Goal: Task Accomplishment & Management: Use online tool/utility

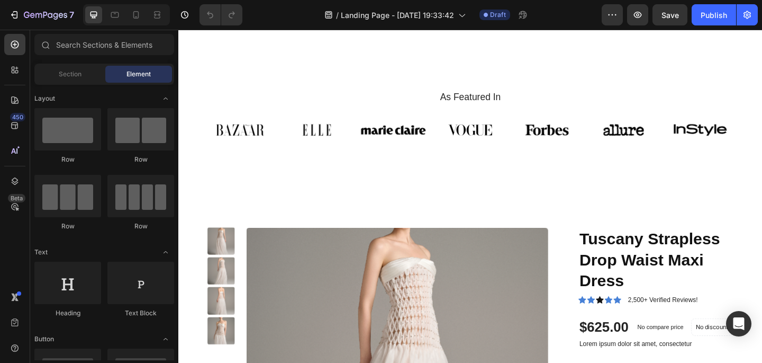
scroll to position [499, 0]
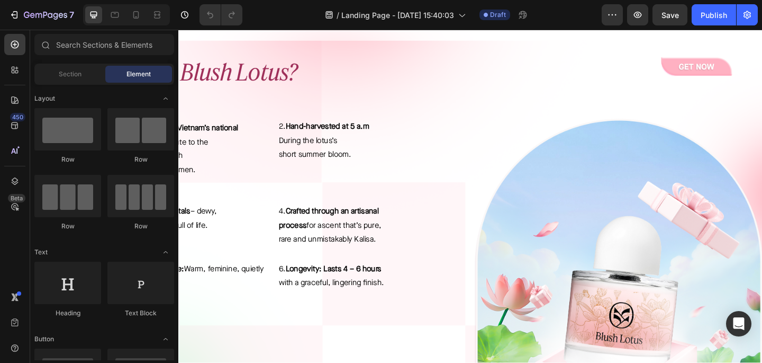
scroll to position [292, 0]
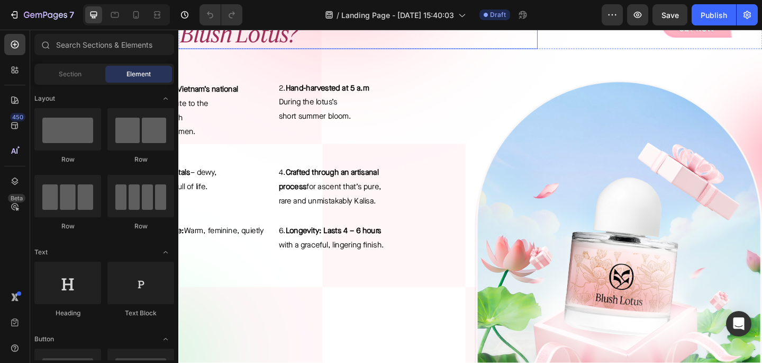
click at [524, 51] on h2 "What is Blush Lotus?" at bounding box center [334, 34] width 470 height 34
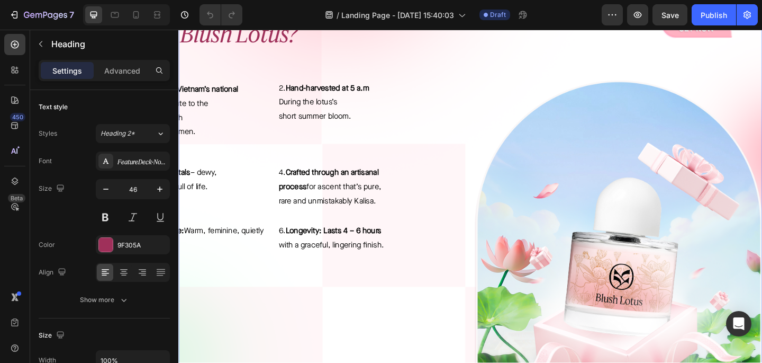
click at [527, 55] on div "What is Blush Lotus? Heading Image Row 1 . Inspired by Vietnam’s national flowe…" at bounding box center [495, 222] width 635 height 445
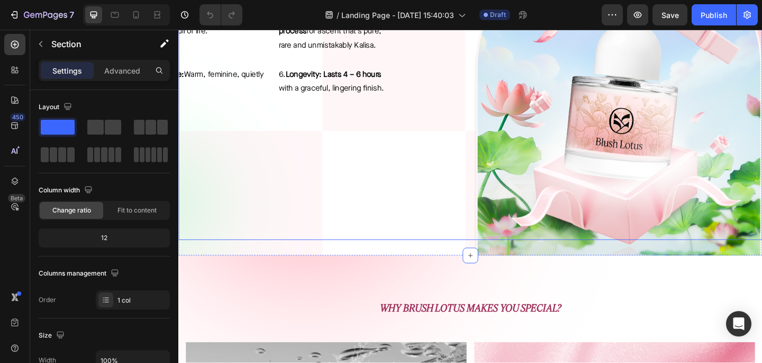
scroll to position [509, 0]
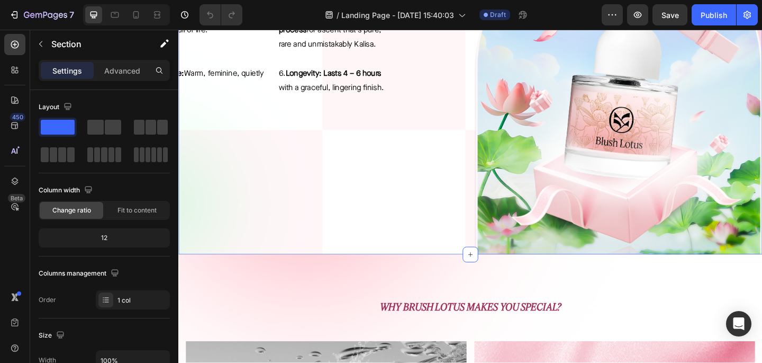
click at [454, 271] on div "What is Blush Lotus? Heading Image Row 1 . Inspired by Vietnam’s national flowe…" at bounding box center [495, 52] width 635 height 445
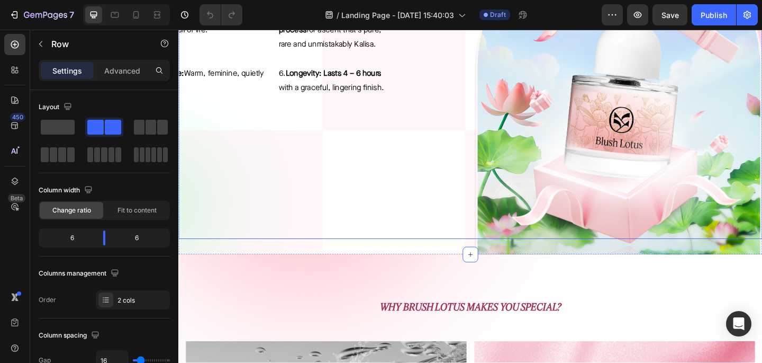
click at [460, 253] on div "1 . Inspired by Vietnam’s national flower – a tribute to the gentle strength of…" at bounding box center [334, 85] width 313 height 343
click at [493, 255] on div at bounding box center [495, 255] width 21 height 3
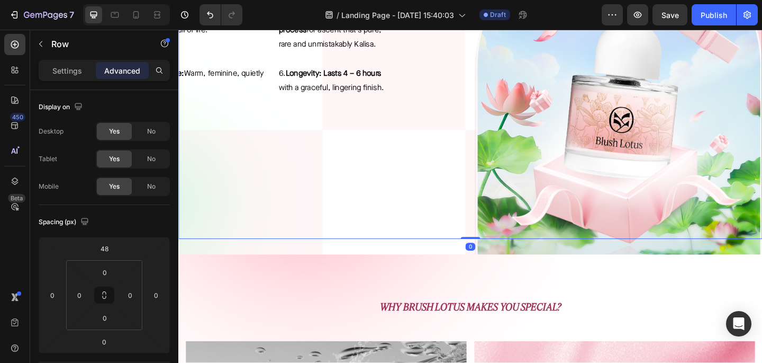
click at [470, 237] on div "1 . Inspired by Vietnam’s national flower – a tribute to the gentle strength of…" at bounding box center [334, 85] width 313 height 343
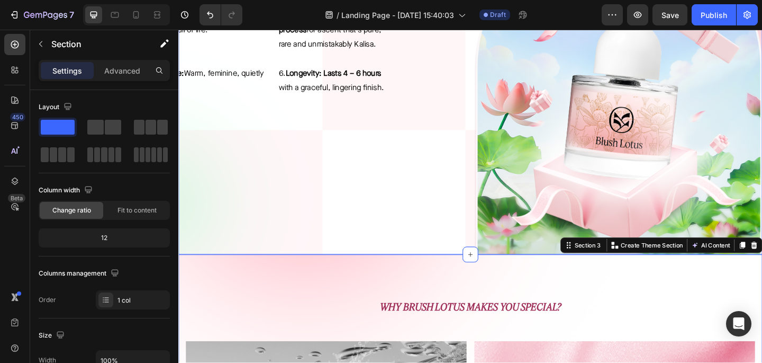
click at [483, 267] on div "What is Blush Lotus? Heading Image Row 1 . Inspired by Vietnam’s national flowe…" at bounding box center [495, 52] width 635 height 445
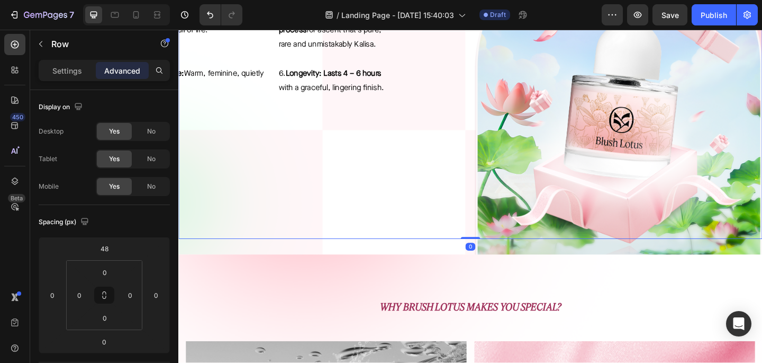
click at [445, 237] on div "1 . Inspired by Vietnam’s national flower – a tribute to the gentle strength of…" at bounding box center [334, 85] width 313 height 343
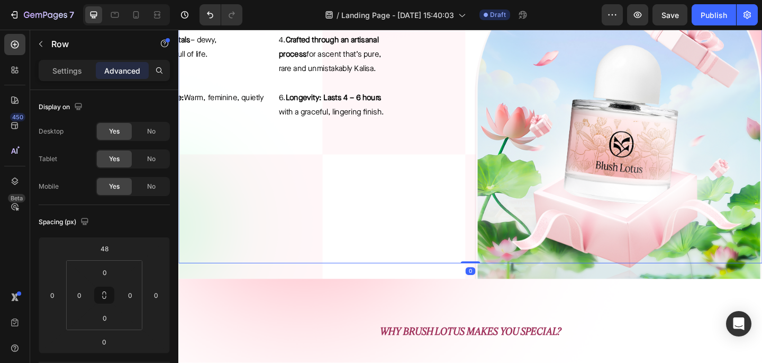
scroll to position [599, 0]
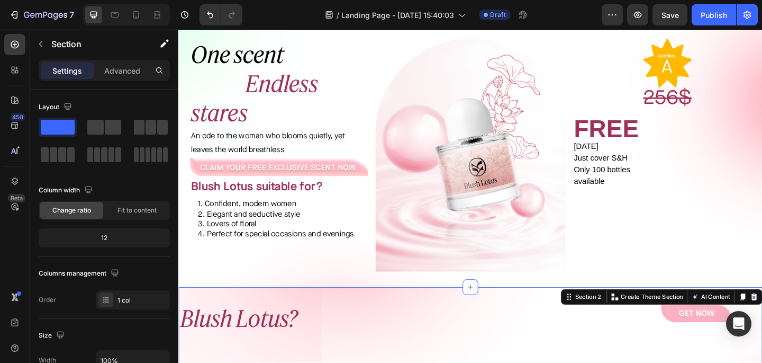
scroll to position [0, 0]
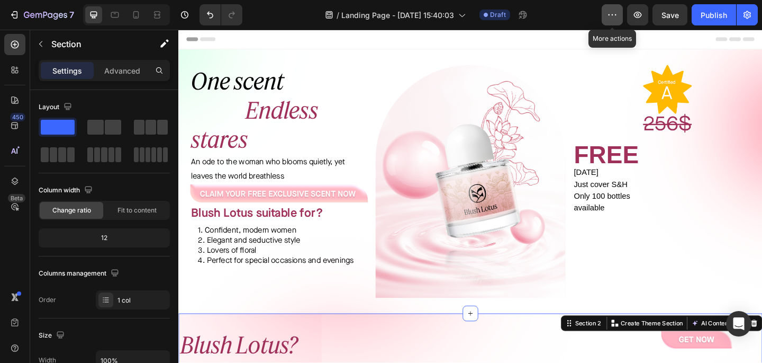
click at [615, 21] on button "button" at bounding box center [612, 14] width 21 height 21
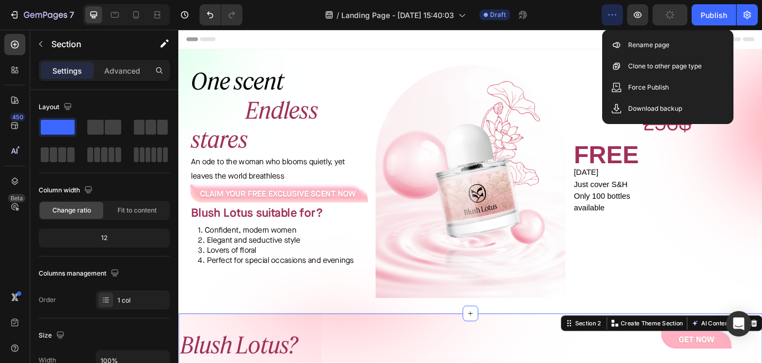
click at [615, 21] on button "button" at bounding box center [612, 14] width 21 height 21
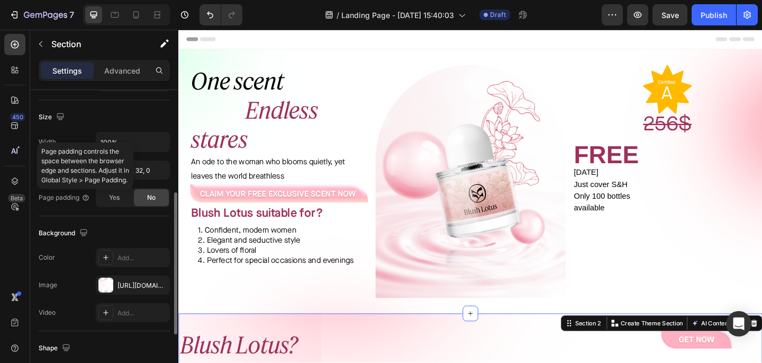
scroll to position [214, 0]
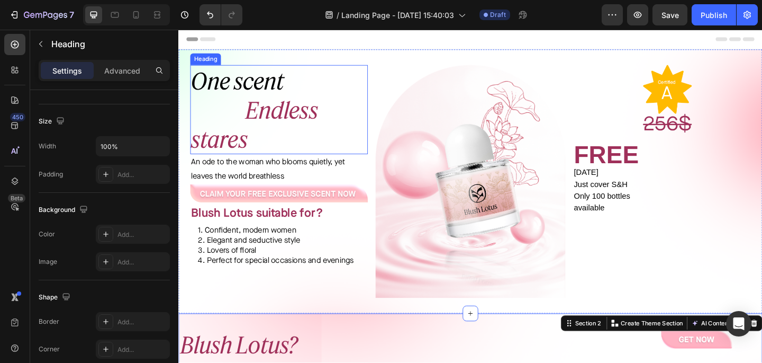
click at [361, 91] on h2 "One scent Endless stares" at bounding box center [287, 116] width 193 height 97
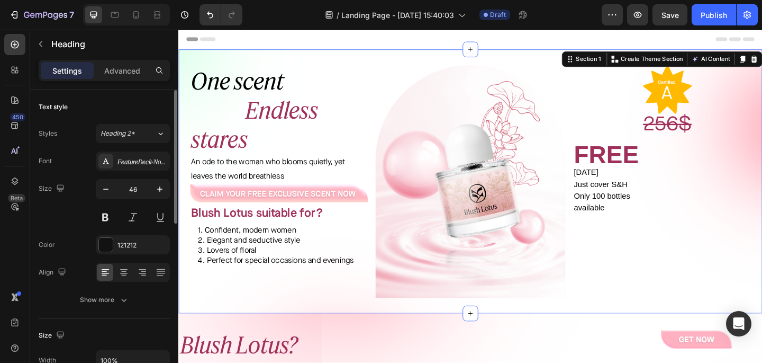
click at [386, 60] on div "One scent Endless stares Heading An ode to the woman who blooms quietly, yet le…" at bounding box center [495, 194] width 635 height 287
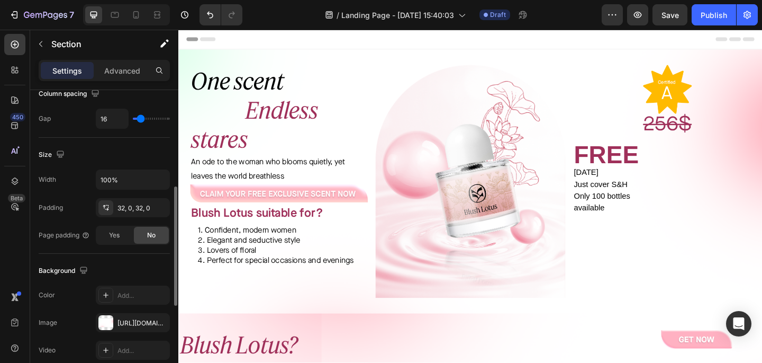
scroll to position [464, 0]
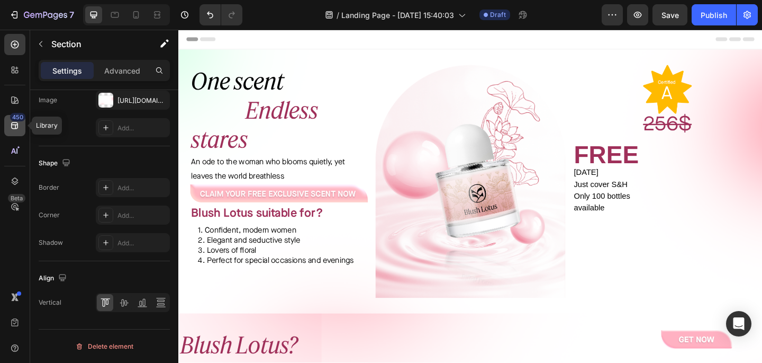
click at [8, 116] on div "450" at bounding box center [14, 125] width 21 height 21
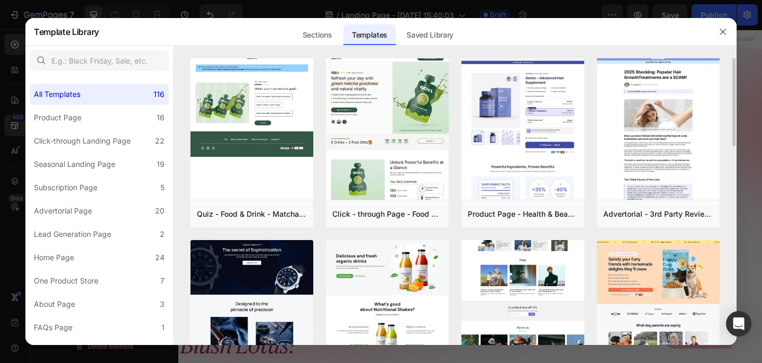
scroll to position [3, 0]
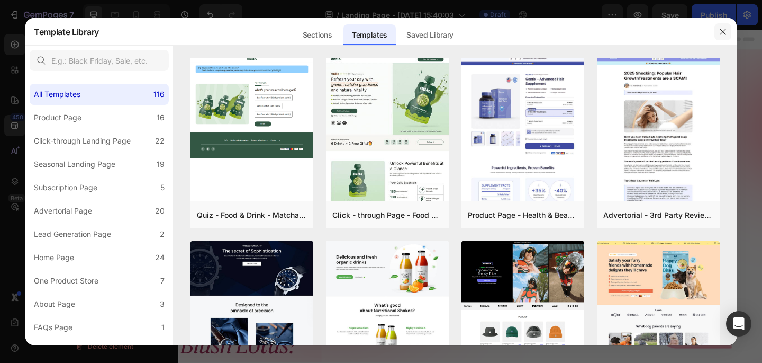
click at [722, 34] on icon "button" at bounding box center [723, 32] width 8 height 8
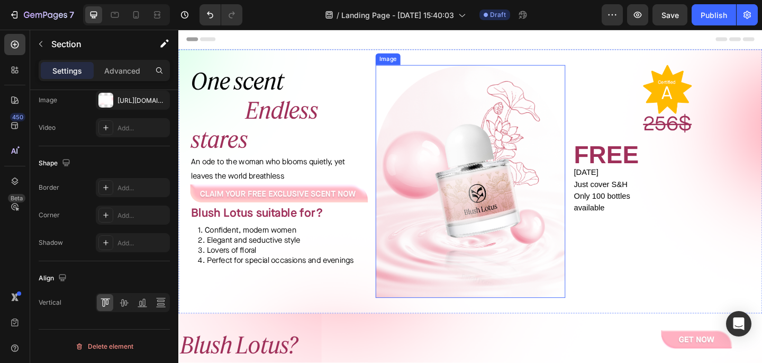
scroll to position [61, 0]
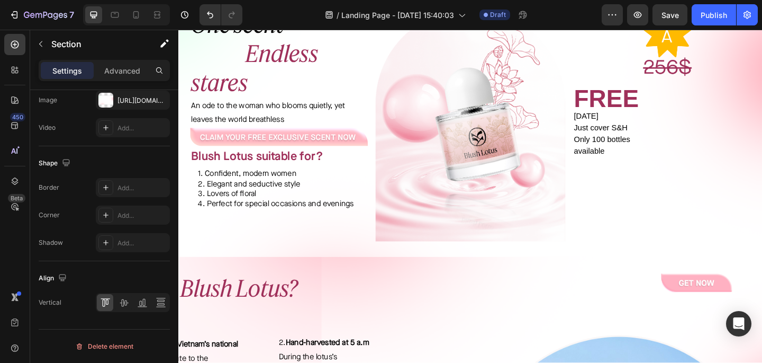
click at [350, 250] on div "One scent Endless stares Heading An ode to the woman who blooms quietly, yet le…" at bounding box center [281, 133] width 206 height 253
click at [259, 267] on div "One scent Endless stares Heading An ode to the woman who blooms quietly, yet le…" at bounding box center [495, 133] width 635 height 287
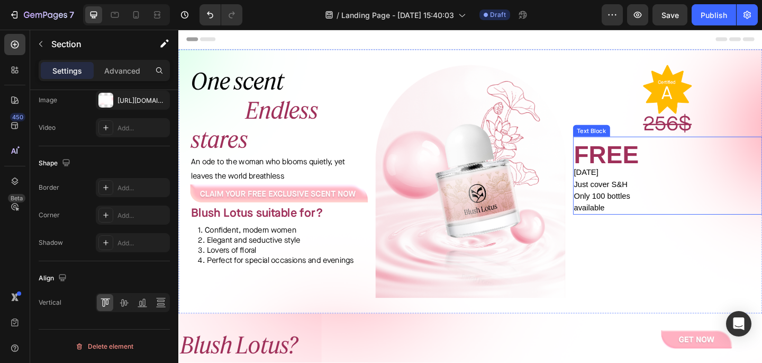
scroll to position [2, 0]
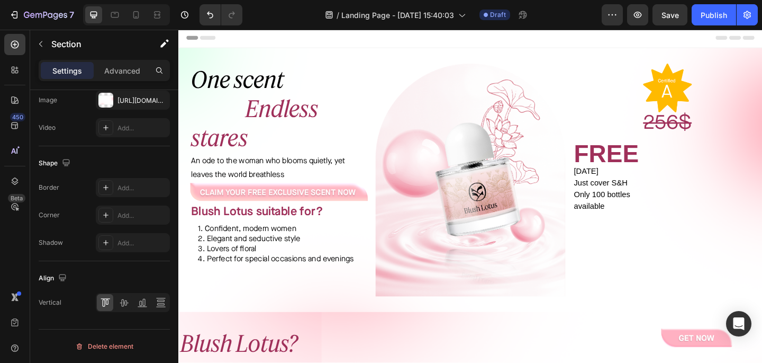
click at [583, 56] on div "One scent Endless stares Heading An ode to the woman who blooms quietly, yet le…" at bounding box center [495, 193] width 635 height 287
click at [329, 57] on div "One scent Endless stares Heading An ode to the woman who blooms quietly, yet le…" at bounding box center [495, 193] width 635 height 287
click at [385, 328] on div "One scent Endless stares Heading An ode to the woman who blooms quietly, yet le…" at bounding box center [495, 193] width 635 height 287
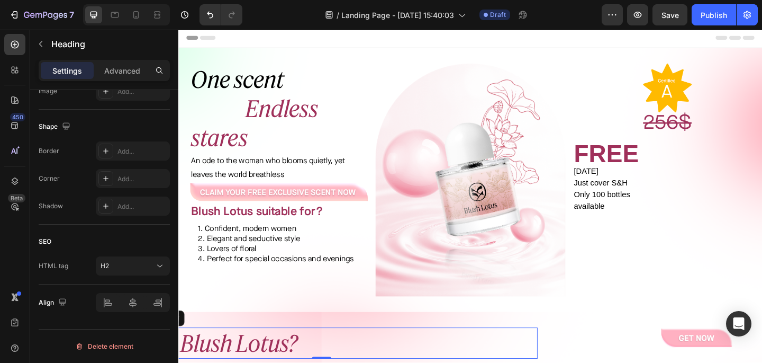
scroll to position [0, 0]
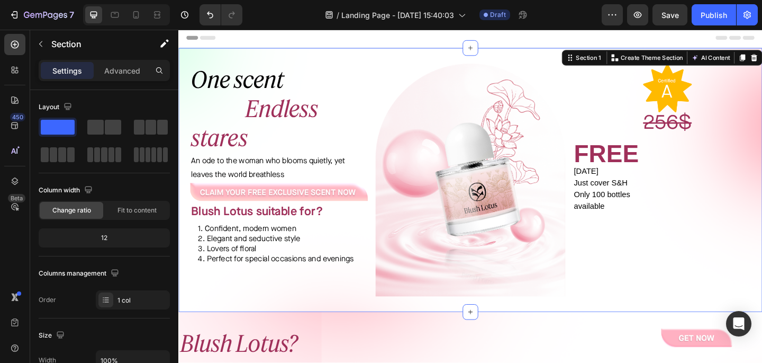
click at [413, 322] on div "One scent Endless stares Heading An ode to the woman who blooms quietly, yet le…" at bounding box center [495, 193] width 635 height 287
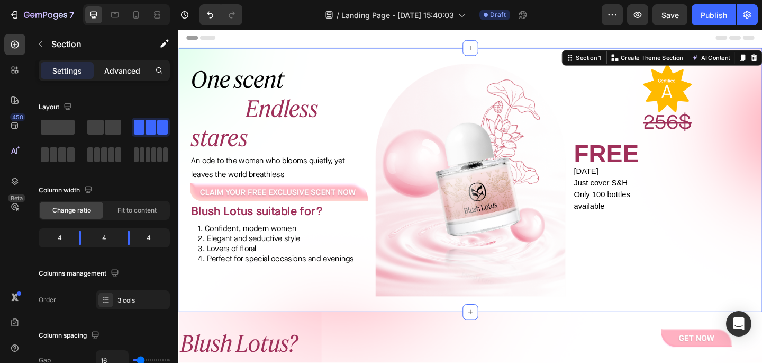
click at [129, 63] on div "Advanced" at bounding box center [122, 70] width 53 height 17
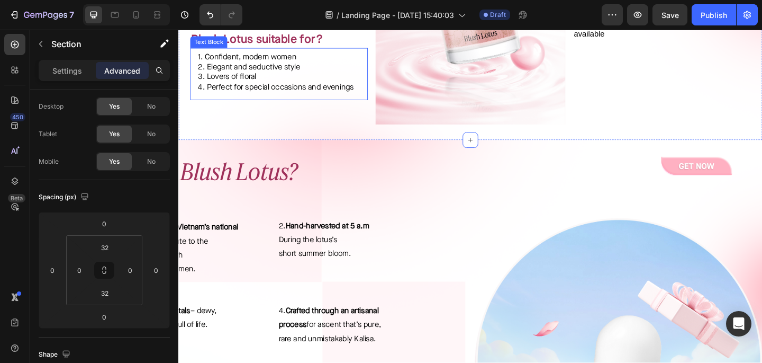
scroll to position [189, 0]
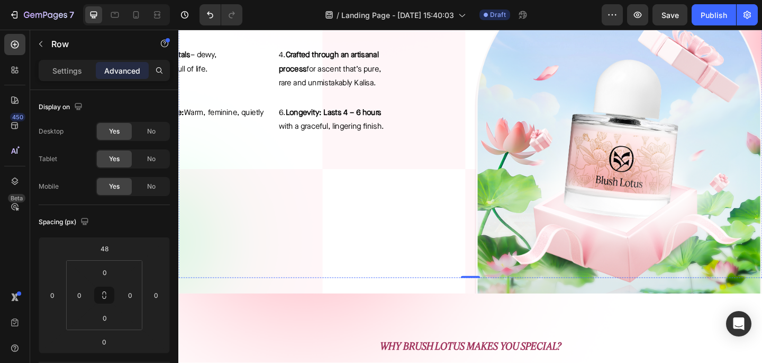
scroll to position [543, 0]
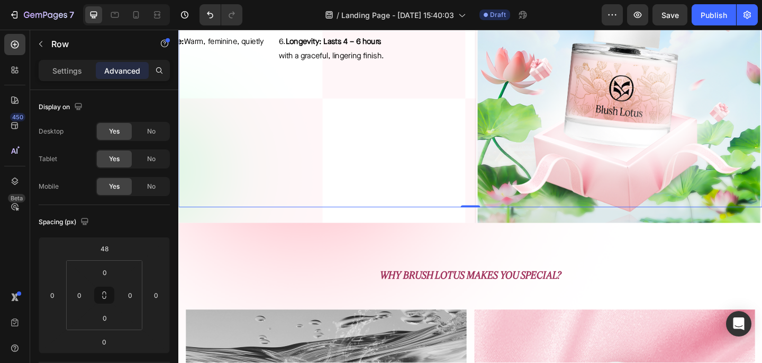
click at [396, 177] on div "1 . Inspired by Vietnam’s national flower – a tribute to the gentle strength of…" at bounding box center [334, 51] width 313 height 343
drag, startPoint x: 498, startPoint y: 222, endPoint x: 501, endPoint y: 161, distance: 61.0
click at [501, 161] on div "1 . Inspired by Vietnam’s national flower – a tribute to the gentle strength of…" at bounding box center [495, 51] width 635 height 343
drag, startPoint x: 500, startPoint y: 220, endPoint x: 502, endPoint y: 152, distance: 68.3
click at [502, 152] on div "1 . Inspired by Vietnam’s national flower – a tribute to the gentle strength of…" at bounding box center [495, 51] width 635 height 343
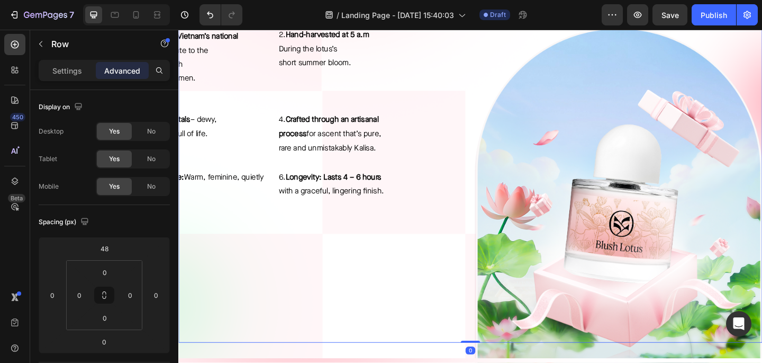
scroll to position [392, 0]
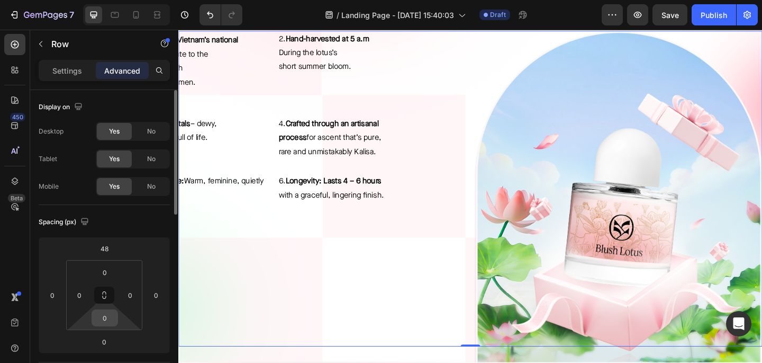
click at [104, 319] on input "0" at bounding box center [104, 318] width 21 height 16
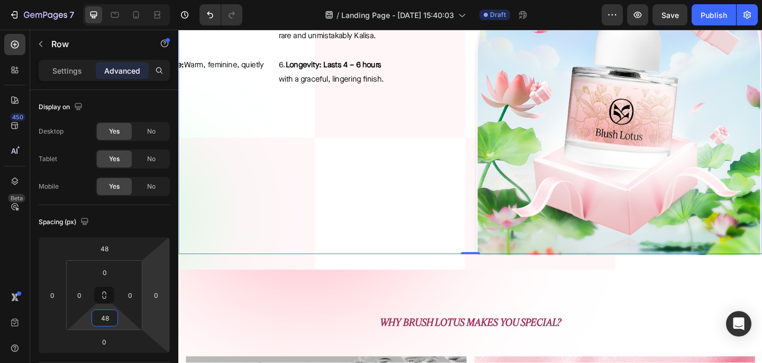
scroll to position [517, 0]
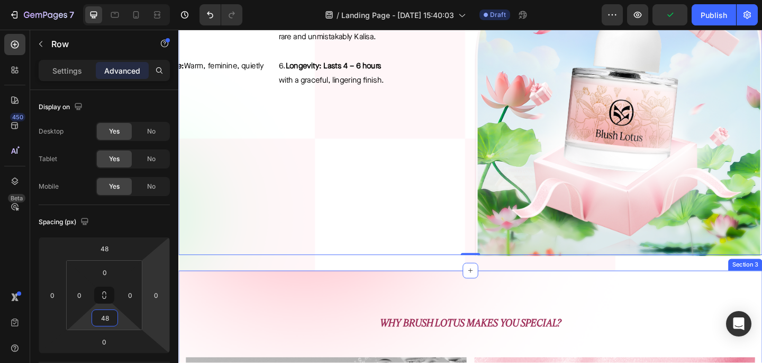
type input "4"
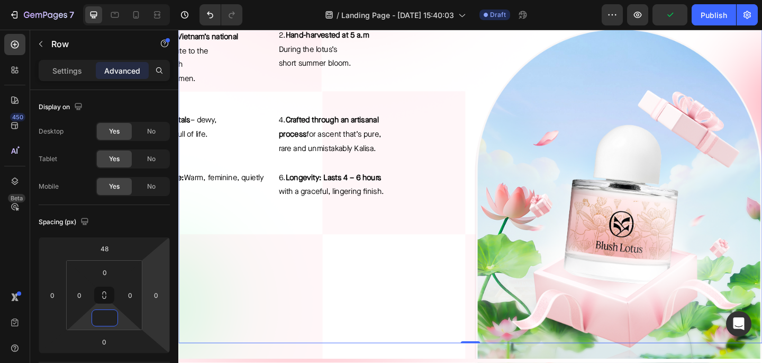
scroll to position [391, 0]
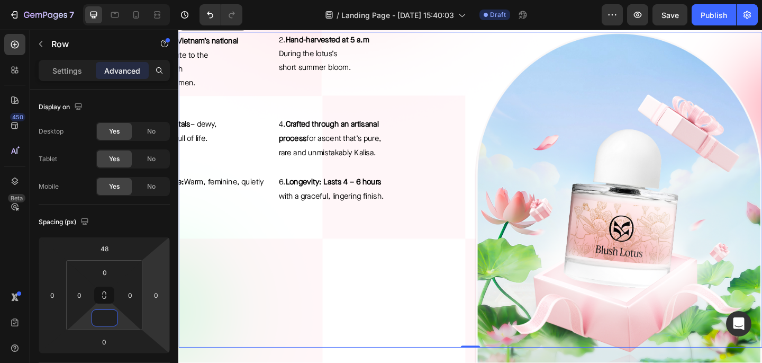
type input "0"
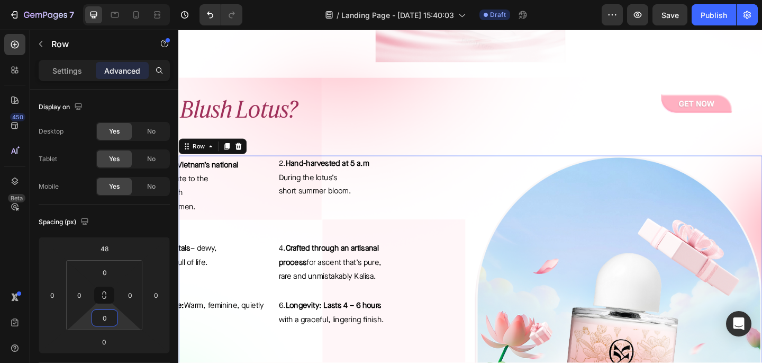
scroll to position [251, 0]
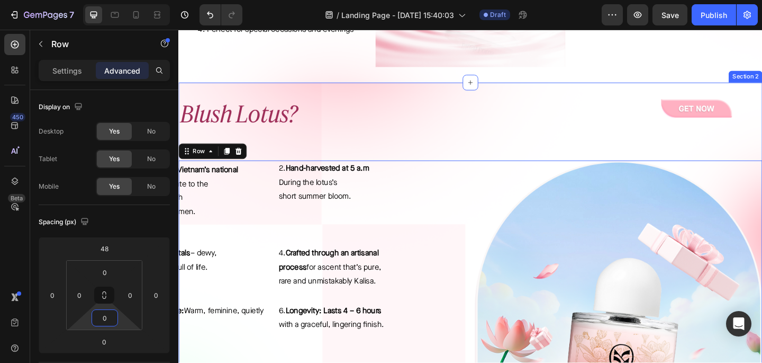
click at [456, 147] on div "What is Blush Lotus? Heading Image Row 1 . Inspired by Vietnam’s national flowe…" at bounding box center [495, 309] width 635 height 411
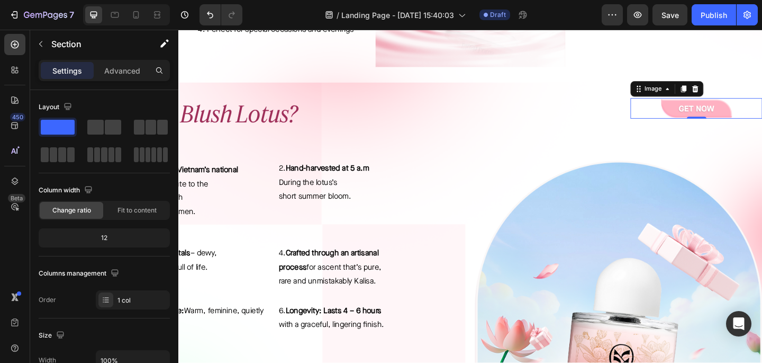
click at [690, 116] on div at bounding box center [741, 115] width 143 height 22
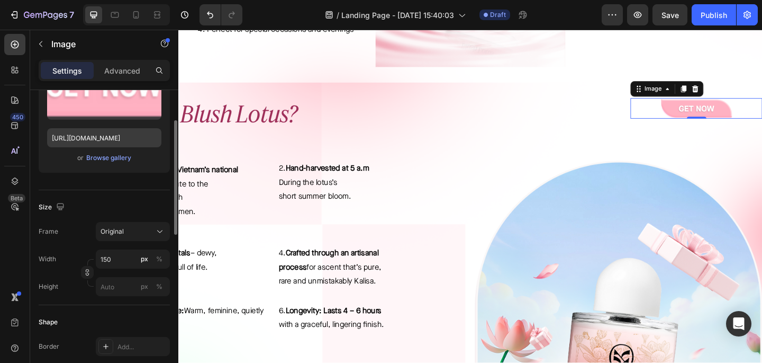
scroll to position [153, 0]
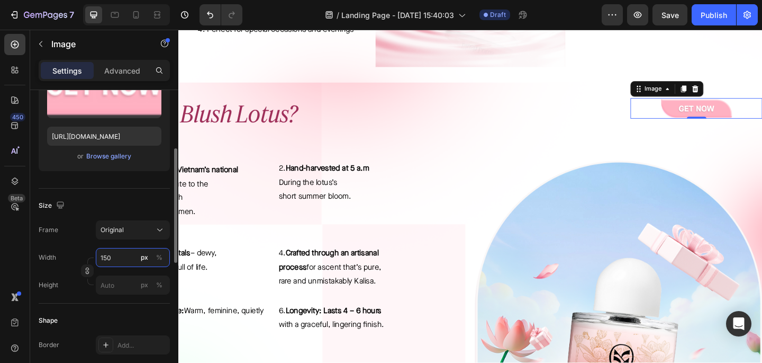
drag, startPoint x: 120, startPoint y: 254, endPoint x: 103, endPoint y: 254, distance: 16.9
click at [103, 254] on input "150" at bounding box center [133, 257] width 74 height 19
type input "1"
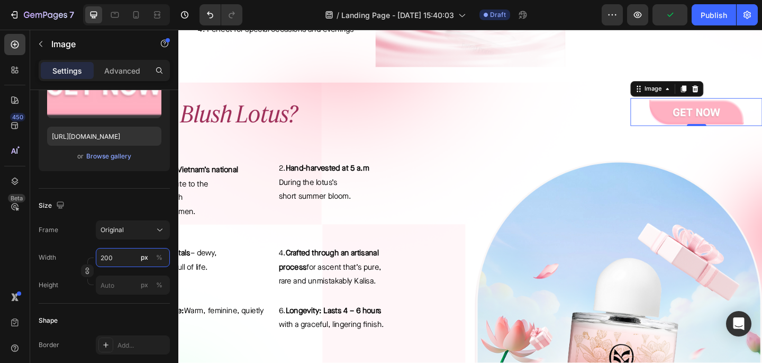
type input "200"
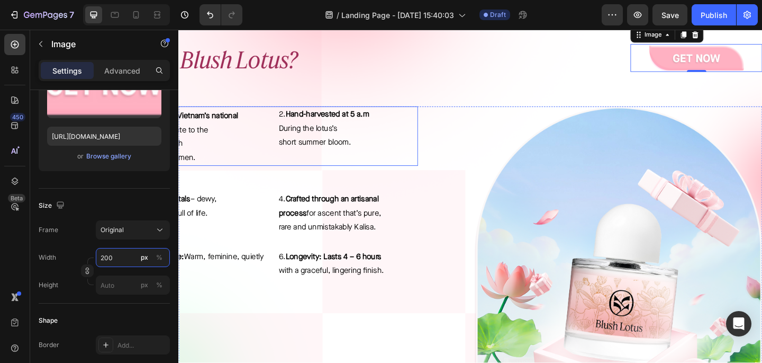
scroll to position [311, 0]
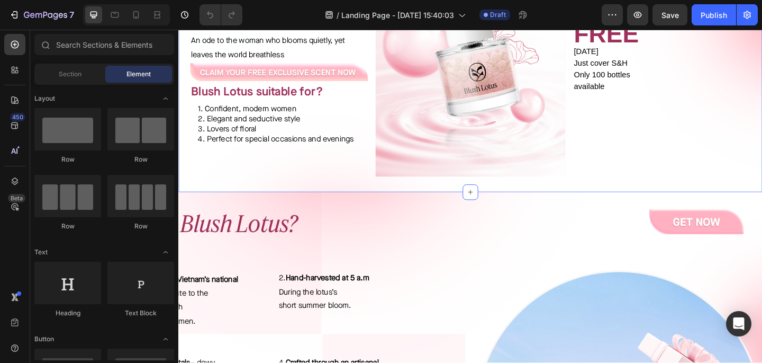
scroll to position [133, 0]
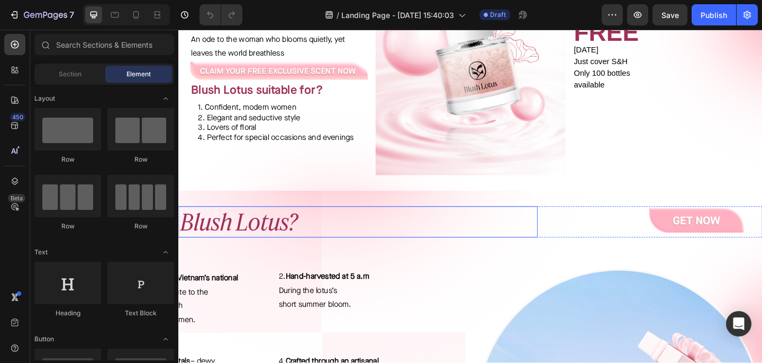
click at [268, 250] on h2 "What is Blush Lotus?" at bounding box center [334, 239] width 470 height 34
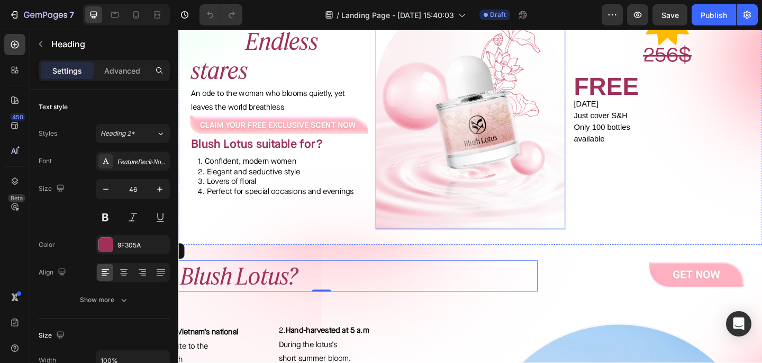
scroll to position [74, 0]
click at [270, 300] on h2 "What is Blush Lotus?" at bounding box center [334, 298] width 470 height 34
click at [270, 300] on p "What is Blush Lotus?" at bounding box center [334, 298] width 468 height 32
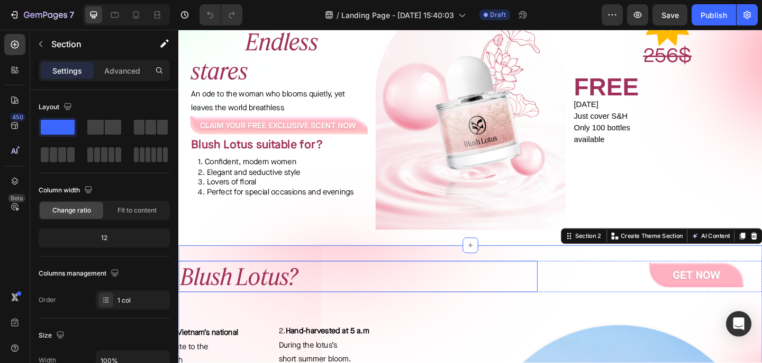
click at [278, 303] on p "What is Blush Lotus?" at bounding box center [334, 298] width 468 height 32
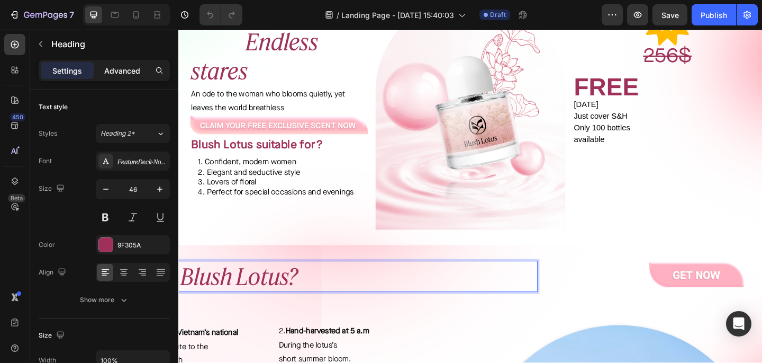
click at [120, 74] on p "Advanced" at bounding box center [122, 70] width 36 height 11
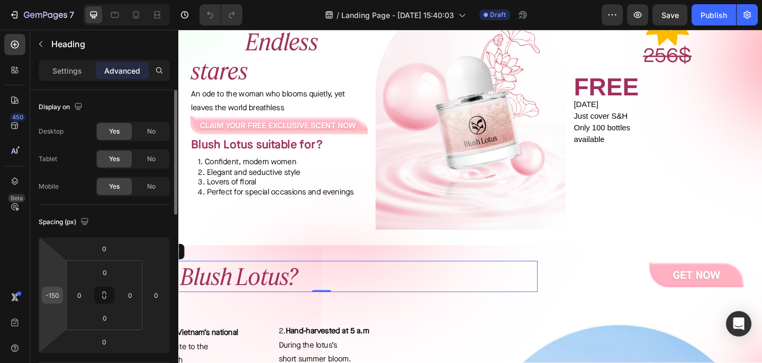
click at [54, 296] on input "-150" at bounding box center [52, 295] width 16 height 16
type input "0"
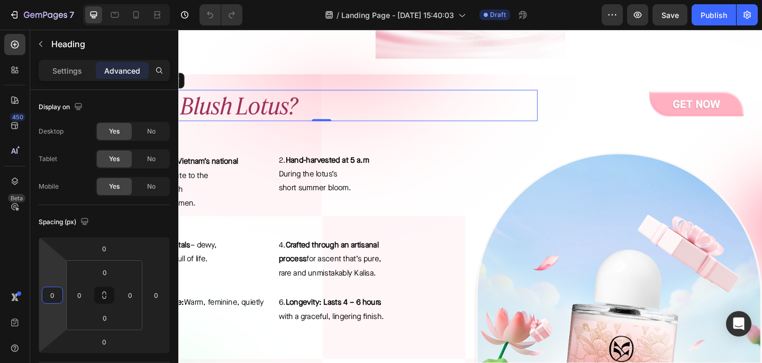
scroll to position [264, 0]
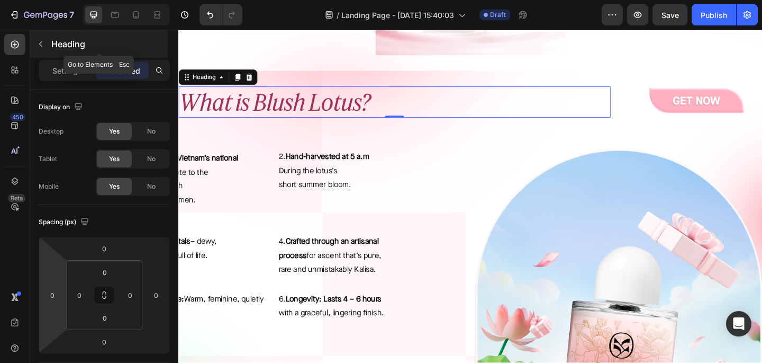
click at [37, 44] on icon "button" at bounding box center [41, 44] width 8 height 8
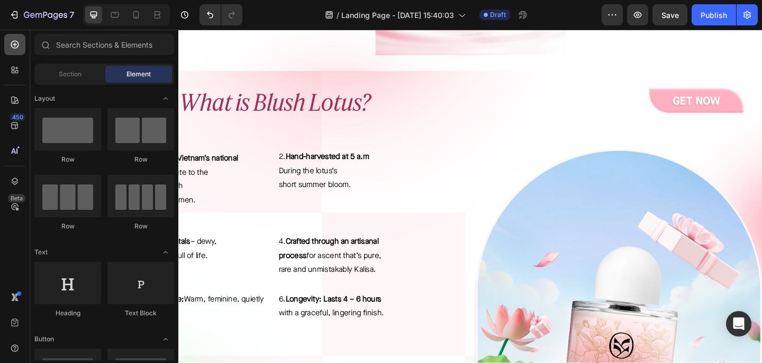
click at [16, 50] on div at bounding box center [14, 44] width 21 height 21
click at [435, 251] on div "4. Crafted through an artisanal process for ascent that’s pure, rare and unmist…" at bounding box center [362, 275] width 152 height 48
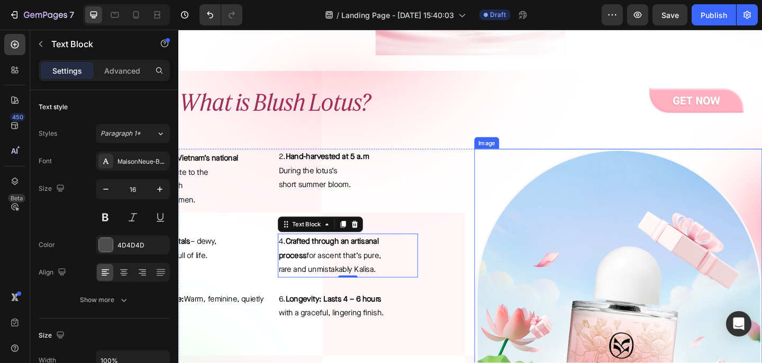
click at [562, 274] on img at bounding box center [656, 343] width 313 height 369
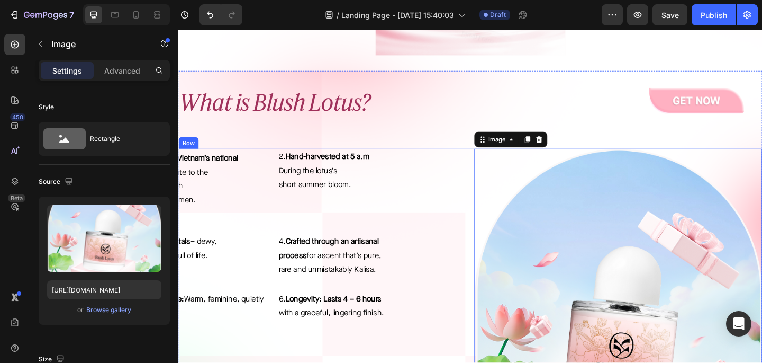
click at [457, 320] on div "1 . Inspired by Vietnam’s national flower – a tribute to the gentle strength of…" at bounding box center [334, 330] width 313 height 343
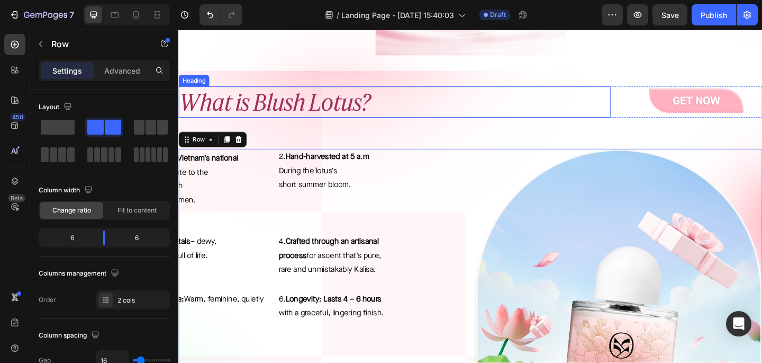
click at [308, 116] on p "What is Blush Lotus?" at bounding box center [413, 109] width 468 height 32
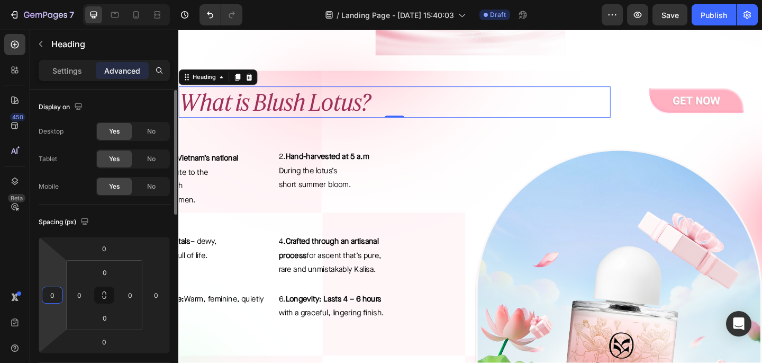
click at [54, 300] on input "0" at bounding box center [52, 295] width 16 height 16
type input "-150"
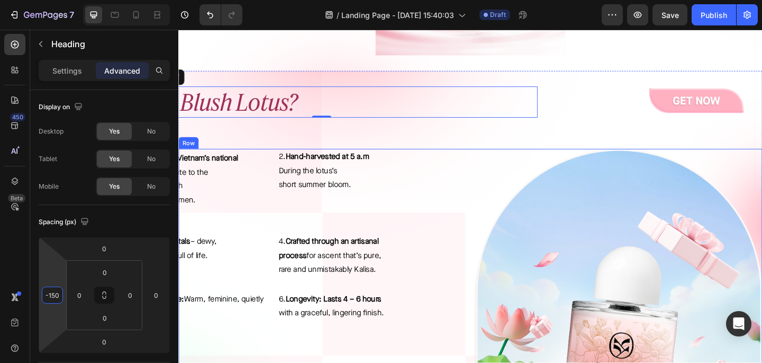
click at [493, 265] on div "1 . Inspired by Vietnam’s national flower – a tribute to the gentle strength of…" at bounding box center [495, 330] width 635 height 343
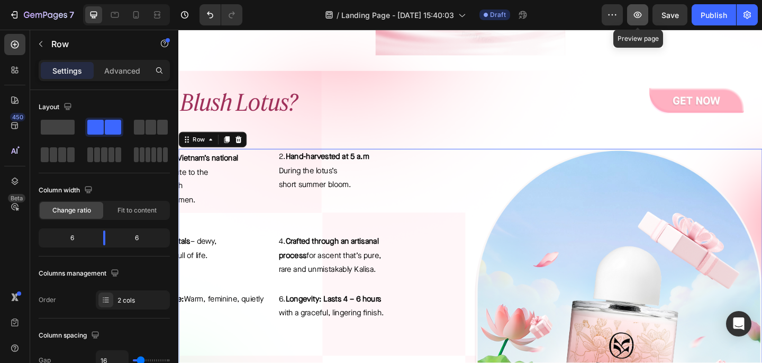
click at [634, 16] on icon "button" at bounding box center [638, 15] width 11 height 11
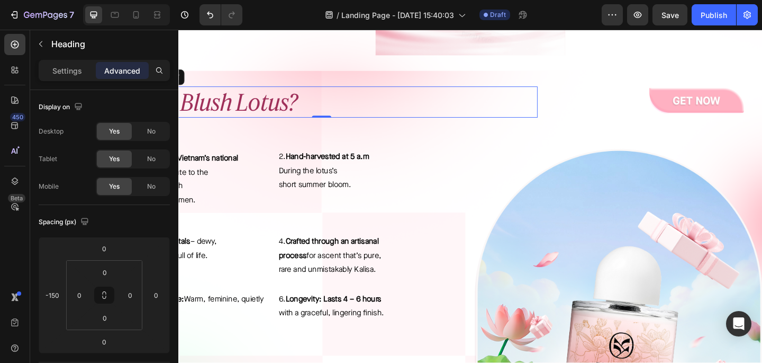
click at [303, 106] on p "What is Blush Lotus?" at bounding box center [334, 109] width 468 height 32
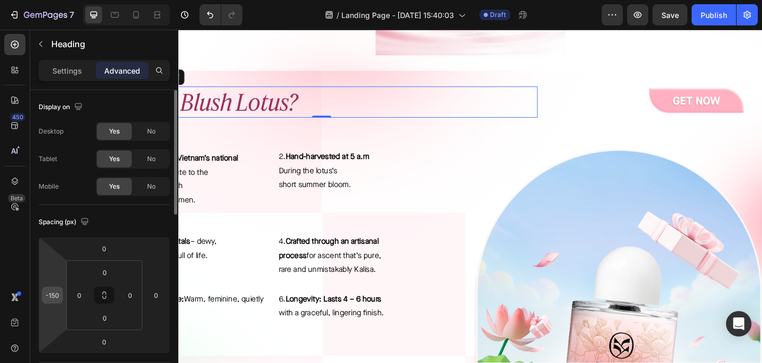
click at [61, 295] on div "-150" at bounding box center [52, 294] width 21 height 17
click at [56, 295] on input "-150" at bounding box center [52, 295] width 16 height 16
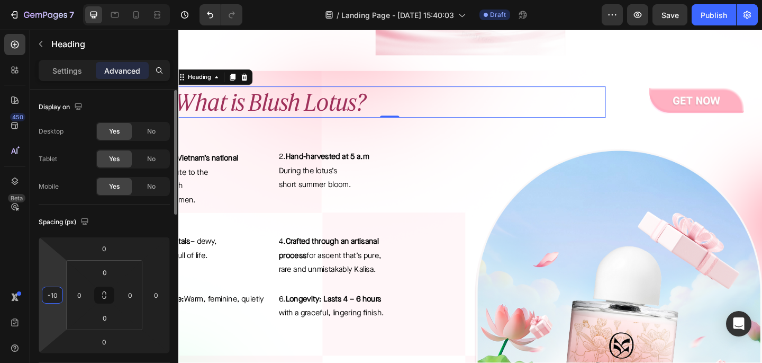
type input "-100"
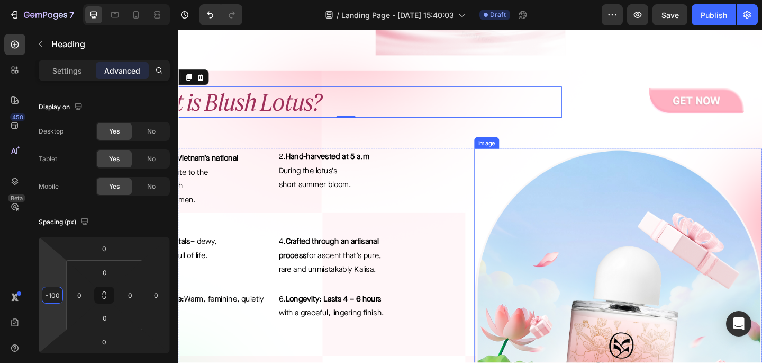
click at [503, 211] on img at bounding box center [656, 343] width 313 height 369
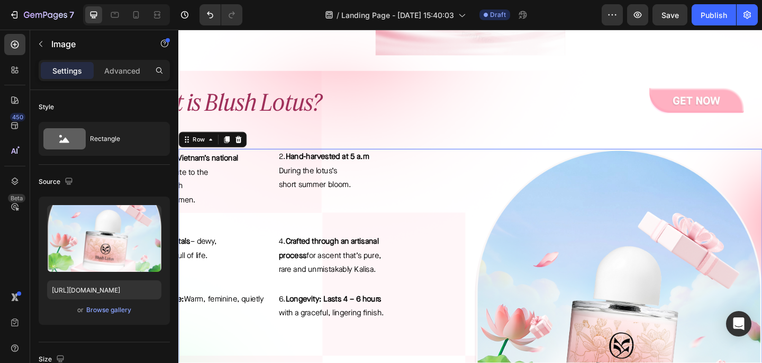
click at [480, 211] on div "1 . Inspired by Vietnam’s national flower – a tribute to the gentle strength of…" at bounding box center [334, 330] width 313 height 343
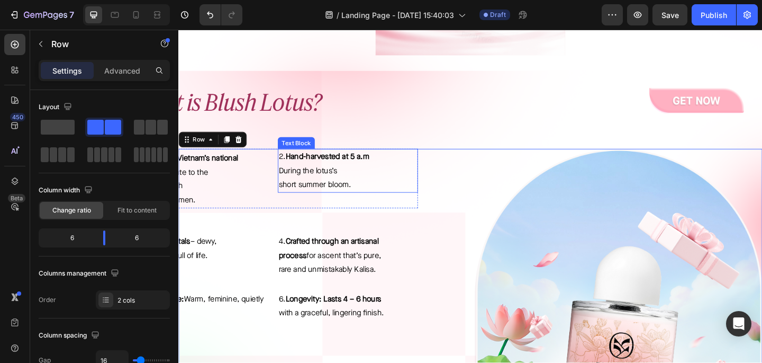
click at [389, 164] on p "2. Hand-harvested at 5 a.m During the lotus’s short summer bloom." at bounding box center [362, 183] width 150 height 46
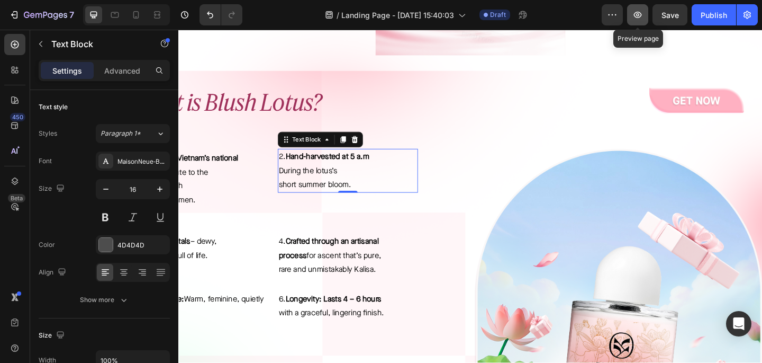
click at [642, 20] on icon "button" at bounding box center [638, 15] width 11 height 11
click at [501, 221] on img at bounding box center [656, 343] width 313 height 369
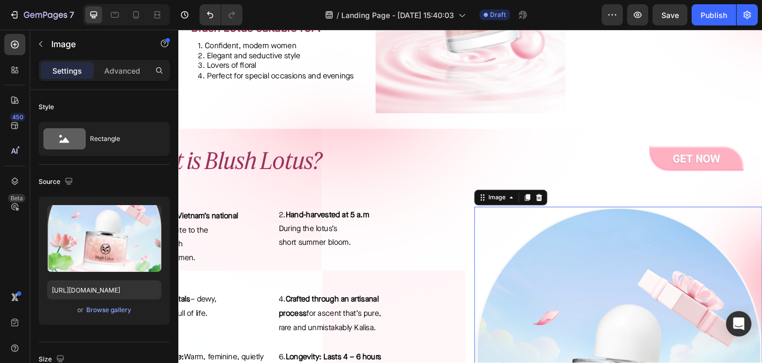
scroll to position [0, 0]
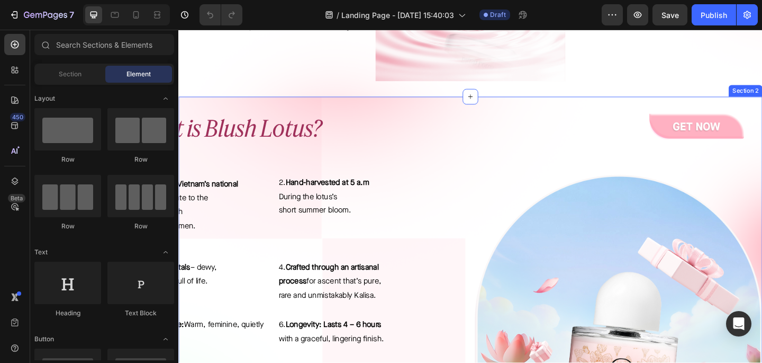
scroll to position [237, 0]
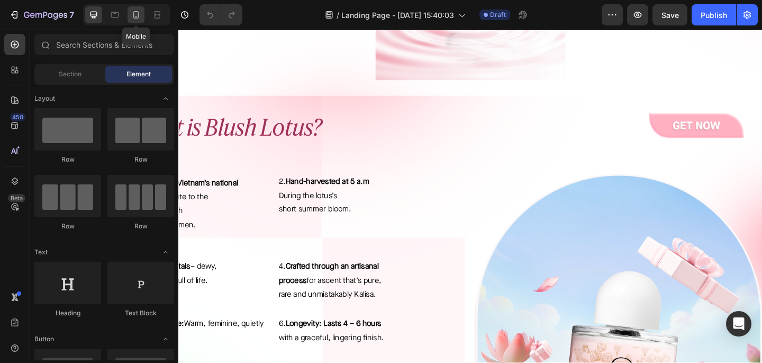
click at [135, 20] on div at bounding box center [136, 14] width 17 height 17
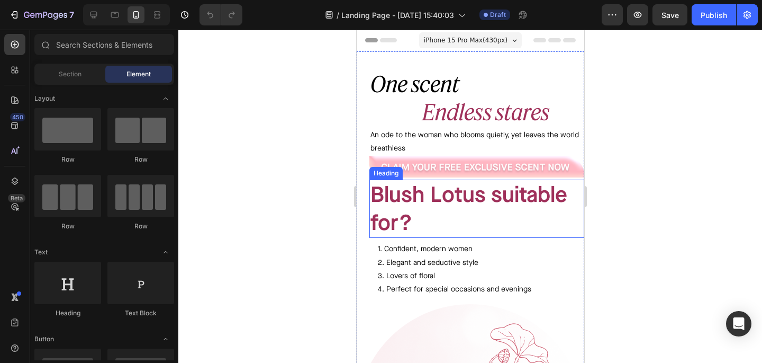
click at [499, 205] on h2 "Blush Lotus suitable for?" at bounding box center [476, 208] width 215 height 59
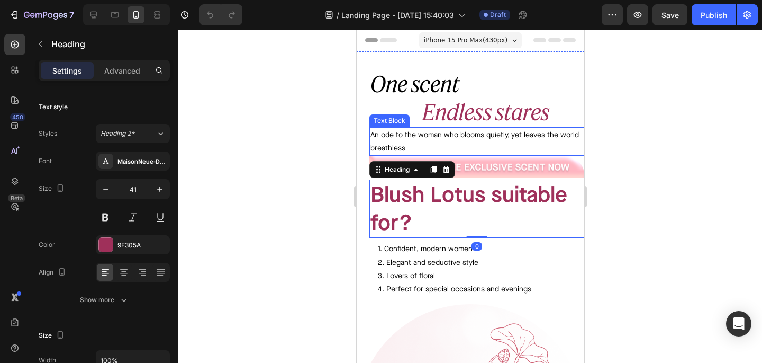
click at [657, 142] on div at bounding box center [470, 196] width 584 height 333
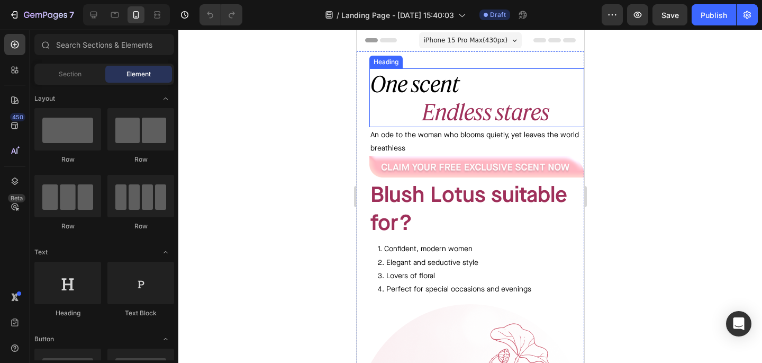
click at [511, 99] on span "Endless stares" at bounding box center [485, 111] width 127 height 26
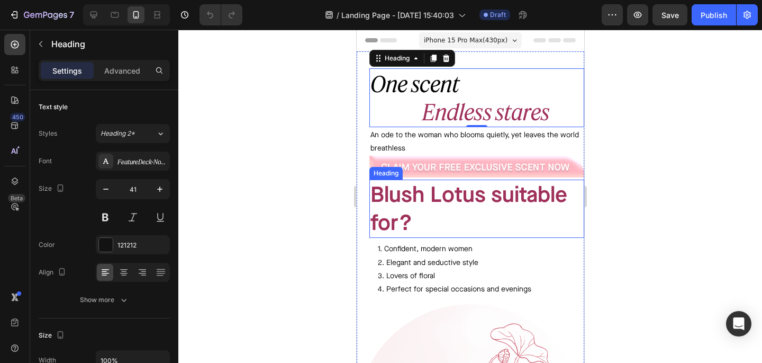
click at [417, 200] on h2 "Blush Lotus suitable for?" at bounding box center [476, 208] width 215 height 59
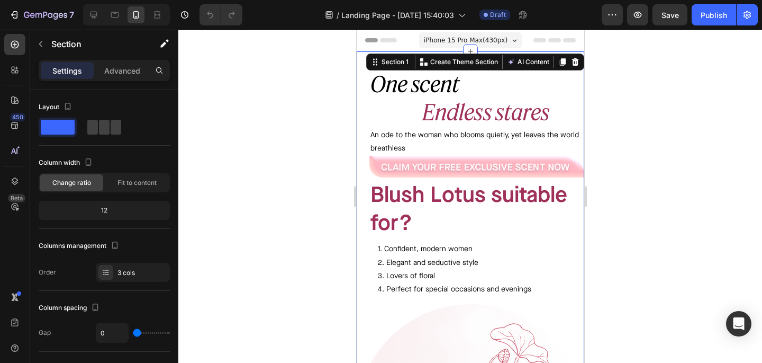
click at [362, 212] on div "One scent Endless stares Heading An ode to the woman who blooms quietly, yet le…" at bounding box center [470, 186] width 228 height 236
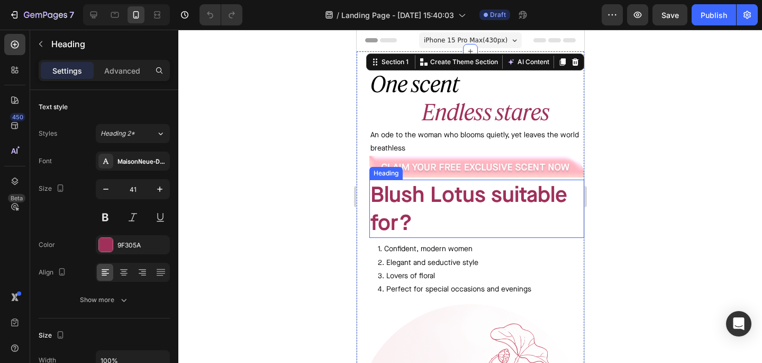
click at [392, 217] on h2 "Blush Lotus suitable for?" at bounding box center [476, 208] width 215 height 59
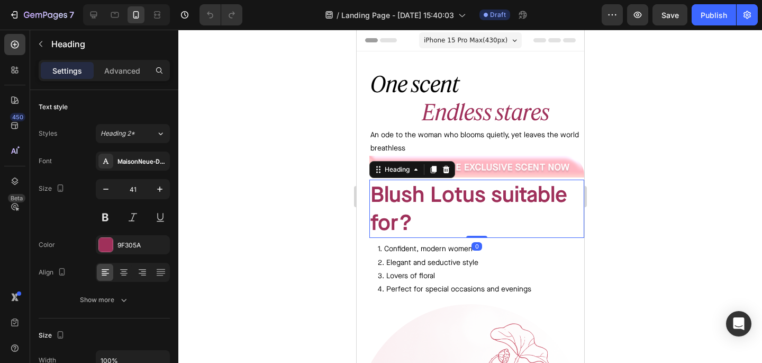
click at [392, 217] on h2 "Blush Lotus suitable for?" at bounding box center [476, 208] width 215 height 59
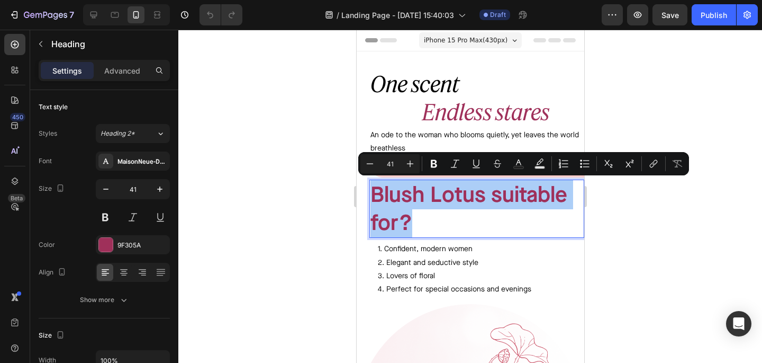
click at [391, 161] on input "41" at bounding box center [390, 163] width 21 height 13
drag, startPoint x: 393, startPoint y: 163, endPoint x: 387, endPoint y: 162, distance: 6.4
click at [387, 162] on input "41" at bounding box center [390, 163] width 21 height 13
type input "25"
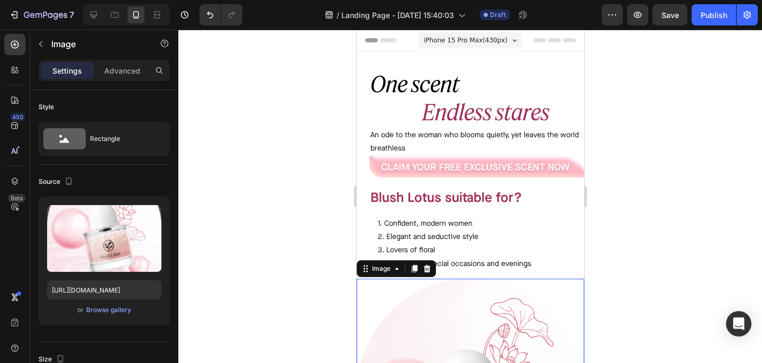
click at [486, 224] on p "1. Confident, modern women" at bounding box center [476, 222] width 198 height 13
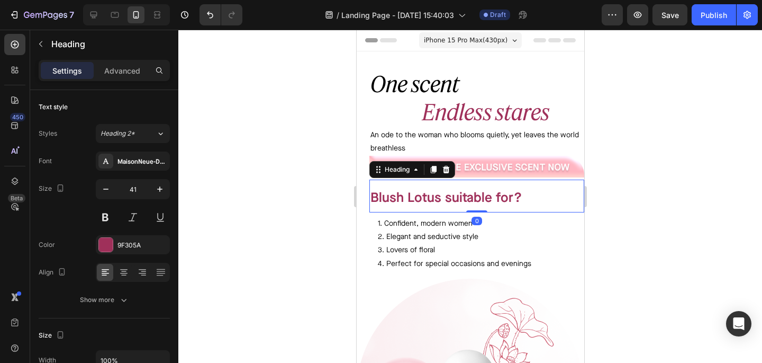
click at [483, 205] on span "Blush Lotus suitable for?" at bounding box center [445, 196] width 151 height 17
drag, startPoint x: 475, startPoint y: 211, endPoint x: 480, endPoint y: 197, distance: 14.1
click at [480, 197] on div "⁠⁠⁠⁠⁠⁠⁠ Blush Lotus suitable for? Heading 0" at bounding box center [476, 195] width 215 height 33
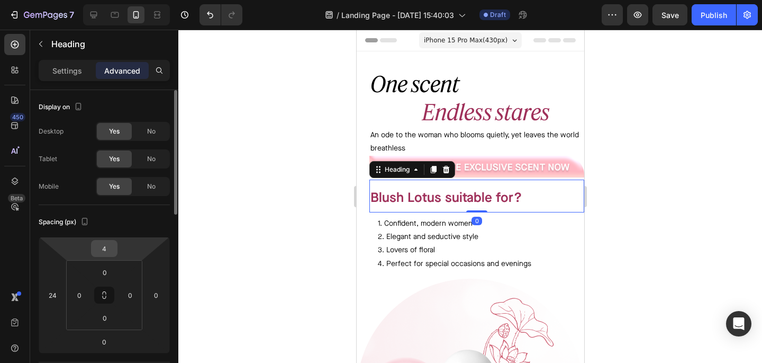
click at [112, 252] on input "4" at bounding box center [104, 248] width 21 height 16
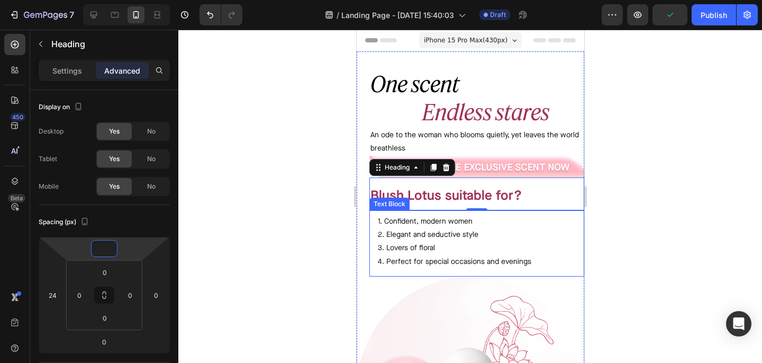
click at [525, 269] on div "1. Confident, modern women 2. Elegant and seductive style 3. Lovers of floral 4…" at bounding box center [476, 243] width 215 height 66
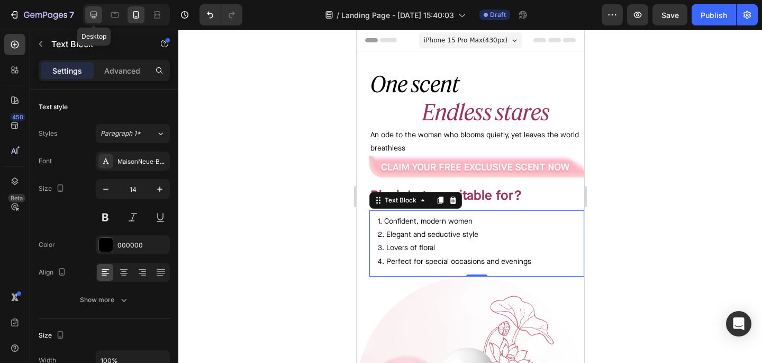
click at [88, 13] on icon at bounding box center [93, 15] width 11 height 11
type input "16"
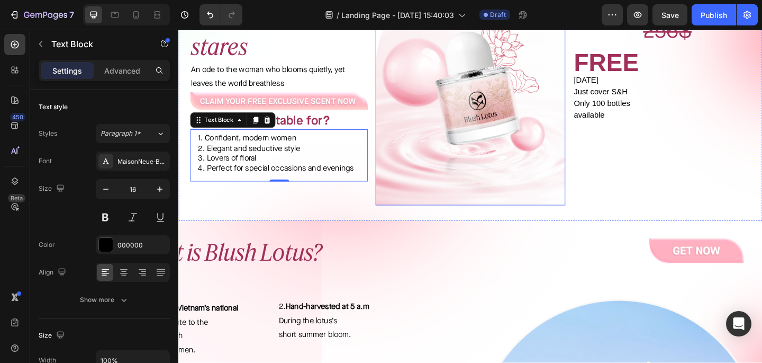
scroll to position [171, 0]
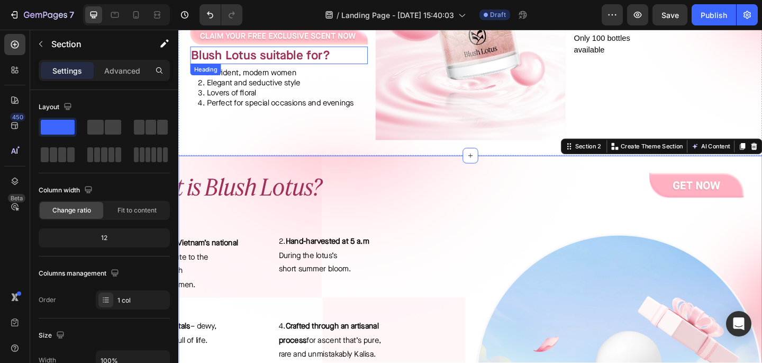
click at [303, 58] on span "Blush Lotus suitable for?" at bounding box center [267, 57] width 151 height 17
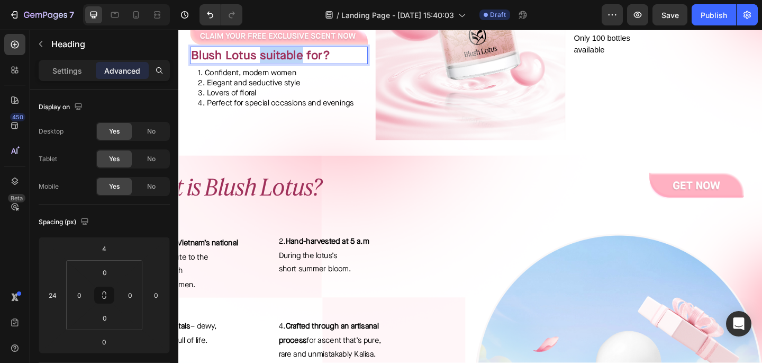
click at [264, 60] on span "Blush Lotus suitable for?" at bounding box center [267, 57] width 151 height 17
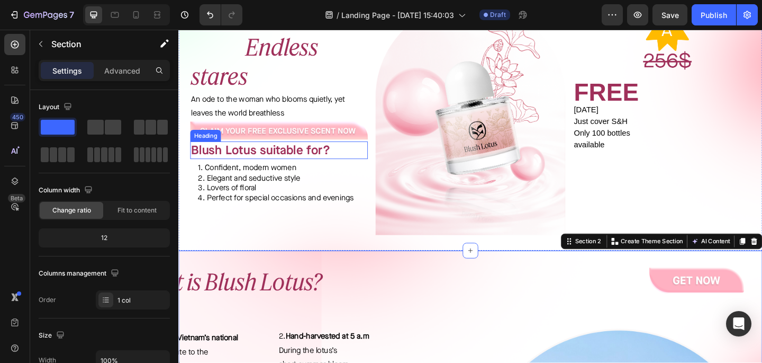
scroll to position [0, 0]
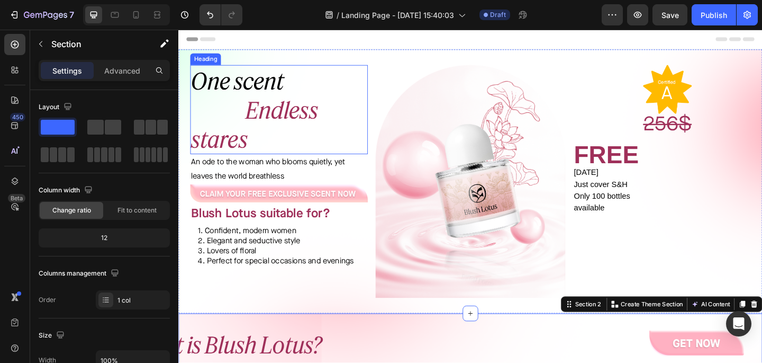
click at [263, 114] on span "Endless stares" at bounding box center [261, 132] width 138 height 61
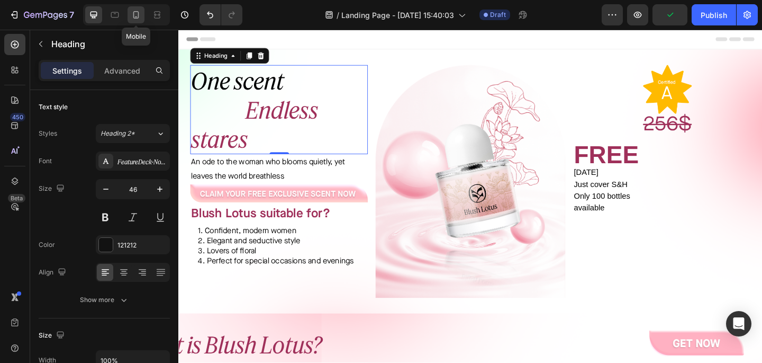
click at [137, 12] on icon at bounding box center [136, 15] width 11 height 11
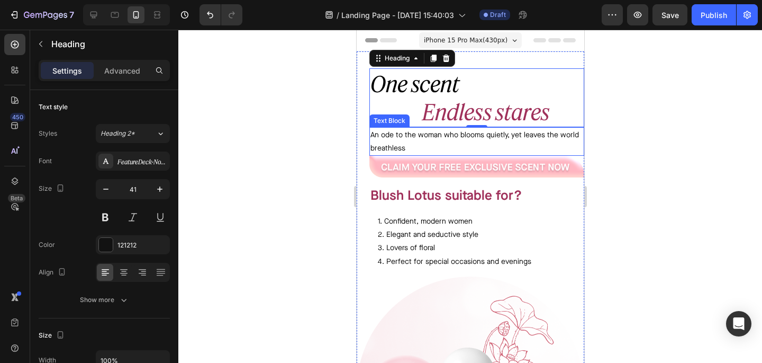
scroll to position [2, 0]
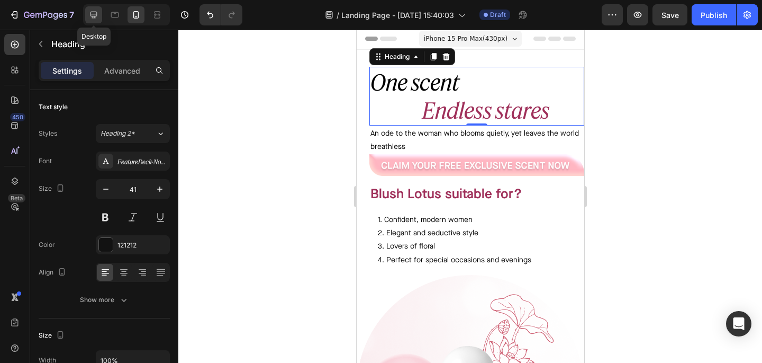
click at [88, 7] on div at bounding box center [93, 14] width 17 height 17
type input "46"
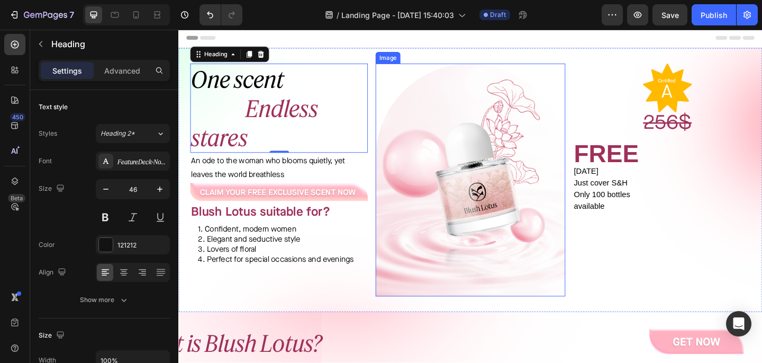
click at [475, 203] on img at bounding box center [496, 193] width 206 height 253
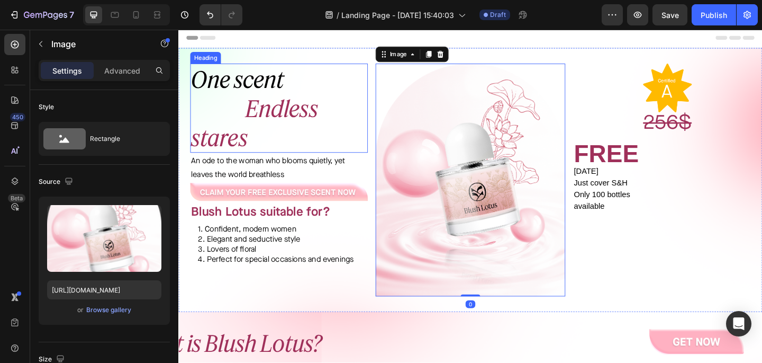
click at [347, 119] on h2 "One scent Endless stares" at bounding box center [287, 115] width 193 height 97
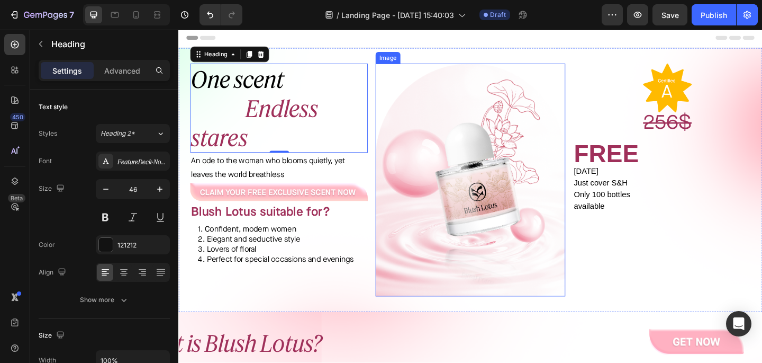
click at [399, 185] on img at bounding box center [496, 193] width 206 height 253
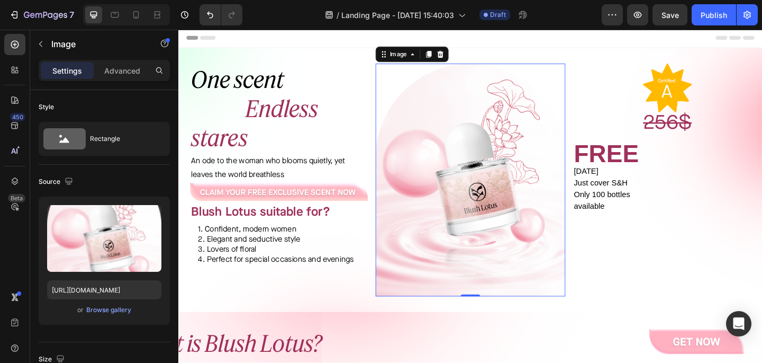
click at [411, 185] on img at bounding box center [496, 193] width 206 height 253
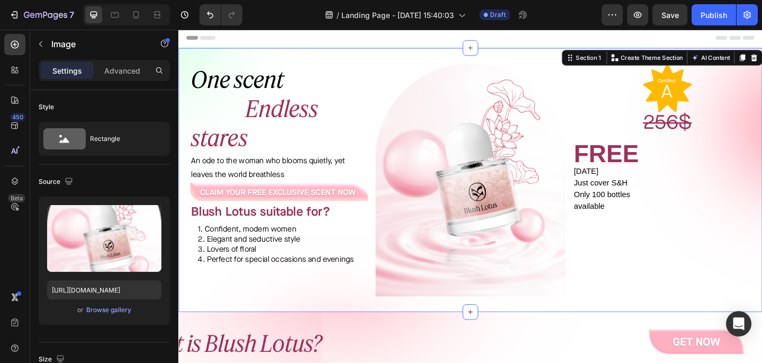
click at [387, 188] on div "One scent Endless stares Heading An ode to the woman who blooms quietly, yet le…" at bounding box center [495, 193] width 635 height 287
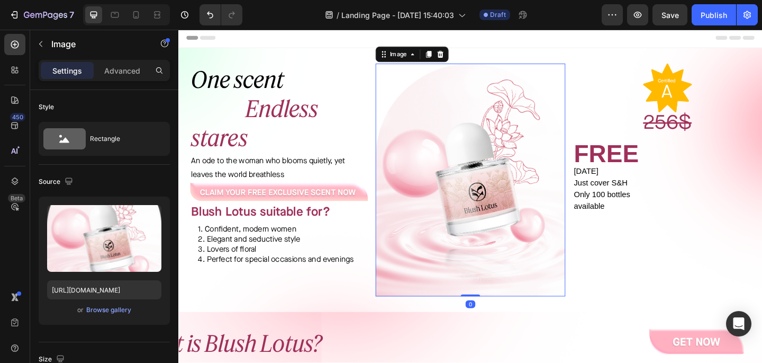
click at [434, 189] on img at bounding box center [496, 193] width 206 height 253
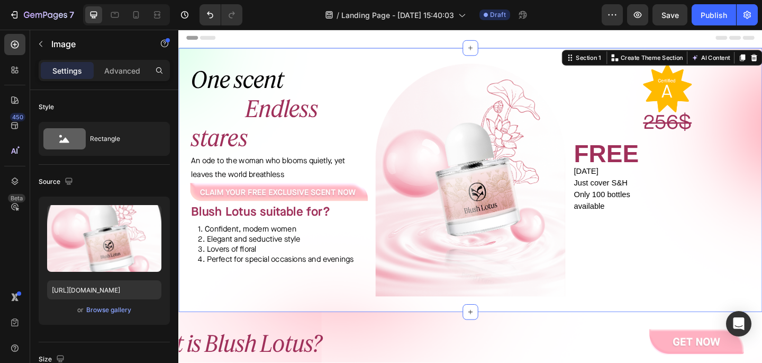
click at [601, 202] on div "One scent Endless stares Heading An ode to the woman who blooms quietly, yet le…" at bounding box center [495, 193] width 635 height 287
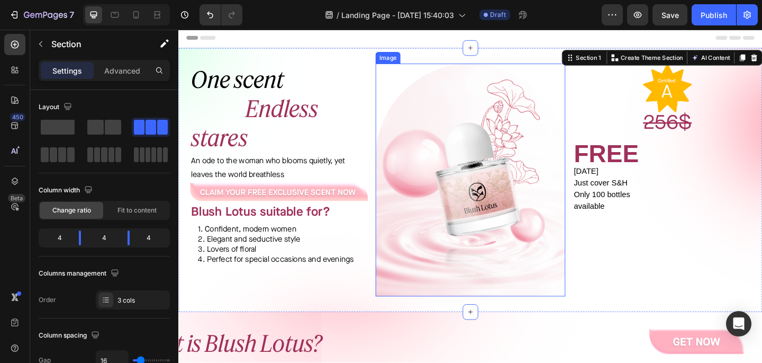
click at [559, 187] on img at bounding box center [496, 193] width 206 height 253
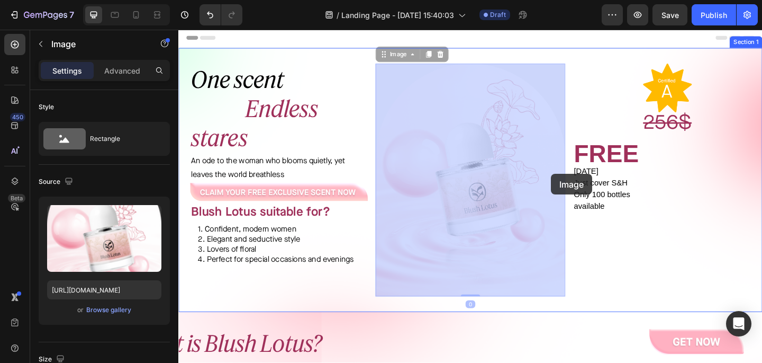
drag, startPoint x: 559, startPoint y: 187, endPoint x: 582, endPoint y: 186, distance: 22.8
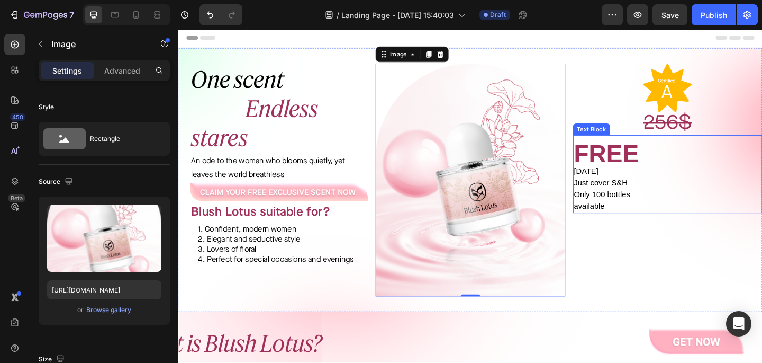
click at [626, 188] on p "[DATE] Just cover S&H Only 100 bottles available" at bounding box center [711, 202] width 204 height 51
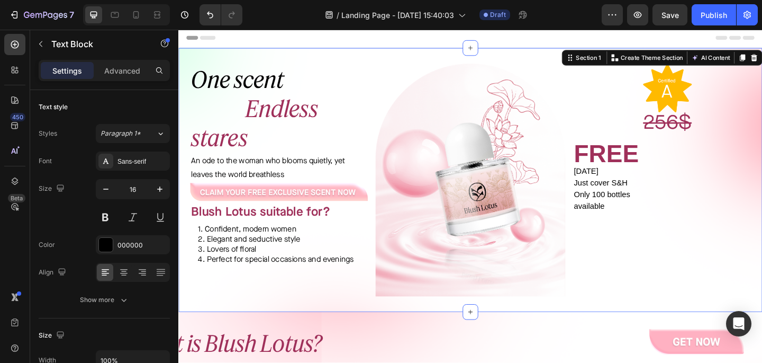
click at [600, 193] on div "One scent Endless stares Heading An ode to the woman who blooms quietly, yet le…" at bounding box center [495, 193] width 635 height 287
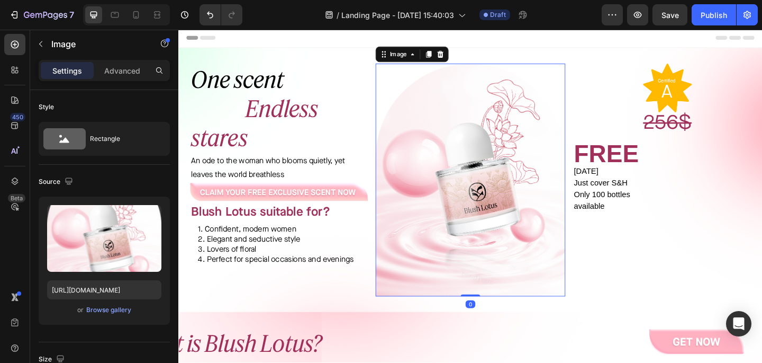
click at [579, 188] on img at bounding box center [496, 193] width 206 height 253
click at [428, 195] on img at bounding box center [496, 193] width 206 height 253
click at [132, 74] on p "Advanced" at bounding box center [122, 70] width 36 height 11
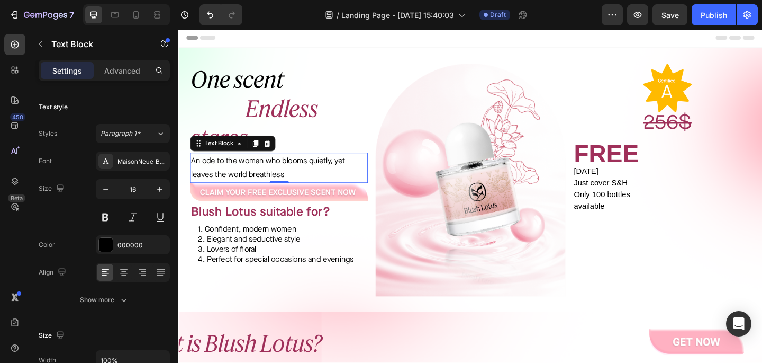
click at [347, 179] on p "An ode to the woman who blooms quietly, yet leaves the world breathless" at bounding box center [287, 180] width 191 height 31
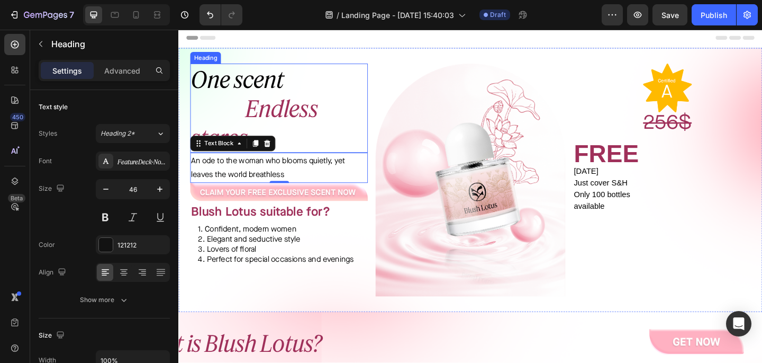
click at [367, 131] on h2 "One scent Endless stares" at bounding box center [287, 115] width 193 height 97
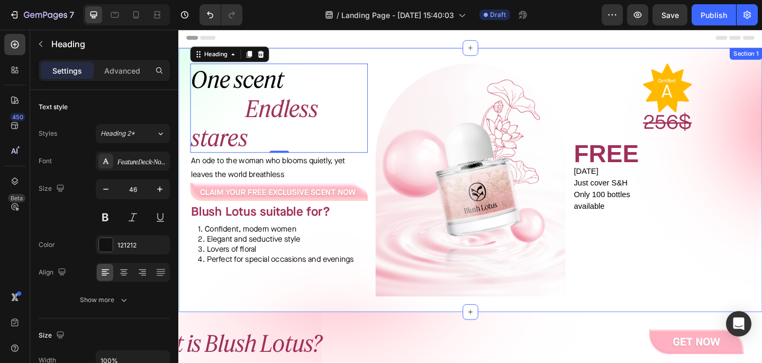
click at [389, 267] on div "One scent Endless stares Heading 0 An ode to the woman who blooms quietly, yet …" at bounding box center [495, 193] width 635 height 287
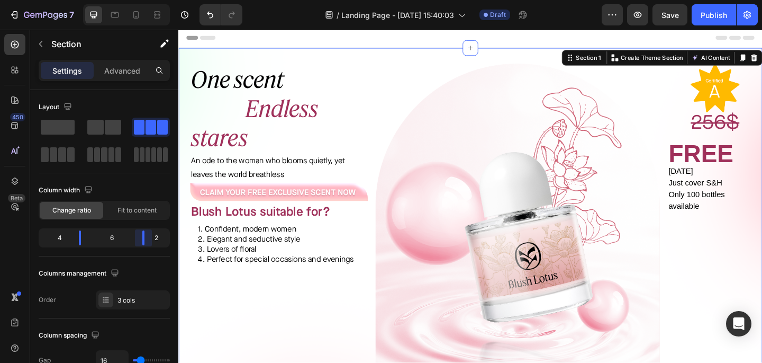
drag, startPoint x: 131, startPoint y: 237, endPoint x: 5, endPoint y: 193, distance: 132.7
click at [149, 0] on body "7 / Landing Page - Aug 28, 15:40:03 Draft Preview Save Publish 450 Beta Section…" at bounding box center [381, 0] width 762 height 0
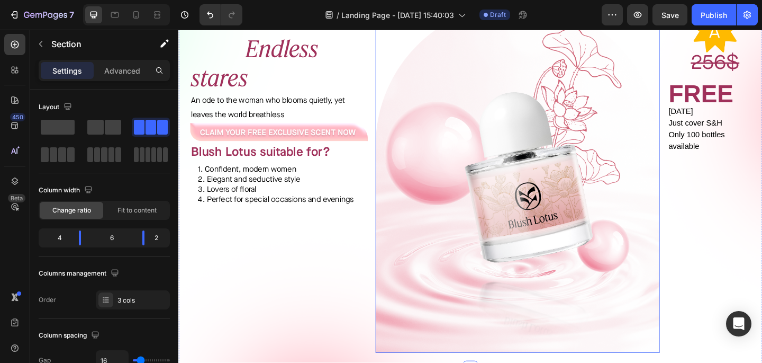
scroll to position [65, 0]
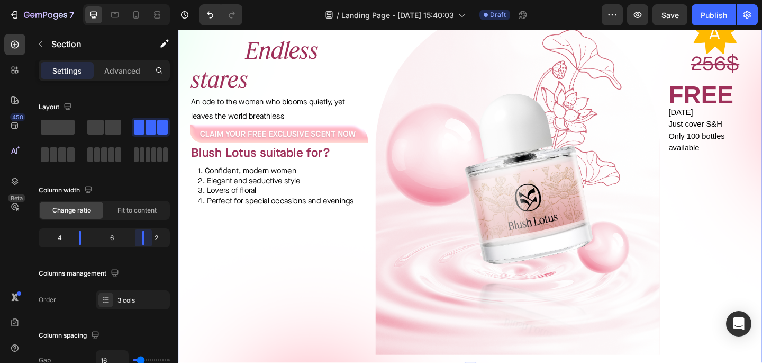
click at [144, 0] on body "7 / Landing Page - Aug 28, 15:40:03 Draft Preview Save Publish 450 Beta Section…" at bounding box center [381, 0] width 762 height 0
click at [153, 213] on span "Fit to content" at bounding box center [137, 210] width 39 height 10
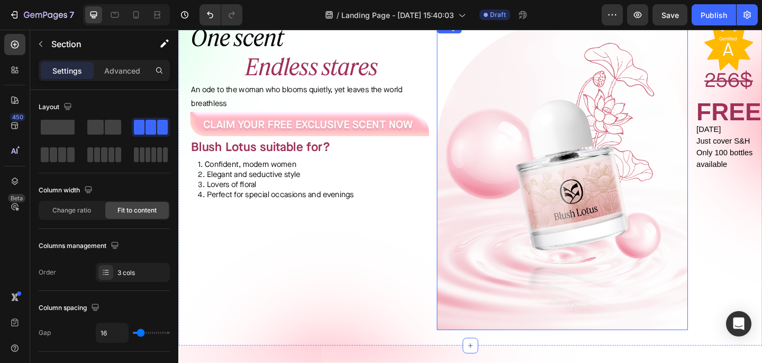
scroll to position [6, 0]
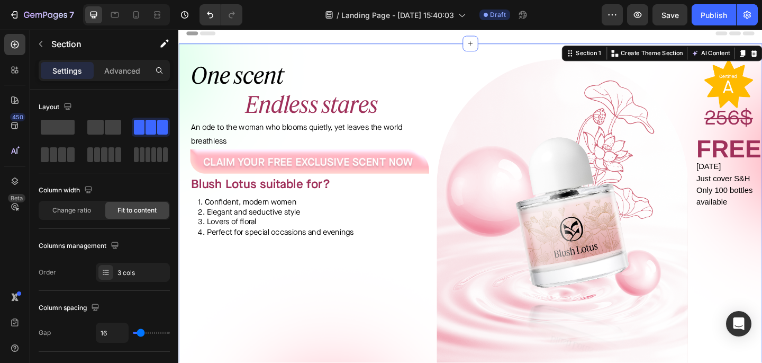
click at [762, 237] on div "Image Image FREE TODAY Just cover S&H Only 100 bottles available Text Block" at bounding box center [777, 229] width 73 height 335
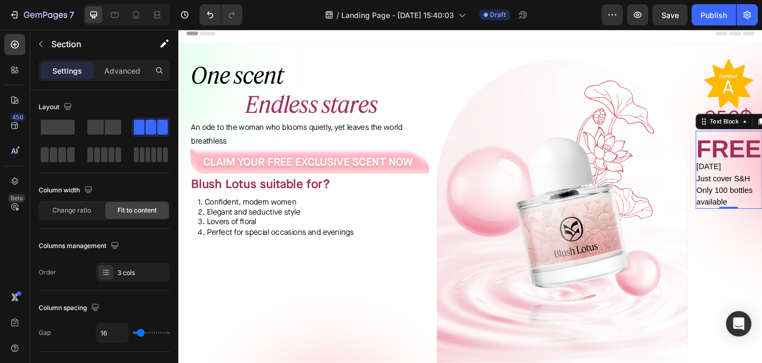
click at [759, 157] on strong "FREE" at bounding box center [777, 160] width 70 height 30
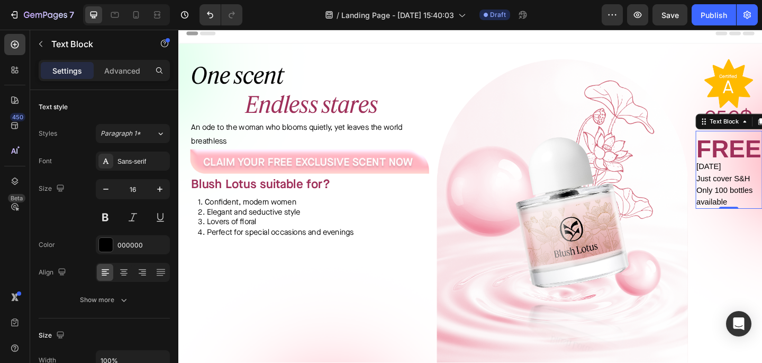
click at [759, 157] on strong "FREE" at bounding box center [777, 160] width 70 height 30
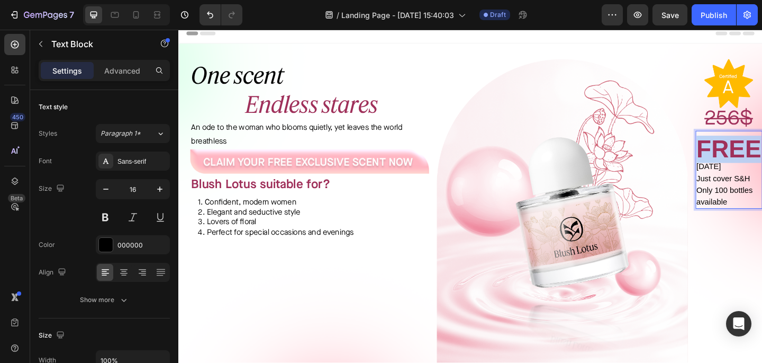
click at [759, 157] on strong "FREE" at bounding box center [777, 160] width 70 height 30
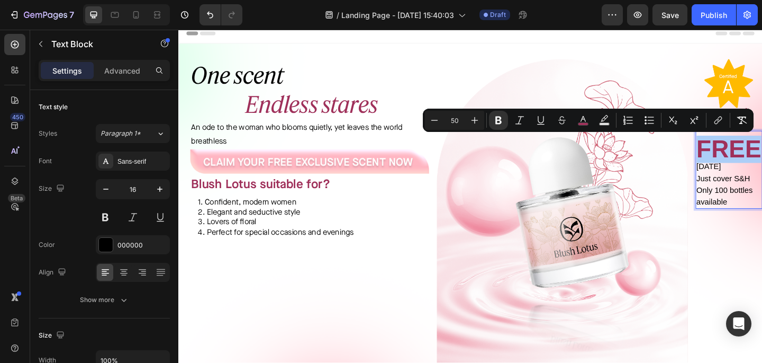
click at [455, 120] on input "50" at bounding box center [454, 120] width 21 height 13
drag, startPoint x: 460, startPoint y: 121, endPoint x: 446, endPoint y: 119, distance: 13.9
click at [446, 119] on input "50" at bounding box center [454, 120] width 21 height 13
type input "45"
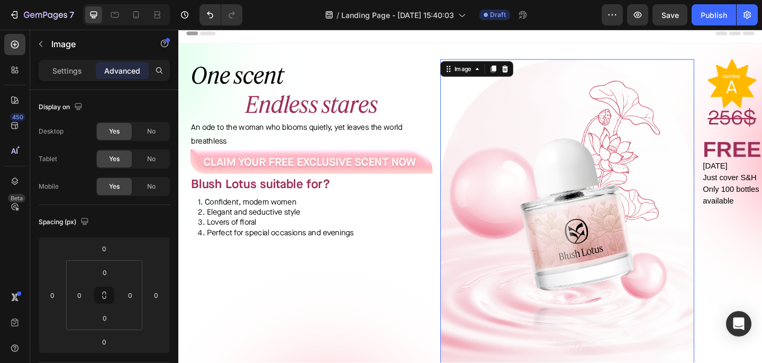
click at [503, 229] on img at bounding box center [601, 231] width 276 height 339
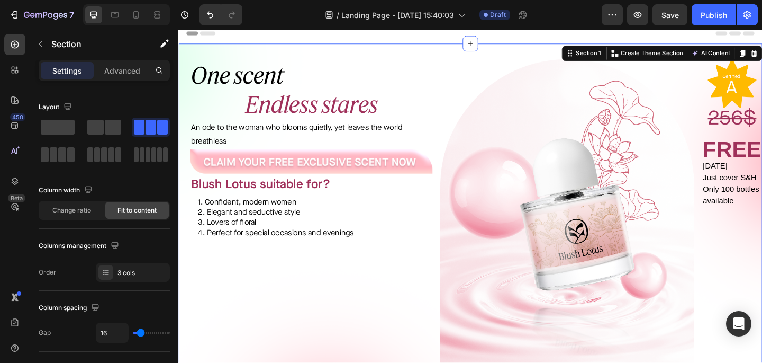
click at [762, 129] on div "Text Block" at bounding box center [768, 134] width 36 height 10
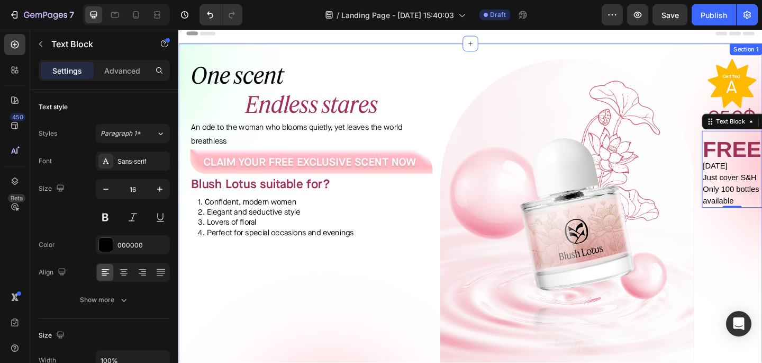
click at [683, 254] on img at bounding box center [601, 231] width 276 height 339
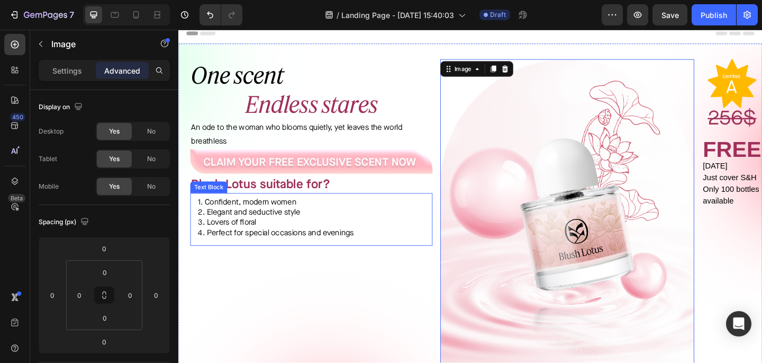
click at [340, 288] on div "One scent Endless stares Heading An ode to the woman who blooms quietly, yet le…" at bounding box center [316, 231] width 276 height 339
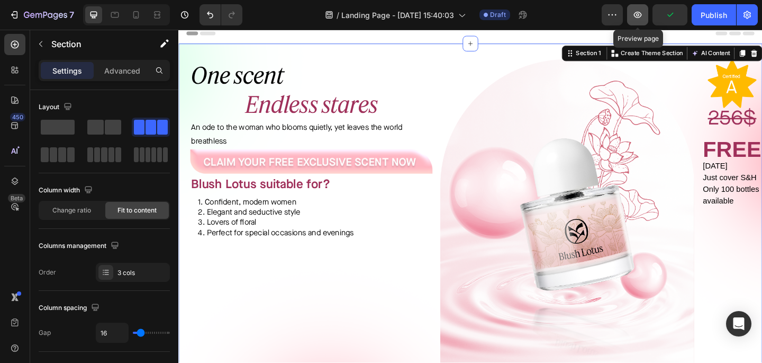
click at [643, 20] on button "button" at bounding box center [637, 14] width 21 height 21
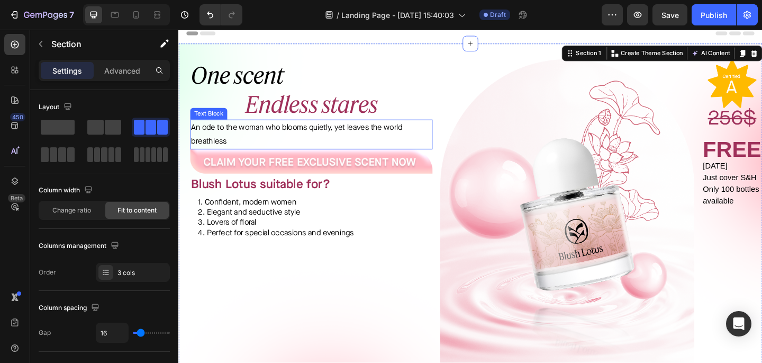
click at [427, 140] on p "An ode to the woman who blooms quietly, yet leaves the world breathless" at bounding box center [322, 144] width 261 height 31
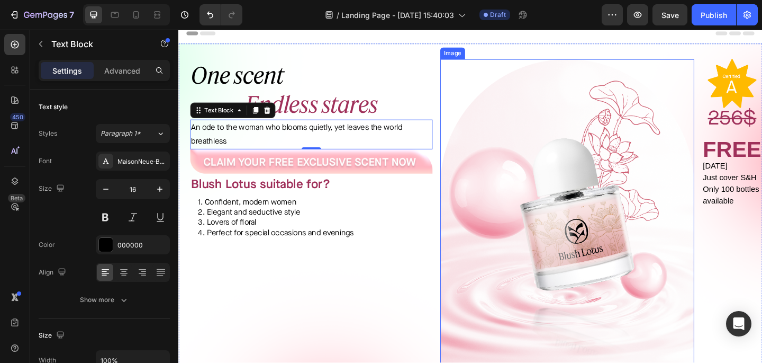
click at [494, 167] on img at bounding box center [601, 231] width 276 height 339
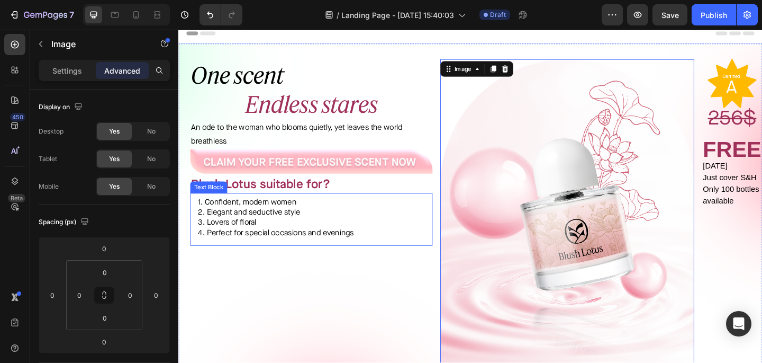
scroll to position [0, 0]
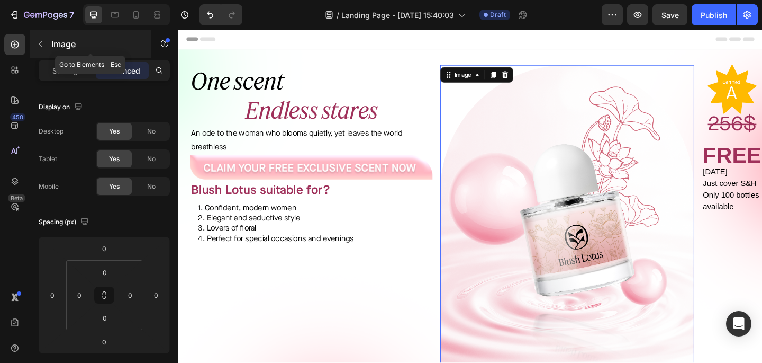
click at [49, 44] on div "Image" at bounding box center [90, 44] width 121 height 28
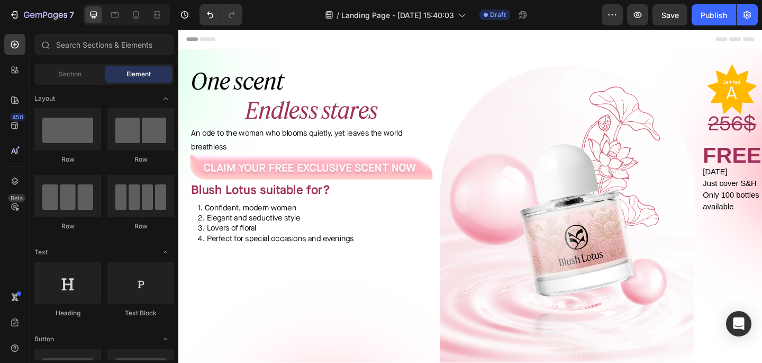
click at [73, 60] on div "Sections(18) Elements(83) Section Element Hero Section Product Detail Brands Tr…" at bounding box center [104, 197] width 148 height 326
click at [74, 71] on span "Section" at bounding box center [70, 74] width 23 height 10
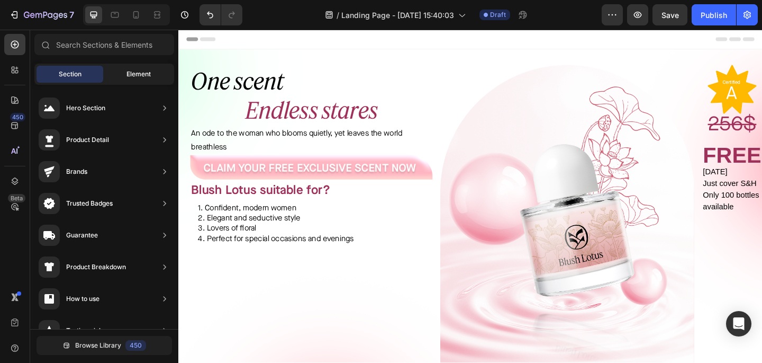
click at [134, 74] on span "Element" at bounding box center [139, 74] width 24 height 10
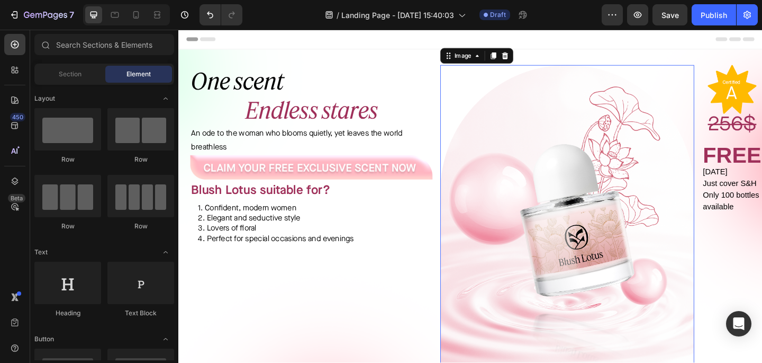
click at [493, 145] on img at bounding box center [601, 237] width 276 height 339
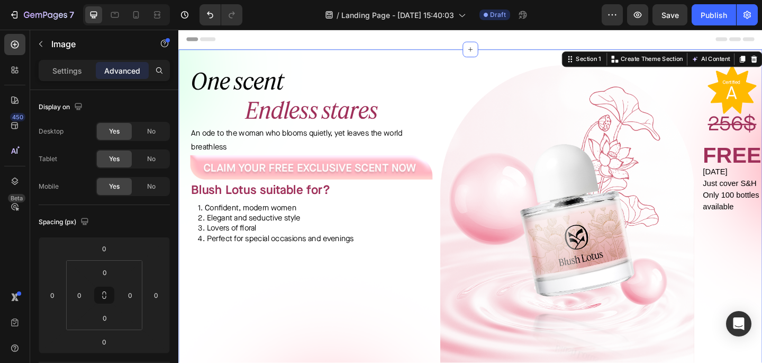
click at [423, 283] on div "One scent Endless stares Heading An ode to the woman who blooms quietly, yet le…" at bounding box center [316, 237] width 276 height 339
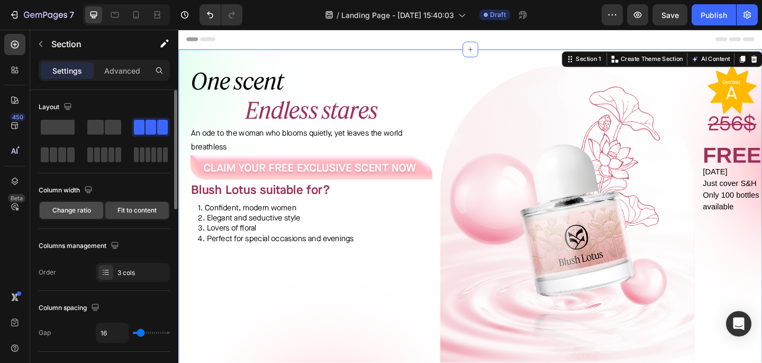
click at [77, 209] on span "Change ratio" at bounding box center [71, 210] width 39 height 10
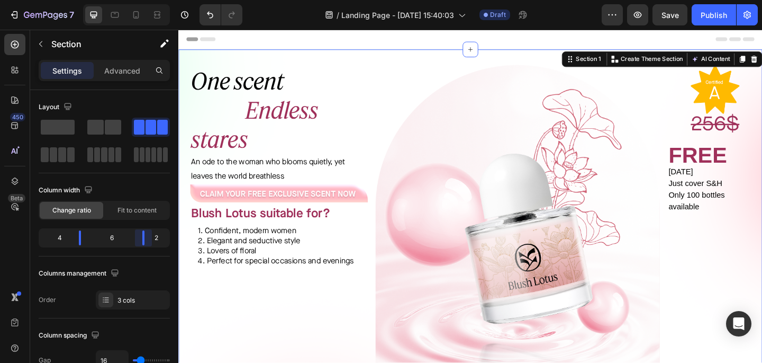
drag, startPoint x: 143, startPoint y: 234, endPoint x: 154, endPoint y: 241, distance: 12.3
click at [154, 0] on body "7 / Landing Page - Aug 28, 15:40:03 Draft Preview Save Publish 450 Beta Section…" at bounding box center [381, 0] width 762 height 0
click at [304, 300] on div "One scent Endless stares Heading An ode to the woman who blooms quietly, yet le…" at bounding box center [281, 258] width 206 height 380
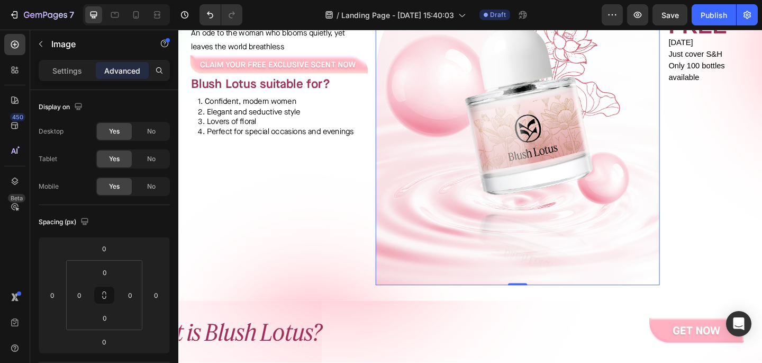
click at [435, 296] on img at bounding box center [547, 118] width 309 height 380
click at [534, 323] on div "One scent Endless stares Heading An ode to the woman who blooms quietly, yet le…" at bounding box center [495, 117] width 635 height 413
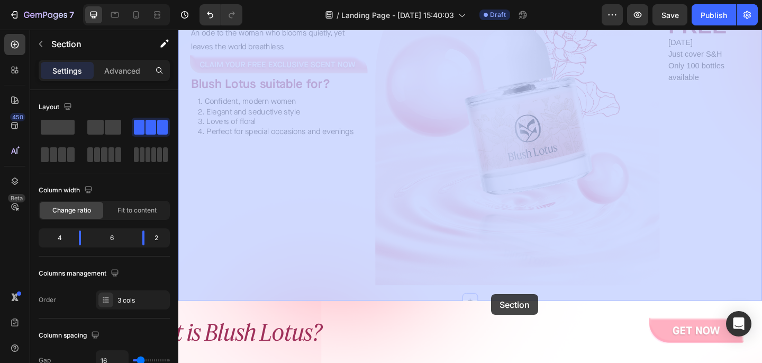
drag, startPoint x: 519, startPoint y: 323, endPoint x: 519, endPoint y: 317, distance: 5.8
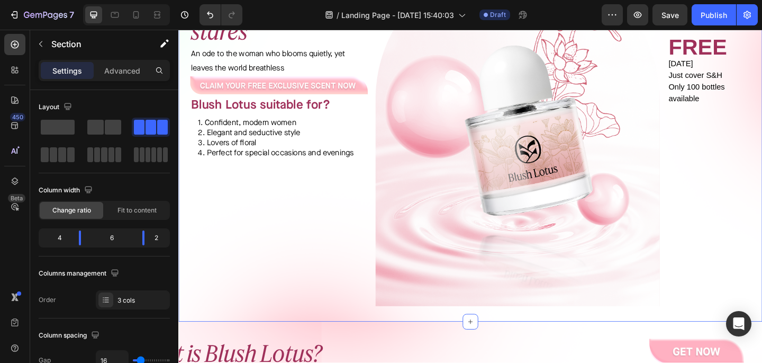
scroll to position [118, 0]
click at [518, 284] on img at bounding box center [547, 140] width 309 height 380
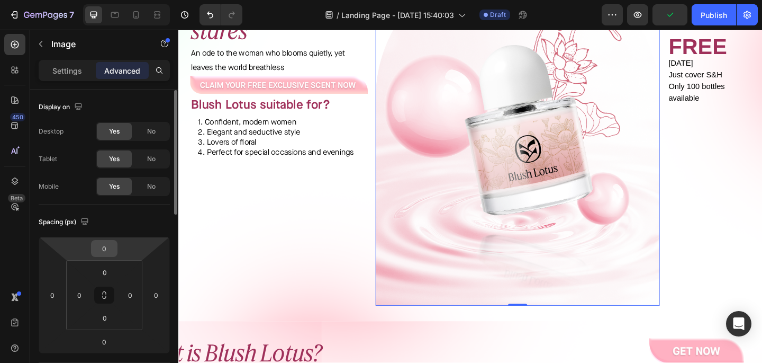
click at [107, 251] on input "0" at bounding box center [104, 248] width 21 height 16
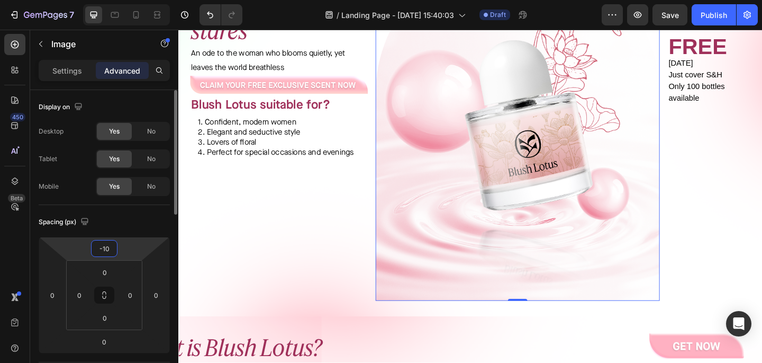
type input "-1"
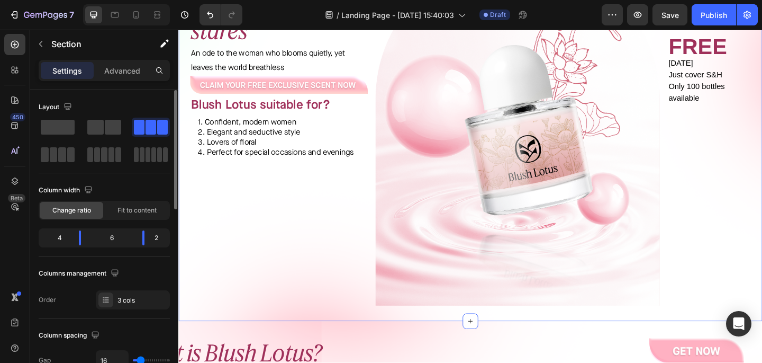
click at [386, 339] on div "One scent Endless stares Heading An ode to the woman who blooms quietly, yet le…" at bounding box center [495, 139] width 635 height 413
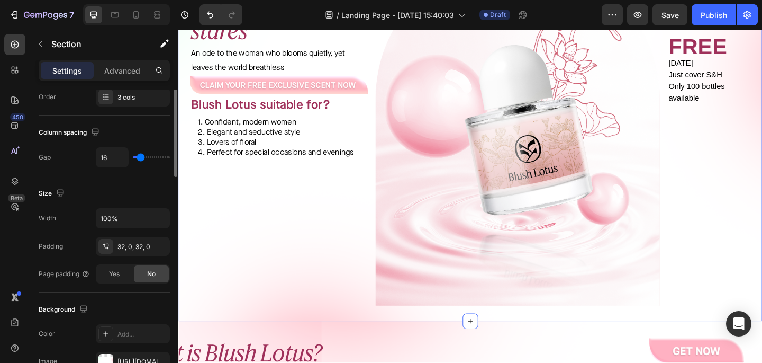
scroll to position [203, 0]
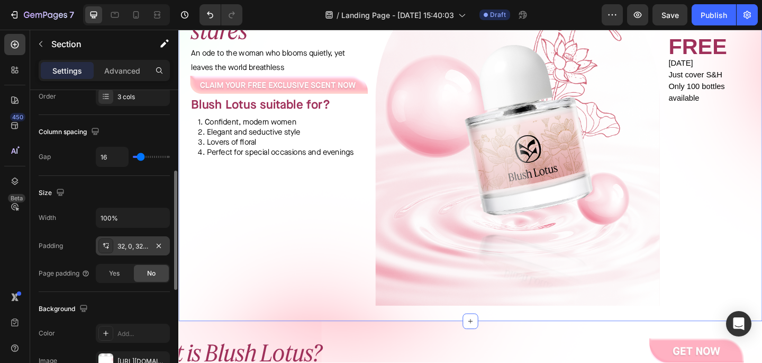
click at [147, 250] on div "32, 0, 32, 0" at bounding box center [133, 246] width 31 height 10
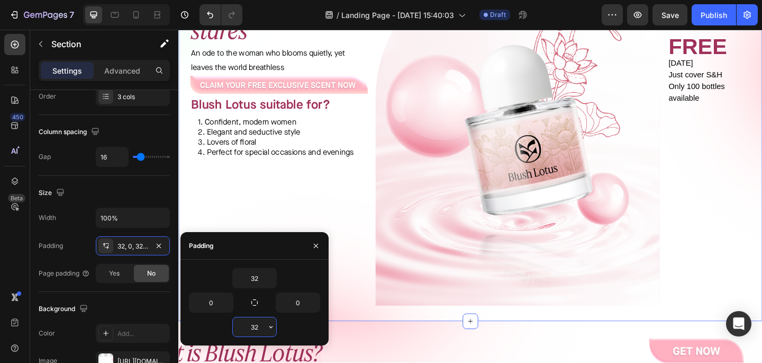
click at [255, 324] on input "32" at bounding box center [254, 326] width 43 height 19
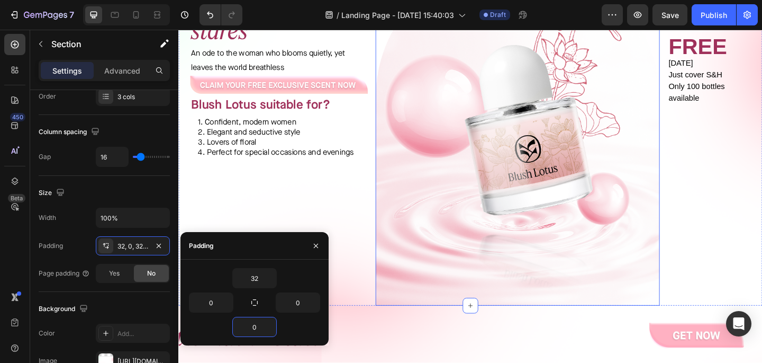
click at [617, 312] on img at bounding box center [547, 140] width 309 height 380
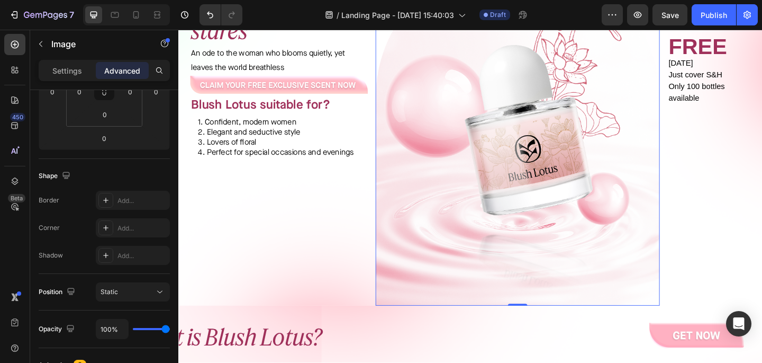
scroll to position [0, 0]
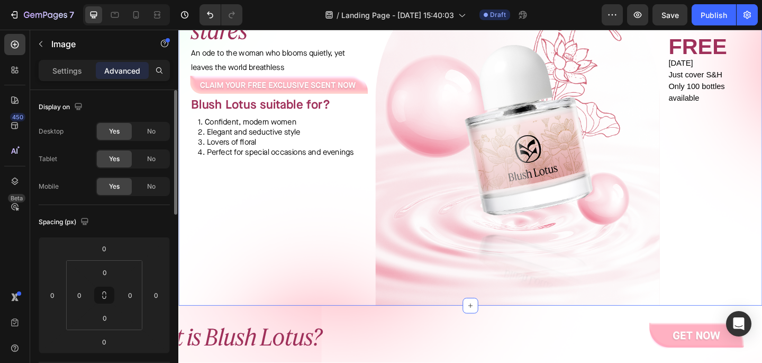
click at [749, 262] on div "Image Image FREE TODAY Just cover S&H Only 100 bottles available Text Block" at bounding box center [761, 140] width 103 height 380
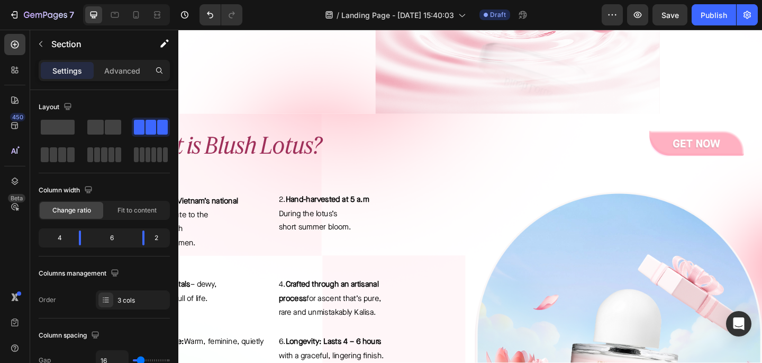
scroll to position [325, 0]
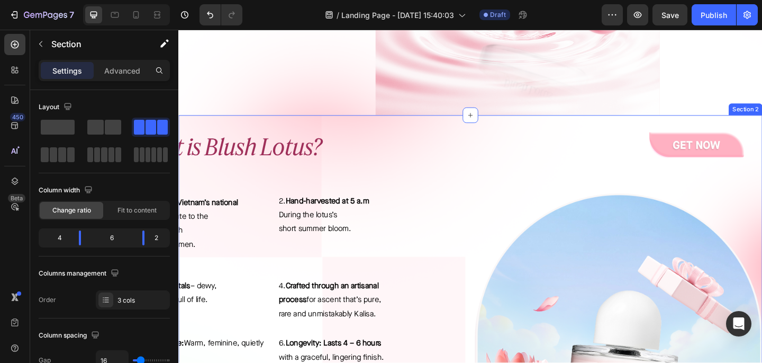
click at [520, 204] on div "What is Blush Lotus? Heading Image Row 1 . Inspired by Vietnam’s national flowe…" at bounding box center [495, 345] width 635 height 411
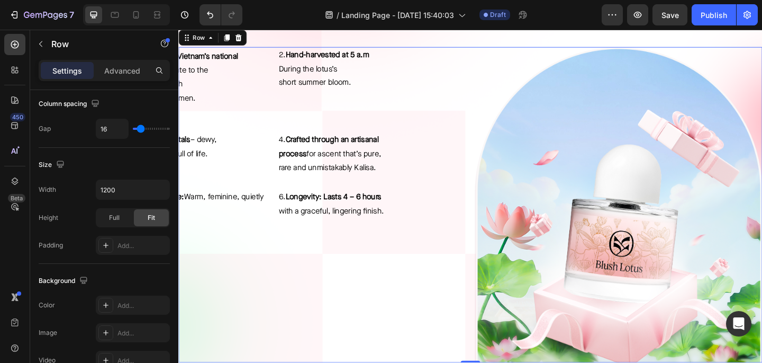
scroll to position [484, 0]
click at [470, 272] on div "1 . Inspired by Vietnam’s national flower – a tribute to the gentle strength of…" at bounding box center [334, 219] width 313 height 343
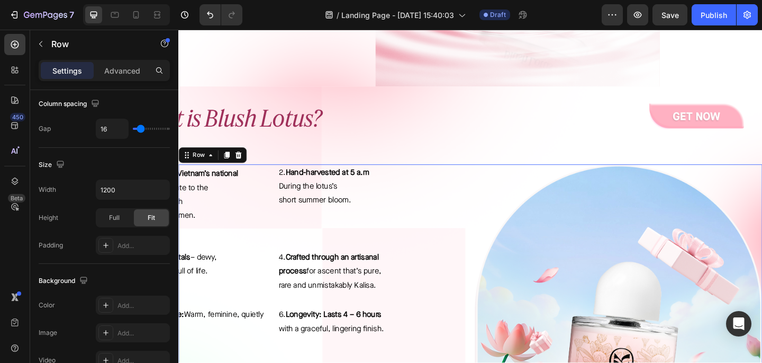
scroll to position [343, 0]
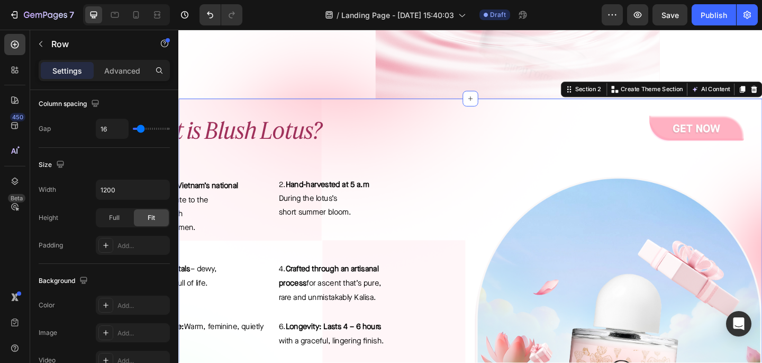
click at [500, 120] on div "What is Blush Lotus? Heading Image Row 1 . Inspired by Vietnam’s national flowe…" at bounding box center [495, 327] width 635 height 445
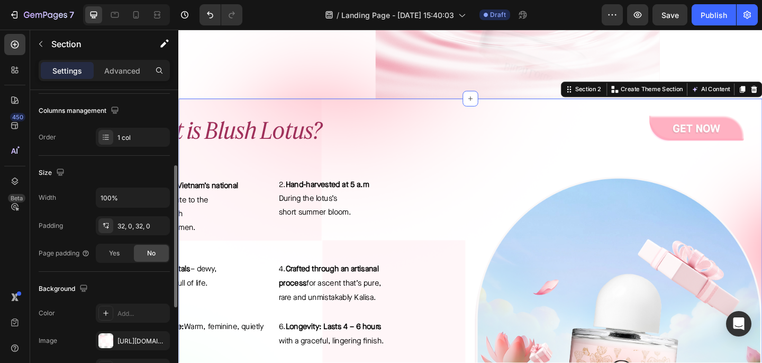
scroll to position [163, 0]
click at [156, 231] on button "button" at bounding box center [158, 225] width 13 height 13
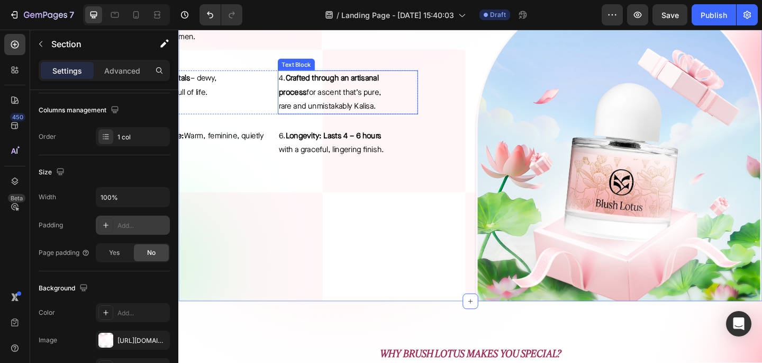
scroll to position [529, 0]
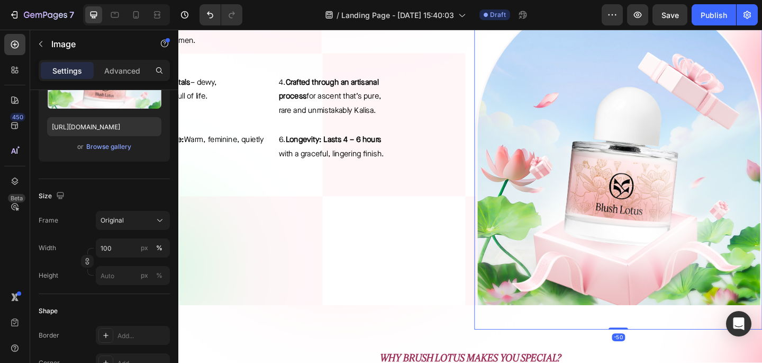
click at [585, 251] on img at bounding box center [656, 170] width 313 height 369
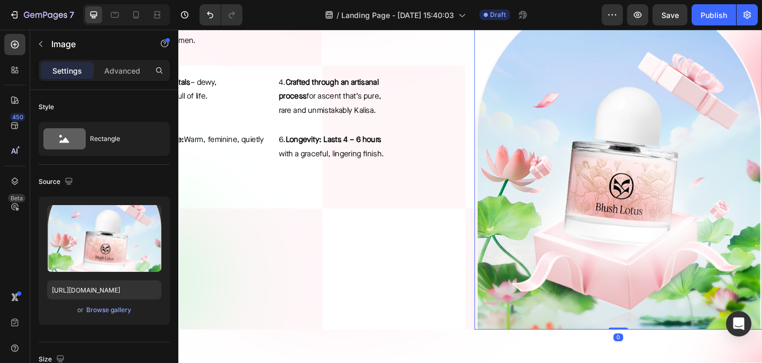
drag, startPoint x: 656, startPoint y: 354, endPoint x: 654, endPoint y: 330, distance: 24.4
click at [654, 330] on div "Image 0" at bounding box center [656, 170] width 313 height 369
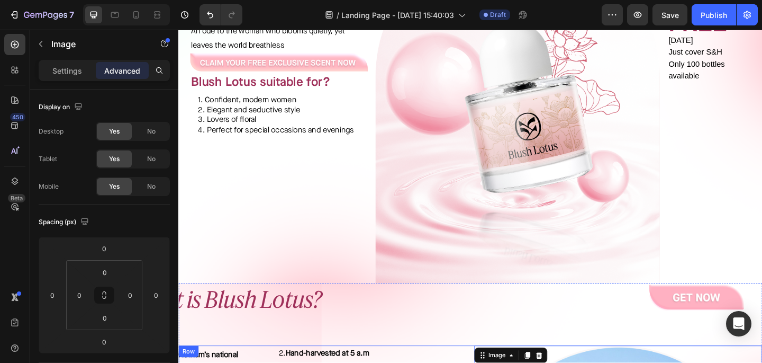
scroll to position [130, 0]
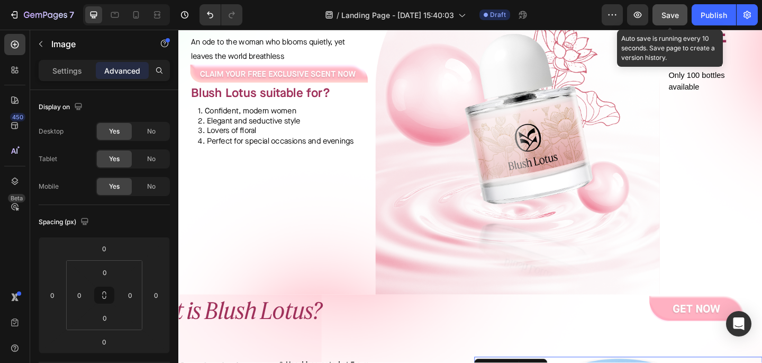
click at [674, 16] on span "Save" at bounding box center [670, 15] width 17 height 9
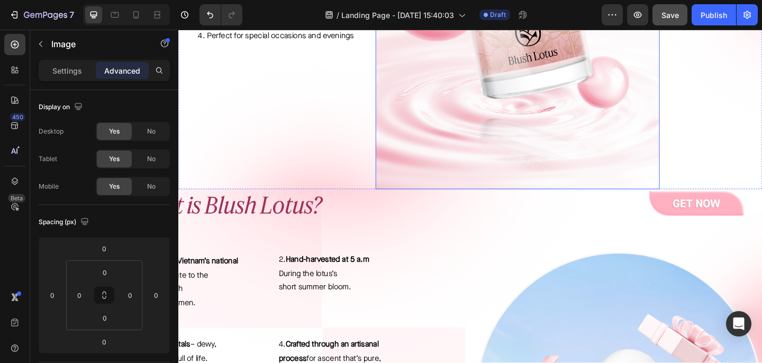
scroll to position [246, 0]
click at [525, 228] on h2 "What is Blush Lotus?" at bounding box center [360, 219] width 470 height 34
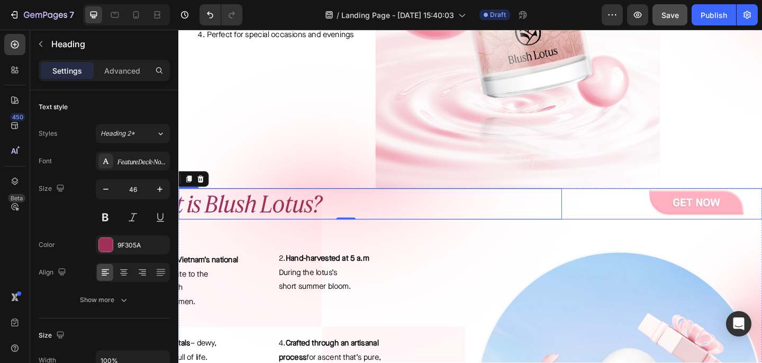
click at [615, 222] on div "What is Blush Lotus? Heading 0" at bounding box center [413, 219] width 470 height 34
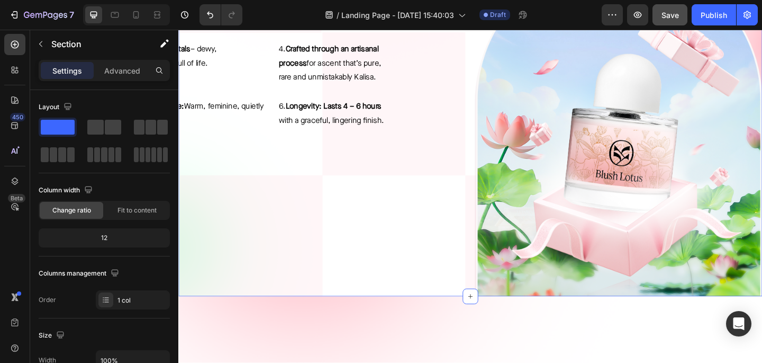
scroll to position [673, 0]
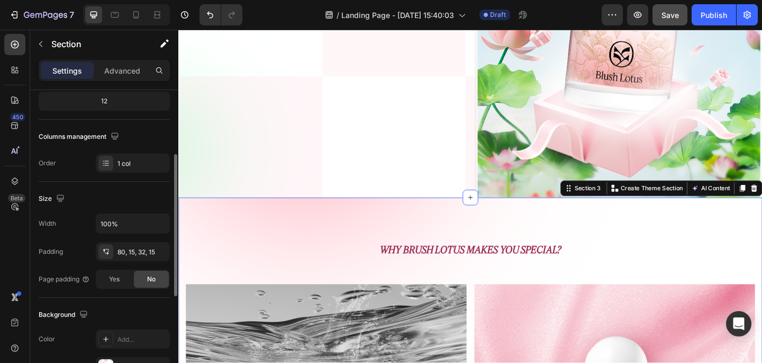
scroll to position [158, 0]
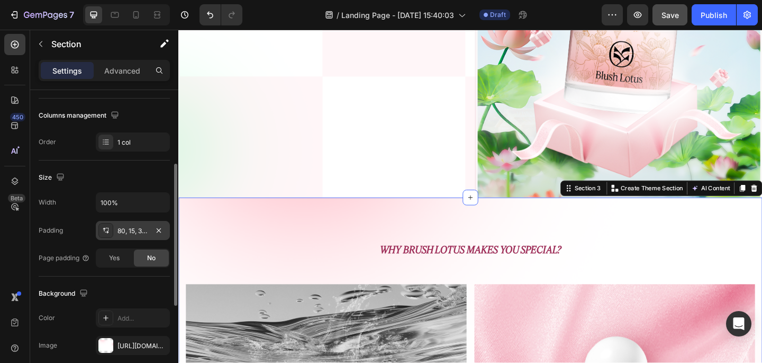
click at [129, 230] on div "80, 15, 32, 15" at bounding box center [133, 231] width 31 height 10
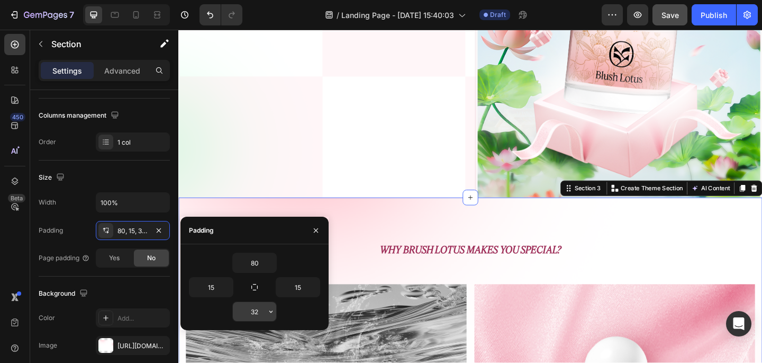
click at [264, 309] on input "32" at bounding box center [254, 311] width 43 height 19
type input "0"
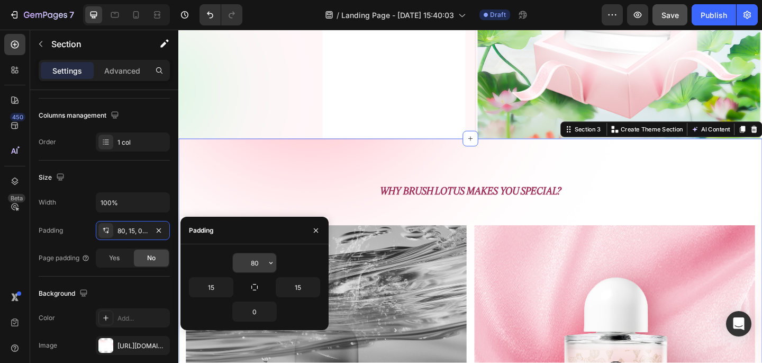
click at [262, 257] on input "80" at bounding box center [254, 262] width 43 height 19
type input "8"
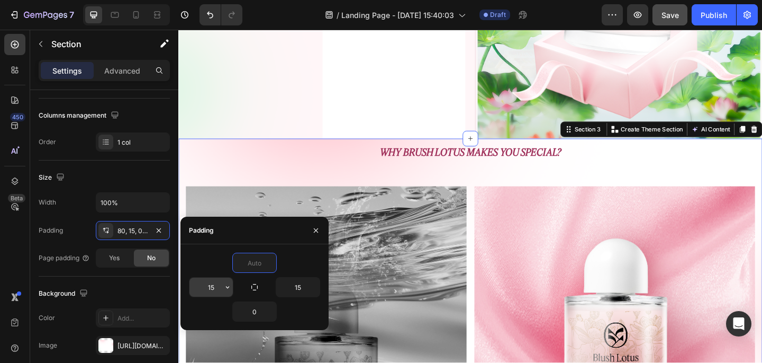
type input "0"
click at [217, 283] on input "15" at bounding box center [210, 286] width 43 height 19
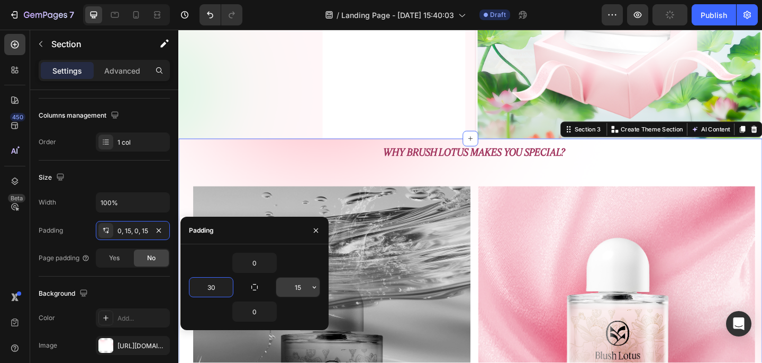
type input "30"
click at [307, 284] on input "15" at bounding box center [297, 286] width 43 height 19
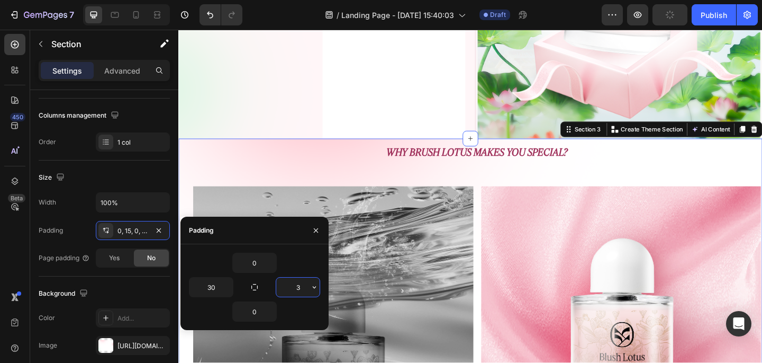
type input "30"
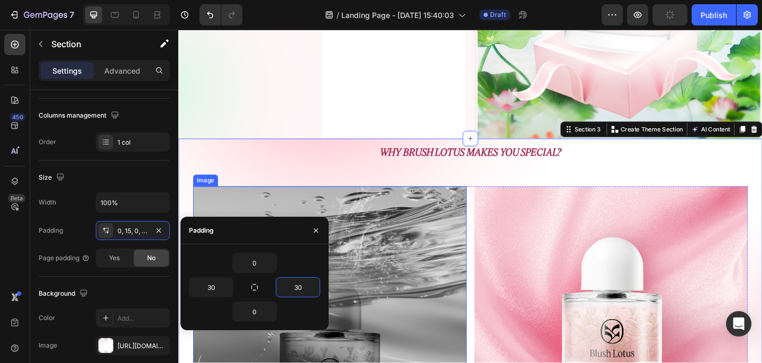
click at [453, 225] on img at bounding box center [342, 342] width 297 height 285
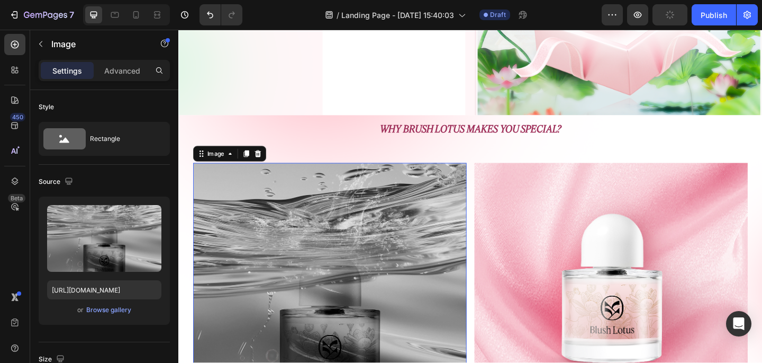
scroll to position [762, 0]
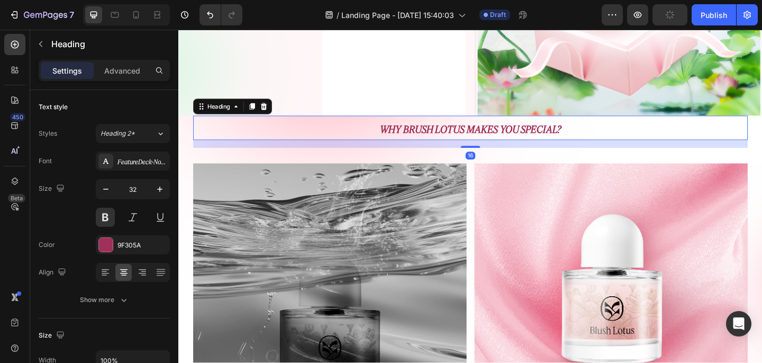
click at [478, 138] on span "Why brush lotus makes you special?" at bounding box center [496, 137] width 197 height 13
click at [128, 73] on p "Advanced" at bounding box center [122, 70] width 36 height 11
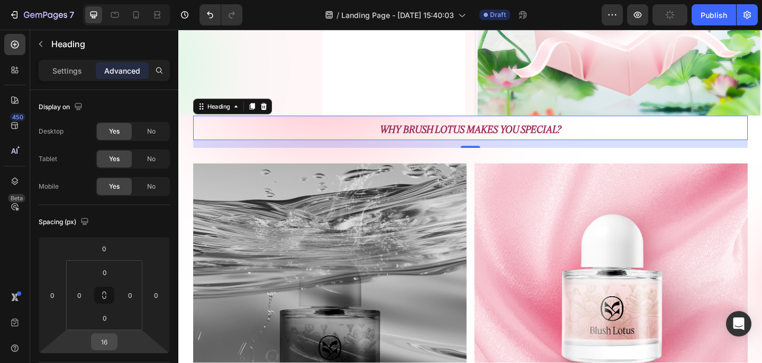
click at [110, 345] on input "16" at bounding box center [104, 341] width 21 height 16
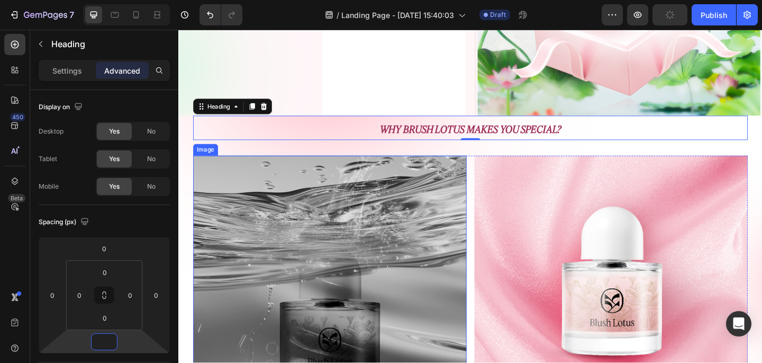
click at [360, 270] on img at bounding box center [342, 309] width 297 height 285
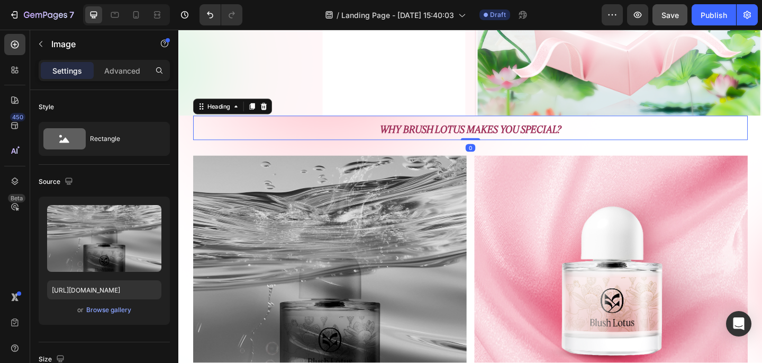
click at [492, 134] on span "Why brush lotus makes you special?" at bounding box center [496, 137] width 197 height 13
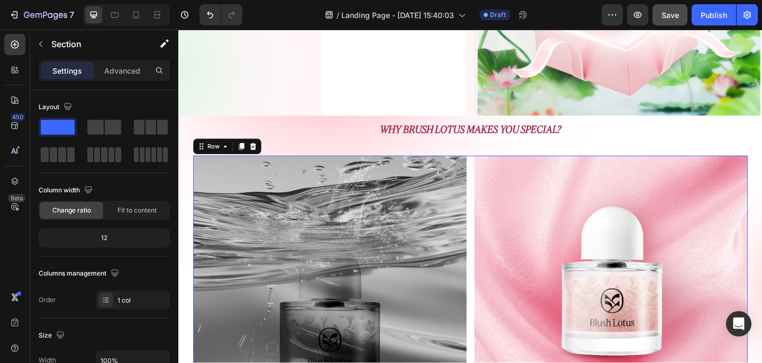
click at [494, 174] on div "Image Image Row 32" at bounding box center [495, 309] width 603 height 285
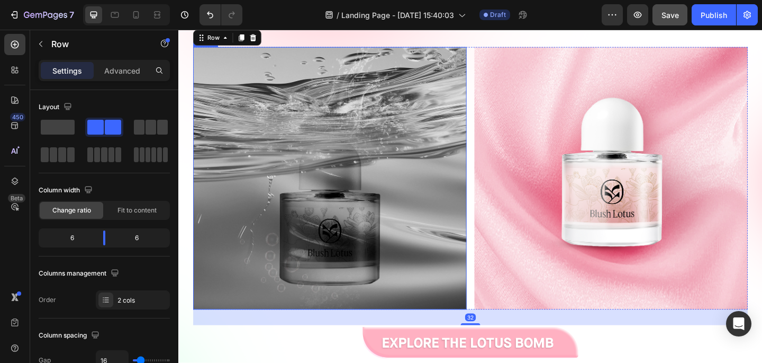
scroll to position [882, 0]
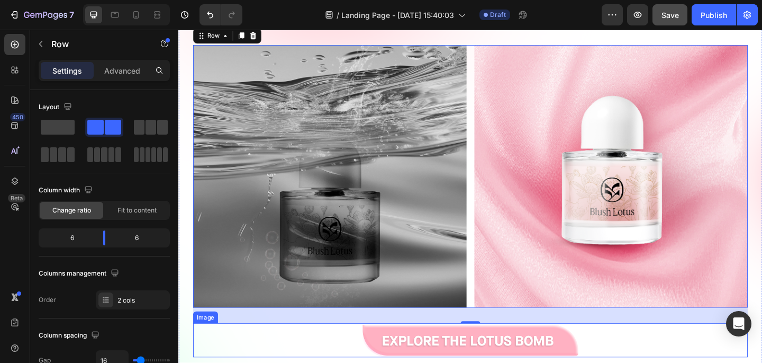
click at [652, 358] on div at bounding box center [495, 367] width 603 height 37
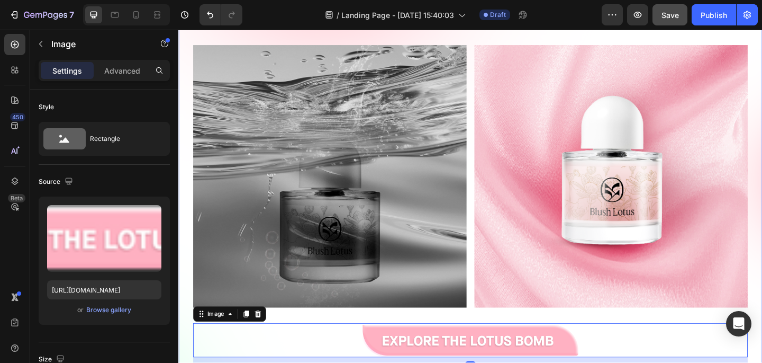
click at [631, 342] on div "Why brush lotus makes you special? Heading Row Image Image Row Image 32 Unforge…" at bounding box center [495, 253] width 603 height 500
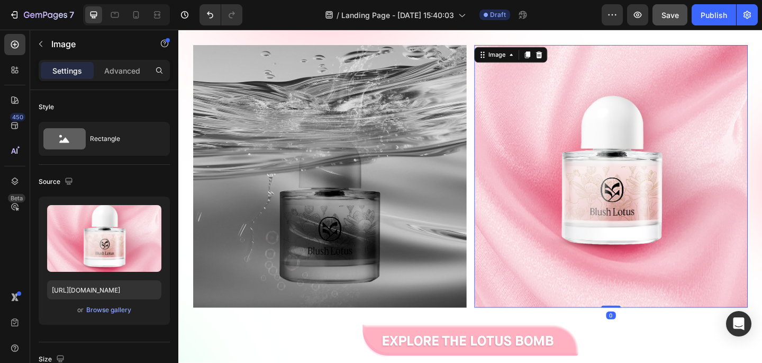
click at [628, 296] on img at bounding box center [648, 189] width 297 height 285
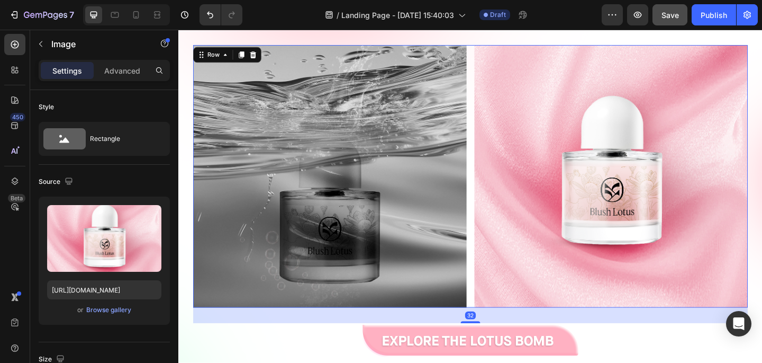
click at [495, 318] on div "Image Image Row 32" at bounding box center [495, 189] width 603 height 285
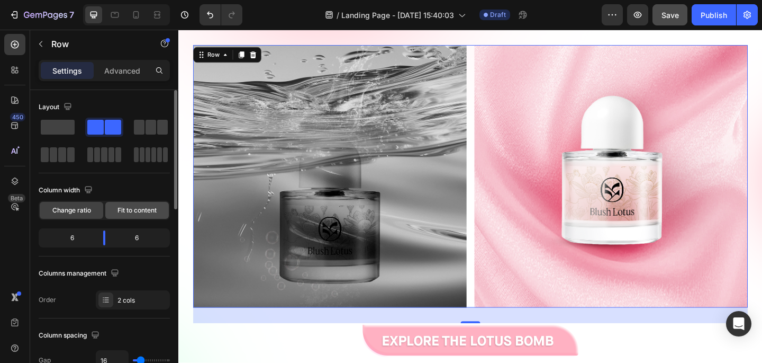
click at [125, 206] on span "Fit to content" at bounding box center [137, 210] width 39 height 10
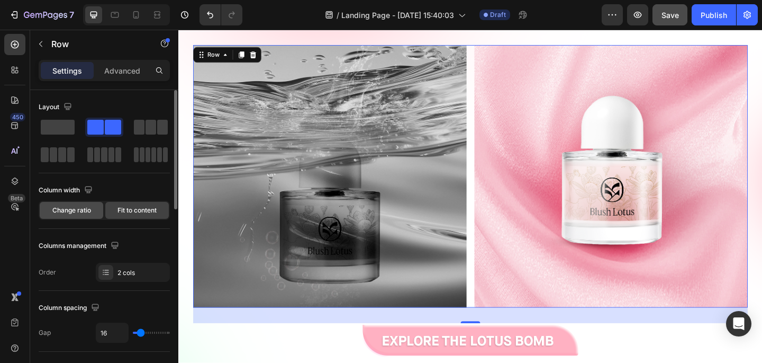
click at [82, 206] on span "Change ratio" at bounding box center [71, 210] width 39 height 10
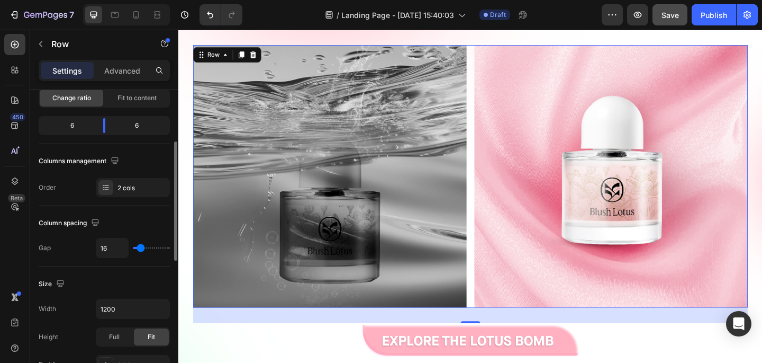
scroll to position [107, 0]
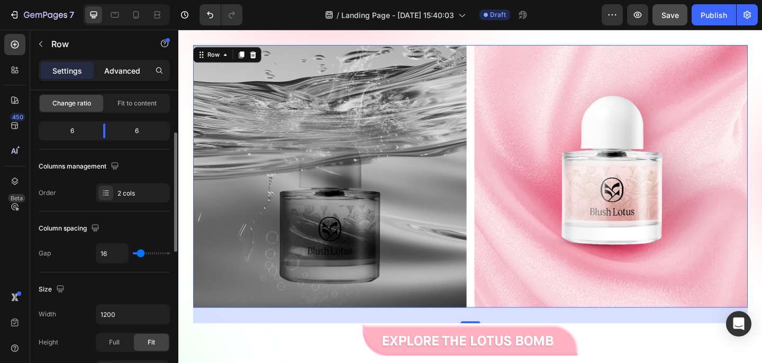
click at [128, 71] on p "Advanced" at bounding box center [122, 70] width 36 height 11
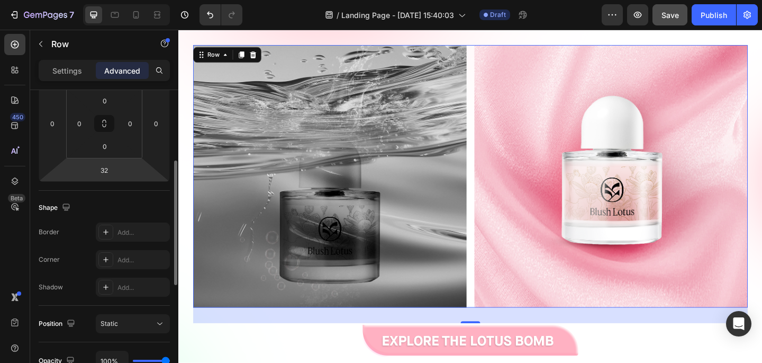
scroll to position [0, 0]
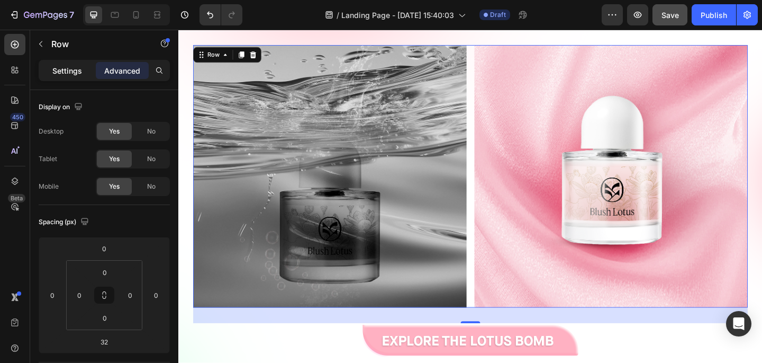
click at [69, 68] on p "Settings" at bounding box center [67, 70] width 30 height 11
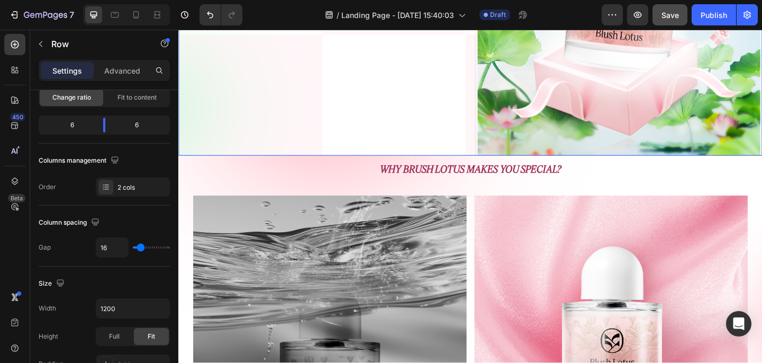
scroll to position [716, 0]
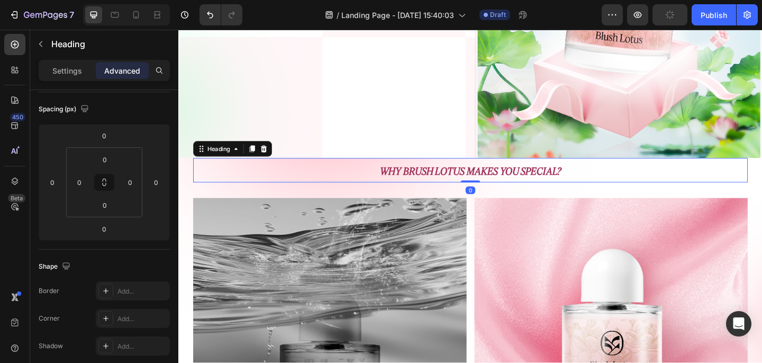
click at [335, 191] on h2 "Why brush lotus makes you special?" at bounding box center [495, 182] width 603 height 27
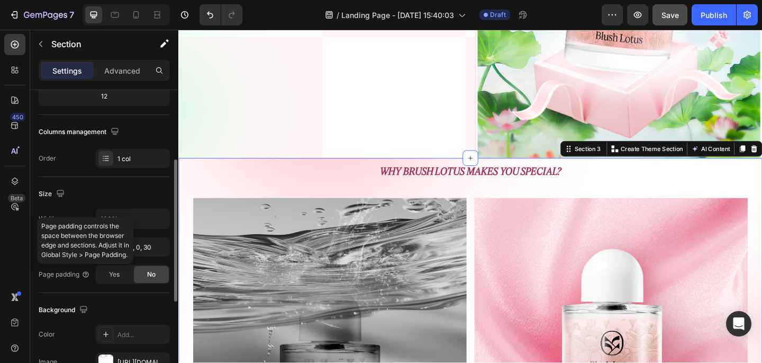
scroll to position [143, 0]
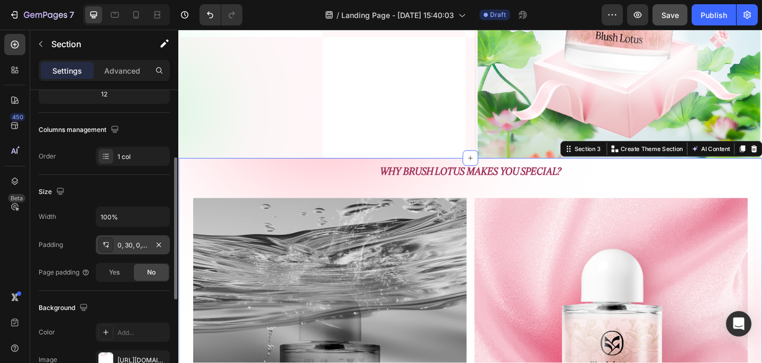
click at [143, 245] on div "0, 30, 0, 30" at bounding box center [133, 245] width 31 height 10
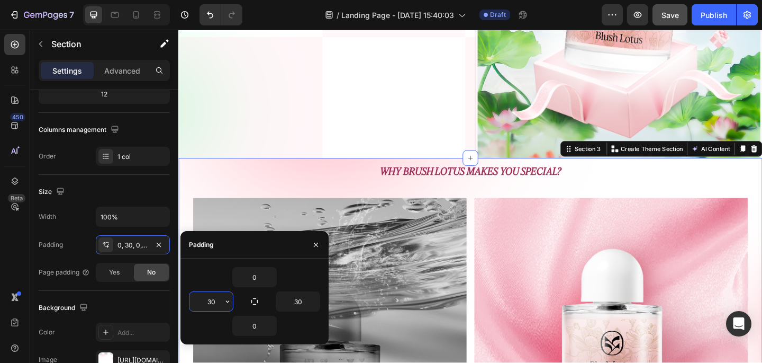
drag, startPoint x: 220, startPoint y: 301, endPoint x: 206, endPoint y: 301, distance: 13.2
click at [206, 301] on input "30" at bounding box center [210, 301] width 43 height 19
drag, startPoint x: 219, startPoint y: 302, endPoint x: 207, endPoint y: 302, distance: 11.6
click at [207, 302] on input "30" at bounding box center [210, 301] width 43 height 19
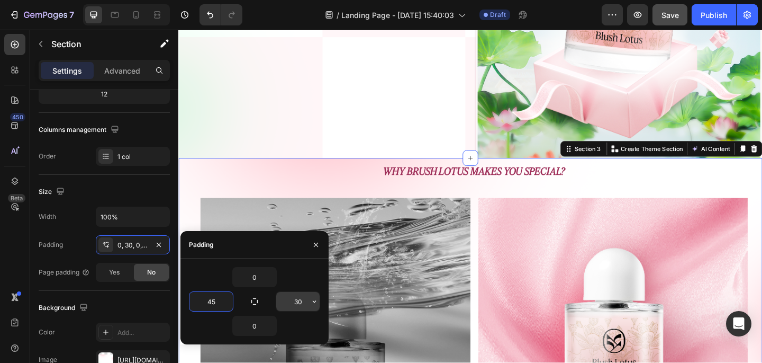
type input "45"
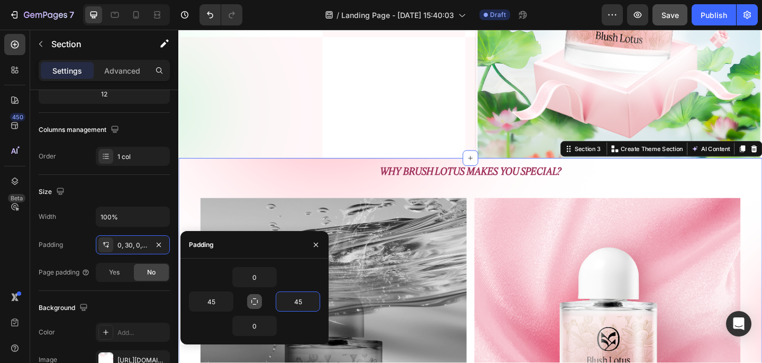
type input "45"
click at [252, 301] on icon "button" at bounding box center [254, 301] width 8 height 8
type input "0"
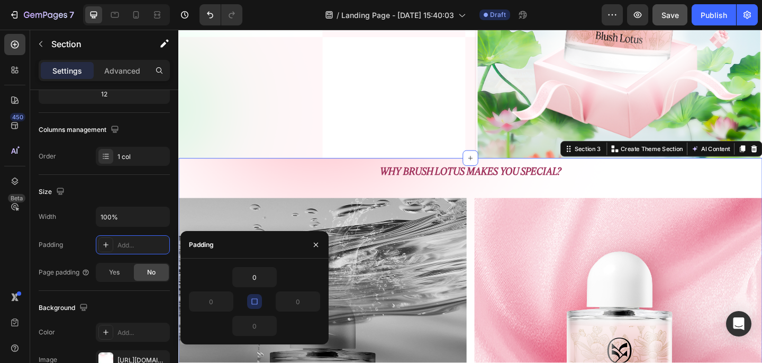
click at [260, 301] on button "button" at bounding box center [254, 301] width 15 height 15
click at [219, 301] on input "0" at bounding box center [210, 301] width 43 height 19
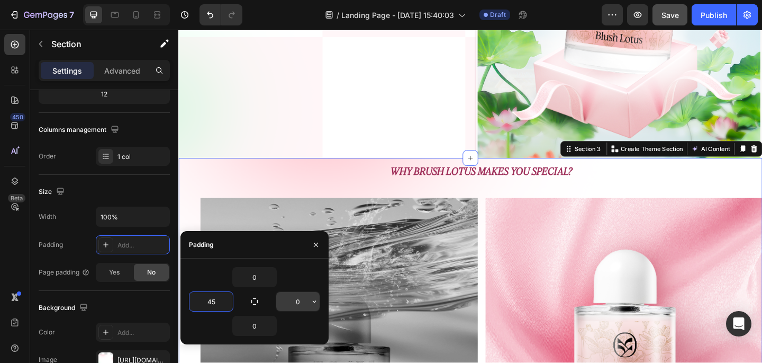
type input "45"
click at [302, 297] on input "0" at bounding box center [297, 301] width 43 height 19
type input "45"
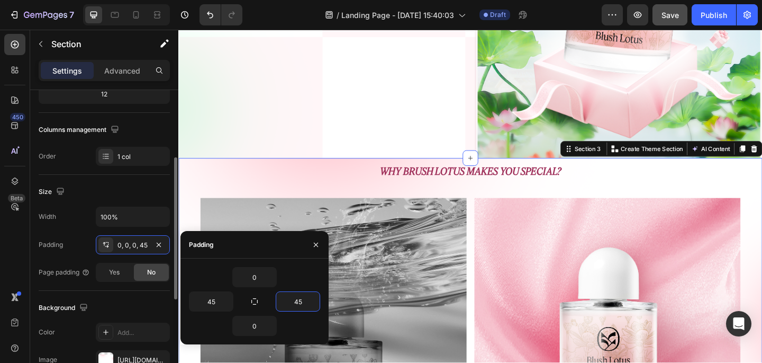
click at [137, 291] on div "Background The changes might be hidden by the video. Color Add... Image https:/…" at bounding box center [104, 348] width 131 height 115
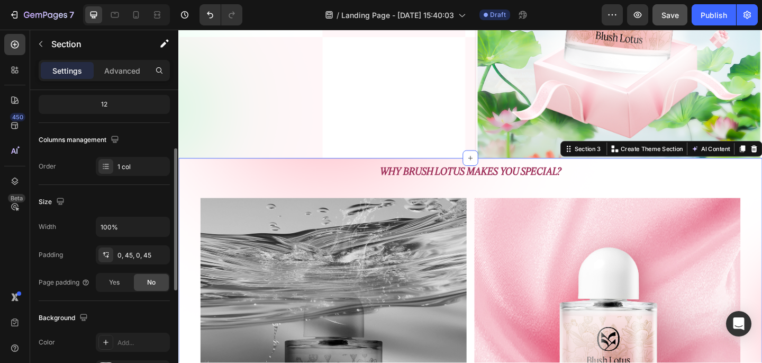
scroll to position [129, 0]
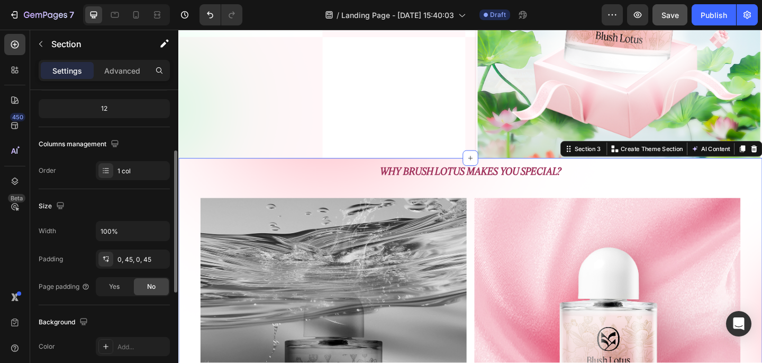
click at [129, 195] on div "Size Width 100% Padding 0, 45, 0, 45 Page padding Yes No" at bounding box center [104, 247] width 131 height 116
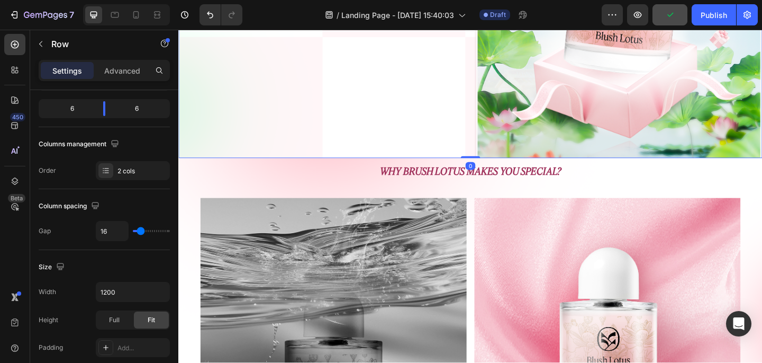
scroll to position [0, 0]
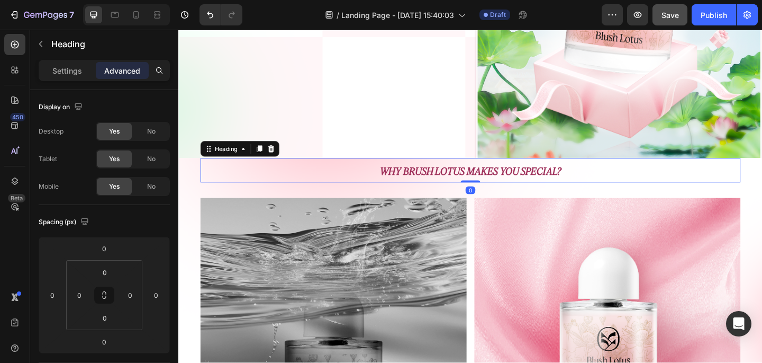
click at [439, 182] on span "Why brush lotus makes you special?" at bounding box center [496, 183] width 197 height 13
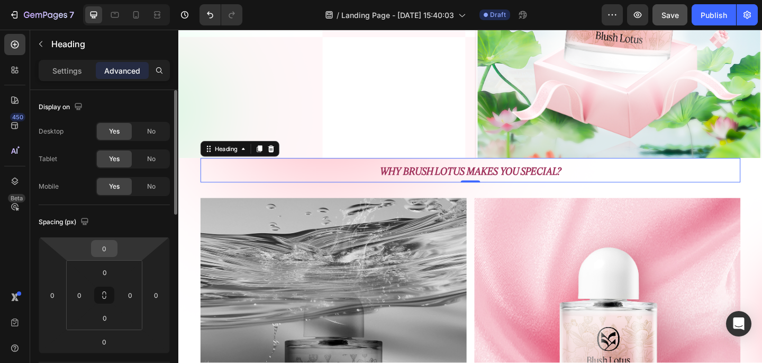
click at [107, 256] on div "0" at bounding box center [104, 248] width 26 height 17
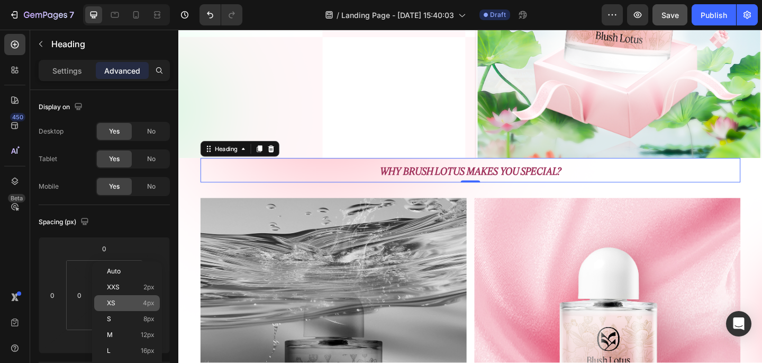
click at [148, 303] on span "4px" at bounding box center [149, 302] width 12 height 7
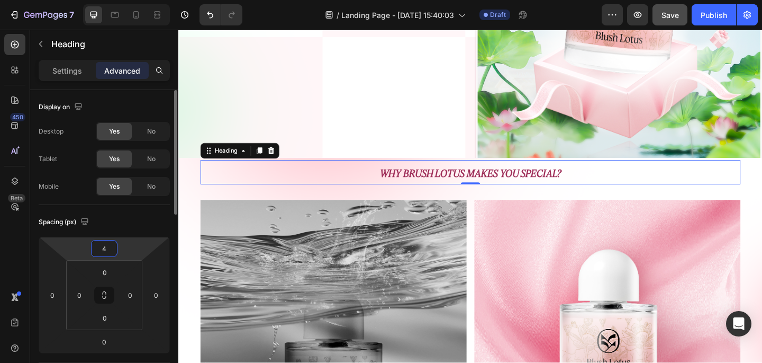
click at [100, 249] on input "4" at bounding box center [104, 248] width 21 height 16
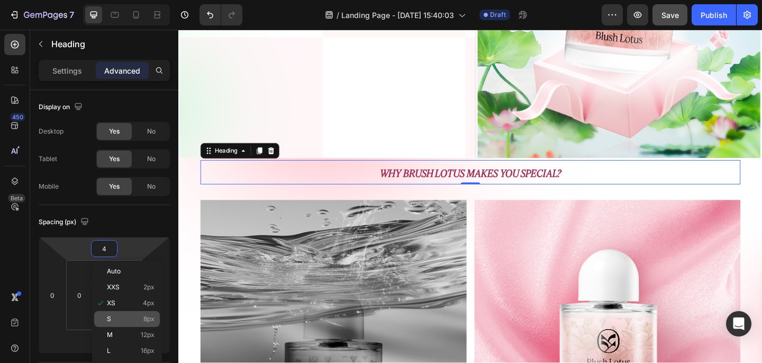
click at [144, 313] on div "S 8px" at bounding box center [127, 319] width 66 height 16
type input "8"
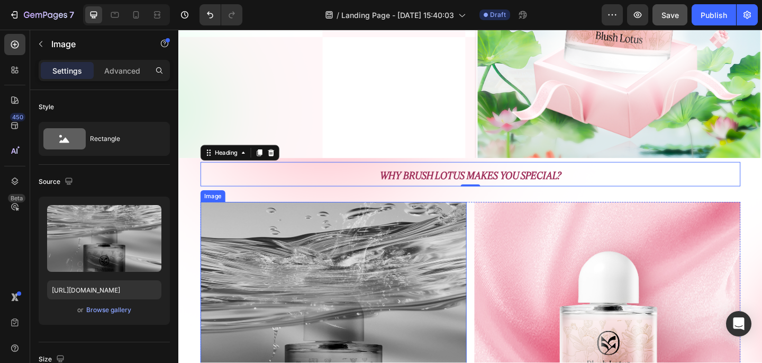
click at [402, 295] on img at bounding box center [347, 356] width 290 height 278
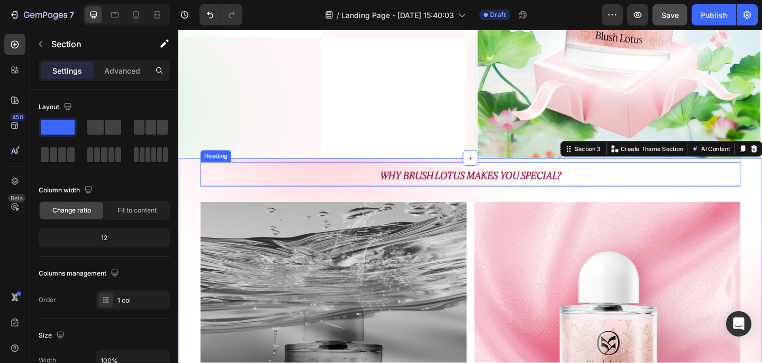
click at [478, 187] on span "Why brush lotus makes you special?" at bounding box center [496, 188] width 197 height 13
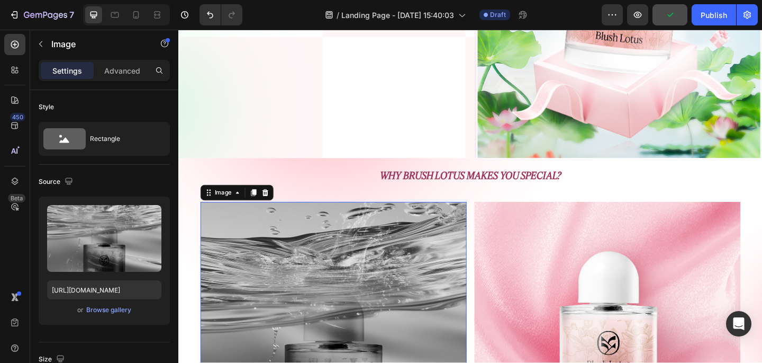
click at [376, 223] on img at bounding box center [347, 356] width 290 height 278
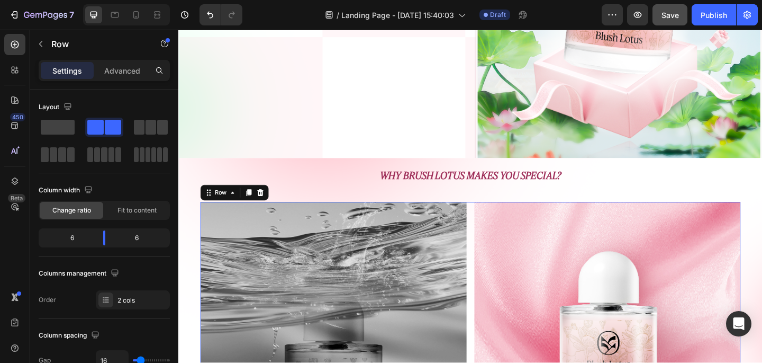
click at [495, 222] on div "Image Image Row 32" at bounding box center [496, 356] width 588 height 278
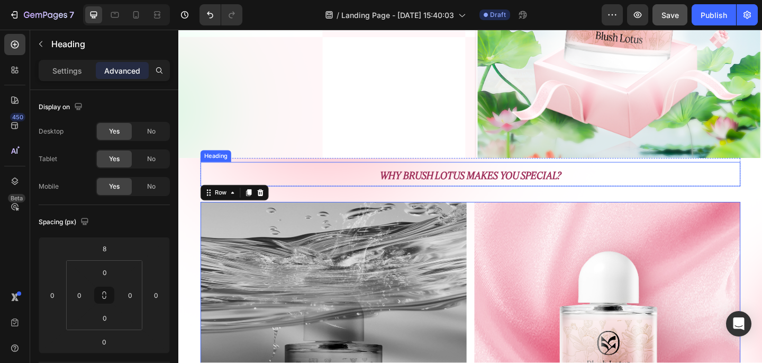
click at [497, 192] on span "Why brush lotus makes you special?" at bounding box center [496, 188] width 197 height 13
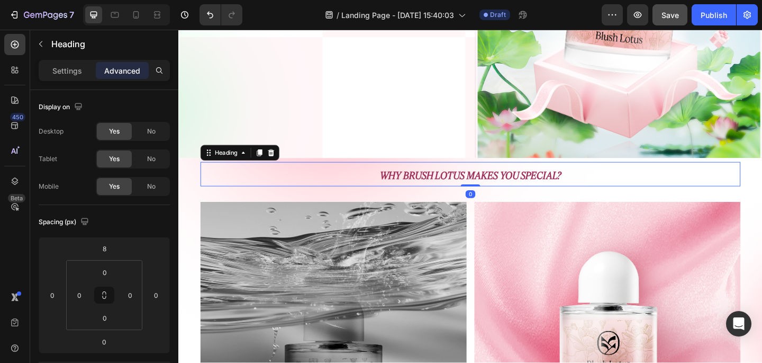
drag, startPoint x: 496, startPoint y: 199, endPoint x: 495, endPoint y: 179, distance: 20.1
click at [495, 179] on div "Why brush lotus makes you special? Heading 0" at bounding box center [496, 187] width 588 height 27
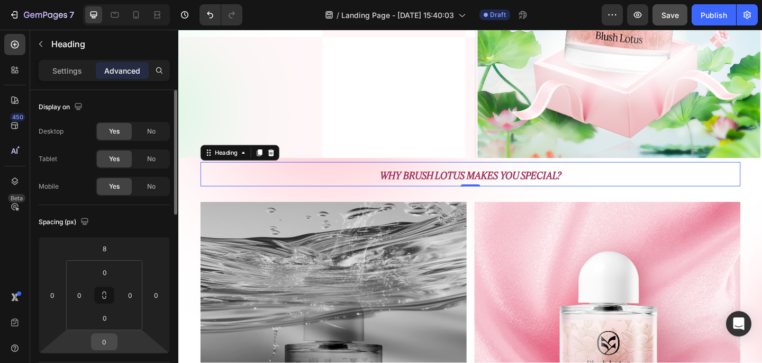
click at [103, 337] on input "0" at bounding box center [104, 341] width 21 height 16
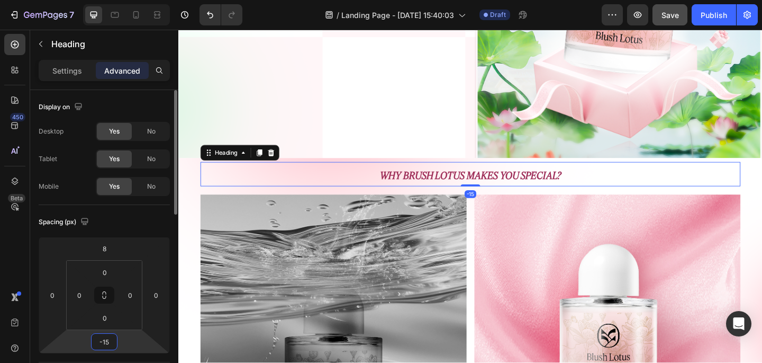
type input "-15"
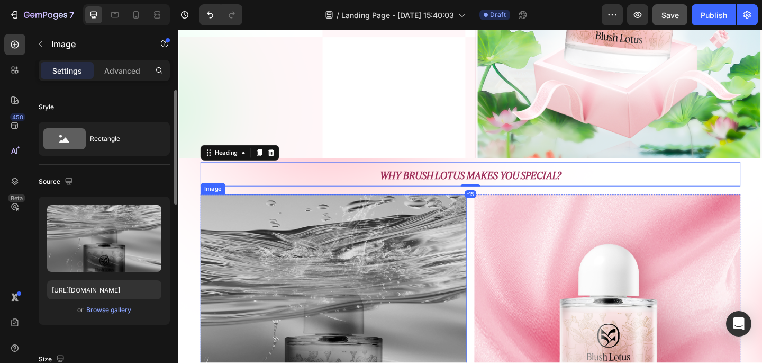
click at [358, 343] on img at bounding box center [347, 348] width 290 height 278
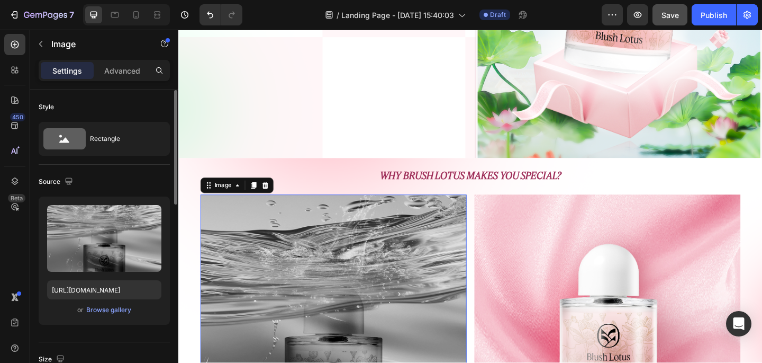
scroll to position [755, 0]
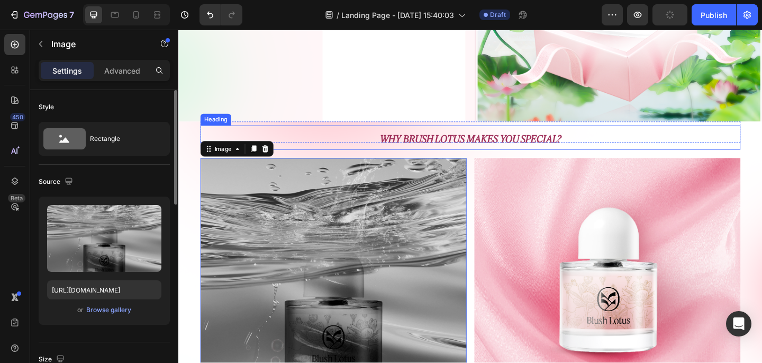
click at [465, 146] on span "Why brush lotus makes you special?" at bounding box center [496, 148] width 197 height 13
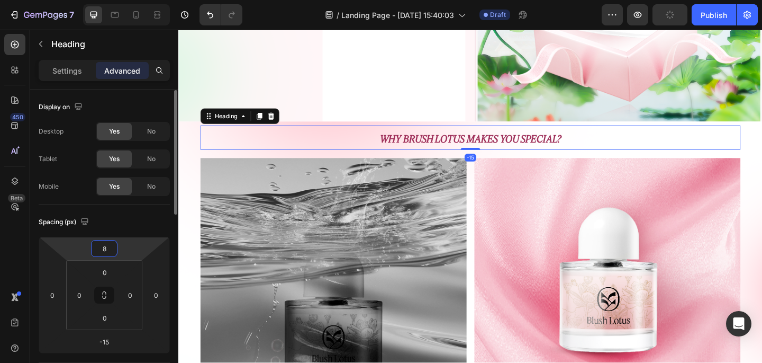
click at [107, 0] on html "7 / Landing Page - Aug 28, 15:40:03 Draft Preview Publish 450 Beta Sections(18)…" at bounding box center [381, 0] width 762 height 0
click at [106, 245] on input "8" at bounding box center [104, 248] width 21 height 16
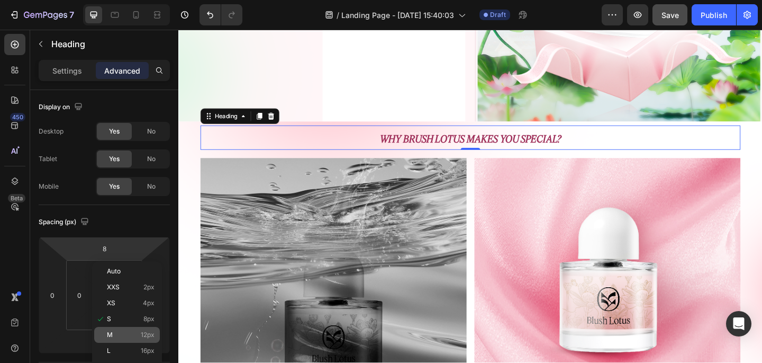
click at [142, 334] on span "12px" at bounding box center [148, 334] width 14 height 7
type input "12"
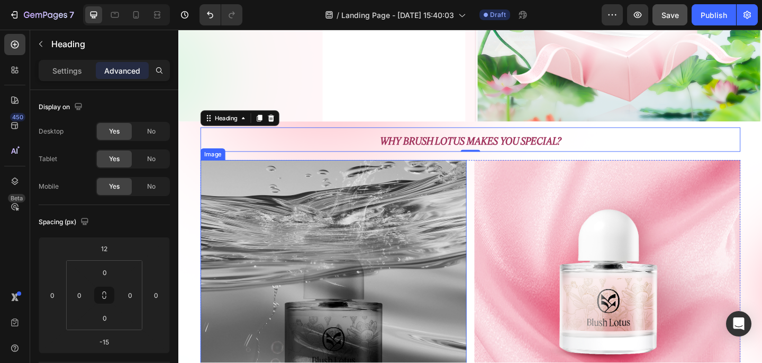
click at [459, 256] on img at bounding box center [347, 310] width 290 height 278
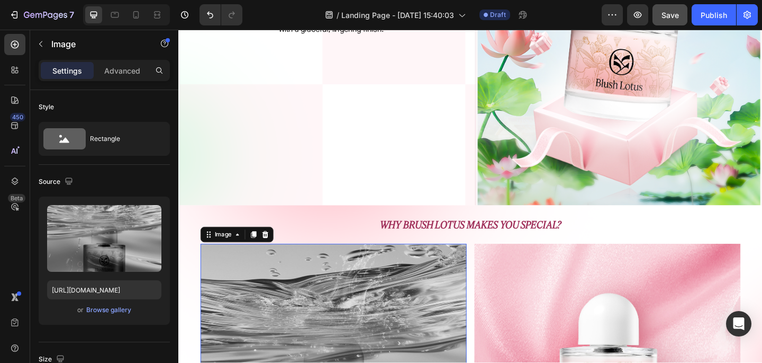
scroll to position [664, 0]
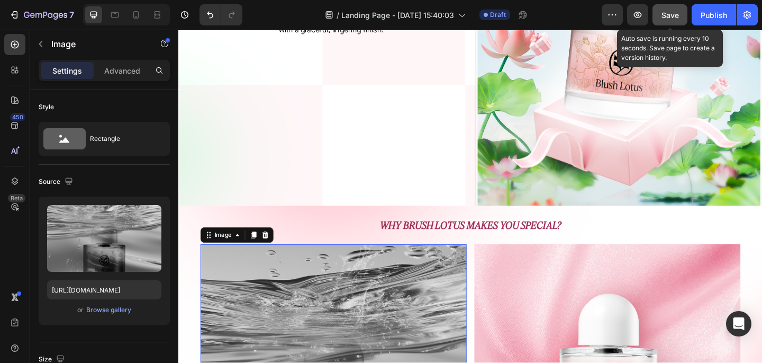
click at [674, 15] on span "Save" at bounding box center [670, 15] width 17 height 9
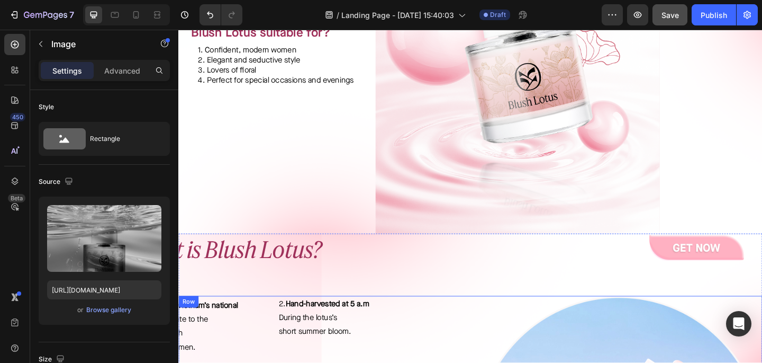
scroll to position [0, 0]
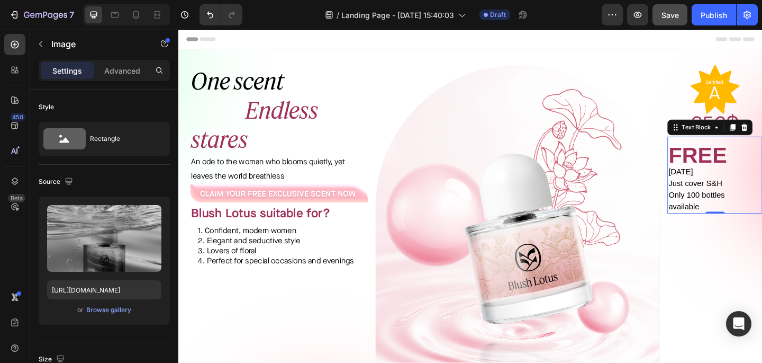
click at [736, 178] on p "[DATE] Just cover S&H Only 100 bottles available" at bounding box center [761, 203] width 101 height 51
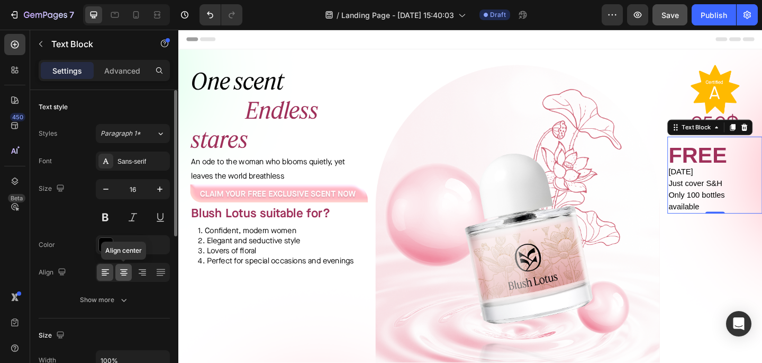
click at [126, 273] on icon at bounding box center [123, 273] width 7 height 1
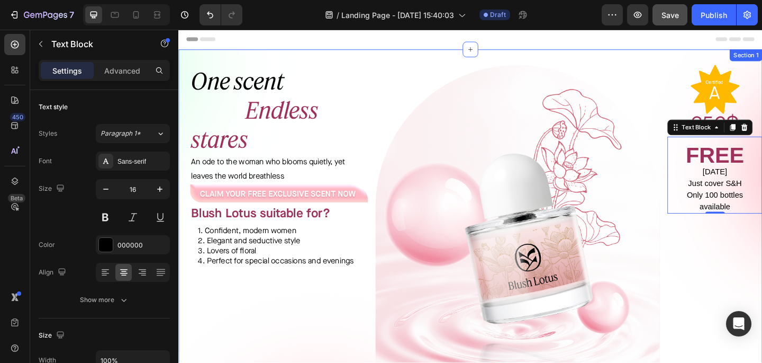
click at [729, 311] on div "Image Image FREE TODAY Just cover S&H Only 100 bottles available Text Block 0" at bounding box center [761, 258] width 103 height 380
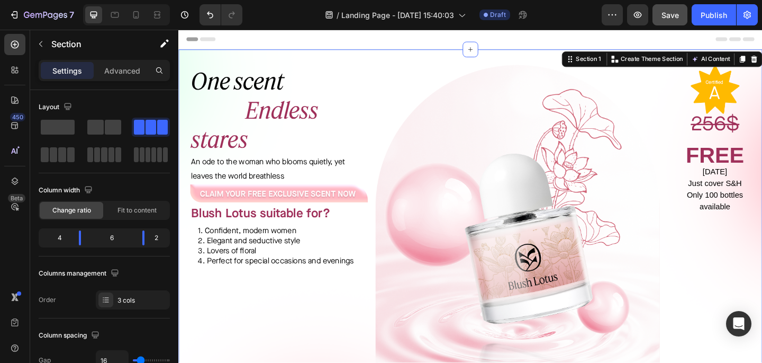
click at [751, 268] on div "Image Image FREE TODAY Just cover S&H Only 100 bottles available Text Block" at bounding box center [761, 258] width 103 height 380
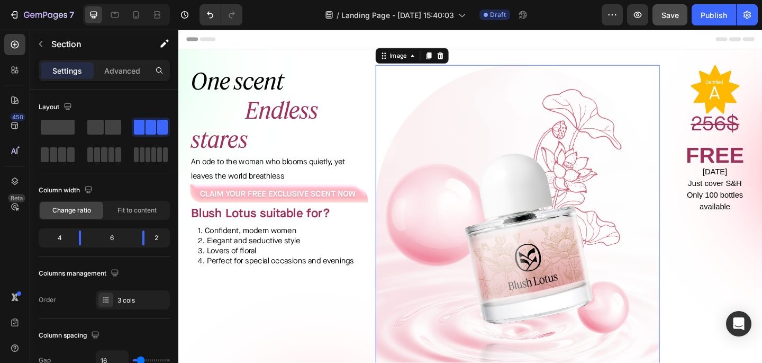
click at [609, 193] on img at bounding box center [547, 258] width 309 height 380
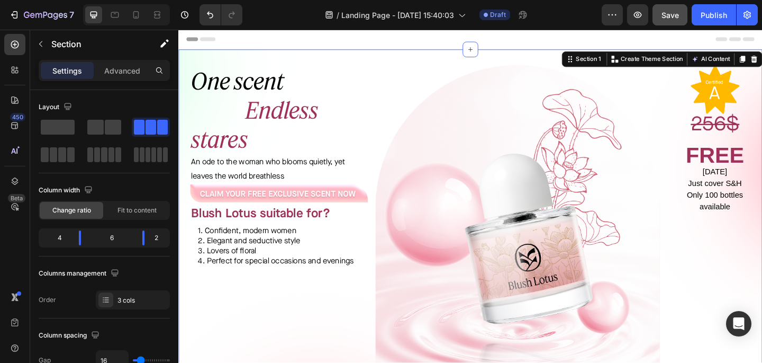
click at [733, 239] on div "Image Image FREE TODAY Just cover S&H Only 100 bottles available Text Block" at bounding box center [761, 258] width 103 height 380
click at [155, 241] on div "2" at bounding box center [160, 237] width 15 height 15
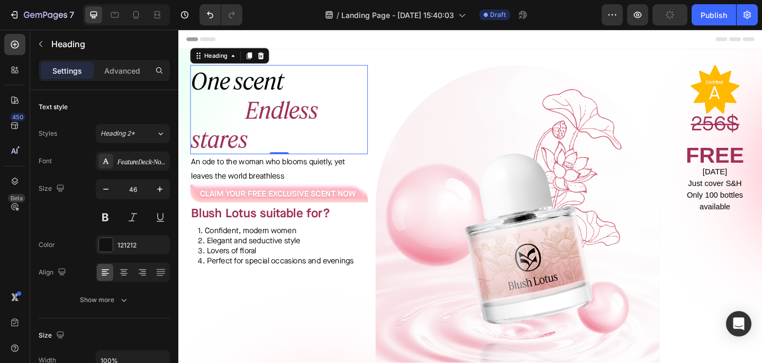
click at [248, 124] on h2 "One scent Endless stares" at bounding box center [287, 116] width 193 height 97
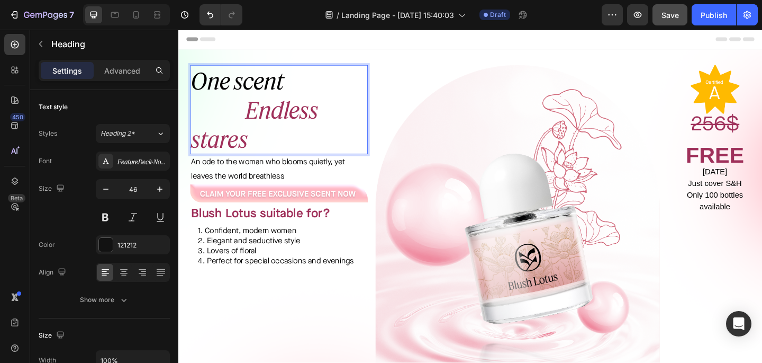
click at [259, 123] on span "Endless stares" at bounding box center [261, 132] width 138 height 61
click at [224, 148] on span "Endless stares" at bounding box center [261, 132] width 138 height 61
click at [252, 120] on p "One scent Endless stares" at bounding box center [287, 116] width 191 height 95
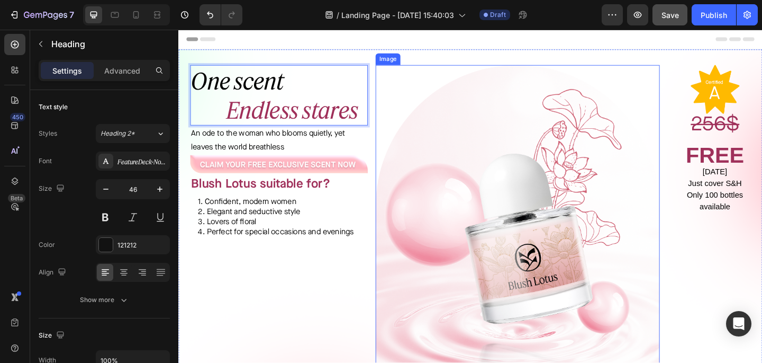
click at [439, 305] on img at bounding box center [547, 258] width 309 height 380
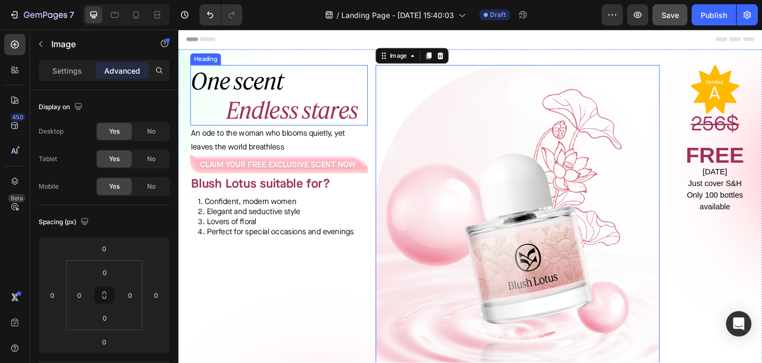
click at [318, 96] on p "⁠⁠⁠⁠⁠⁠⁠ One scent Endless stares" at bounding box center [287, 101] width 191 height 64
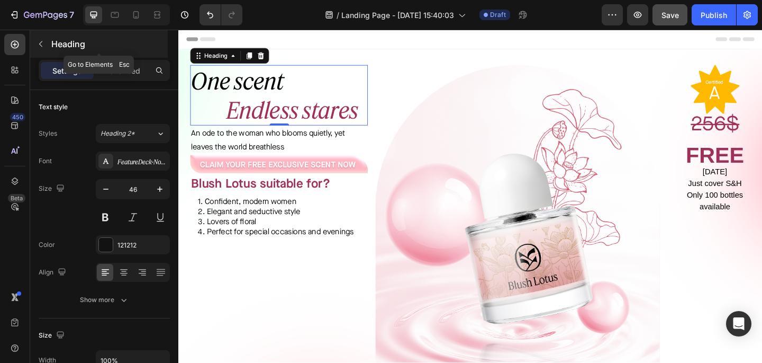
click at [37, 39] on button "button" at bounding box center [40, 43] width 17 height 17
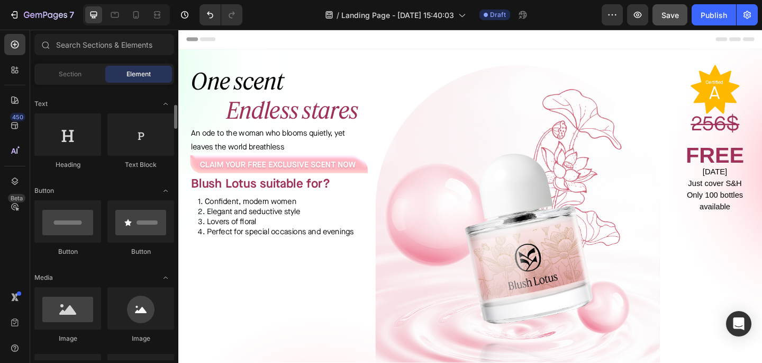
scroll to position [155, 0]
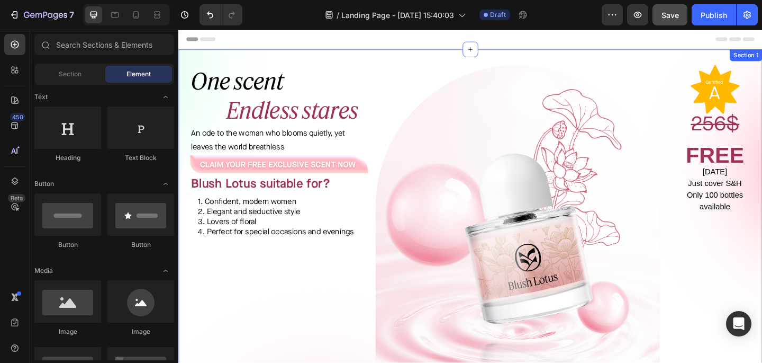
click at [238, 280] on div "⁠⁠⁠⁠⁠⁠⁠ One scent Endless stares Heading An ode to the woman who blooms quietly…" at bounding box center [281, 258] width 206 height 380
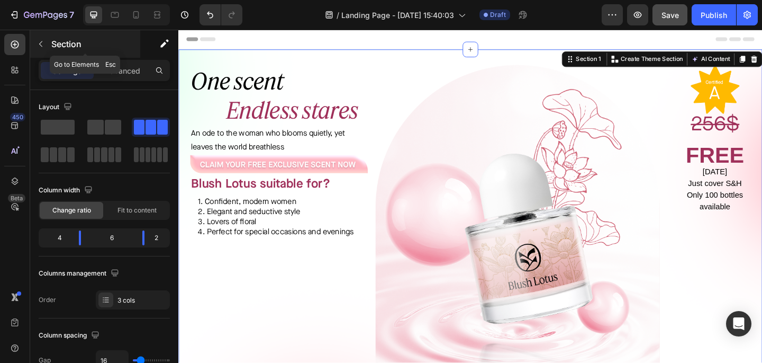
click at [42, 41] on icon "button" at bounding box center [41, 44] width 8 height 8
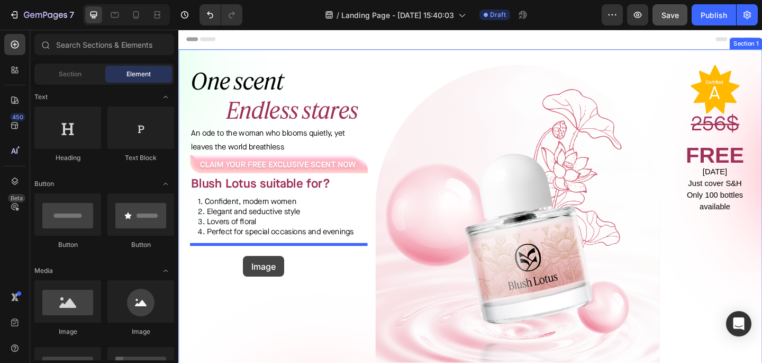
drag, startPoint x: 249, startPoint y: 335, endPoint x: 249, endPoint y: 276, distance: 58.8
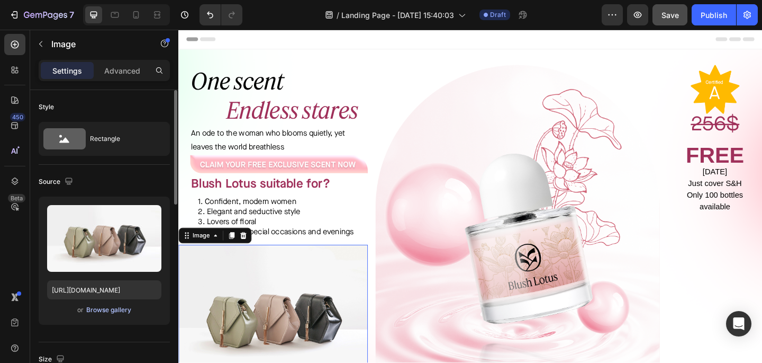
click at [118, 308] on div "Browse gallery" at bounding box center [108, 310] width 45 height 10
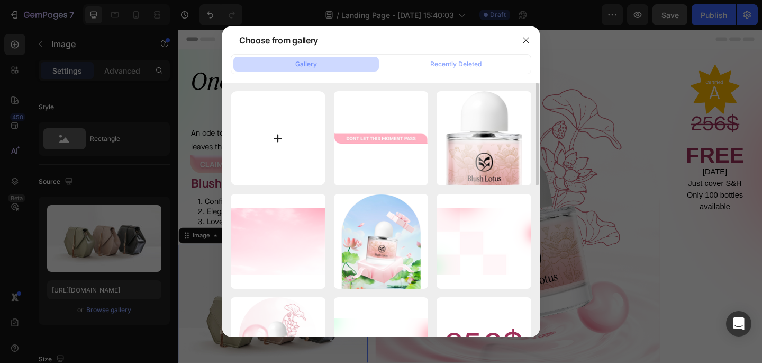
click at [277, 122] on input "file" at bounding box center [278, 138] width 95 height 95
click at [265, 141] on input "file" at bounding box center [278, 138] width 95 height 95
type input "C:\fakepath\SEC 1 %.png"
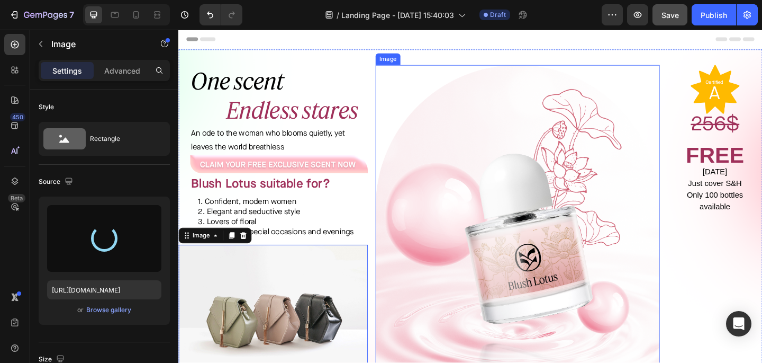
type input "[URL][DOMAIN_NAME]"
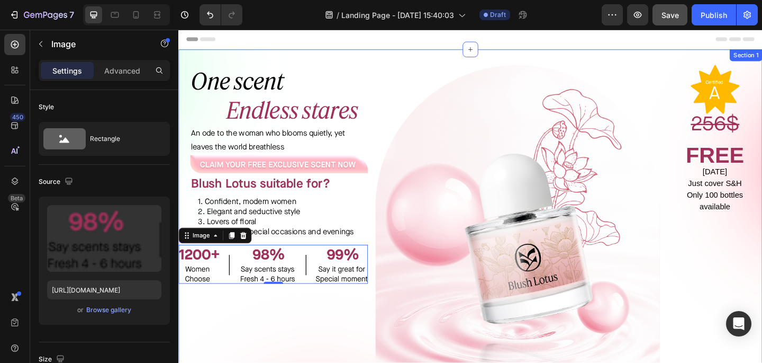
click at [315, 345] on div "⁠⁠⁠⁠⁠⁠⁠ One scent Endless stares Heading An ode to the woman who blooms quietly…" at bounding box center [281, 258] width 206 height 380
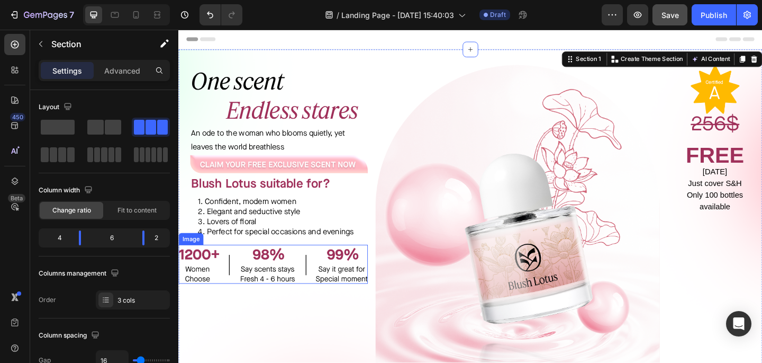
click at [327, 269] on img at bounding box center [281, 285] width 206 height 42
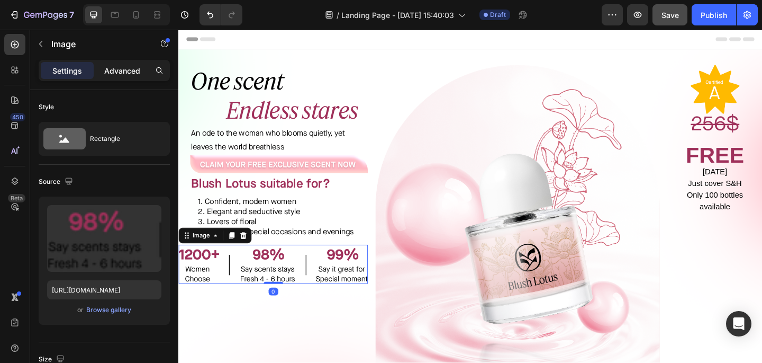
click at [106, 72] on p "Advanced" at bounding box center [122, 70] width 36 height 11
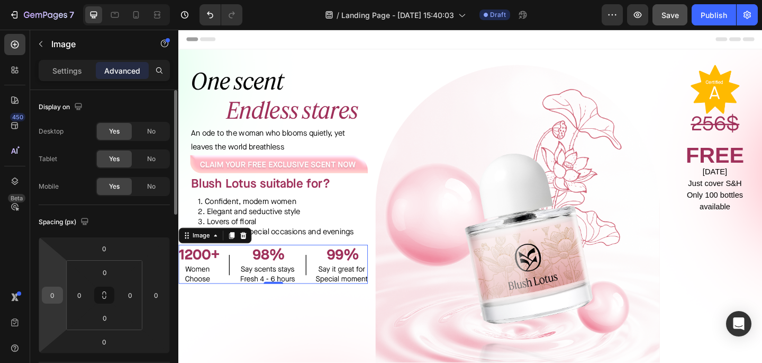
click at [48, 300] on input "0" at bounding box center [52, 295] width 16 height 16
type input "1"
type input "20"
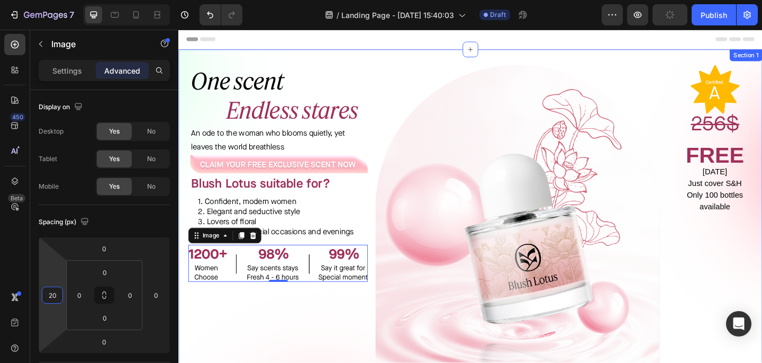
click at [257, 354] on div "⁠⁠⁠⁠⁠⁠⁠ One scent Endless stares Heading An ode to the woman who blooms quietly…" at bounding box center [281, 258] width 206 height 380
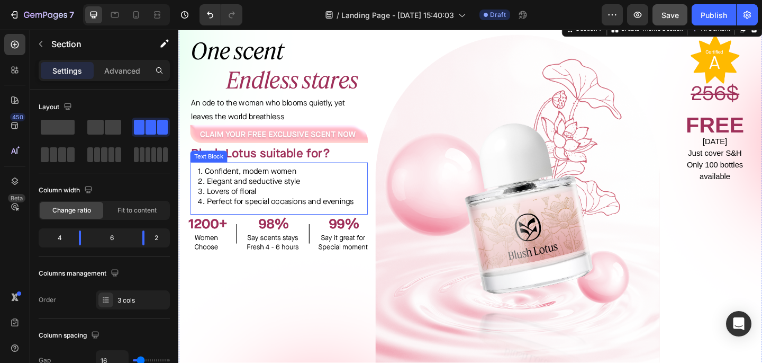
scroll to position [0, 0]
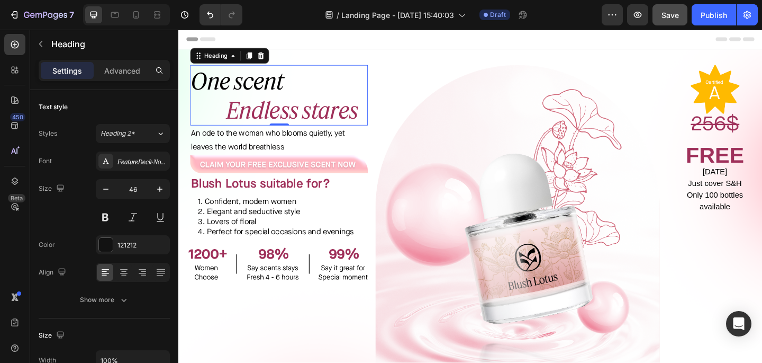
click at [338, 85] on p "⁠⁠⁠⁠⁠⁠⁠ One scent Endless stares" at bounding box center [287, 101] width 191 height 64
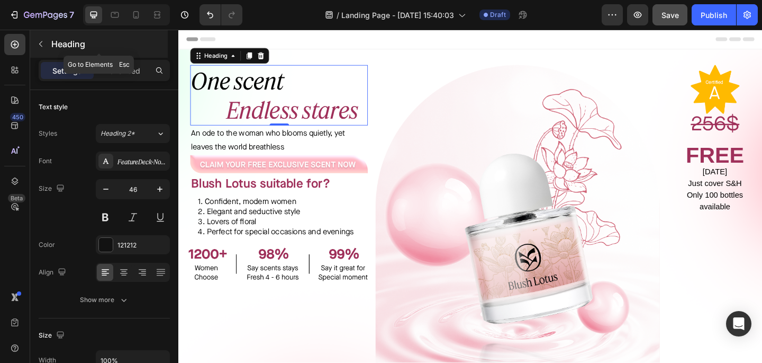
click at [41, 47] on icon "button" at bounding box center [41, 44] width 8 height 8
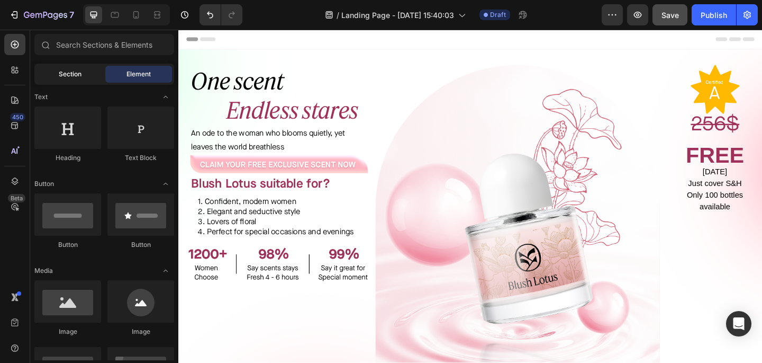
click at [67, 74] on span "Section" at bounding box center [70, 74] width 23 height 10
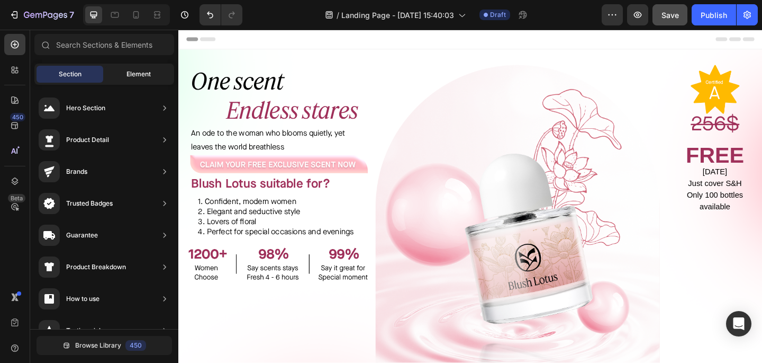
click at [124, 69] on div "Element" at bounding box center [138, 74] width 67 height 17
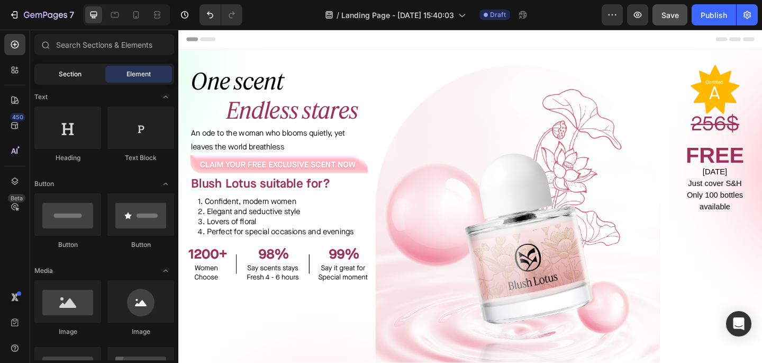
click at [68, 77] on span "Section" at bounding box center [70, 74] width 23 height 10
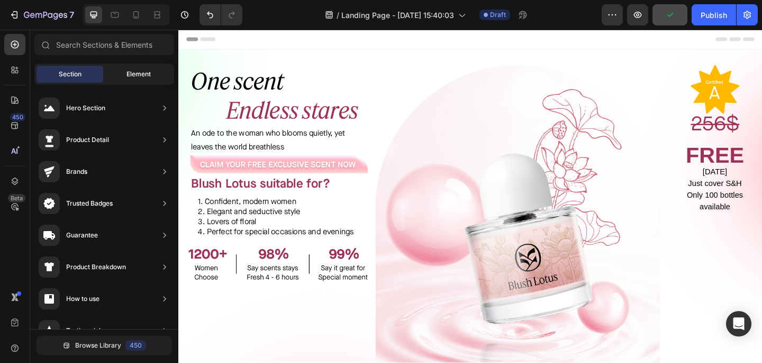
click at [118, 69] on div "Element" at bounding box center [138, 74] width 67 height 17
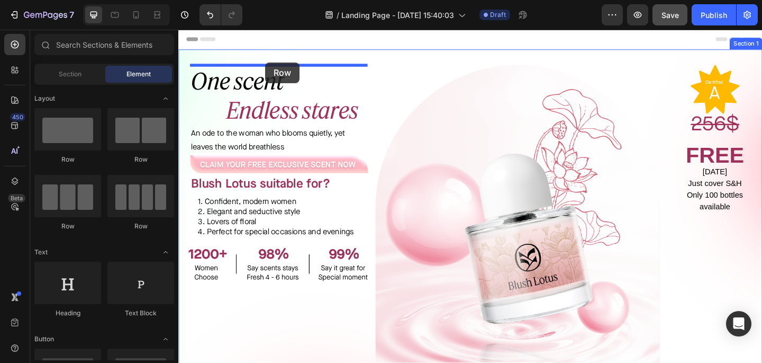
drag, startPoint x: 291, startPoint y: 175, endPoint x: 273, endPoint y: 65, distance: 111.6
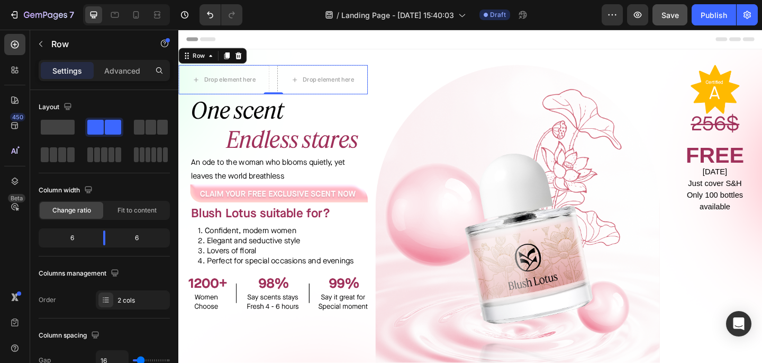
click at [250, 58] on div "Row" at bounding box center [215, 58] width 74 height 17
click at [245, 58] on icon at bounding box center [243, 58] width 7 height 7
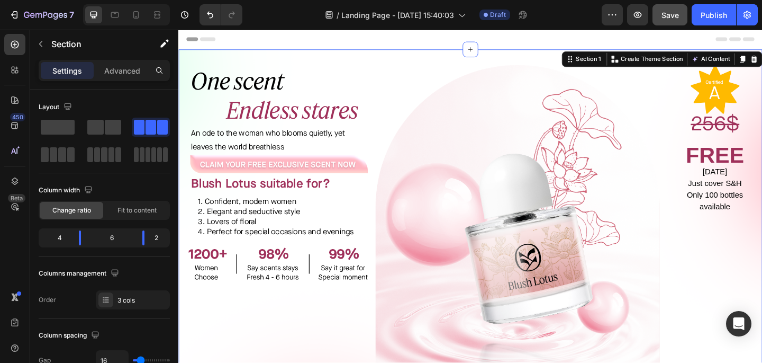
click at [463, 59] on div "⁠⁠⁠⁠⁠⁠⁠ One scent Endless stares Heading An ode to the woman who blooms quietly…" at bounding box center [495, 249] width 635 height 396
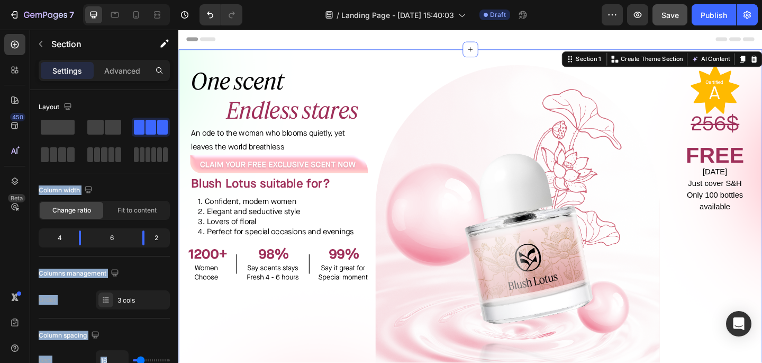
drag, startPoint x: 273, startPoint y: 162, endPoint x: 233, endPoint y: 58, distance: 111.8
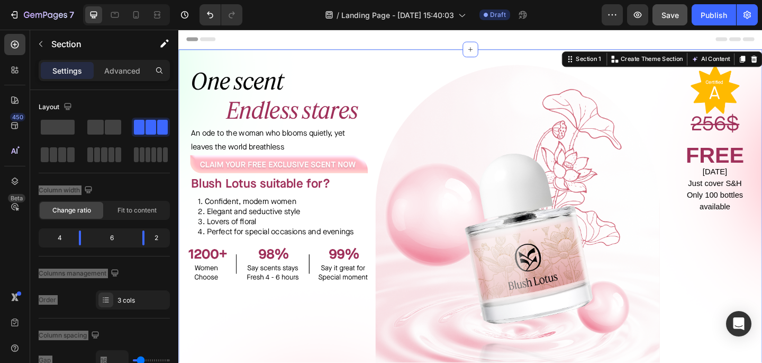
click at [497, 60] on div "⁠⁠⁠⁠⁠⁠⁠ One scent Endless stares Heading An ode to the woman who blooms quietly…" at bounding box center [495, 249] width 635 height 396
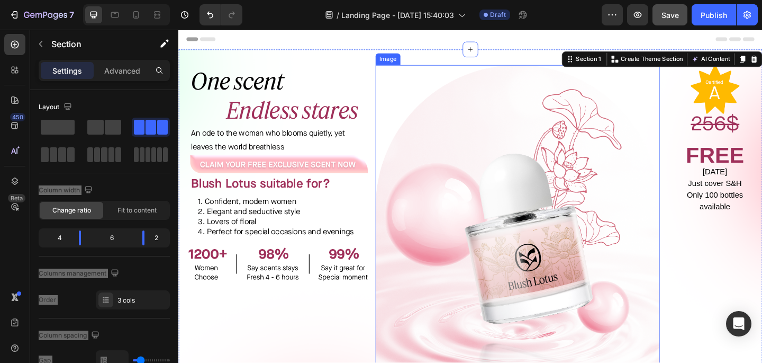
click at [435, 113] on img at bounding box center [547, 258] width 309 height 380
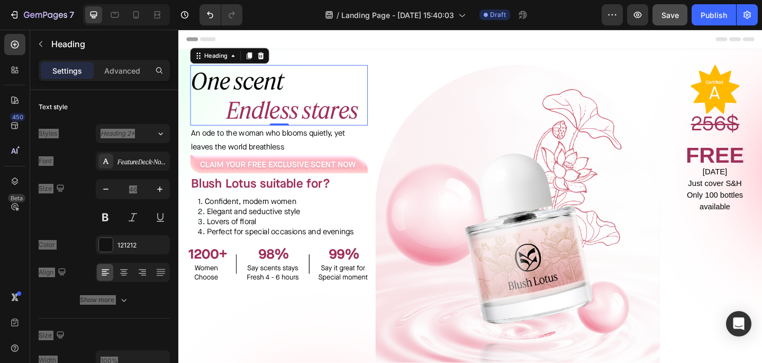
click at [355, 68] on h2 "⁠⁠⁠⁠⁠⁠⁠ One scent Endless stares" at bounding box center [287, 101] width 193 height 66
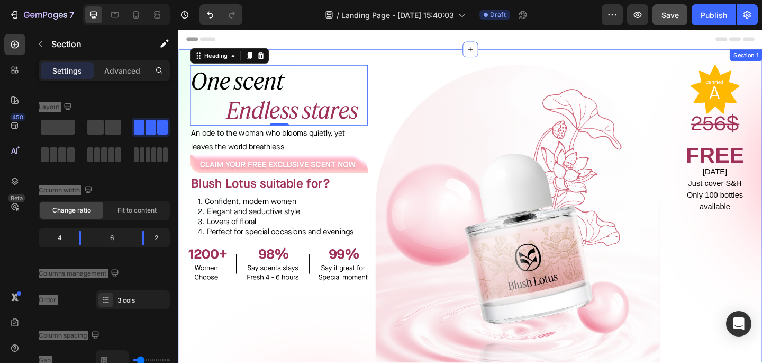
click at [359, 59] on div "⁠⁠⁠⁠⁠⁠⁠ One scent Endless stares Heading 0 An ode to the woman who blooms quiet…" at bounding box center [495, 249] width 635 height 396
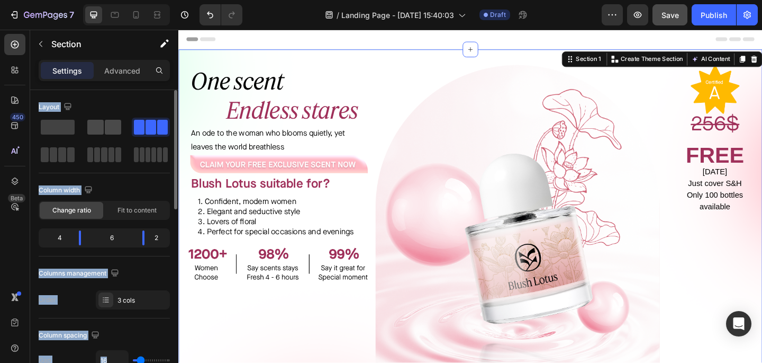
click at [105, 125] on span at bounding box center [113, 127] width 16 height 15
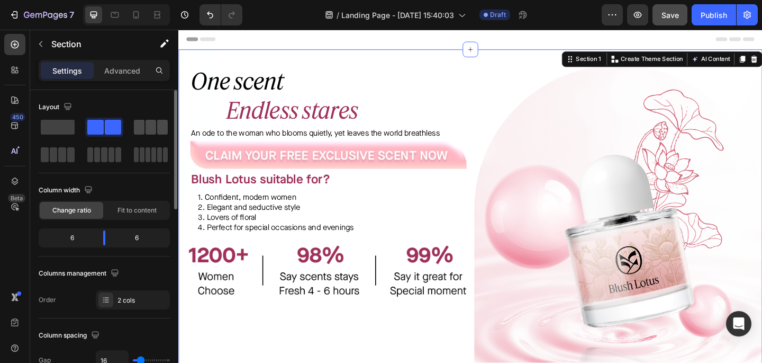
click at [159, 132] on span at bounding box center [162, 127] width 11 height 15
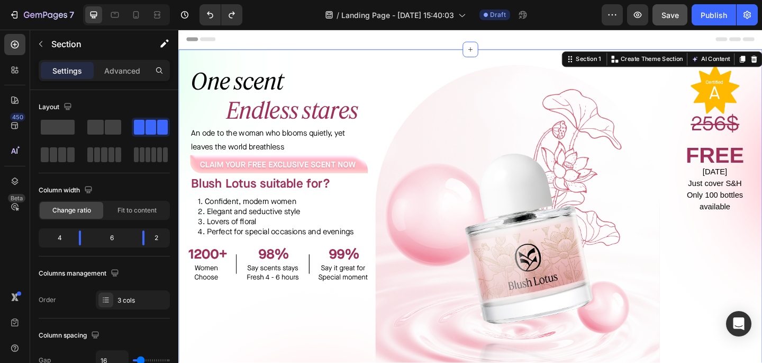
click at [329, 337] on div "⁠⁠⁠⁠⁠⁠⁠ One scent Endless stares Heading An ode to the woman who blooms quietly…" at bounding box center [281, 258] width 206 height 380
click at [750, 248] on div "Image Image FREE TODAY Just cover S&H Only 100 bottles available Text Block" at bounding box center [761, 258] width 103 height 380
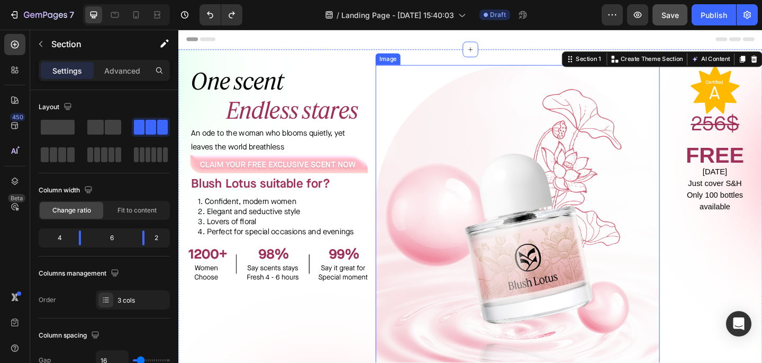
click at [599, 196] on img at bounding box center [547, 258] width 309 height 380
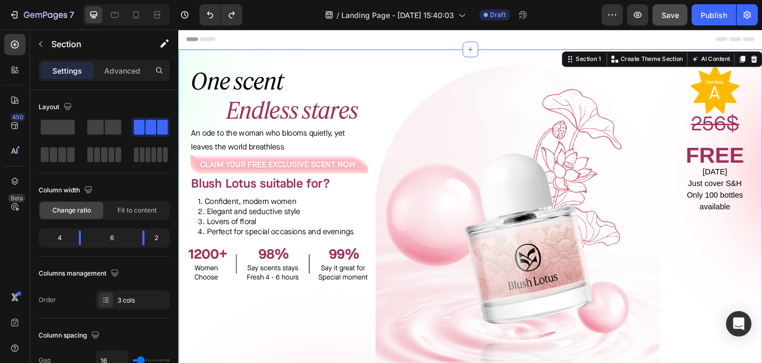
click at [341, 317] on div "⁠⁠⁠⁠⁠⁠⁠ One scent Endless stares Heading An ode to the woman who blooms quietly…" at bounding box center [281, 258] width 206 height 380
drag, startPoint x: 104, startPoint y: 129, endPoint x: 102, endPoint y: 123, distance: 6.2
click at [102, 123] on div at bounding box center [104, 127] width 34 height 15
click at [277, 329] on div "⁠⁠⁠⁠⁠⁠⁠ One scent Endless stares Heading An ode to the woman who blooms quietly…" at bounding box center [281, 258] width 206 height 380
click at [49, 44] on div "Section" at bounding box center [85, 44] width 110 height 28
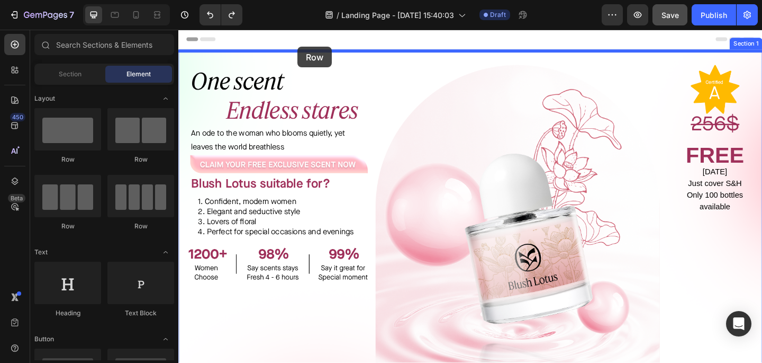
drag, startPoint x: 322, startPoint y: 156, endPoint x: 308, endPoint y: 48, distance: 108.9
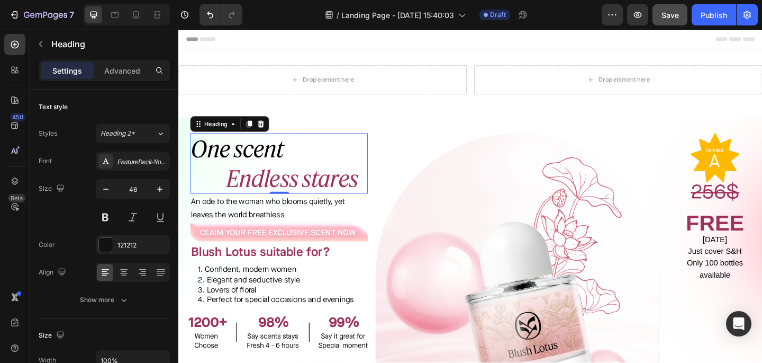
click at [367, 158] on p "⁠⁠⁠⁠⁠⁠⁠ One scent Endless stares" at bounding box center [287, 175] width 191 height 64
click at [381, 132] on div "⁠⁠⁠⁠⁠⁠⁠ One scent Endless stares Heading 0 An ode to the woman who blooms quiet…" at bounding box center [495, 323] width 635 height 396
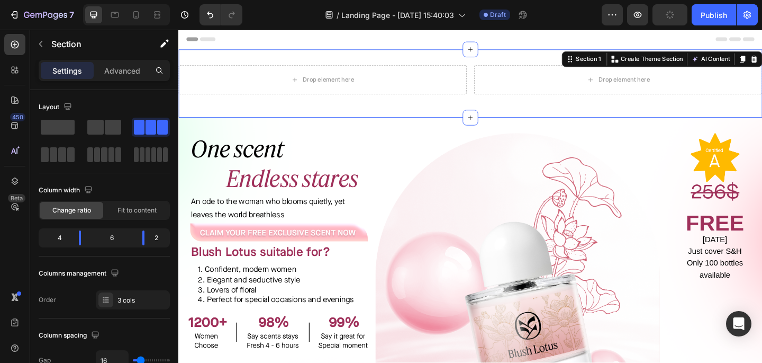
click at [457, 62] on div "Drop element here Drop element here Row Section 1 You can create reusable secti…" at bounding box center [495, 88] width 635 height 74
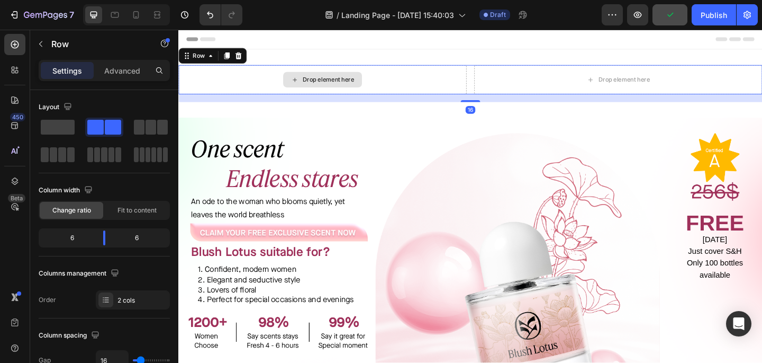
click at [460, 85] on div "Drop element here" at bounding box center [334, 84] width 313 height 32
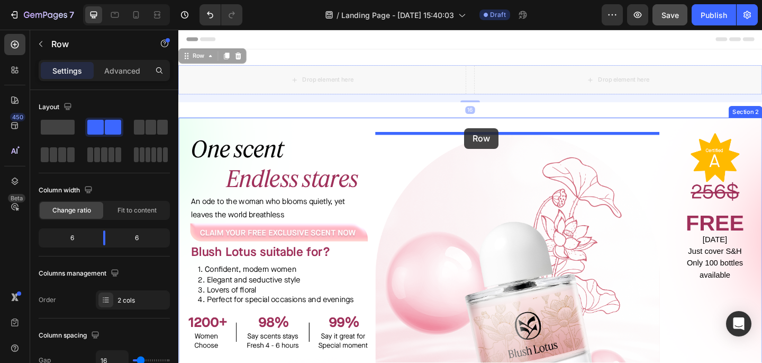
drag, startPoint x: 494, startPoint y: 90, endPoint x: 489, endPoint y: 136, distance: 45.8
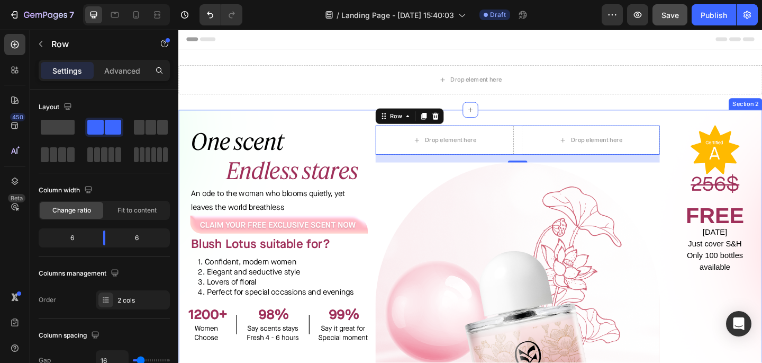
click at [362, 125] on div "⁠⁠⁠⁠⁠⁠⁠ One scent Endless stares Heading An ode to the woman who blooms quietly…" at bounding box center [495, 335] width 635 height 437
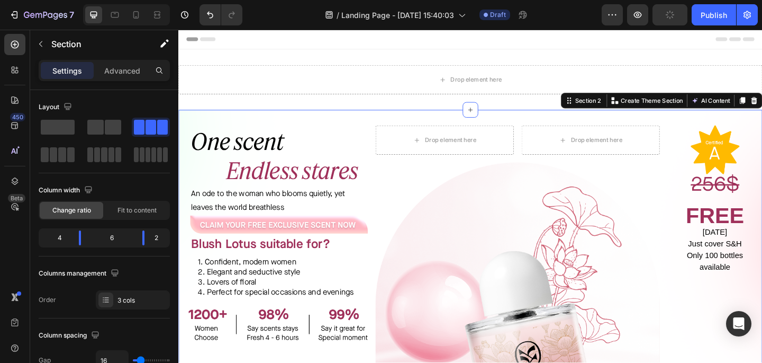
click at [386, 121] on div "⁠⁠⁠⁠⁠⁠⁠ One scent Endless stares Heading An ode to the woman who blooms quietly…" at bounding box center [495, 335] width 635 height 437
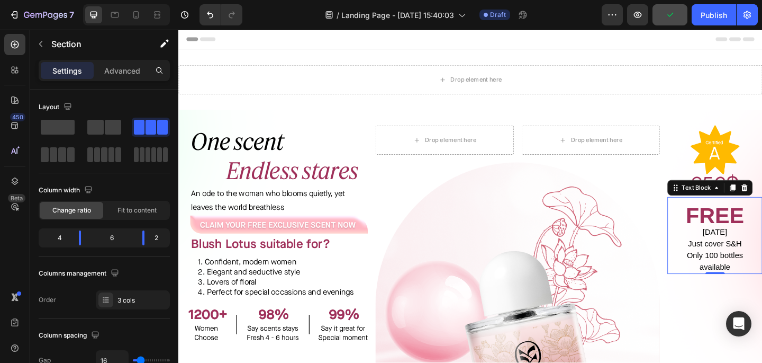
click at [745, 294] on p "[DATE] Just cover S&H Only 100 bottles available" at bounding box center [761, 268] width 101 height 51
click at [736, 327] on div "Image Image FREE TODAY Just cover S&H Only 100 bottles available Text Block 0" at bounding box center [761, 344] width 103 height 420
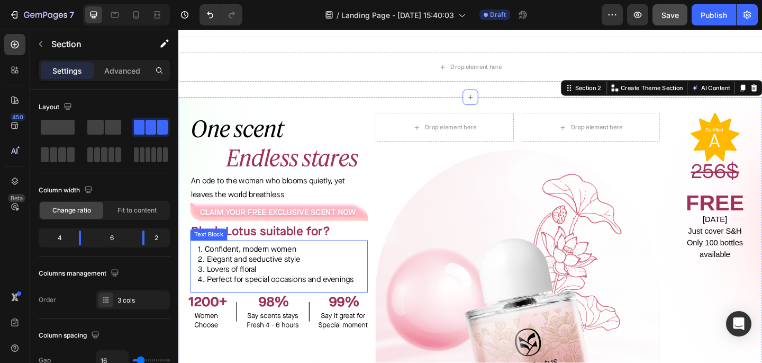
scroll to position [2, 0]
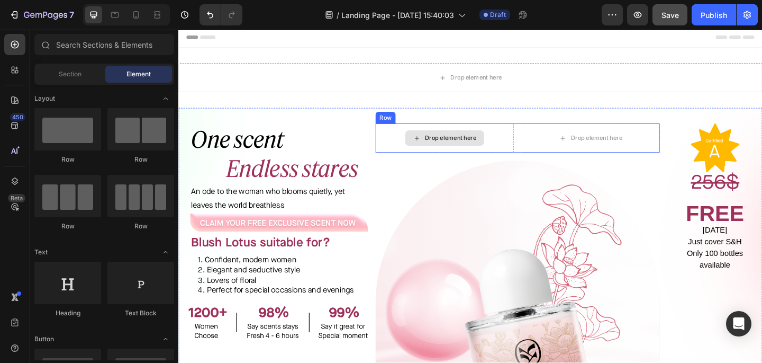
click at [447, 145] on div "Drop element here" at bounding box center [474, 147] width 56 height 8
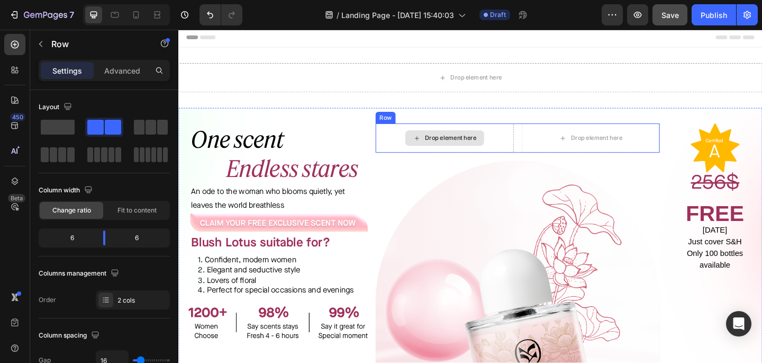
click at [541, 139] on div "Drop element here" at bounding box center [468, 148] width 150 height 32
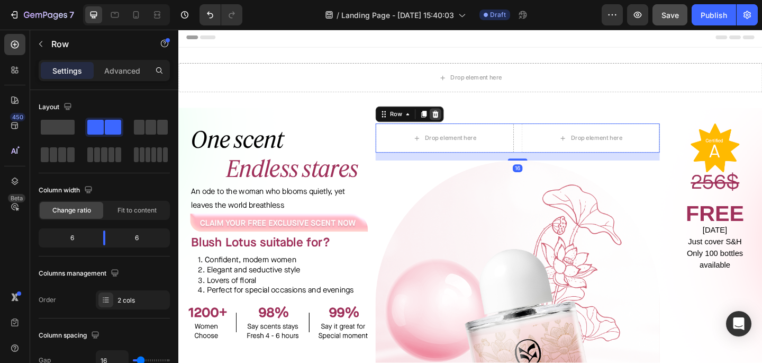
click at [458, 118] on icon at bounding box center [458, 122] width 8 height 8
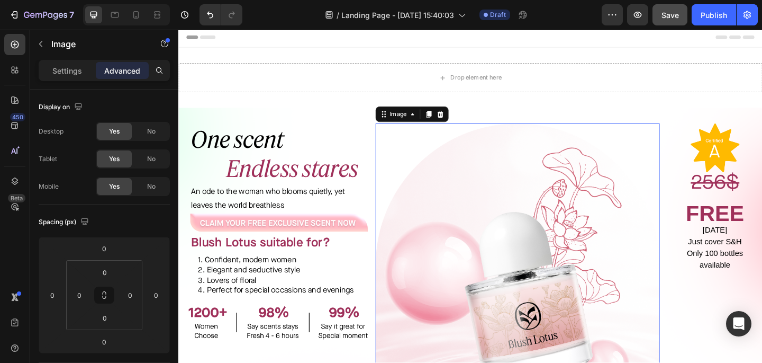
click at [423, 138] on img at bounding box center [547, 322] width 309 height 380
click at [365, 127] on div "⁠⁠⁠⁠⁠⁠⁠ One scent Endless stares Heading An ode to the woman who blooms quietly…" at bounding box center [495, 313] width 635 height 396
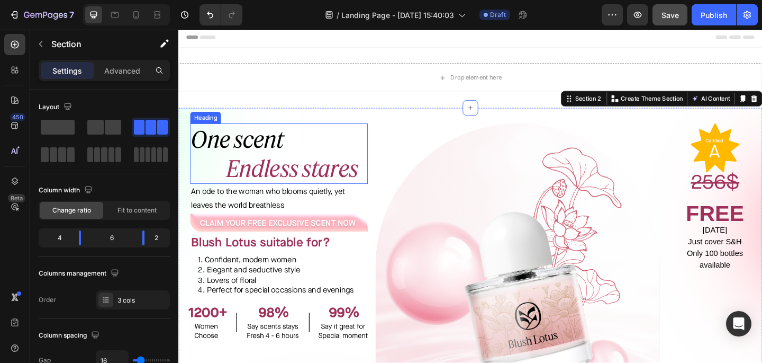
click at [364, 151] on p "⁠⁠⁠⁠⁠⁠⁠ One scent Endless stares" at bounding box center [287, 165] width 191 height 64
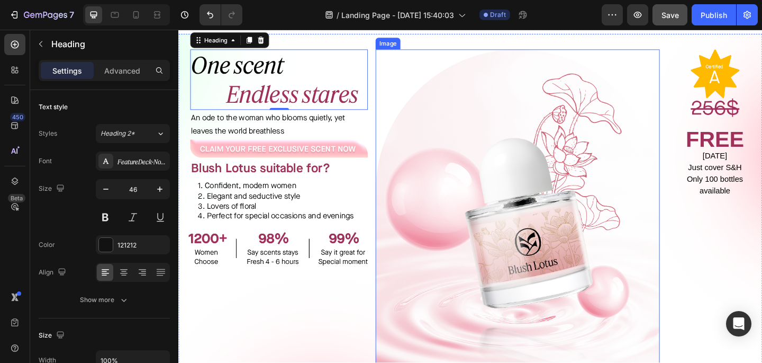
scroll to position [106, 0]
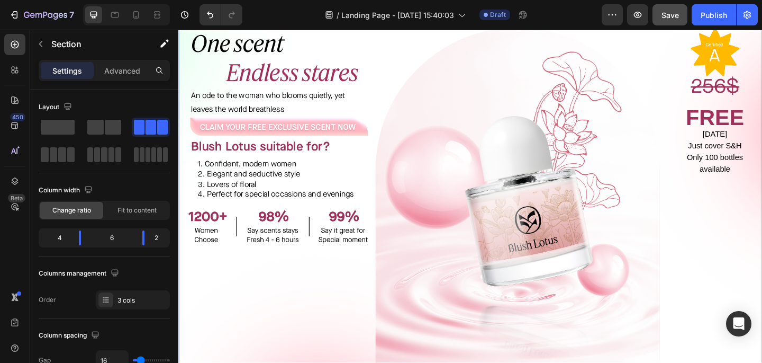
click at [386, 341] on div "⁠⁠⁠⁠⁠⁠⁠ One scent Endless stares Heading An ode to the woman who blooms quietly…" at bounding box center [495, 209] width 635 height 396
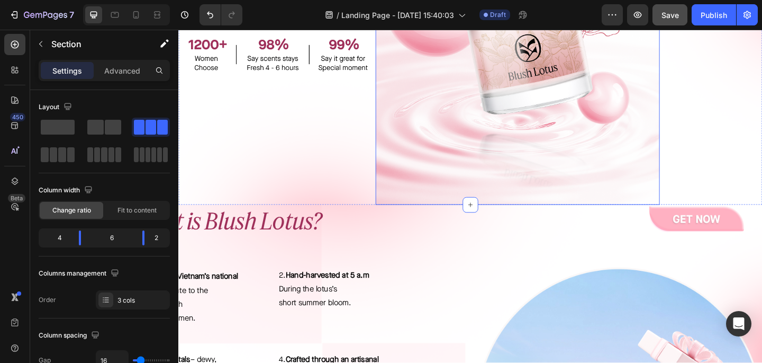
scroll to position [296, 0]
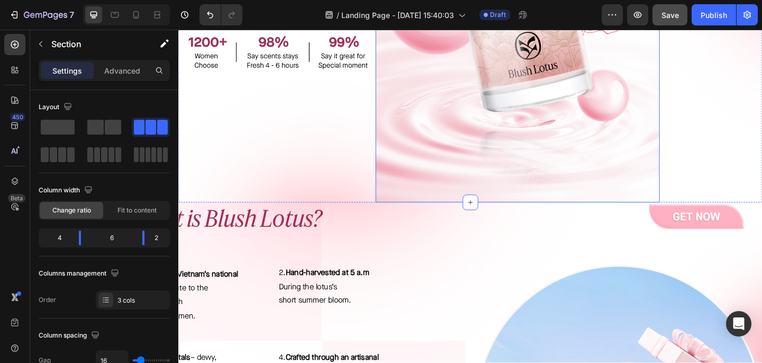
click at [376, 195] on div "⁠⁠⁠⁠⁠⁠⁠ One scent Endless stares Heading An ode to the woman who blooms quietly…" at bounding box center [281, 28] width 206 height 380
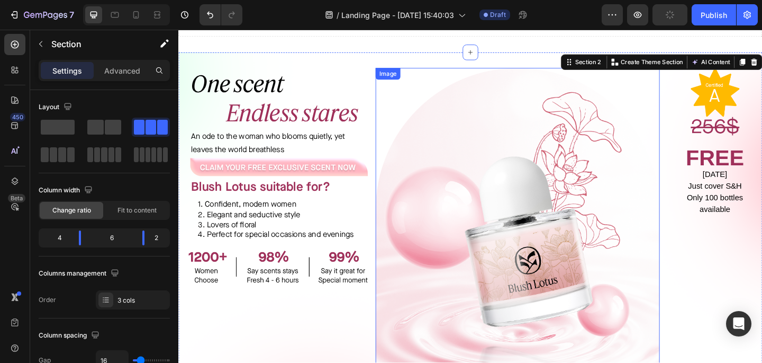
scroll to position [0, 0]
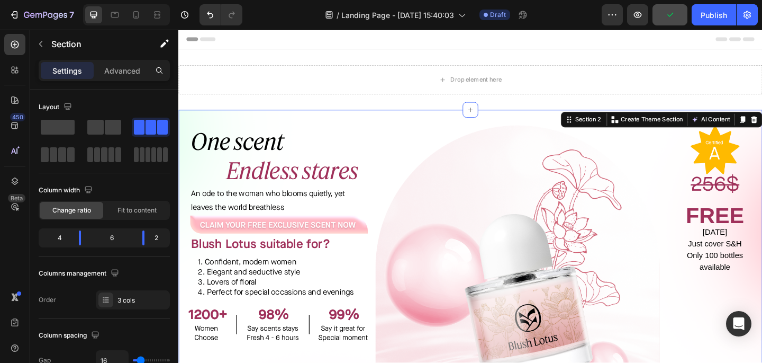
click at [457, 126] on div "⁠⁠⁠⁠⁠⁠⁠ One scent Endless stares Heading An ode to the woman who blooms quietly…" at bounding box center [495, 315] width 635 height 396
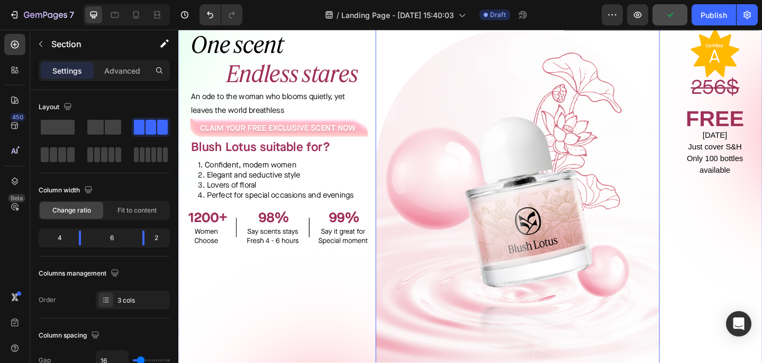
scroll to position [106, 0]
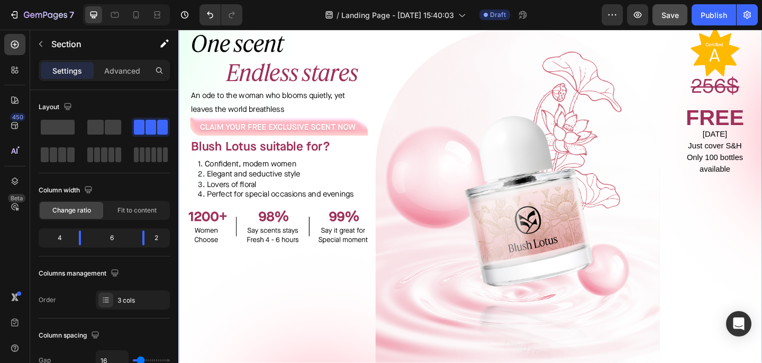
click at [729, 266] on div "Image Image FREE TODAY Just cover S&H Only 100 bottles available Text Block" at bounding box center [761, 218] width 103 height 380
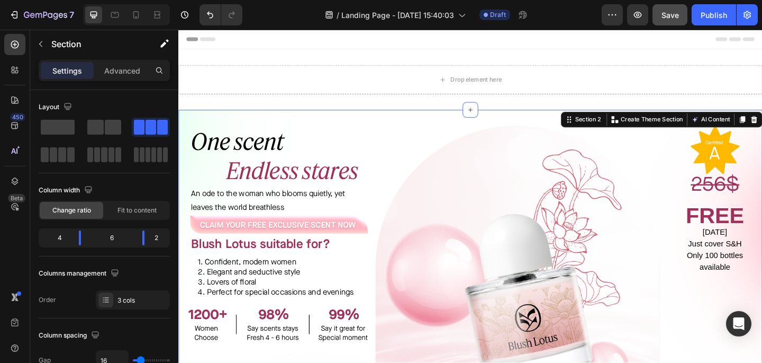
click at [398, 122] on div "⁠⁠⁠⁠⁠⁠⁠ One scent Endless stares Heading An ode to the woman who blooms quietly…" at bounding box center [495, 315] width 635 height 396
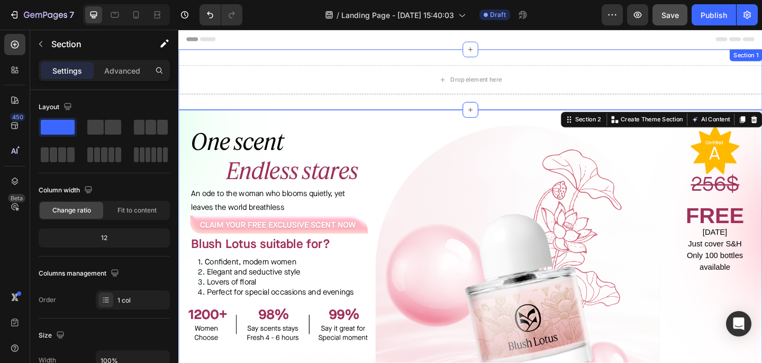
click at [442, 62] on div "Drop element here Section 1" at bounding box center [495, 84] width 635 height 66
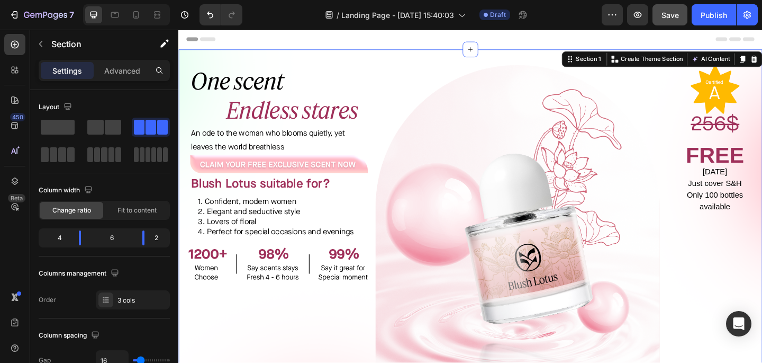
click at [382, 62] on div "⁠⁠⁠⁠⁠⁠⁠ One scent Endless stares Heading An ode to the woman who blooms quietly…" at bounding box center [495, 249] width 635 height 396
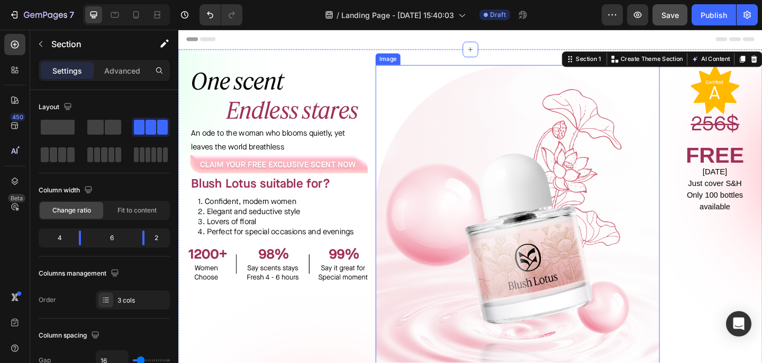
scroll to position [133, 0]
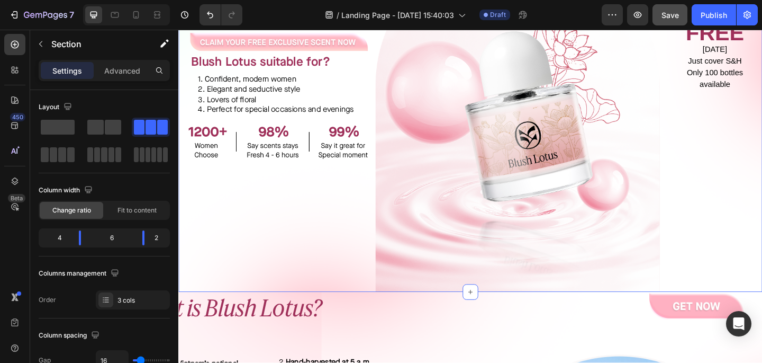
click at [378, 297] on div "⁠⁠⁠⁠⁠⁠⁠ One scent Endless stares Heading An ode to the woman who blooms quietly…" at bounding box center [281, 125] width 206 height 380
click at [711, 313] on div "Image Image FREE TODAY Just cover S&H Only 100 bottles available Text Block" at bounding box center [761, 125] width 103 height 380
click at [719, 283] on div "Image Image FREE TODAY Just cover S&H Only 100 bottles available Text Block" at bounding box center [761, 125] width 103 height 380
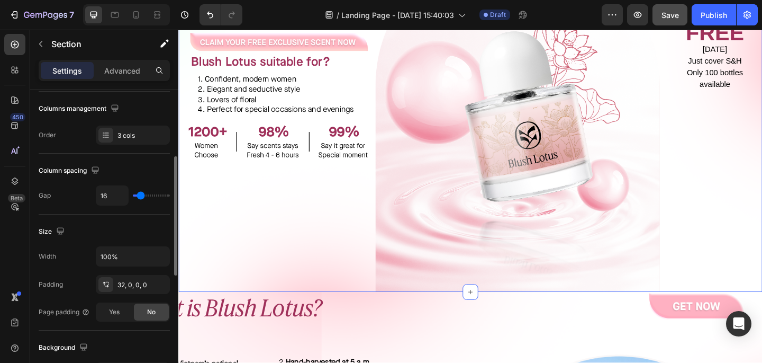
scroll to position [166, 0]
click at [149, 287] on div "32, 0, 0, 0" at bounding box center [133, 283] width 74 height 19
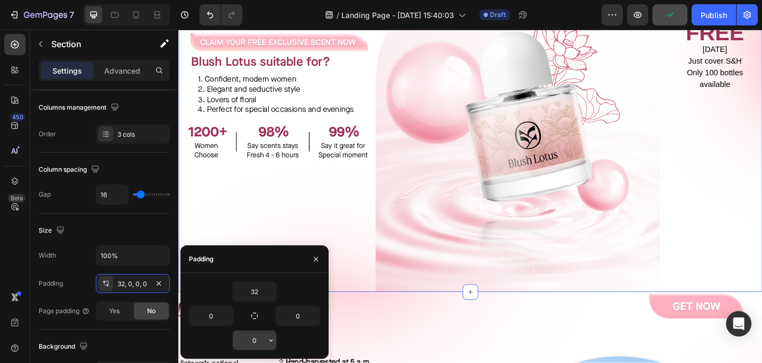
click at [260, 340] on input "0" at bounding box center [254, 339] width 43 height 19
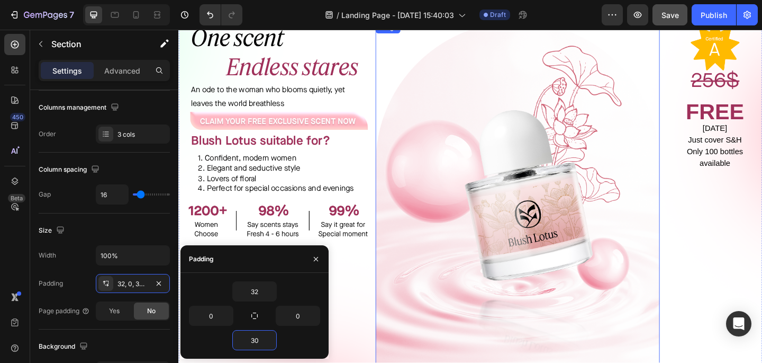
scroll to position [0, 0]
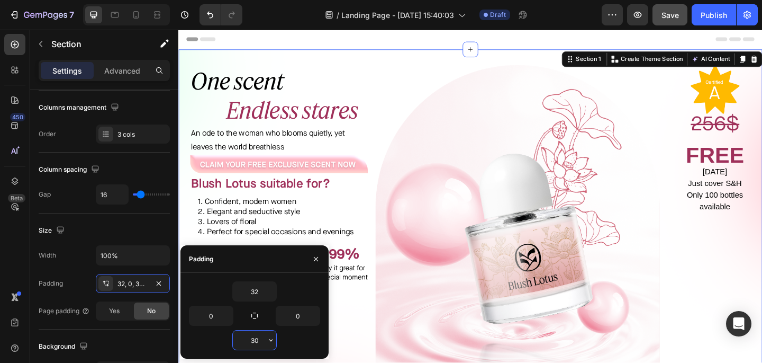
type input "3"
type input "0"
click at [263, 289] on input "32" at bounding box center [254, 291] width 43 height 19
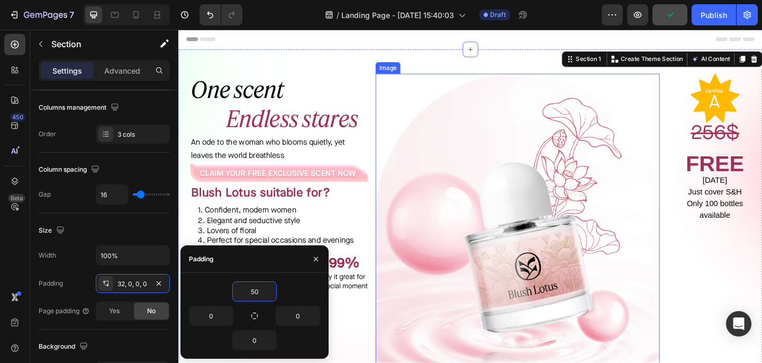
type input "5"
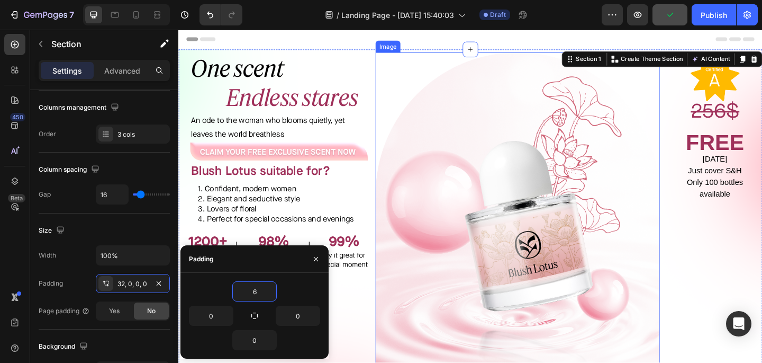
type input "60"
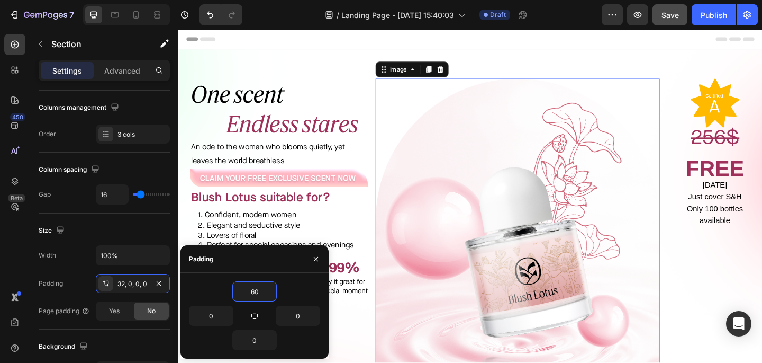
click at [674, 274] on img at bounding box center [547, 273] width 309 height 380
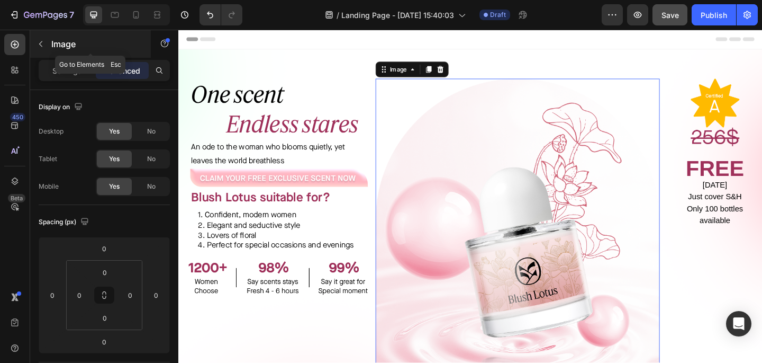
click at [39, 46] on icon "button" at bounding box center [41, 44] width 8 height 8
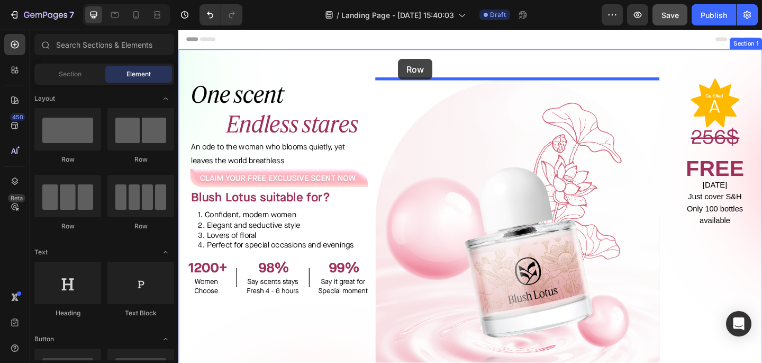
drag, startPoint x: 302, startPoint y: 169, endPoint x: 417, endPoint y: 61, distance: 158.0
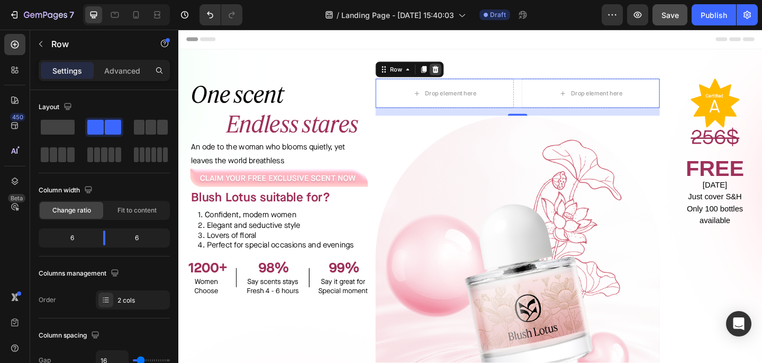
click at [458, 70] on icon at bounding box center [458, 73] width 8 height 8
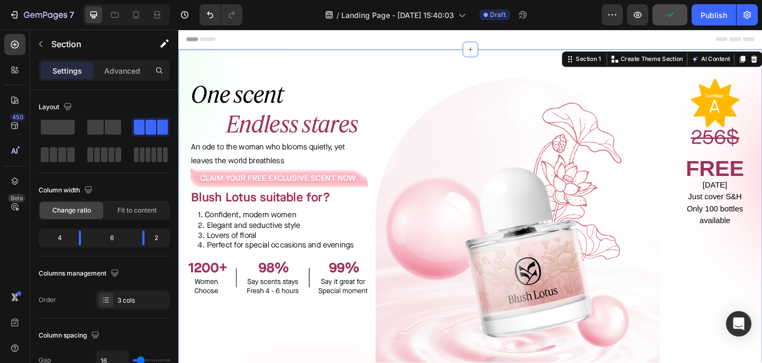
click at [304, 349] on div "⁠⁠⁠⁠⁠⁠⁠ One scent Endless stares Heading An ode to the woman who blooms quietly…" at bounding box center [281, 273] width 206 height 380
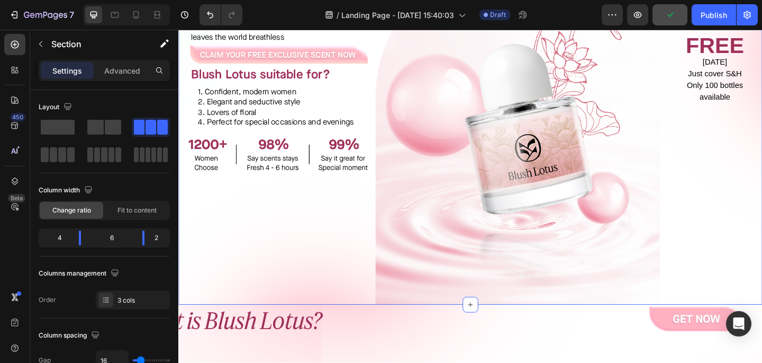
click at [749, 232] on div "Image Image FREE TODAY Just cover S&H Only 100 bottles available Text Block" at bounding box center [761, 139] width 103 height 380
click at [361, 248] on div "⁠⁠⁠⁠⁠⁠⁠ One scent Endless stares Heading An ode to the woman who blooms quietly…" at bounding box center [281, 139] width 206 height 380
click at [420, 203] on img at bounding box center [547, 139] width 309 height 380
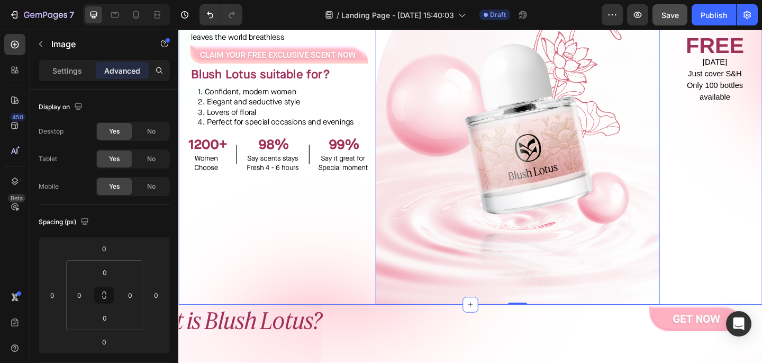
click at [257, 240] on div "⁠⁠⁠⁠⁠⁠⁠ One scent Endless stares Heading An ode to the woman who blooms quietly…" at bounding box center [281, 139] width 206 height 380
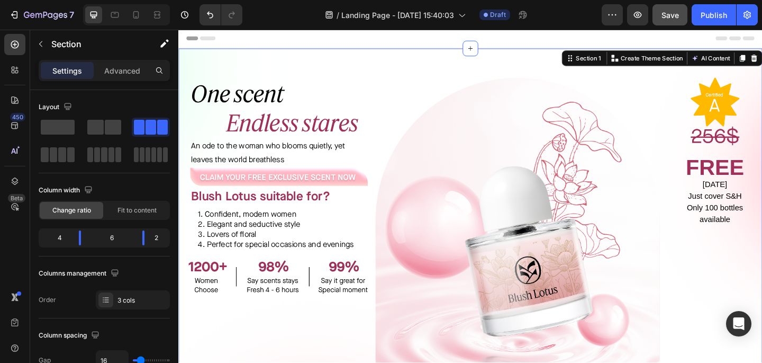
scroll to position [0, 0]
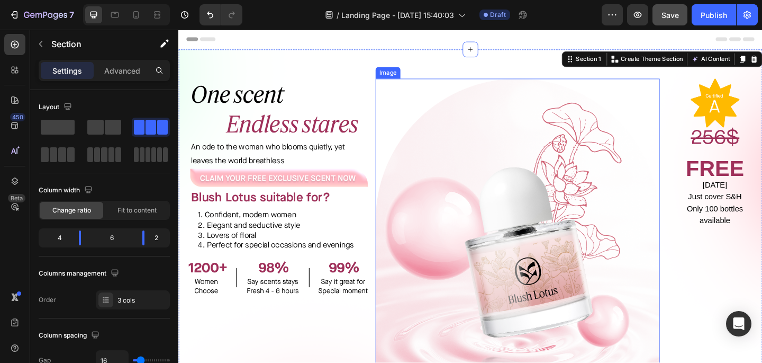
click at [452, 149] on img at bounding box center [547, 273] width 309 height 380
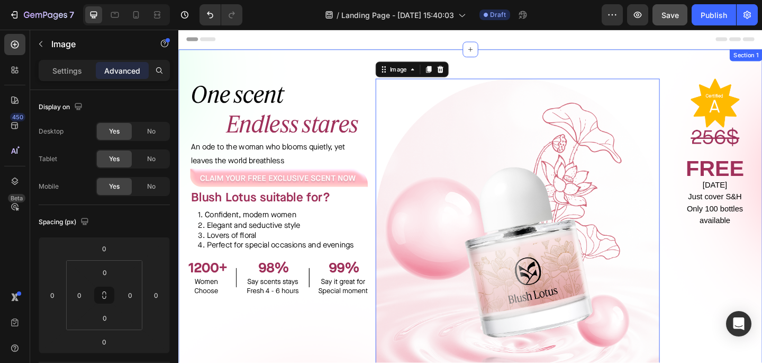
click at [758, 250] on div "Image Image FREE TODAY Just cover S&H Only 100 bottles available Text Block" at bounding box center [761, 273] width 103 height 380
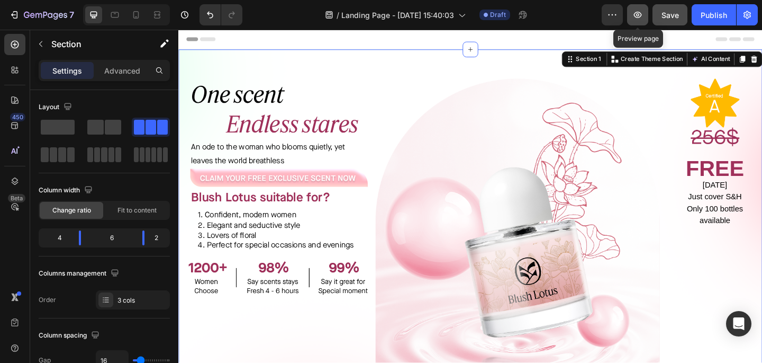
click at [640, 6] on button "button" at bounding box center [637, 14] width 21 height 21
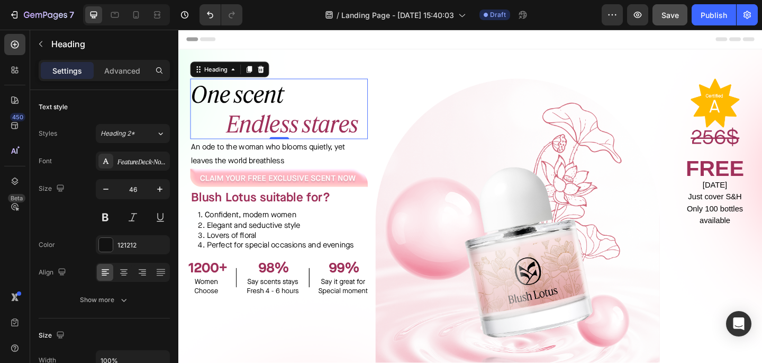
click at [337, 109] on p "⁠⁠⁠⁠⁠⁠⁠ One scent Endless stares" at bounding box center [287, 116] width 191 height 64
click at [338, 304] on img at bounding box center [286, 298] width 195 height 40
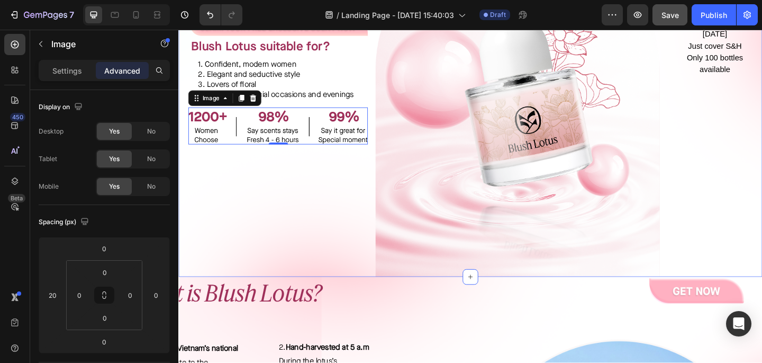
scroll to position [165, 0]
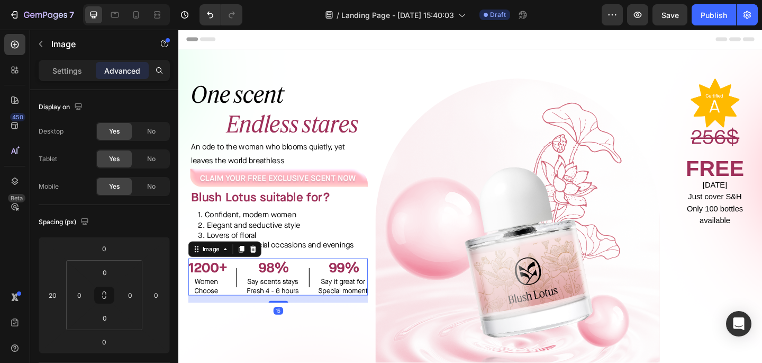
scroll to position [165, 0]
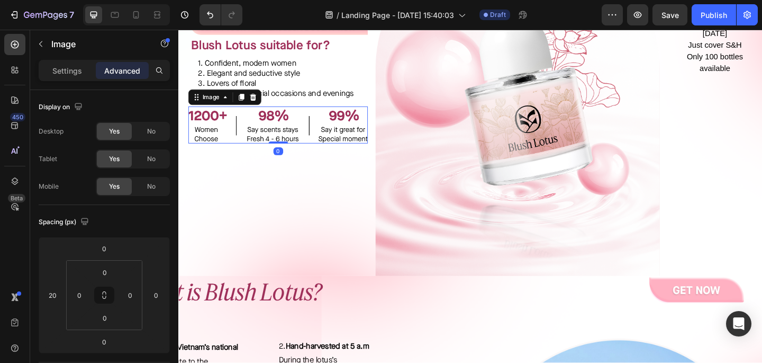
click at [292, 143] on div "Image 0" at bounding box center [286, 133] width 195 height 40
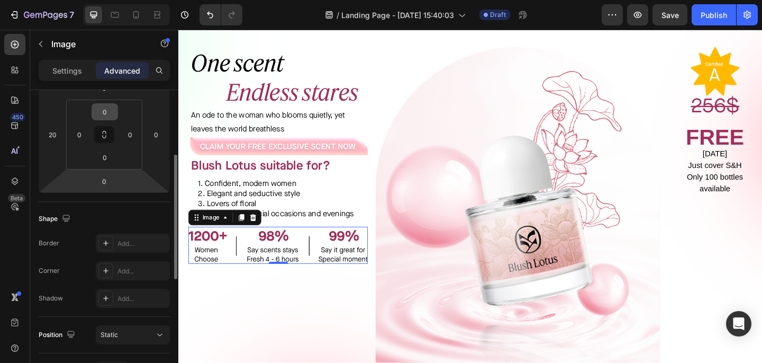
scroll to position [159, 0]
click at [62, 71] on p "Settings" at bounding box center [67, 70] width 30 height 11
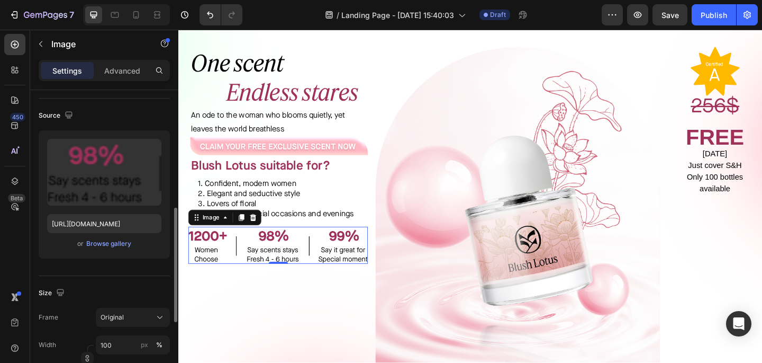
scroll to position [0, 0]
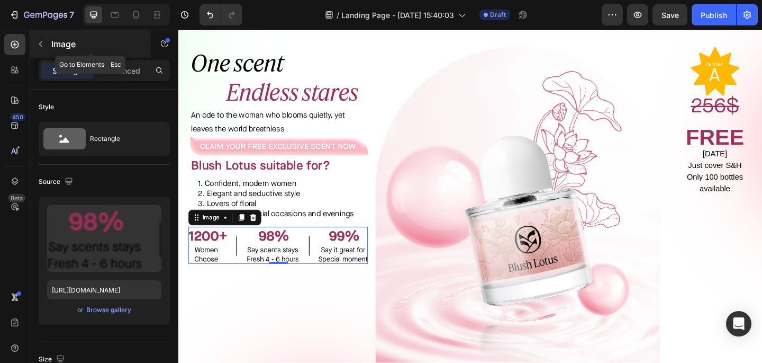
click at [38, 42] on icon "button" at bounding box center [41, 44] width 8 height 8
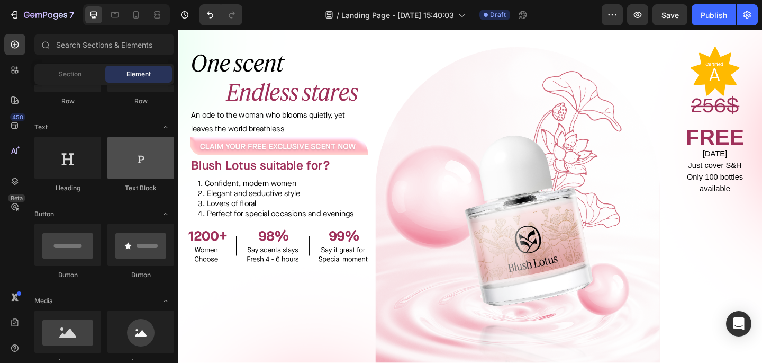
scroll to position [74, 0]
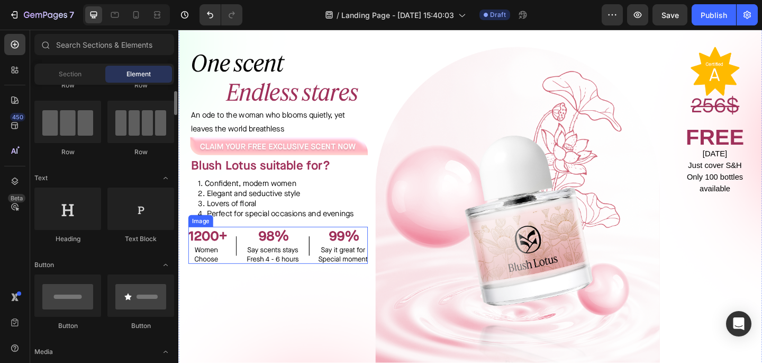
click at [239, 276] on img at bounding box center [286, 264] width 195 height 40
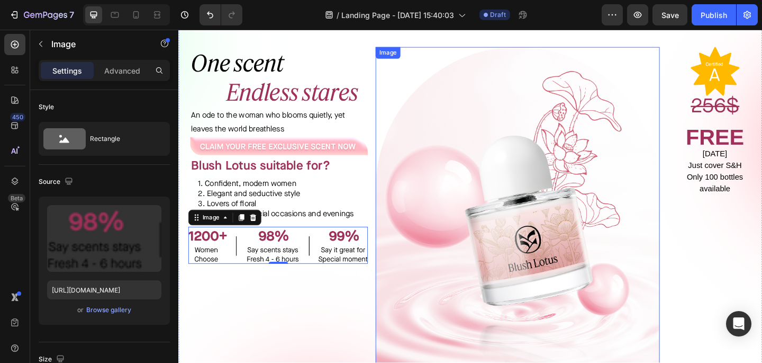
click at [455, 62] on div "Image" at bounding box center [547, 239] width 309 height 380
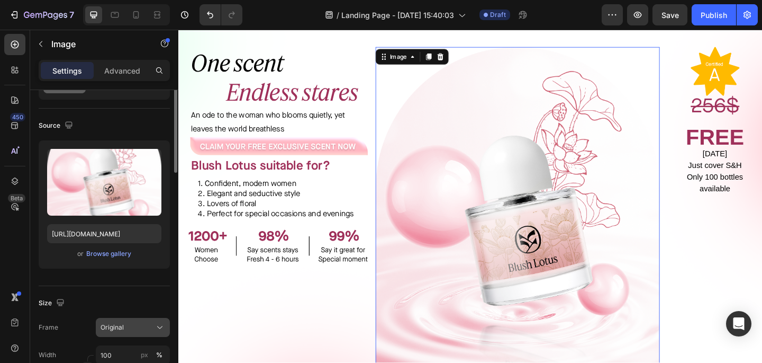
scroll to position [0, 0]
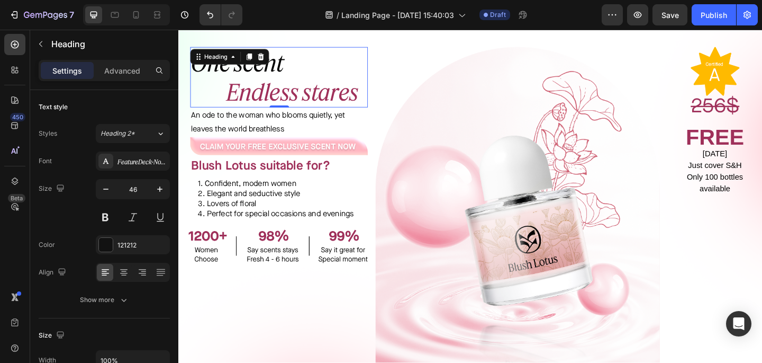
click at [357, 70] on p "⁠⁠⁠⁠⁠⁠⁠ One scent Endless stares" at bounding box center [287, 82] width 191 height 64
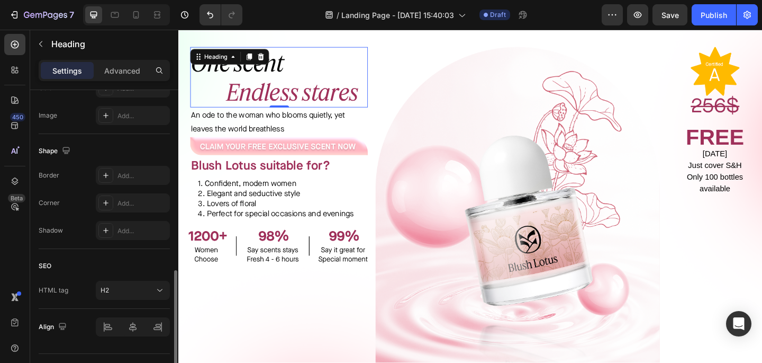
scroll to position [384, 0]
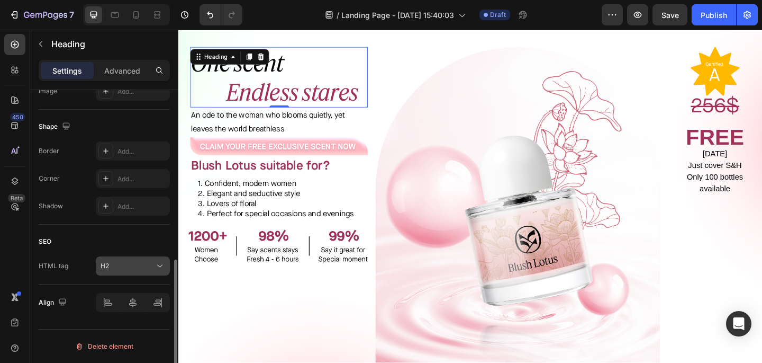
click at [123, 262] on div "H2" at bounding box center [128, 266] width 54 height 10
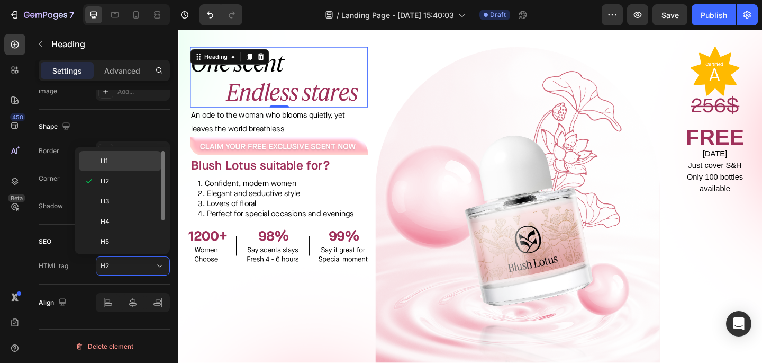
click at [125, 160] on p "H1" at bounding box center [129, 161] width 56 height 10
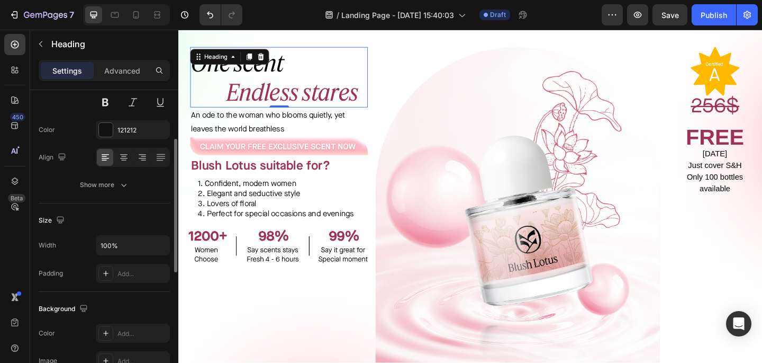
scroll to position [114, 0]
click at [123, 181] on icon "button" at bounding box center [124, 185] width 11 height 11
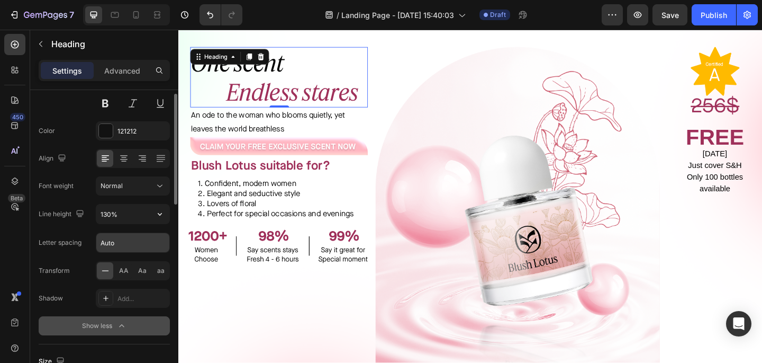
scroll to position [0, 0]
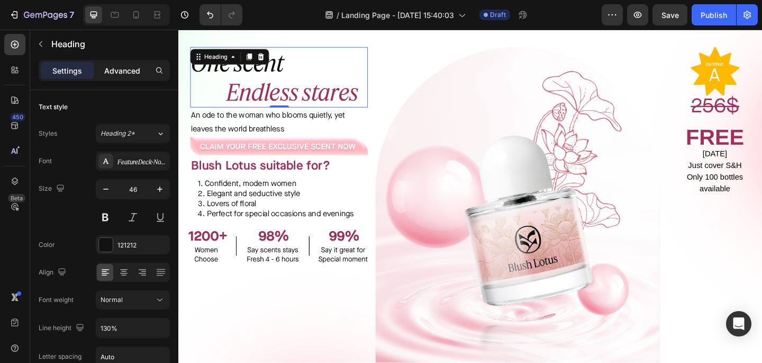
click at [123, 70] on p "Advanced" at bounding box center [122, 70] width 36 height 11
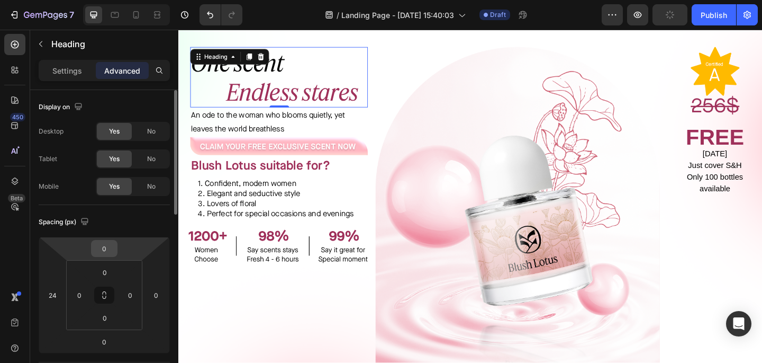
click at [99, 255] on input "0" at bounding box center [104, 248] width 21 height 16
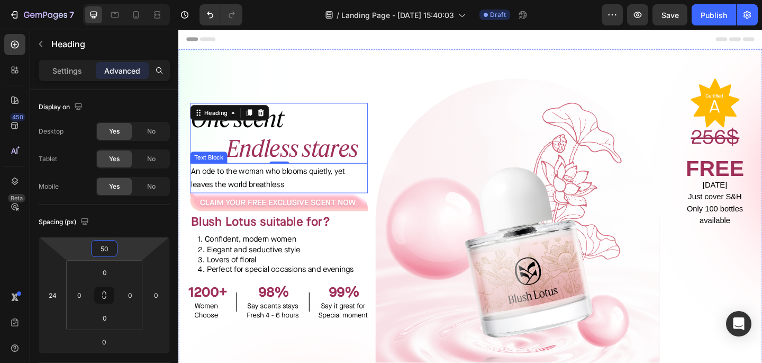
type input "5"
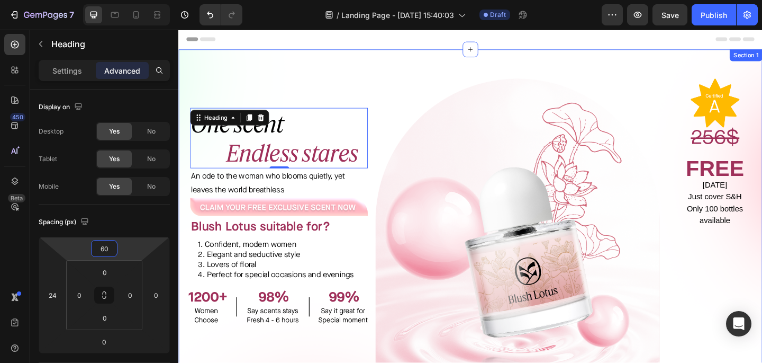
type input "6"
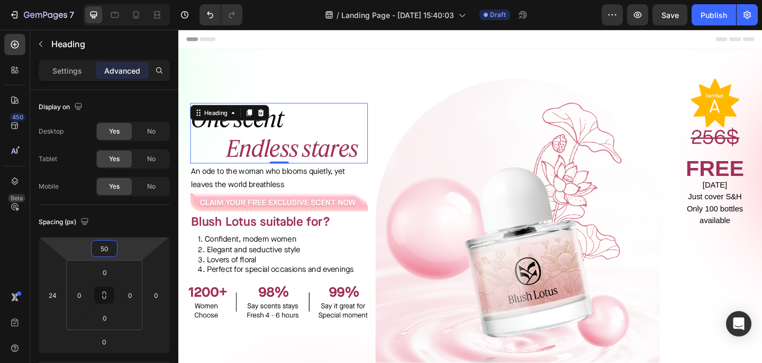
type input "50"
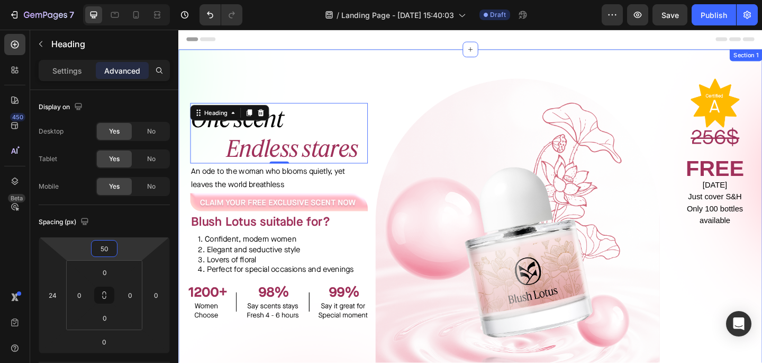
click at [353, 54] on div "One scent Endless stares Heading 0 An ode to the woman who blooms quietly, yet …" at bounding box center [495, 256] width 635 height 411
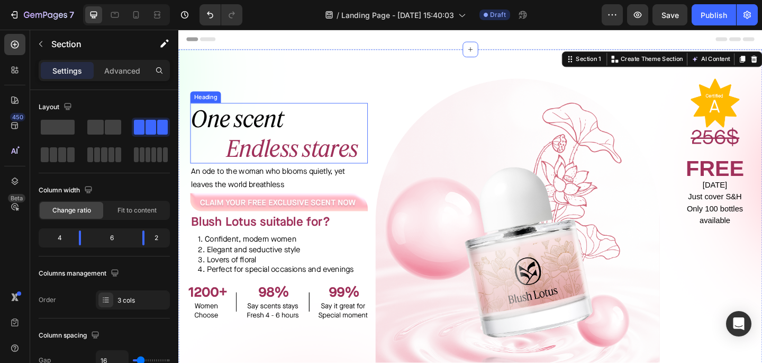
click at [269, 150] on span "Endless stares" at bounding box center [301, 158] width 143 height 30
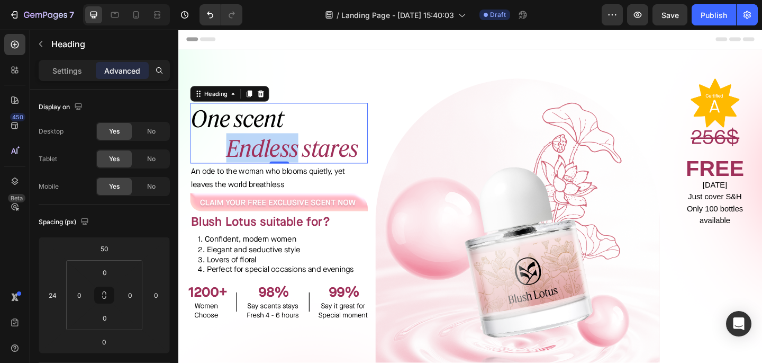
click at [290, 157] on span "Endless stares" at bounding box center [301, 158] width 143 height 30
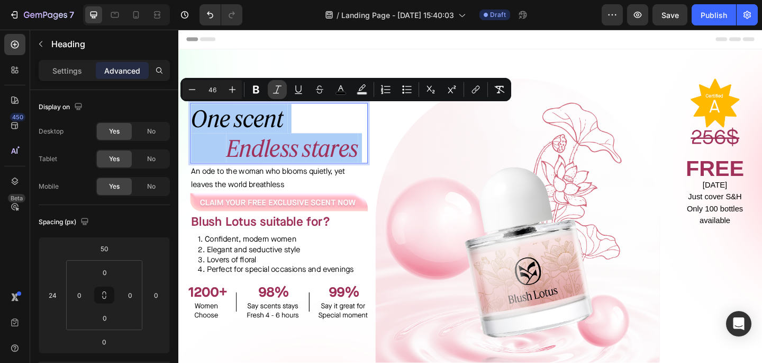
click at [279, 93] on icon "Editor contextual toolbar" at bounding box center [277, 89] width 11 height 11
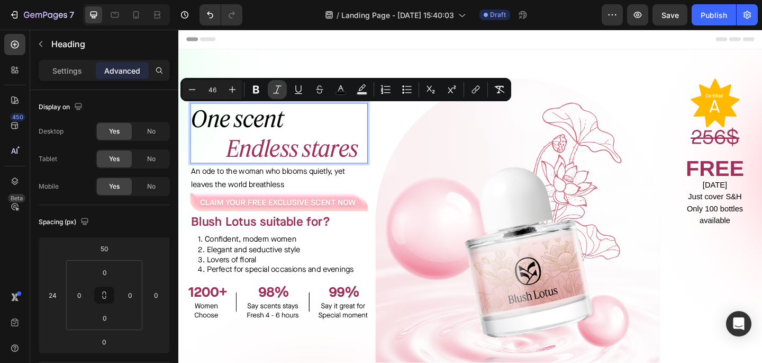
click at [275, 93] on icon "Editor contextual toolbar" at bounding box center [277, 89] width 11 height 11
click at [270, 88] on button "Italic" at bounding box center [277, 89] width 19 height 19
click at [286, 169] on icon "Endless stares" at bounding box center [301, 158] width 143 height 30
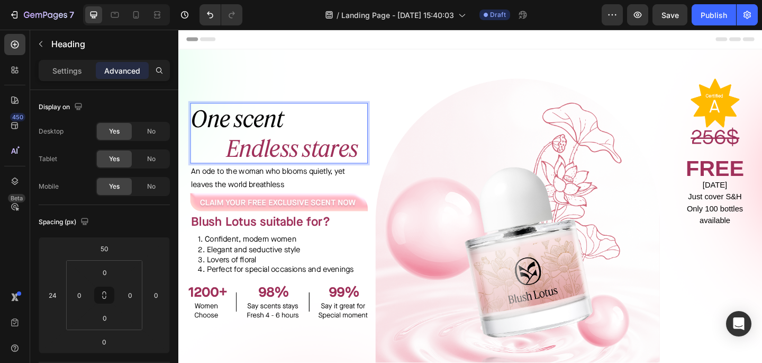
click at [318, 143] on icon "Endless stares" at bounding box center [301, 158] width 143 height 30
click at [375, 161] on icon "Rich Text Editor. Editing area: main" at bounding box center [376, 158] width 4 height 30
click at [355, 159] on icon "Endless stares" at bounding box center [301, 158] width 143 height 30
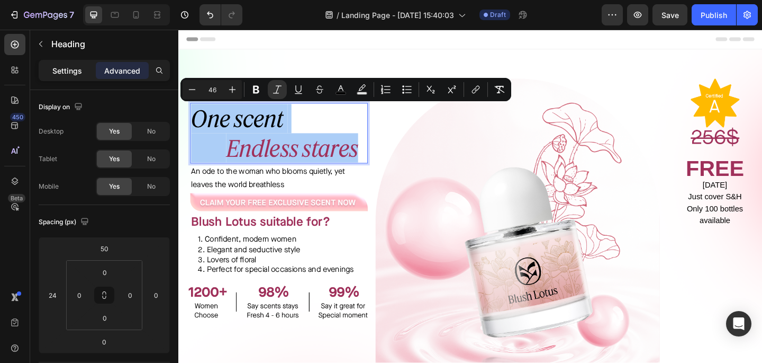
click at [73, 78] on div "Settings" at bounding box center [67, 70] width 53 height 17
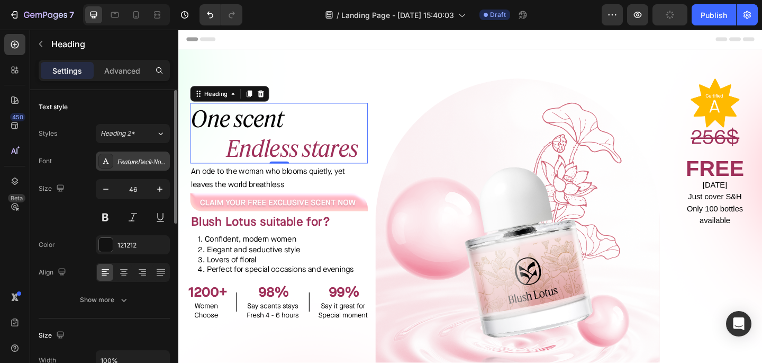
click at [121, 159] on div "FeatureDeck-NormalRegularItalic" at bounding box center [143, 162] width 50 height 10
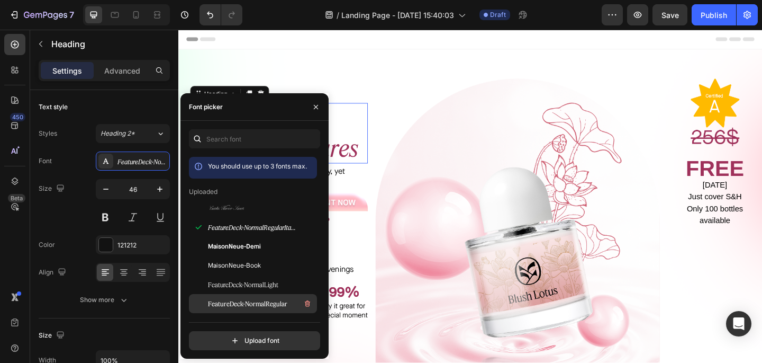
click at [251, 299] on span "FeatureDeck-NormalRegular" at bounding box center [247, 304] width 79 height 10
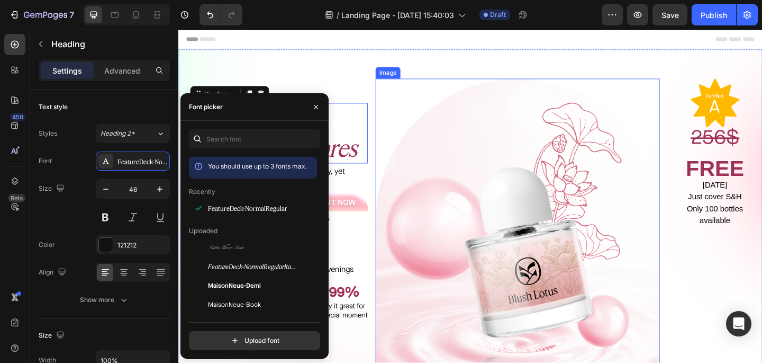
click at [437, 228] on img at bounding box center [547, 273] width 309 height 380
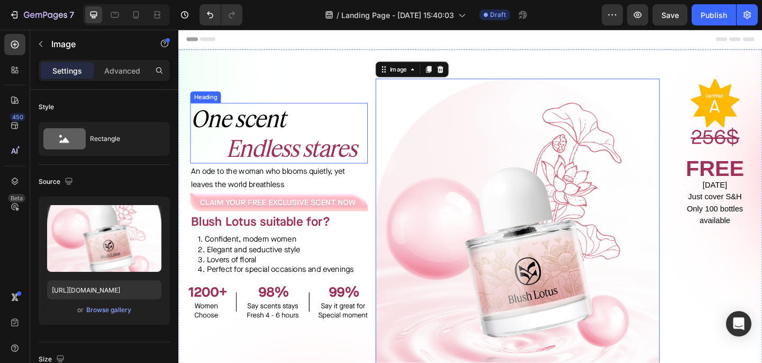
click at [282, 154] on icon "Endless stares" at bounding box center [301, 158] width 142 height 30
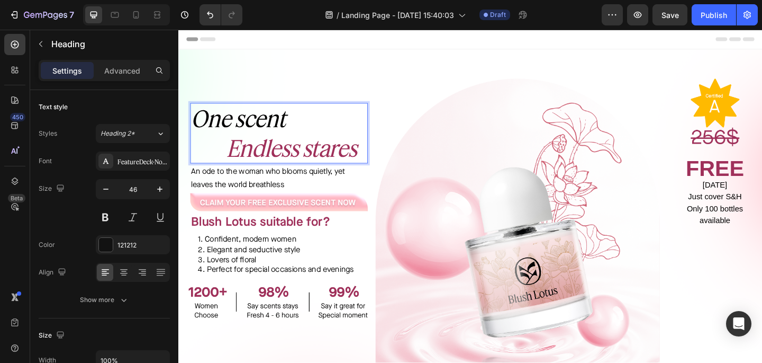
click at [280, 158] on icon "Endless stares" at bounding box center [301, 158] width 142 height 30
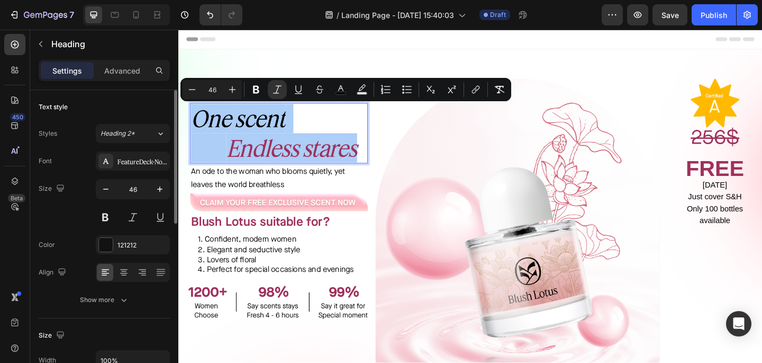
click at [148, 144] on div "Styles Heading 2* Font FeatureDeck-NormalRegular Size 46 Color 121212 Align Sho…" at bounding box center [104, 216] width 131 height 185
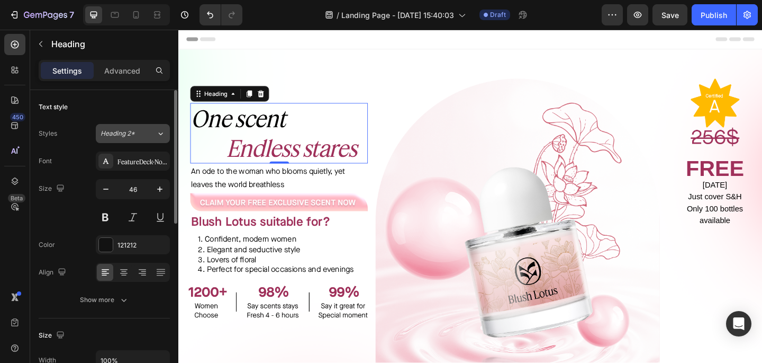
click at [149, 142] on button "Heading 2*" at bounding box center [133, 133] width 74 height 19
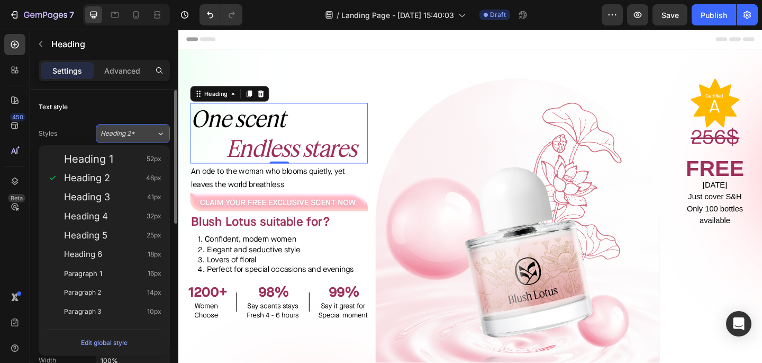
click at [156, 138] on icon at bounding box center [160, 133] width 9 height 11
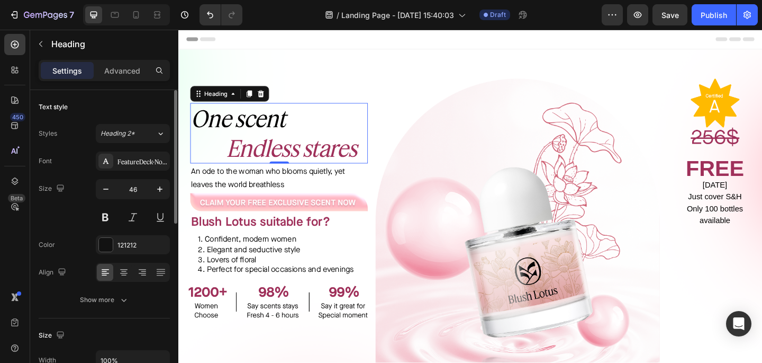
click at [151, 170] on div "Font FeatureDeck-NormalRegular Size 46 Color 121212 Align Show more" at bounding box center [104, 230] width 131 height 158
click at [151, 165] on div "FeatureDeck-NormalRegular" at bounding box center [143, 162] width 50 height 10
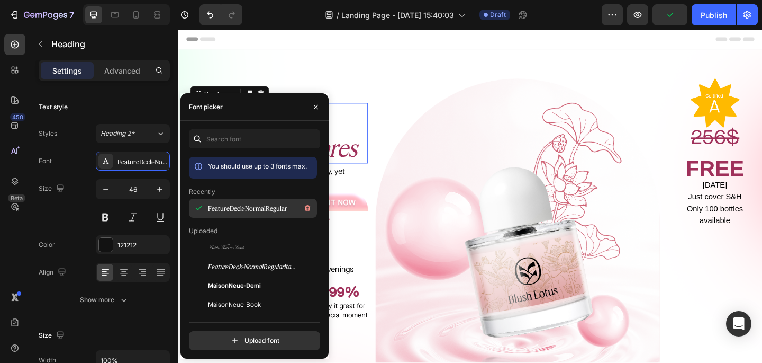
click at [258, 207] on span "FeatureDeck-NormalRegular" at bounding box center [247, 208] width 79 height 10
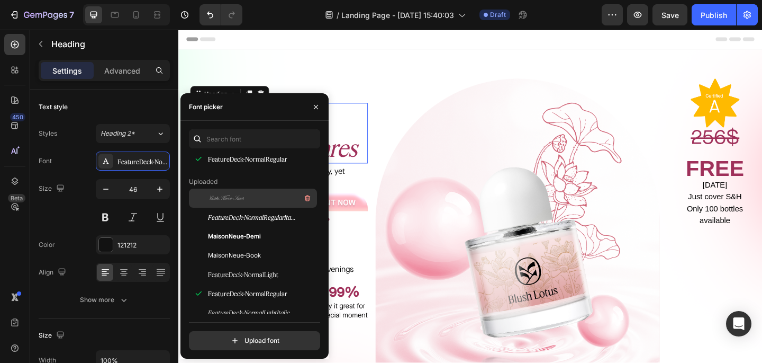
scroll to position [67, 0]
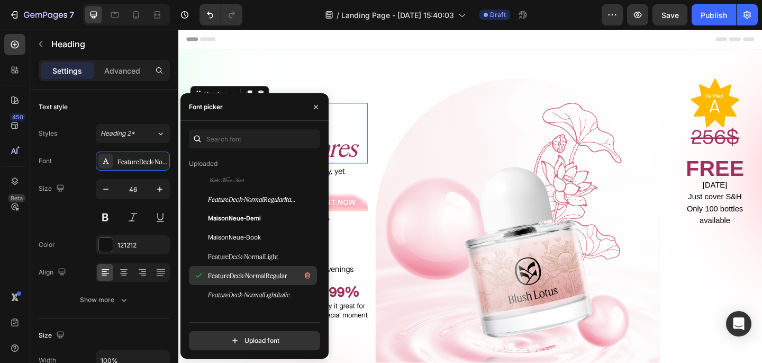
click at [248, 272] on span "FeatureDeck-NormalRegular" at bounding box center [247, 275] width 79 height 10
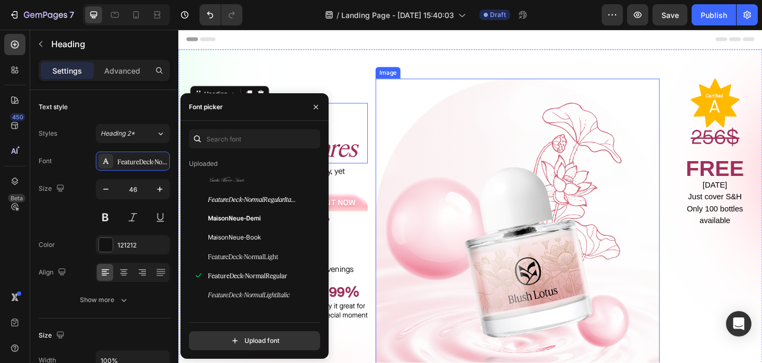
click at [471, 146] on img at bounding box center [547, 273] width 309 height 380
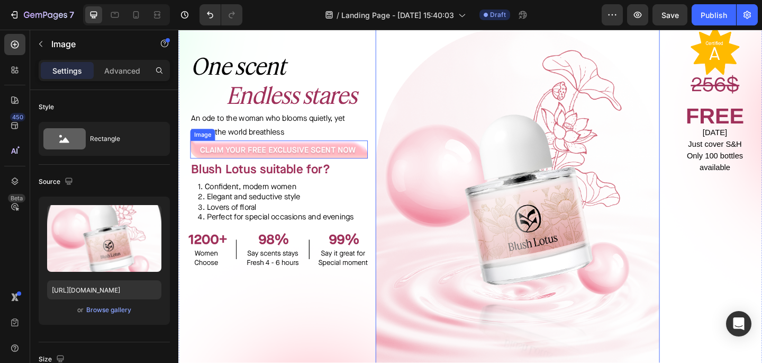
scroll to position [57, 0]
click at [758, 59] on img at bounding box center [762, 52] width 53 height 53
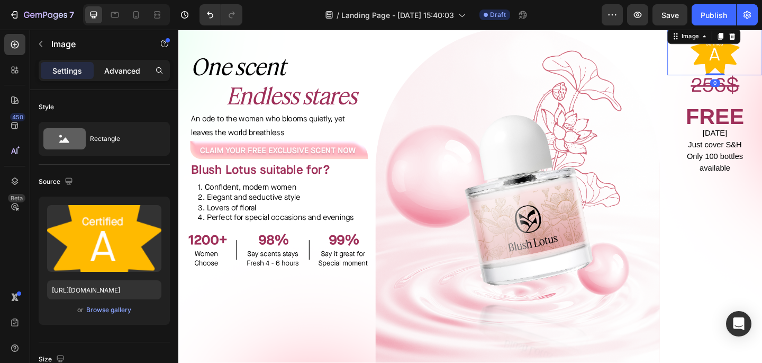
click at [113, 69] on p "Advanced" at bounding box center [122, 70] width 36 height 11
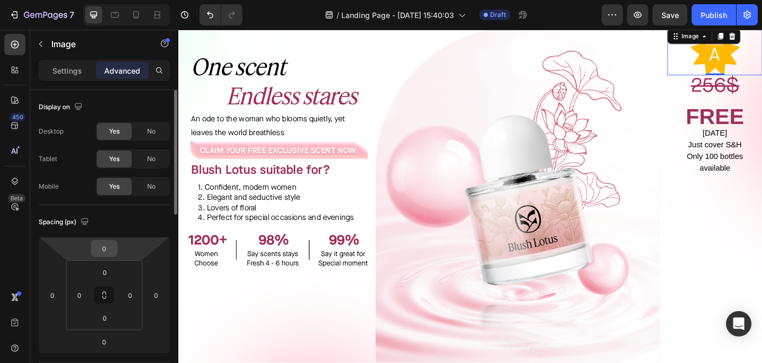
click at [103, 255] on input "0" at bounding box center [104, 248] width 21 height 16
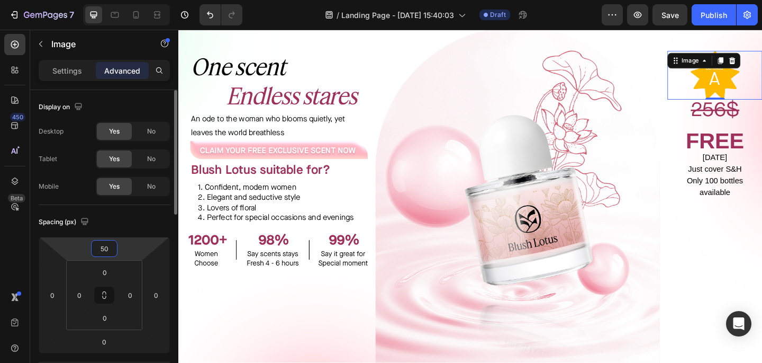
type input "5"
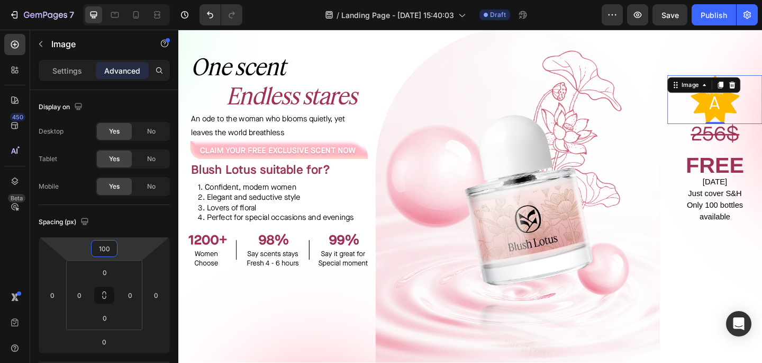
type input "100"
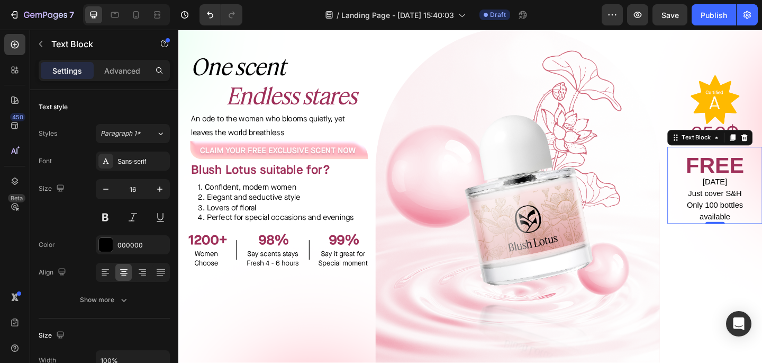
click at [762, 216] on p "[DATE] Just cover S&H Only 100 bottles available" at bounding box center [761, 214] width 101 height 51
click at [762, 173] on strong "FREE" at bounding box center [762, 177] width 64 height 27
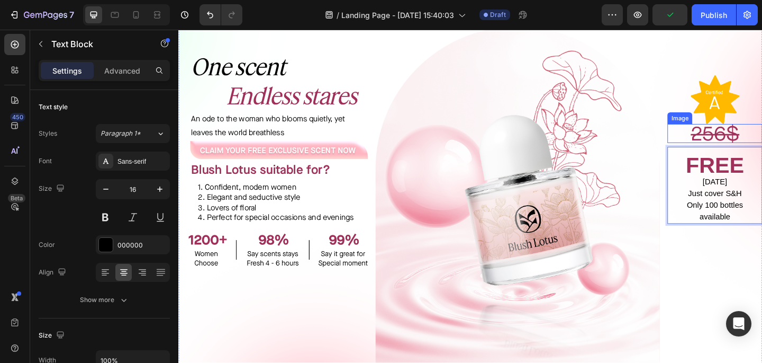
click at [762, 143] on img at bounding box center [762, 142] width 53 height 21
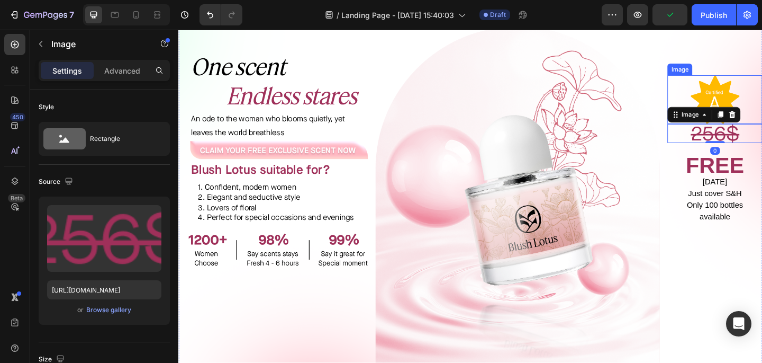
click at [762, 101] on img at bounding box center [762, 105] width 53 height 53
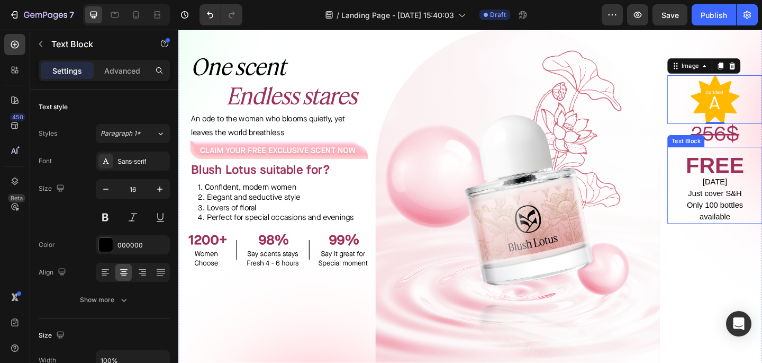
click at [762, 160] on p "Rich Text Editor. Editing area: main" at bounding box center [761, 164] width 101 height 13
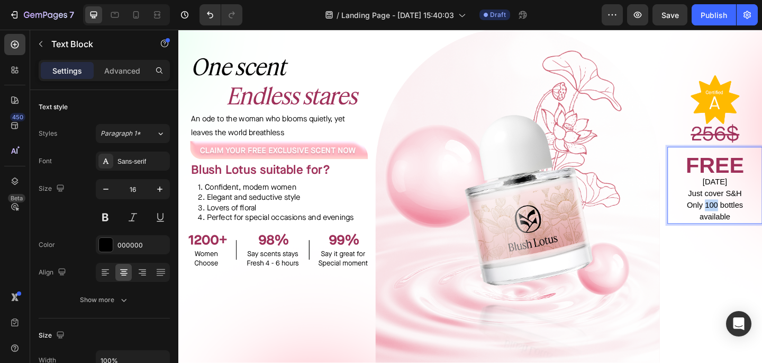
click at [756, 215] on p "[DATE] Just cover S&H Only 100 bottles available" at bounding box center [761, 214] width 101 height 51
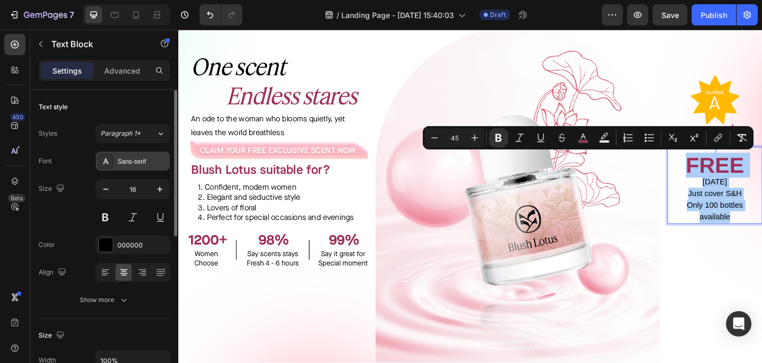
click at [150, 165] on div "Sans-serif" at bounding box center [143, 162] width 50 height 10
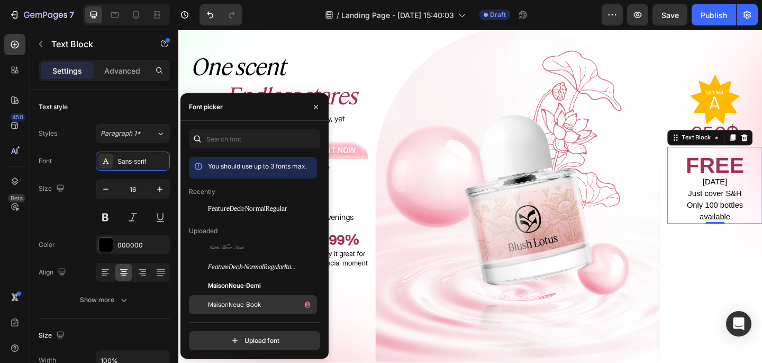
click at [254, 304] on span "MaisonNeue-Book" at bounding box center [234, 305] width 53 height 10
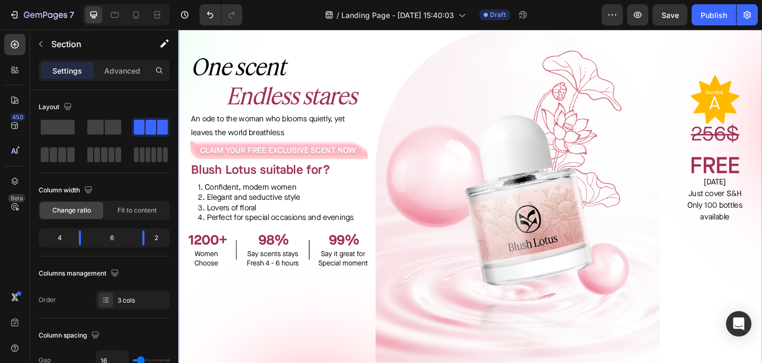
click at [740, 260] on div "Image Image FREE [DATE] Just cover S&H Only 100 bottles available Text Block" at bounding box center [761, 216] width 103 height 380
click at [755, 140] on img at bounding box center [762, 142] width 53 height 21
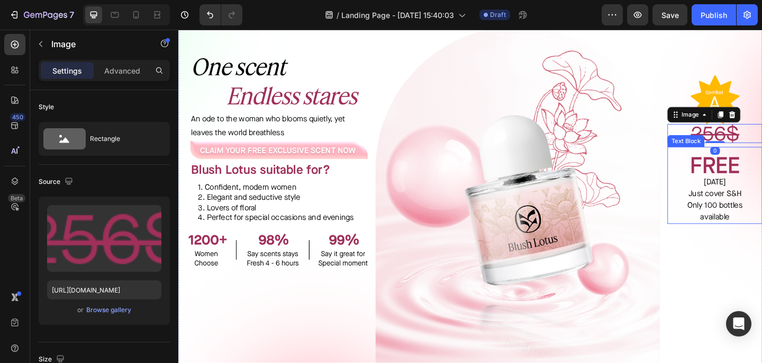
click at [749, 166] on strong "FREE" at bounding box center [762, 177] width 54 height 32
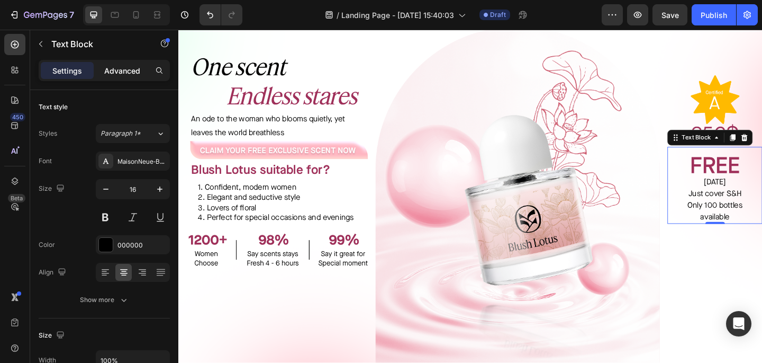
click at [109, 62] on div "Advanced" at bounding box center [122, 70] width 53 height 17
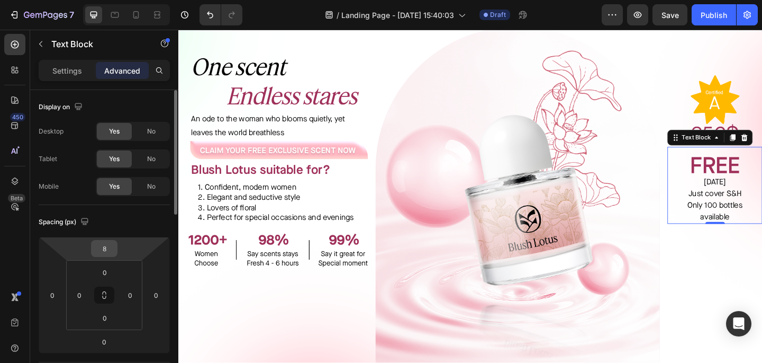
click at [106, 245] on input "8" at bounding box center [104, 248] width 21 height 16
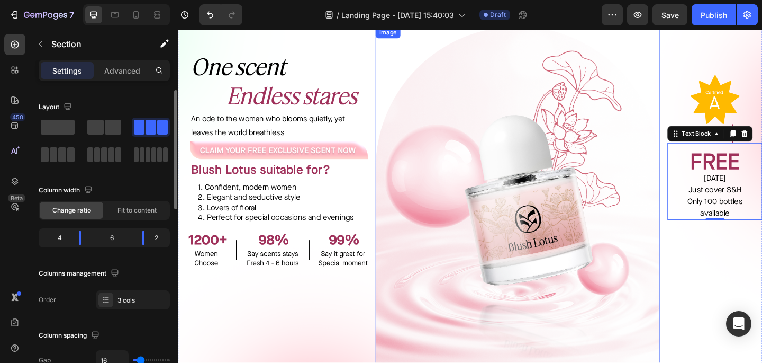
click at [762, 294] on div "Image Image FREE [DATE] Just cover S&H Only 100 bottles available Text Block 0" at bounding box center [761, 216] width 103 height 380
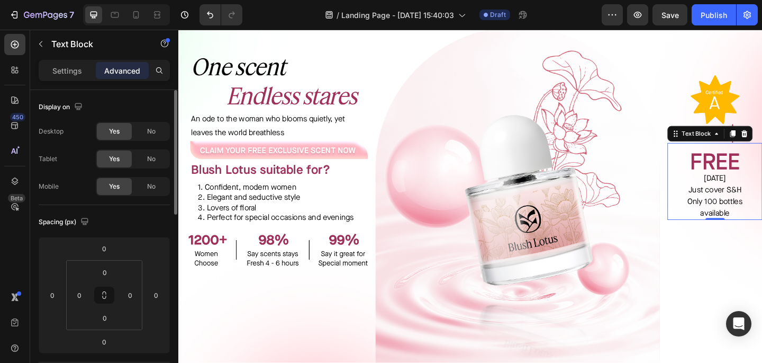
click at [759, 160] on strong "FREE" at bounding box center [762, 173] width 54 height 32
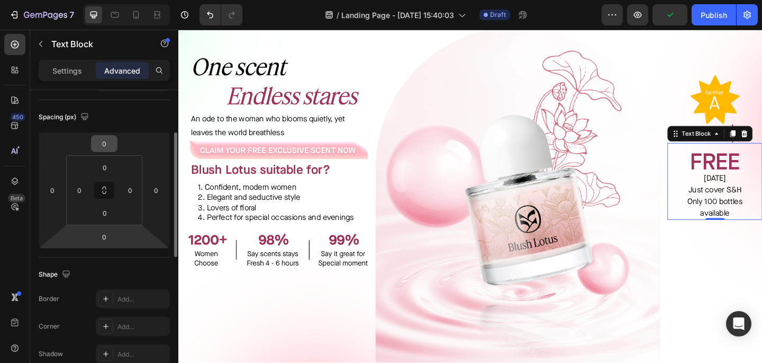
scroll to position [104, 0]
click at [104, 168] on input "0" at bounding box center [104, 168] width 21 height 16
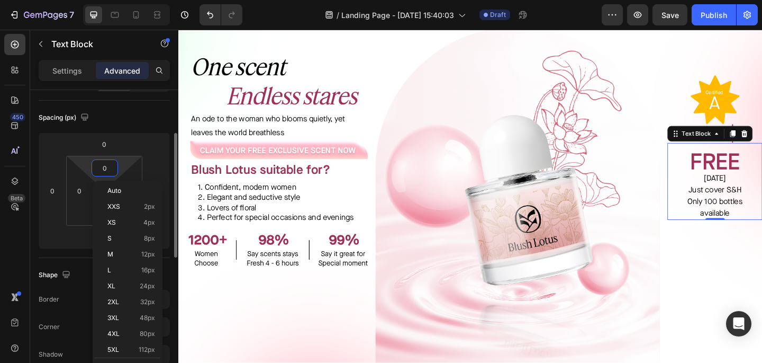
type input "8"
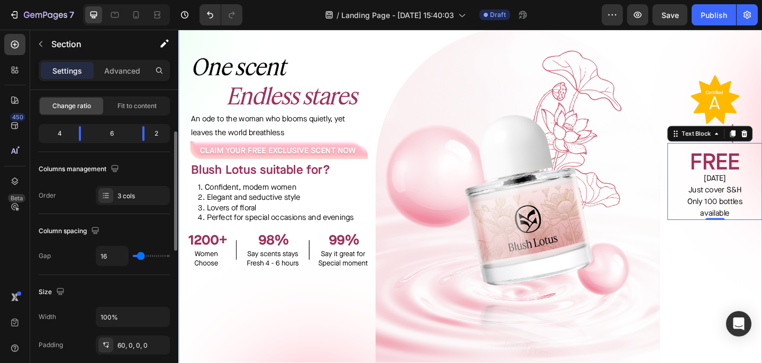
click at [762, 277] on div "Image Image FREE [DATE] Just cover S&H Only 100 bottles available Text Block 0" at bounding box center [761, 216] width 103 height 380
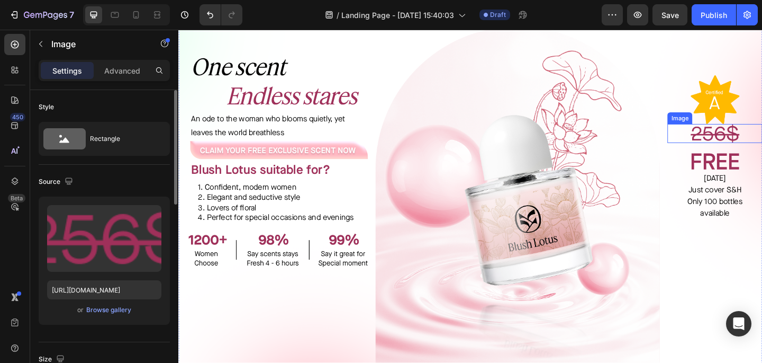
click at [756, 136] on img at bounding box center [762, 142] width 53 height 21
click at [759, 283] on div "Image Image 0 FREE [DATE] Just cover S&H Only 100 bottles available Text Block" at bounding box center [761, 216] width 103 height 380
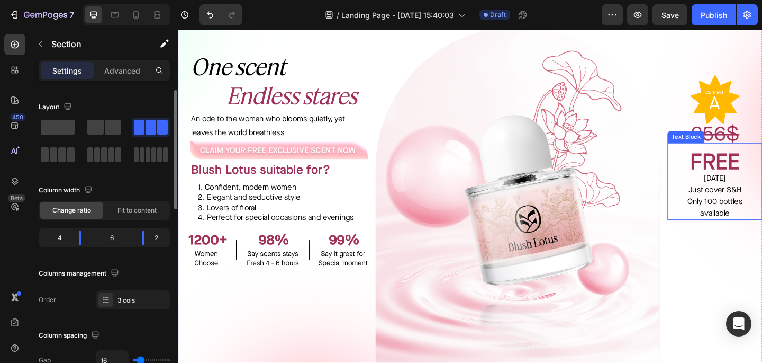
click at [755, 172] on strong "FREE" at bounding box center [762, 173] width 54 height 32
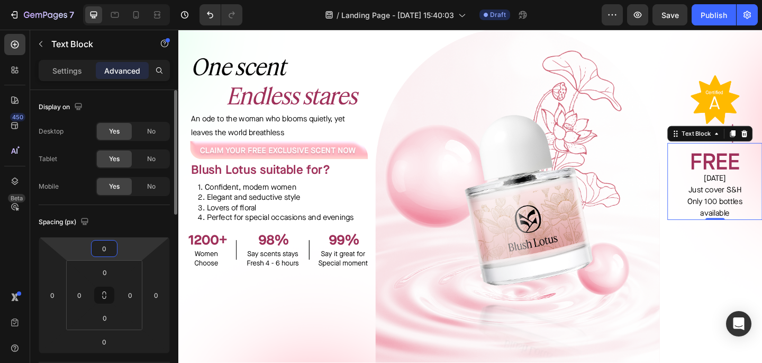
click at [109, 251] on input "0" at bounding box center [104, 248] width 21 height 16
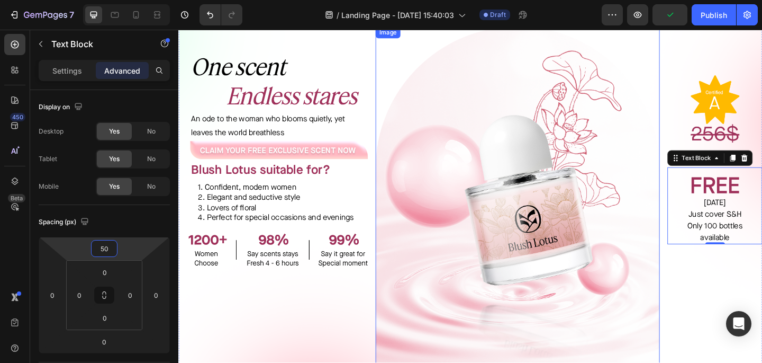
type input "5"
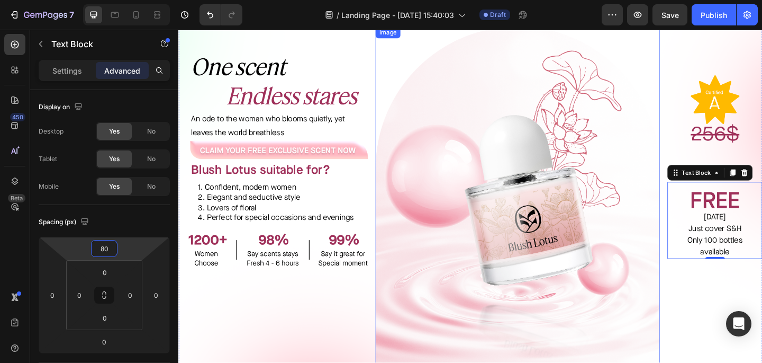
type input "8"
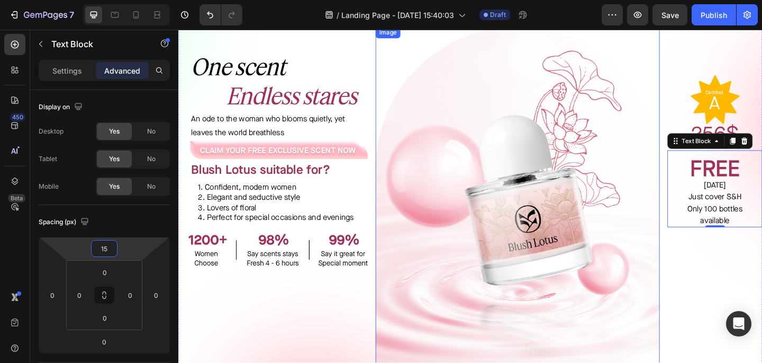
type input "150"
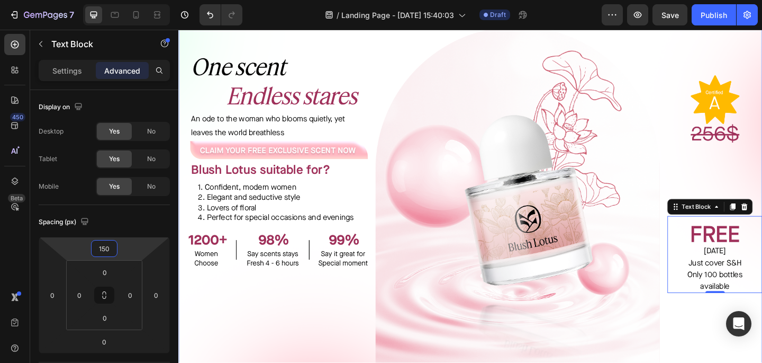
click at [762, 198] on div "Image Image FREE [DATE] Just cover S&H Only 100 bottles available Text Block 0" at bounding box center [761, 216] width 103 height 380
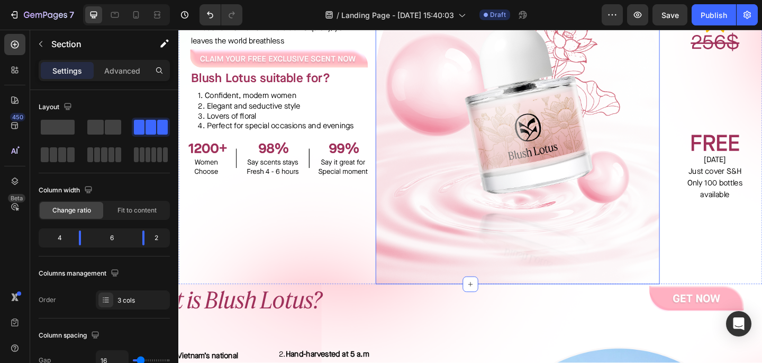
scroll to position [99, 0]
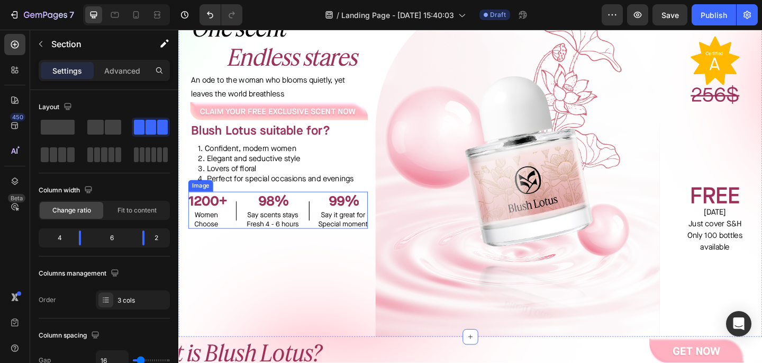
click at [331, 211] on img at bounding box center [286, 226] width 195 height 40
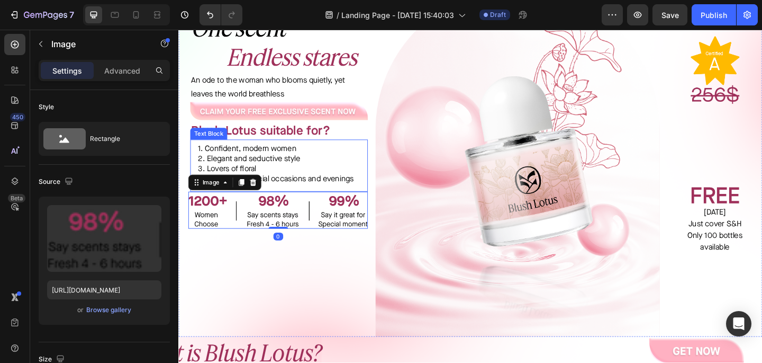
click at [283, 192] on p "4. Perfect for special occasions and evenings" at bounding box center [288, 191] width 176 height 11
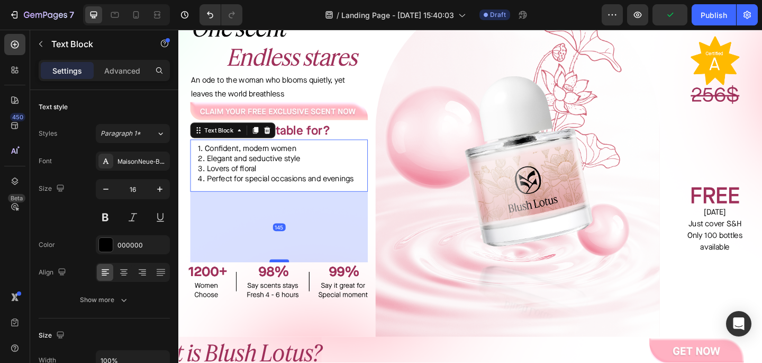
drag, startPoint x: 284, startPoint y: 203, endPoint x: 280, endPoint y: 280, distance: 76.9
click at [280, 280] on div at bounding box center [287, 280] width 21 height 3
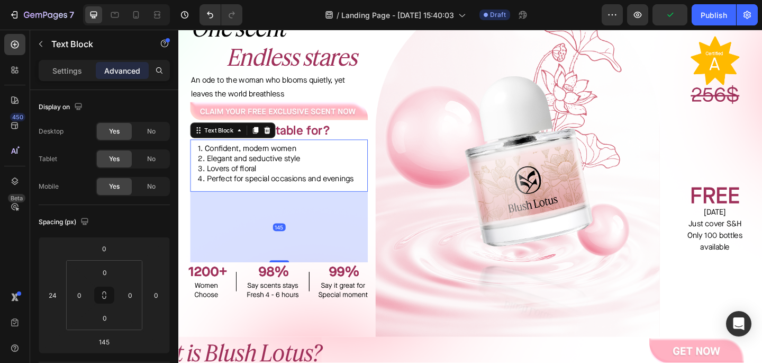
click at [316, 186] on p "4. Perfect for special occasions and evenings" at bounding box center [288, 191] width 176 height 11
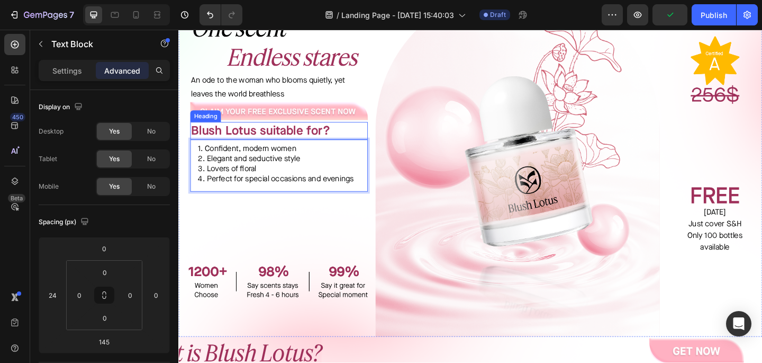
click at [305, 143] on span "Blush Lotus suitable for?" at bounding box center [267, 139] width 151 height 17
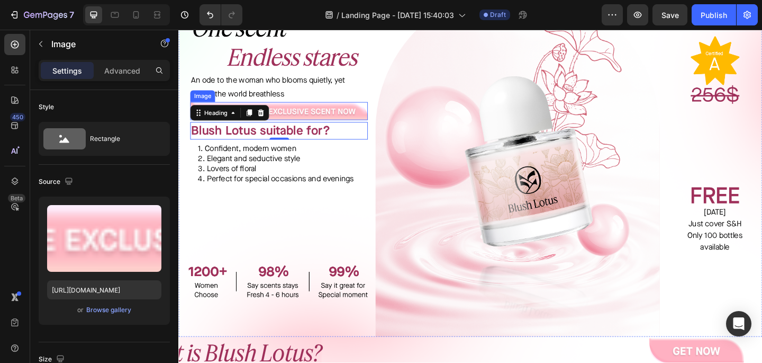
click at [320, 123] on img at bounding box center [287, 119] width 193 height 20
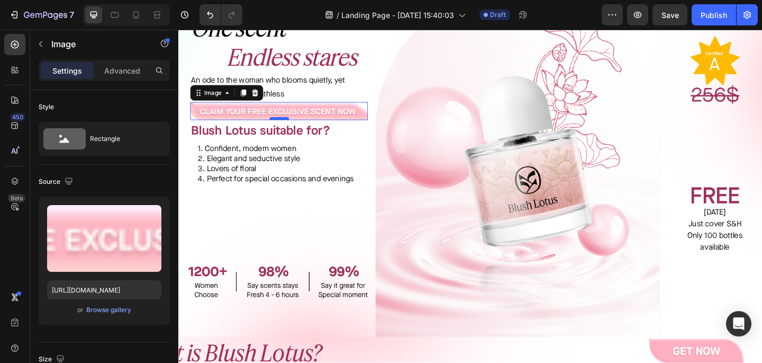
click at [292, 127] on div at bounding box center [287, 126] width 21 height 3
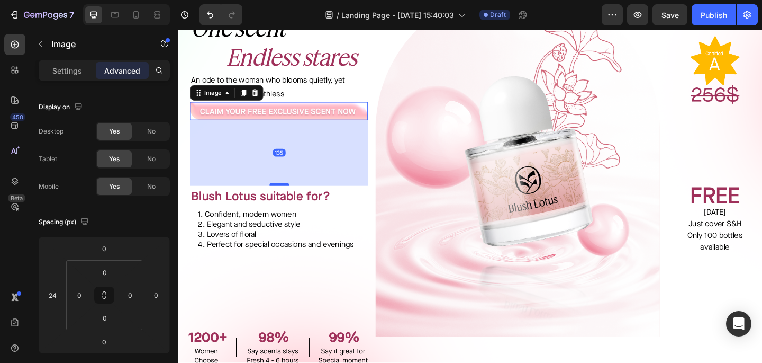
drag, startPoint x: 292, startPoint y: 127, endPoint x: 284, endPoint y: 198, distance: 71.9
click at [284, 198] on div at bounding box center [287, 197] width 21 height 3
type input "135"
click at [302, 261] on p "4. Perfect for special occasions and evenings" at bounding box center [288, 263] width 176 height 11
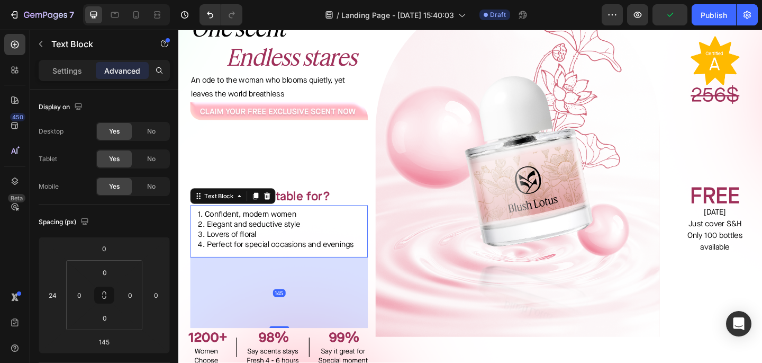
click at [291, 350] on div "145" at bounding box center [287, 315] width 193 height 77
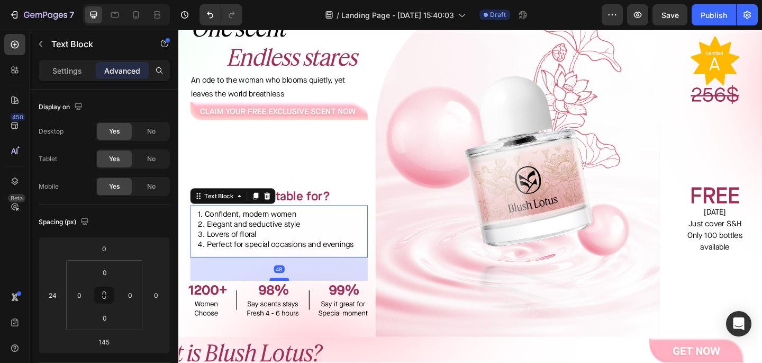
drag, startPoint x: 291, startPoint y: 353, endPoint x: 294, endPoint y: 302, distance: 51.4
click at [294, 302] on div at bounding box center [287, 301] width 21 height 3
type input "48"
click at [341, 131] on div "⁠⁠⁠⁠⁠⁠⁠ One scent Endless stares Heading An ode to the woman who blooms quietly…" at bounding box center [281, 174] width 206 height 380
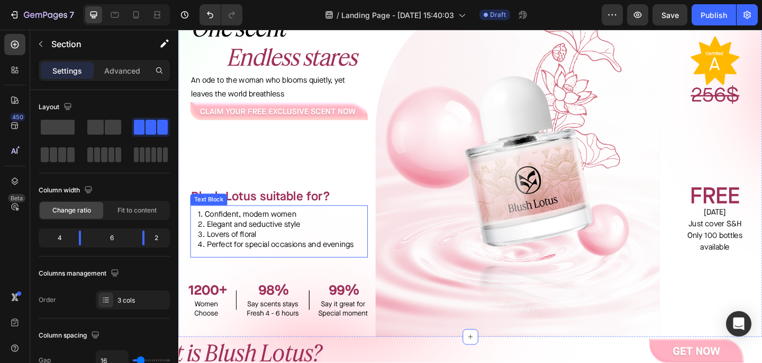
click at [341, 250] on p "3. Lovers of floral" at bounding box center [288, 252] width 176 height 11
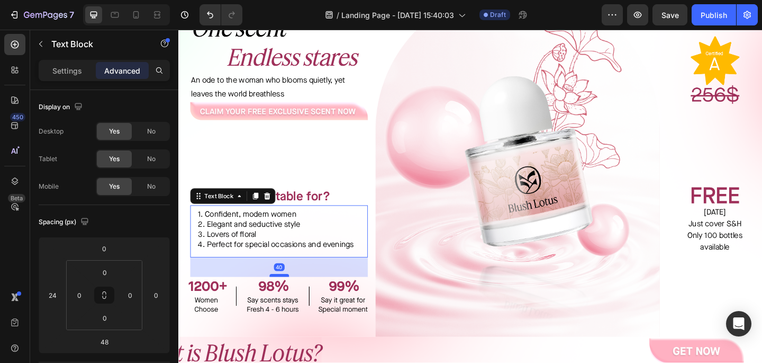
click at [290, 297] on div at bounding box center [287, 296] width 21 height 3
type input "40"
click at [358, 103] on p "An ode to the woman who blooms quietly, yet leaves the world breathless" at bounding box center [287, 92] width 191 height 31
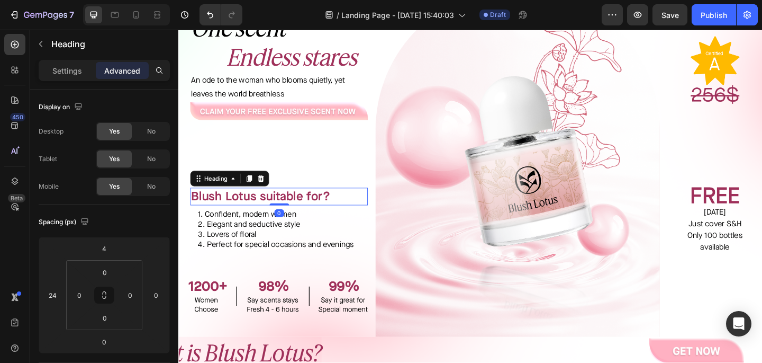
click at [262, 213] on span "Blush Lotus suitable for?" at bounding box center [267, 210] width 151 height 17
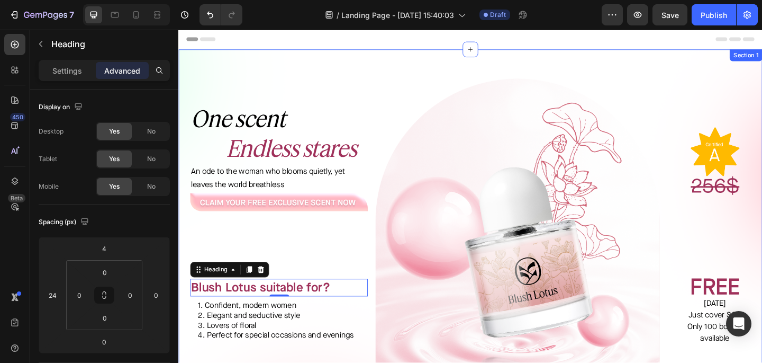
scroll to position [2, 0]
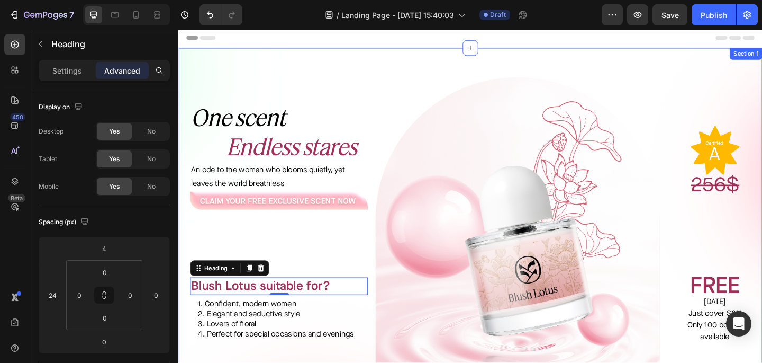
click at [266, 65] on div "⁠⁠⁠⁠⁠⁠⁠ One scent Endless stares Heading An ode to the woman who blooms quietly…" at bounding box center [495, 255] width 635 height 411
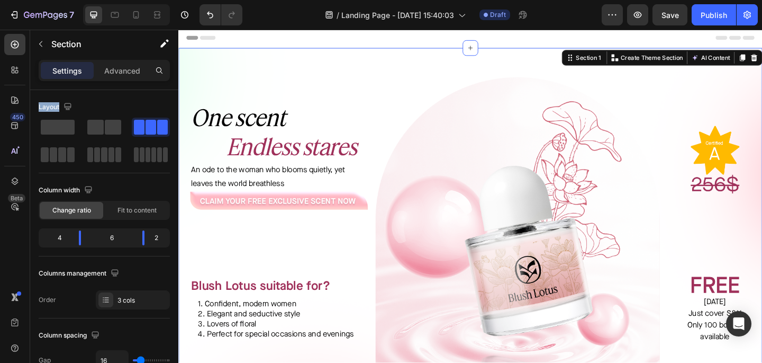
drag, startPoint x: 95, startPoint y: 129, endPoint x: 87, endPoint y: 78, distance: 51.4
click at [87, 78] on div "Settings Advanced Layout Column width Change ratio Fit to content 4 6 2 Columns…" at bounding box center [104, 226] width 148 height 333
click at [43, 42] on icon "button" at bounding box center [41, 44] width 8 height 8
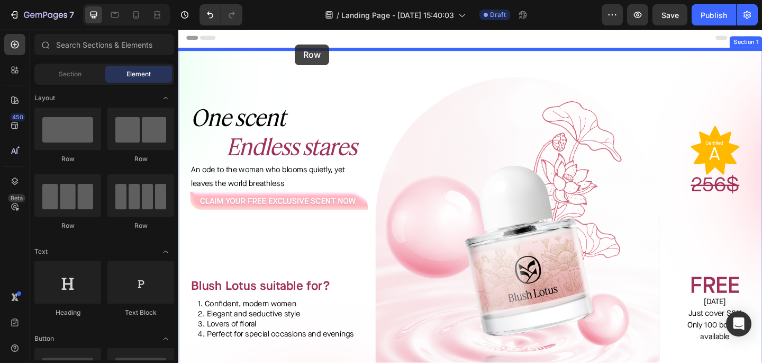
scroll to position [0, 0]
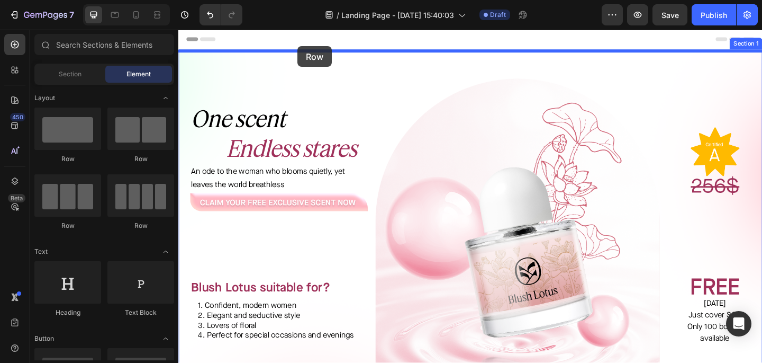
drag, startPoint x: 319, startPoint y: 150, endPoint x: 308, endPoint y: 48, distance: 103.2
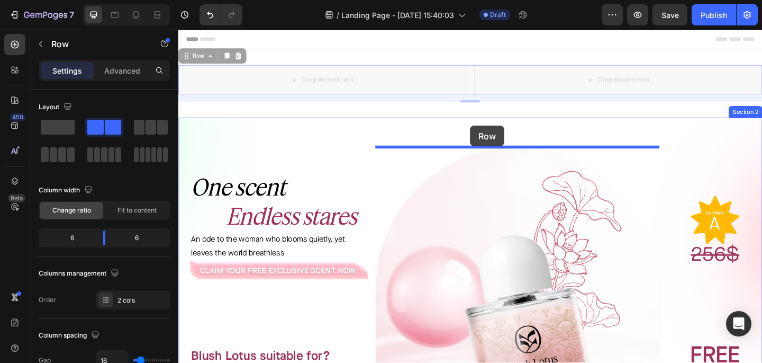
drag, startPoint x: 496, startPoint y: 83, endPoint x: 495, endPoint y: 134, distance: 50.8
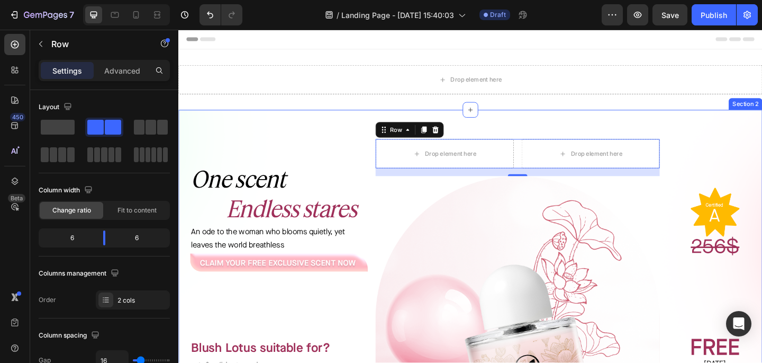
click at [762, 147] on div "⁠⁠⁠⁠⁠⁠⁠ One scent Endless stares Heading An ode to the woman who blooms quietly…" at bounding box center [495, 342] width 635 height 451
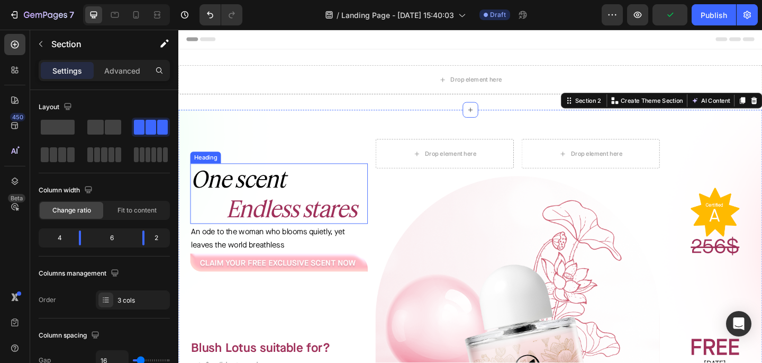
click at [319, 201] on p "⁠⁠⁠⁠⁠⁠⁠ One scent Endless stares" at bounding box center [287, 208] width 191 height 64
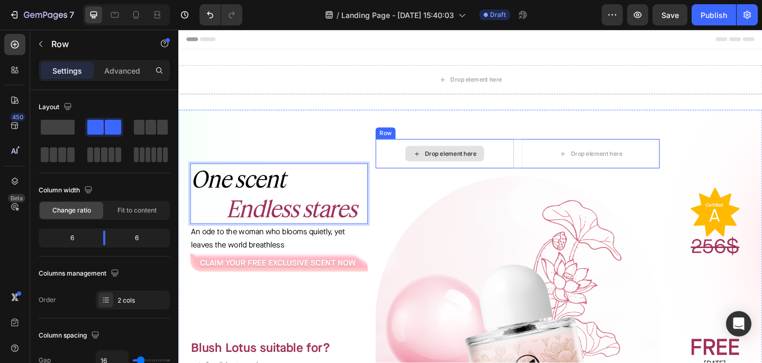
click at [519, 153] on div "Drop element here" at bounding box center [468, 165] width 150 height 32
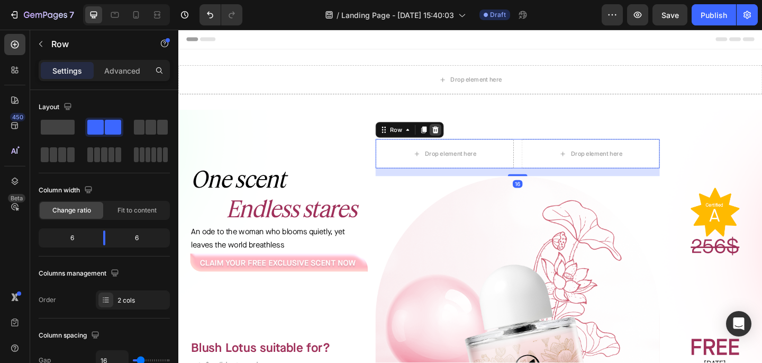
click at [457, 141] on icon at bounding box center [458, 138] width 7 height 7
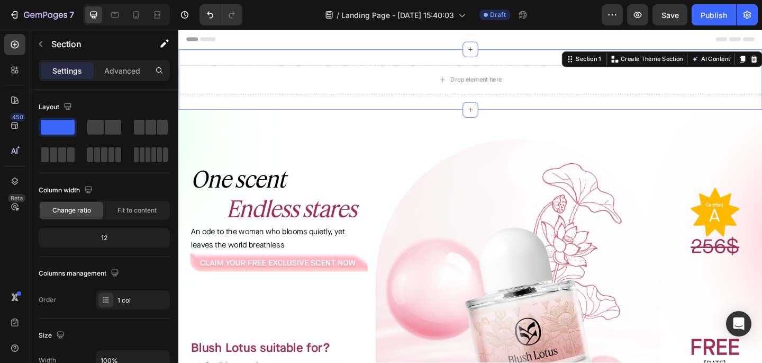
click at [750, 60] on div "Drop element here Section 1 You can create reusable sections Create Theme Secti…" at bounding box center [495, 84] width 635 height 66
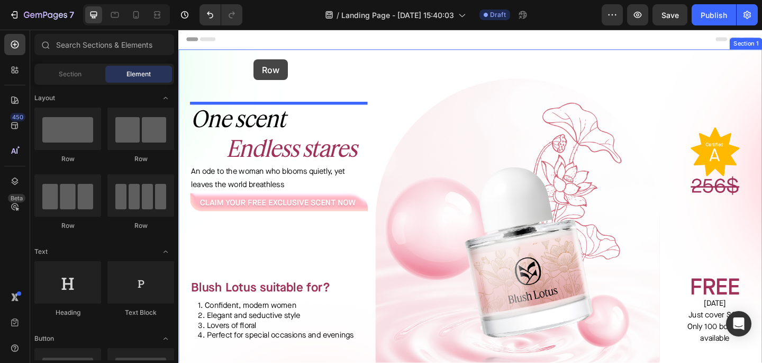
drag, startPoint x: 252, startPoint y: 150, endPoint x: 260, endPoint y: 62, distance: 88.8
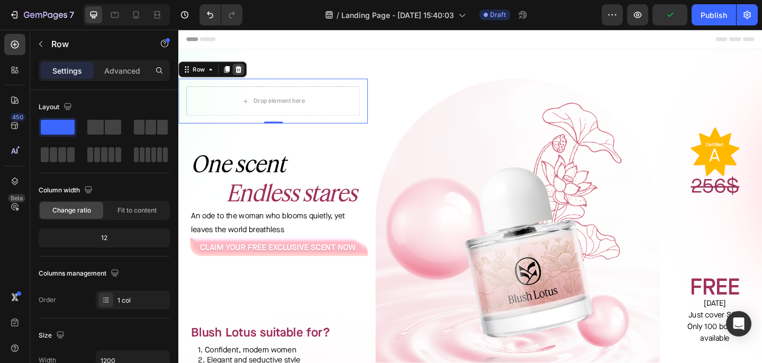
click at [243, 77] on icon at bounding box center [243, 73] width 8 height 8
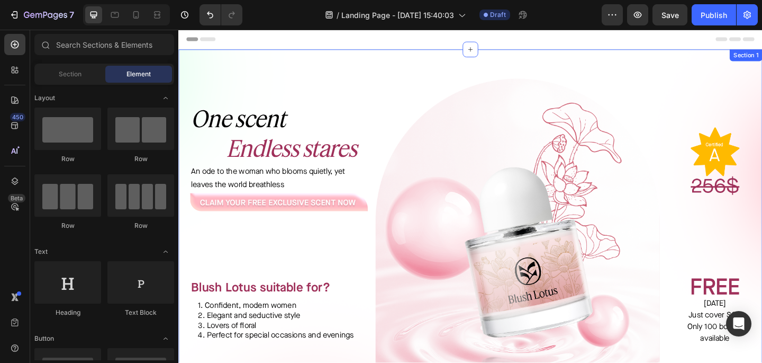
click at [304, 69] on div "⁠⁠⁠⁠⁠⁠⁠ One scent Endless stares Heading An ode to the woman who blooms quietly…" at bounding box center [495, 256] width 635 height 411
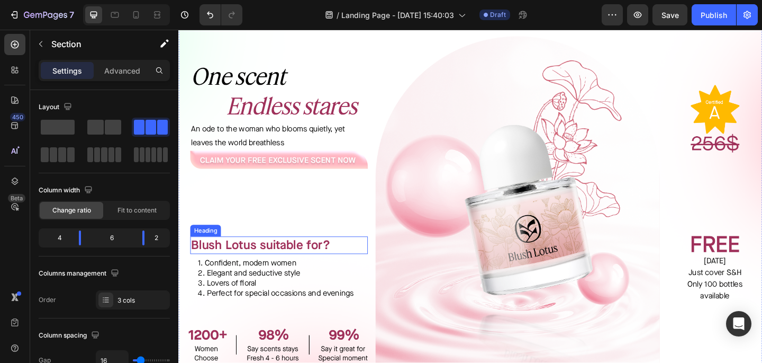
scroll to position [46, 0]
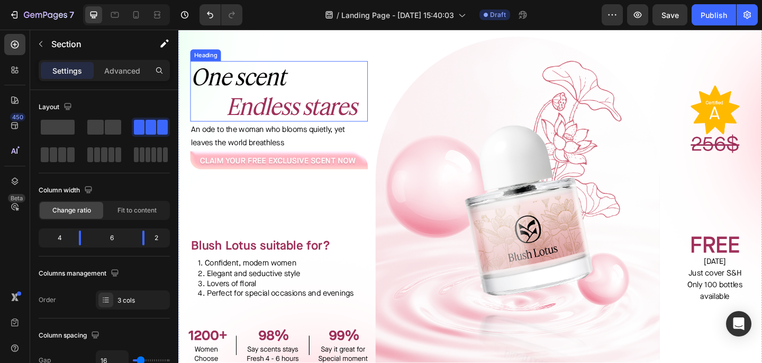
click at [368, 70] on p "⁠⁠⁠⁠⁠⁠⁠ One scent Endless stares" at bounding box center [287, 97] width 191 height 64
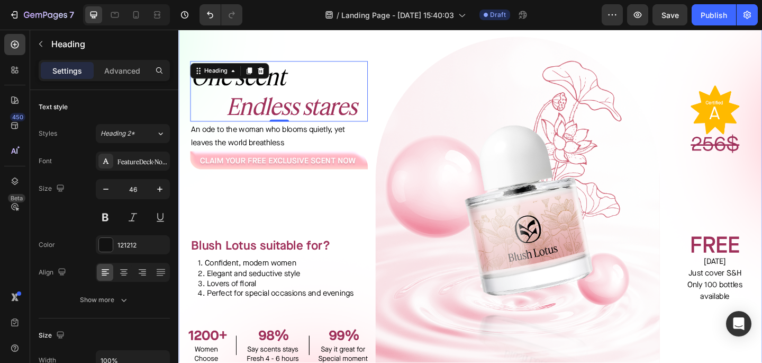
click at [371, 49] on div "⁠⁠⁠⁠⁠⁠⁠ One scent Endless stares Heading 0 An ode to the woman who blooms quiet…" at bounding box center [281, 228] width 206 height 380
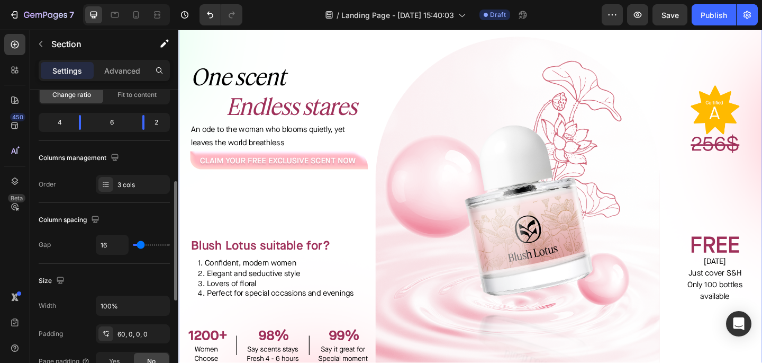
scroll to position [151, 0]
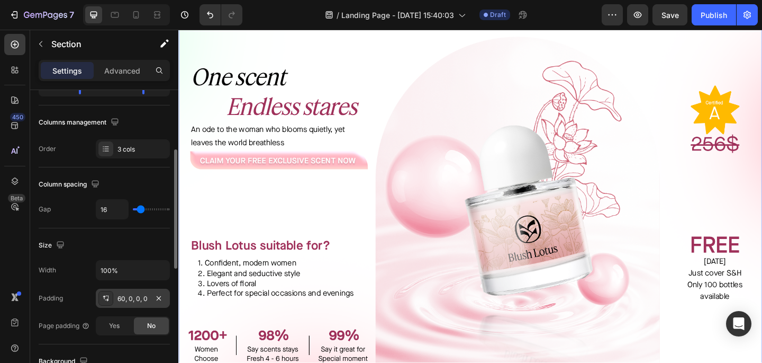
click at [131, 290] on div "60, 0, 0, 0" at bounding box center [133, 297] width 74 height 19
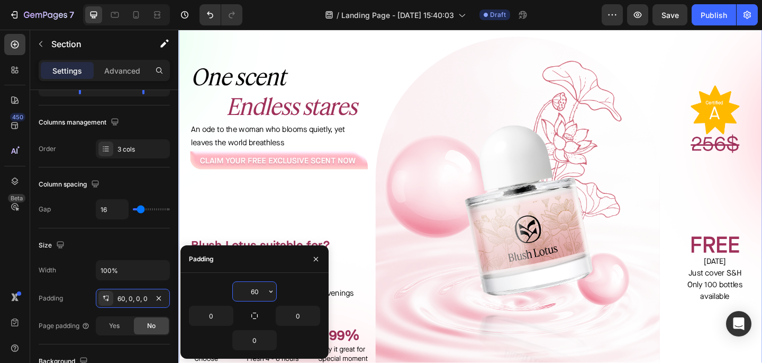
drag, startPoint x: 261, startPoint y: 287, endPoint x: 247, endPoint y: 286, distance: 13.9
click at [247, 286] on input "60" at bounding box center [254, 291] width 43 height 19
type input "6"
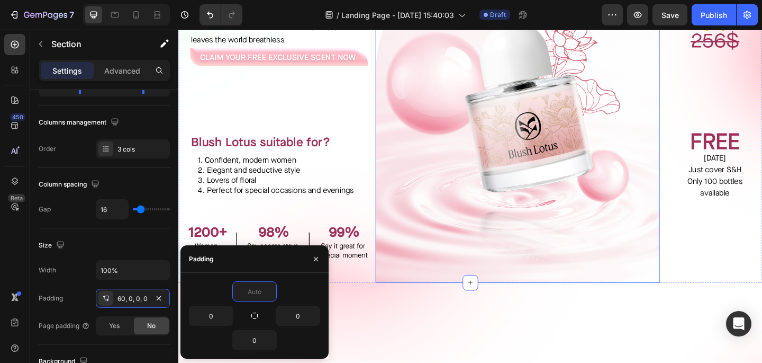
scroll to position [0, 0]
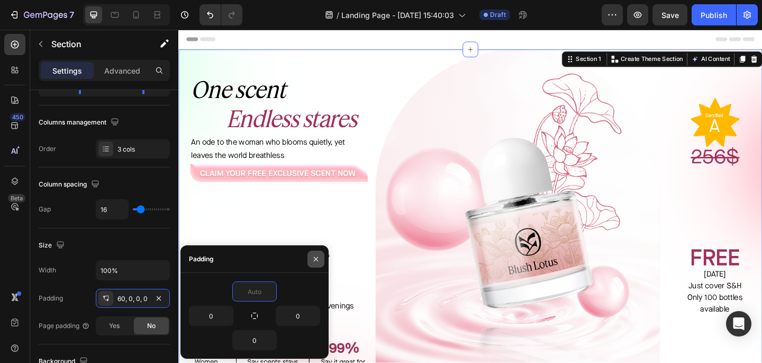
type input "0"
click at [319, 257] on icon "button" at bounding box center [316, 259] width 8 height 8
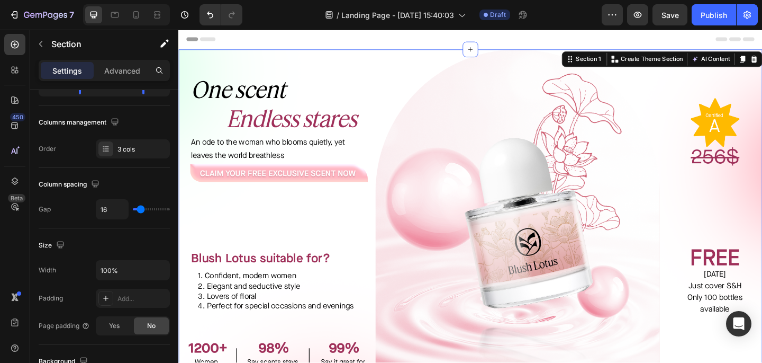
click at [317, 207] on div "⁠⁠⁠⁠⁠⁠⁠ One scent Endless stares Heading An ode to the woman who blooms quietly…" at bounding box center [281, 241] width 206 height 380
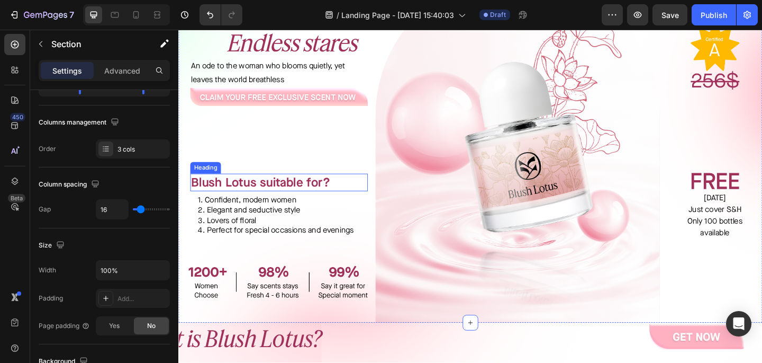
scroll to position [84, 0]
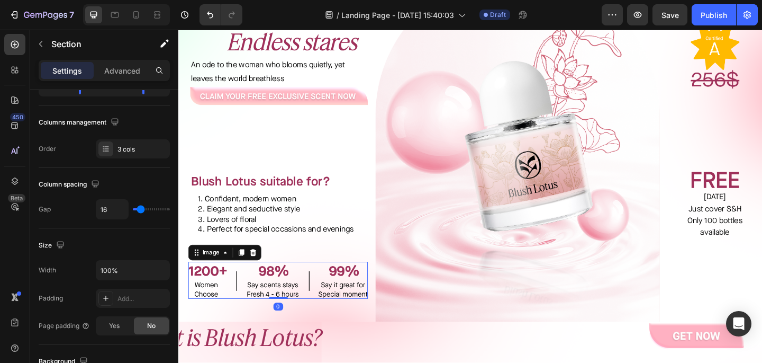
click at [293, 294] on img at bounding box center [286, 302] width 195 height 40
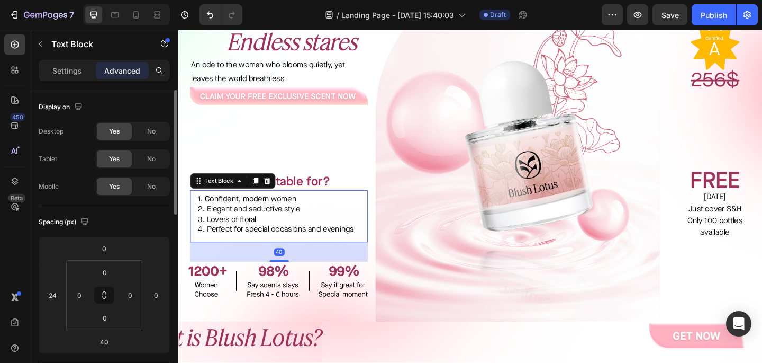
click at [297, 237] on p "3. Lovers of floral" at bounding box center [288, 236] width 176 height 11
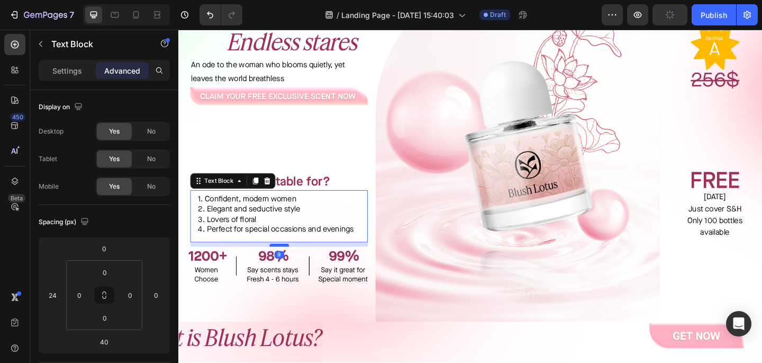
drag, startPoint x: 286, startPoint y: 281, endPoint x: 289, endPoint y: 264, distance: 16.6
click at [289, 264] on div at bounding box center [287, 264] width 21 height 3
type input "9"
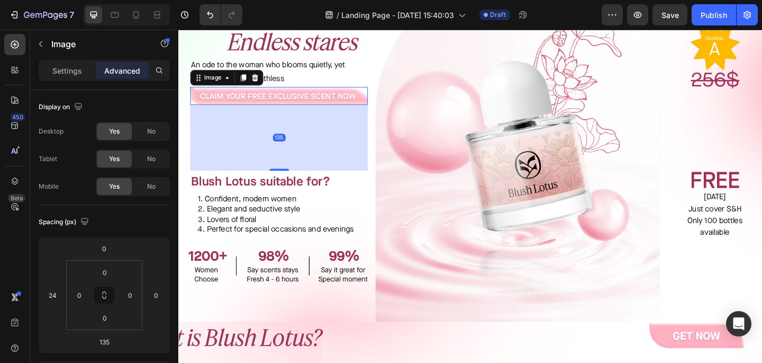
click at [311, 105] on img at bounding box center [287, 102] width 193 height 20
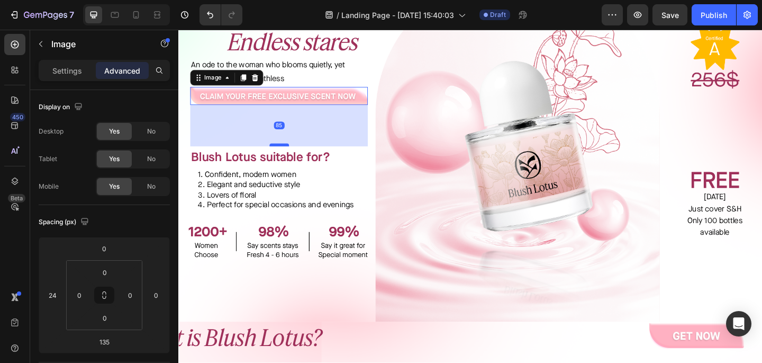
drag, startPoint x: 287, startPoint y: 182, endPoint x: 291, endPoint y: 155, distance: 26.7
click at [291, 155] on div at bounding box center [287, 154] width 21 height 3
type input "85"
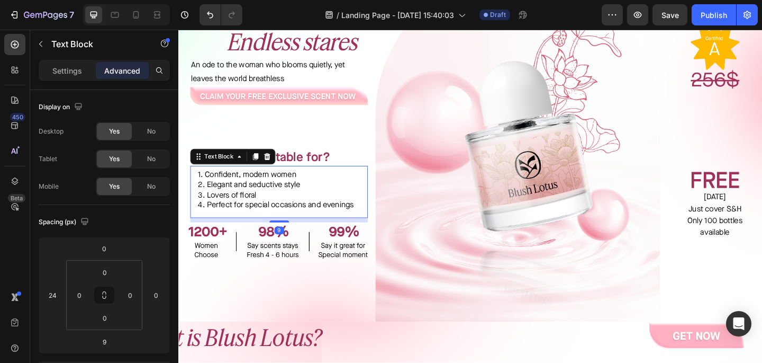
click at [271, 229] on div "1. Confident, modern women 2. Elegant and seductive style 3. Lovers of floral 4…" at bounding box center [287, 206] width 193 height 57
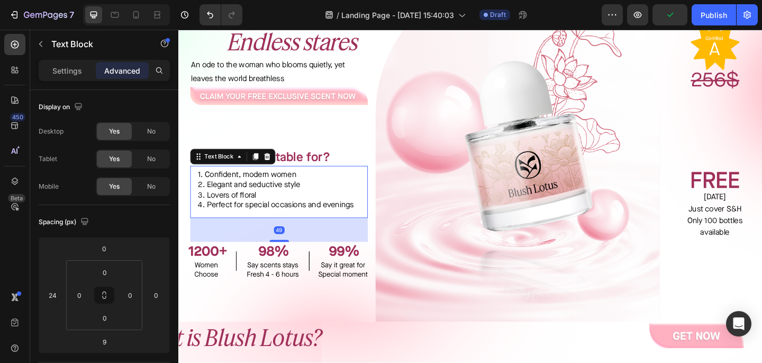
drag, startPoint x: 282, startPoint y: 239, endPoint x: 280, endPoint y: 260, distance: 21.2
click at [280, 260] on div at bounding box center [287, 259] width 21 height 2
type input "49"
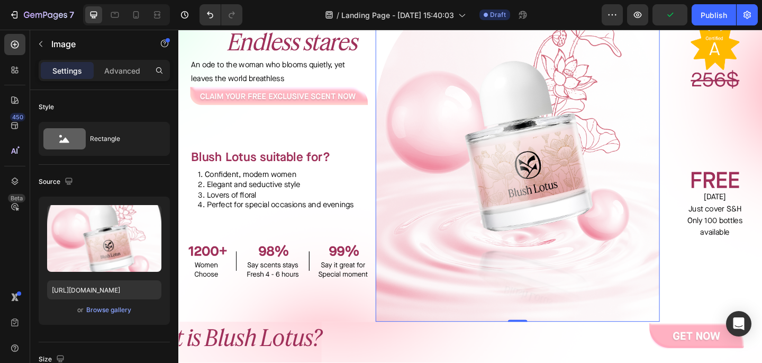
click at [431, 142] on img at bounding box center [547, 158] width 309 height 380
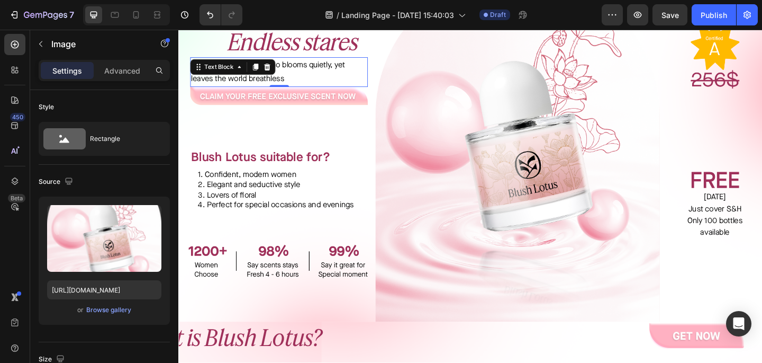
click at [287, 86] on p "An ode to the woman who blooms quietly, yet leaves the world breathless" at bounding box center [287, 76] width 191 height 31
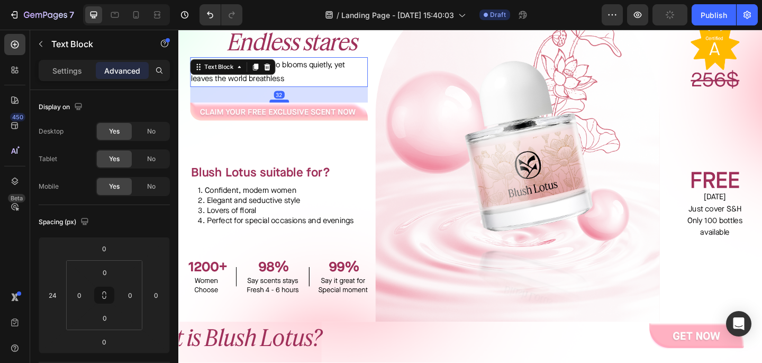
drag, startPoint x: 289, startPoint y: 91, endPoint x: 284, endPoint y: 108, distance: 17.6
click at [284, 108] on div at bounding box center [287, 107] width 21 height 3
type input "32"
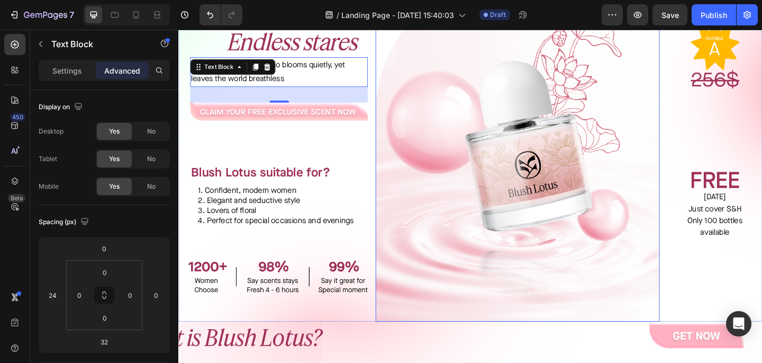
click at [485, 155] on img at bounding box center [547, 158] width 309 height 380
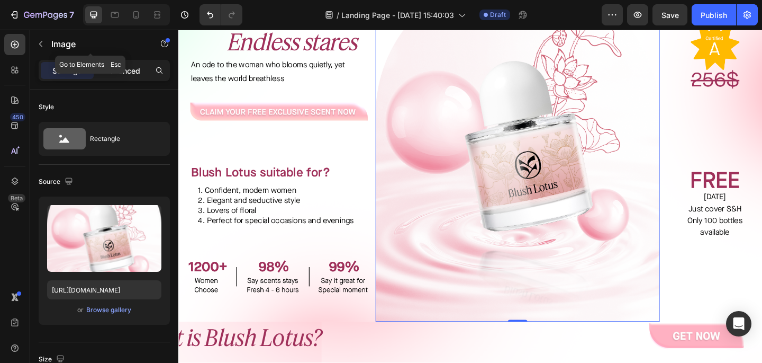
click at [120, 67] on p "Advanced" at bounding box center [122, 70] width 36 height 11
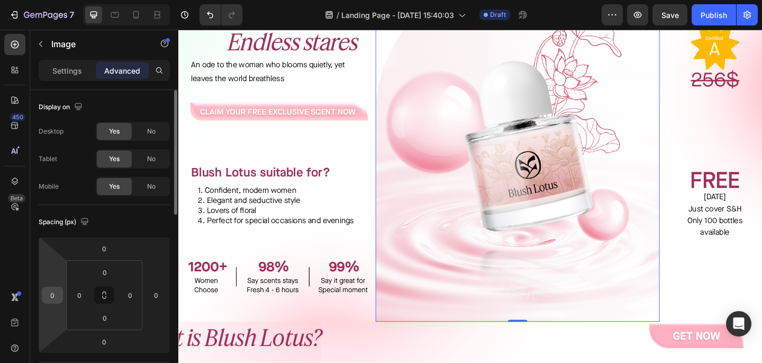
click at [56, 297] on input "0" at bounding box center [52, 295] width 16 height 16
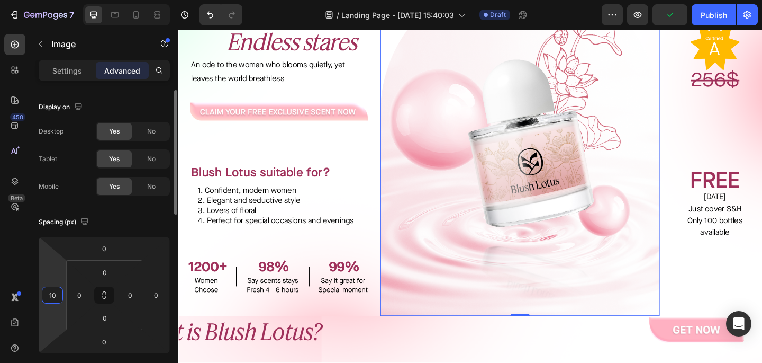
type input "1"
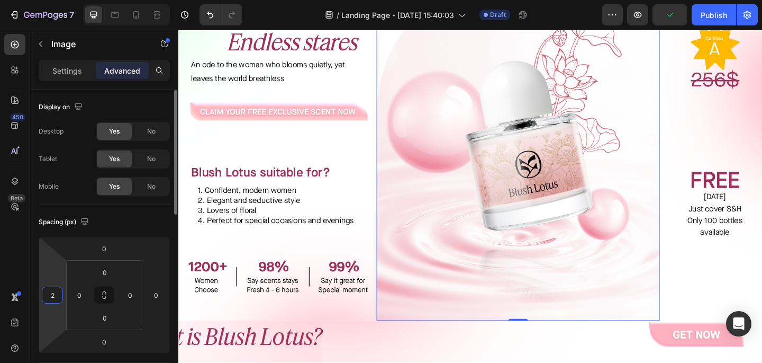
type input "20"
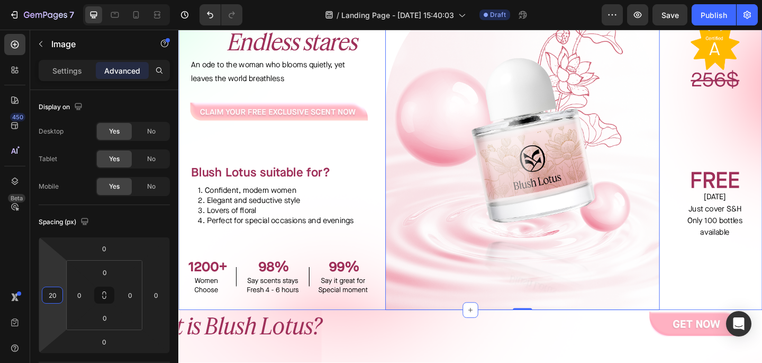
click at [329, 153] on div "⁠⁠⁠⁠⁠⁠⁠ One scent Endless stares Heading An ode to the woman who blooms quietly…" at bounding box center [281, 151] width 206 height 367
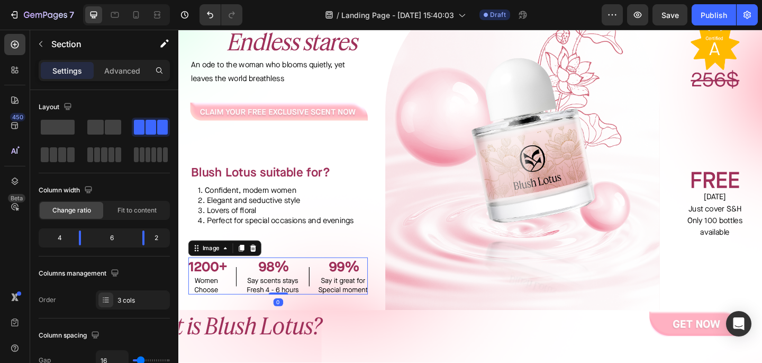
click at [323, 282] on img at bounding box center [286, 297] width 195 height 40
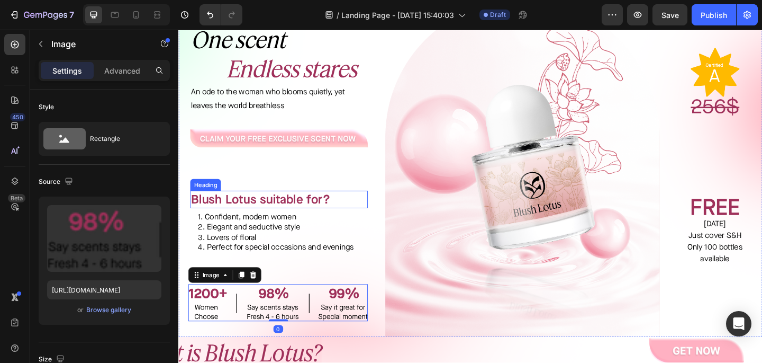
scroll to position [42, 0]
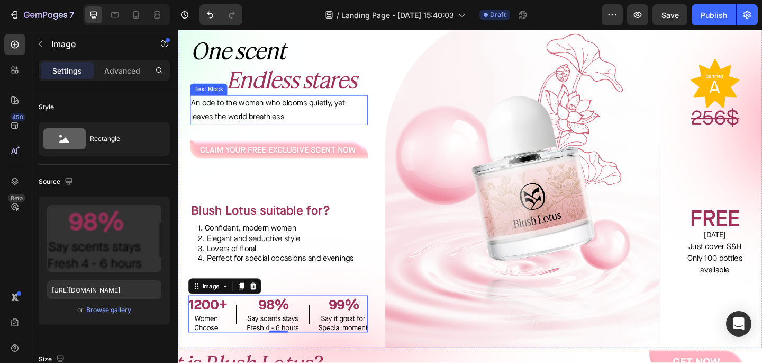
click at [297, 121] on p "An ode to the woman who blooms quietly, yet leaves the world breathless" at bounding box center [287, 117] width 191 height 31
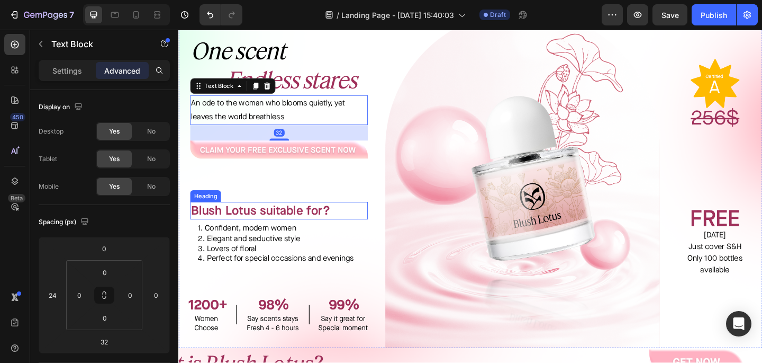
click at [275, 227] on span "Blush Lotus suitable for?" at bounding box center [267, 226] width 151 height 17
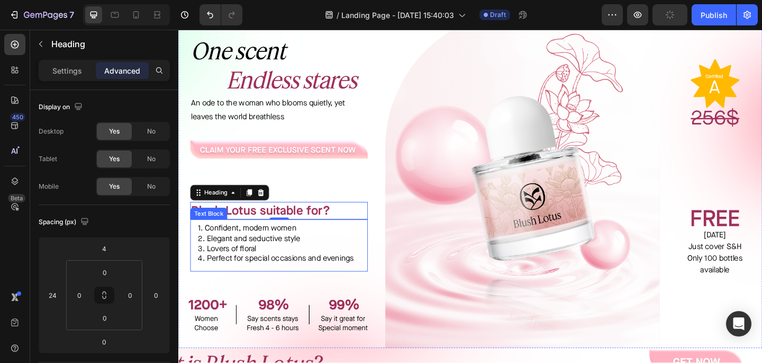
click at [311, 273] on p "4. Perfect for special occasions and evenings" at bounding box center [288, 278] width 176 height 11
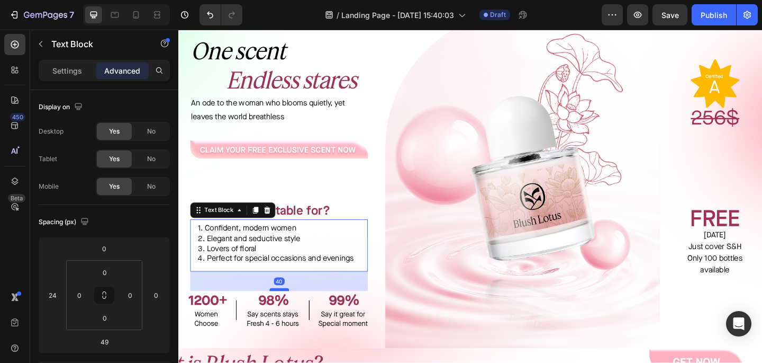
click at [291, 312] on div at bounding box center [287, 312] width 21 height 3
type input "40"
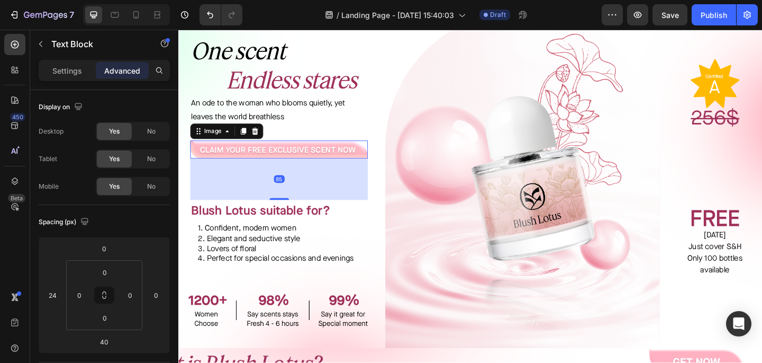
click at [286, 162] on img at bounding box center [287, 160] width 193 height 20
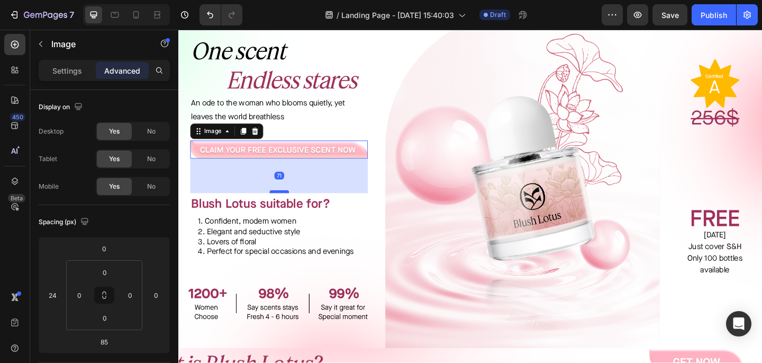
drag, startPoint x: 285, startPoint y: 214, endPoint x: 285, endPoint y: 207, distance: 7.4
click at [285, 207] on div at bounding box center [287, 205] width 21 height 3
type input "71"
click at [294, 122] on p "An ode to the woman who blooms quietly, yet leaves the world breathless" at bounding box center [287, 117] width 191 height 31
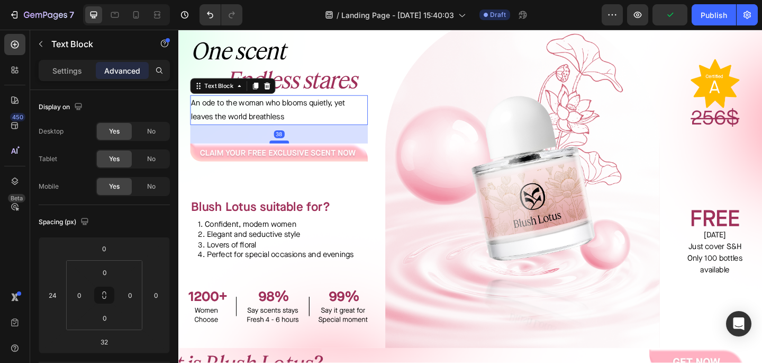
click at [288, 152] on div at bounding box center [287, 151] width 21 height 3
type input "38"
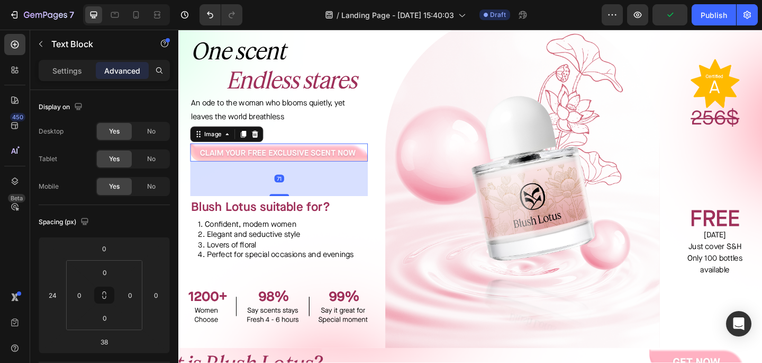
click at [278, 166] on img at bounding box center [287, 163] width 193 height 20
click at [288, 205] on div "71" at bounding box center [287, 192] width 193 height 38
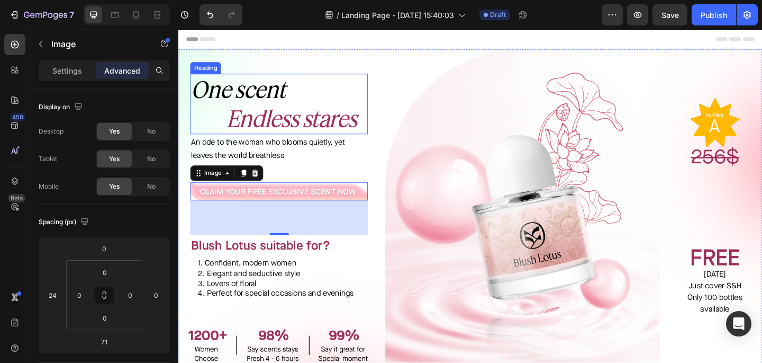
click at [296, 134] on icon "Endless stares" at bounding box center [301, 126] width 142 height 30
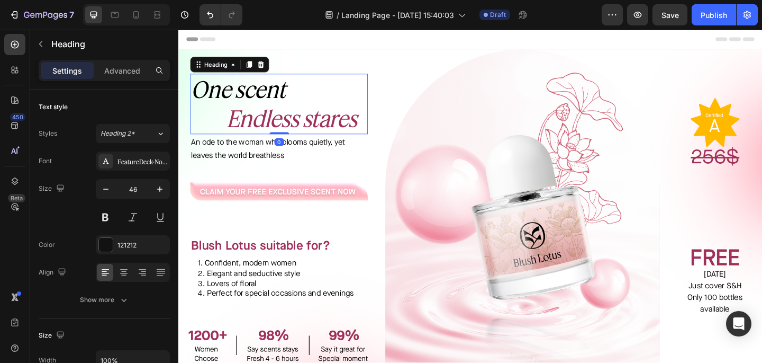
drag, startPoint x: 287, startPoint y: 141, endPoint x: 288, endPoint y: 131, distance: 10.1
click at [288, 131] on div "⁠⁠⁠⁠⁠⁠⁠ One scent Endless stares Heading 0" at bounding box center [287, 111] width 193 height 66
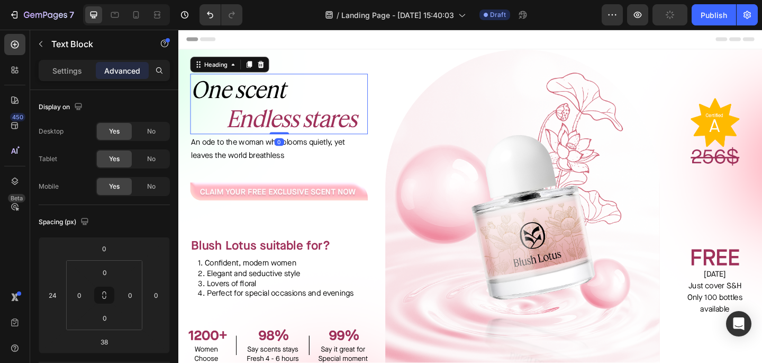
click at [293, 124] on icon "Endless stares" at bounding box center [301, 126] width 142 height 30
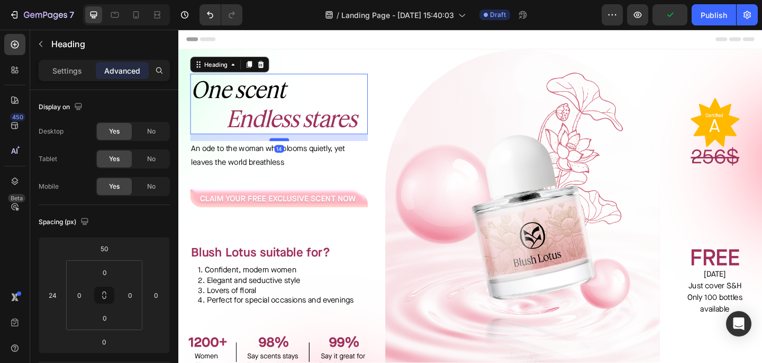
drag, startPoint x: 291, startPoint y: 141, endPoint x: 291, endPoint y: 149, distance: 7.4
click at [291, 149] on div at bounding box center [287, 149] width 21 height 3
type input "14"
click at [272, 176] on p "An ode to the woman who blooms quietly, yet leaves the world breathless" at bounding box center [287, 167] width 191 height 31
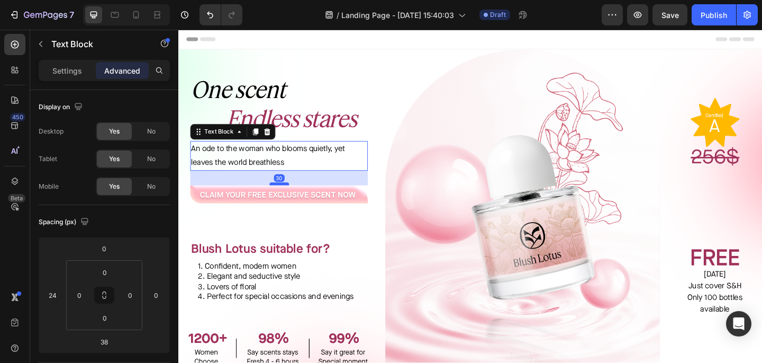
click at [285, 197] on div at bounding box center [287, 197] width 21 height 3
type input "30"
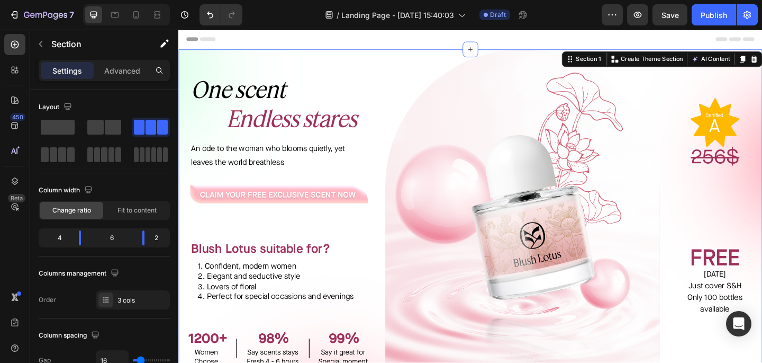
click at [271, 220] on div "⁠⁠⁠⁠⁠⁠⁠ One scent Endless stares Heading An ode to the woman who blooms quietly…" at bounding box center [281, 234] width 206 height 367
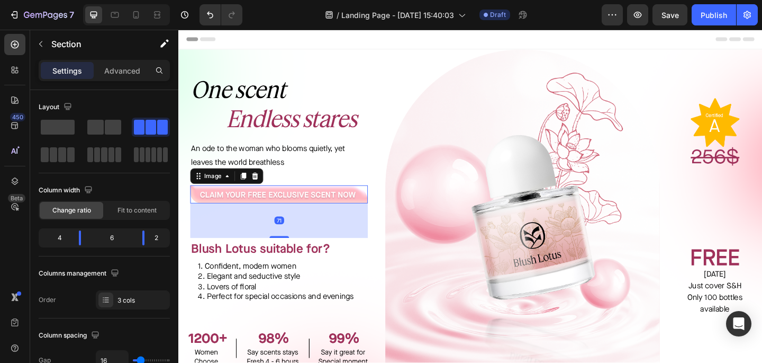
click at [271, 217] on img at bounding box center [287, 209] width 193 height 20
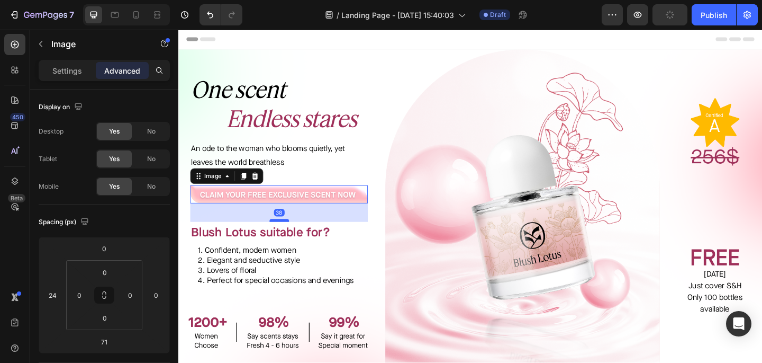
drag, startPoint x: 288, startPoint y: 254, endPoint x: 290, endPoint y: 237, distance: 17.5
click at [290, 237] on div at bounding box center [287, 237] width 21 height 3
type input "38"
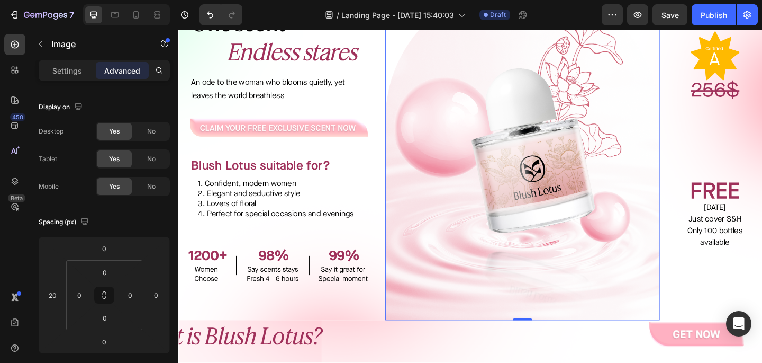
click at [526, 206] on img at bounding box center [552, 162] width 299 height 367
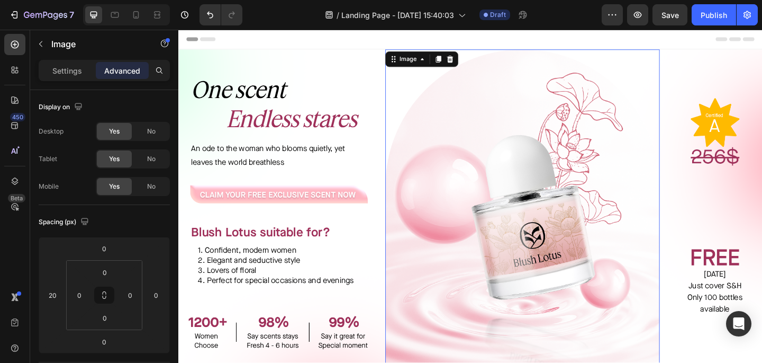
scroll to position [2, 0]
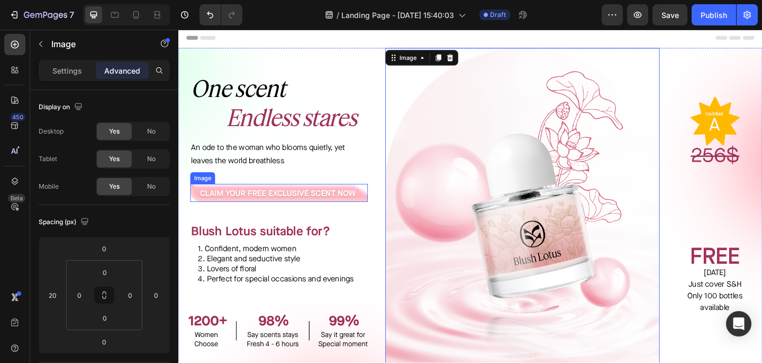
click at [288, 201] on img at bounding box center [287, 207] width 193 height 20
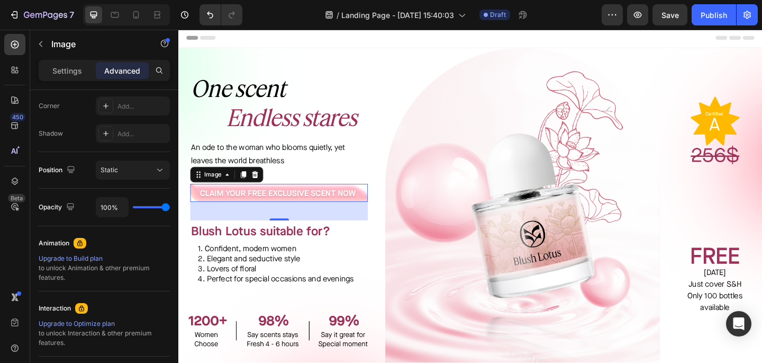
scroll to position [432, 0]
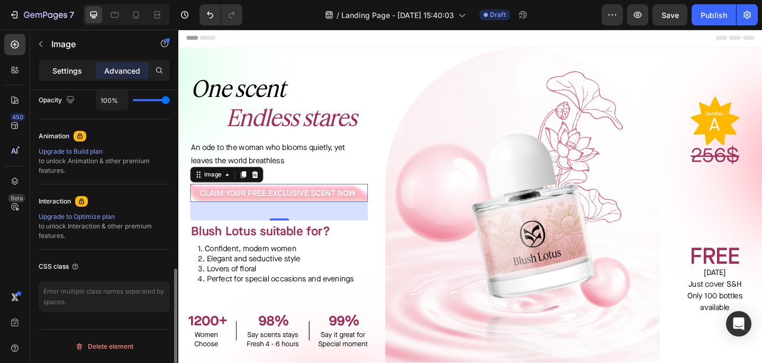
click at [59, 74] on p "Settings" at bounding box center [67, 70] width 30 height 11
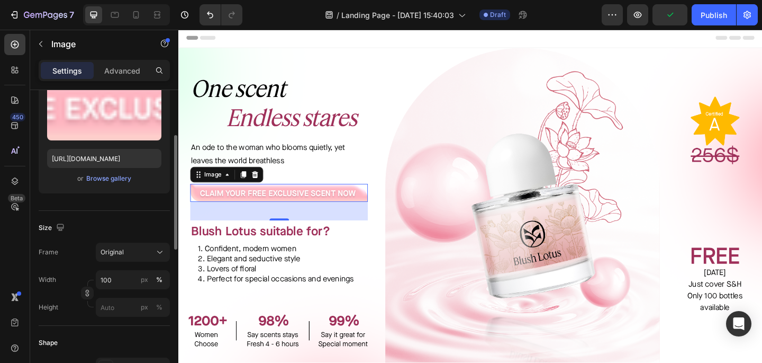
scroll to position [132, 0]
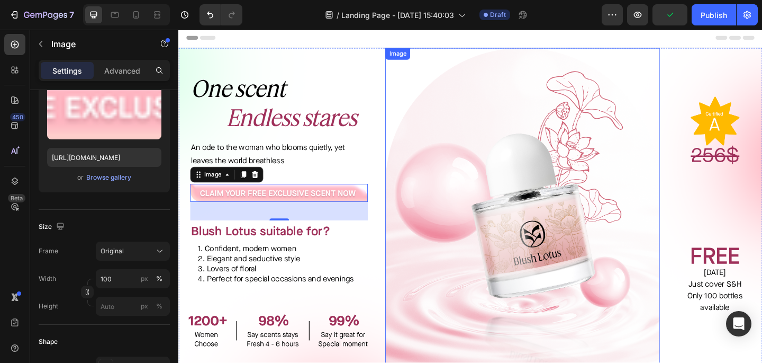
click at [489, 251] on img at bounding box center [552, 233] width 299 height 367
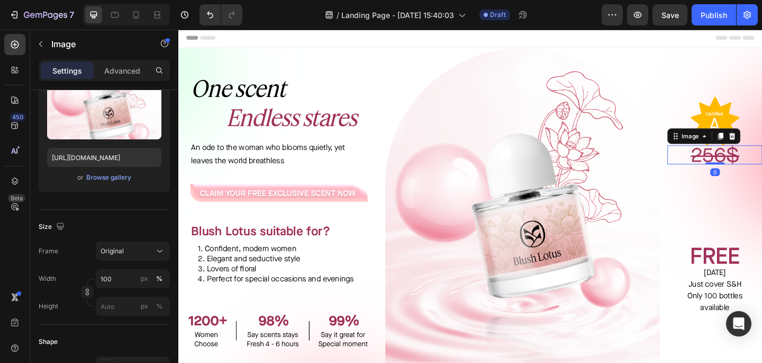
click at [754, 165] on img at bounding box center [762, 166] width 53 height 21
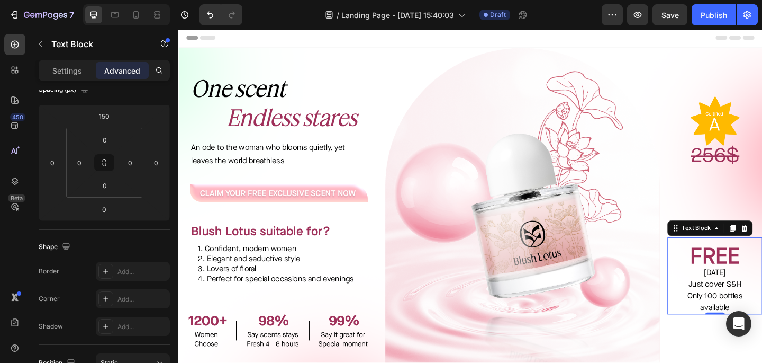
click at [752, 284] on strong "FREE" at bounding box center [762, 276] width 54 height 32
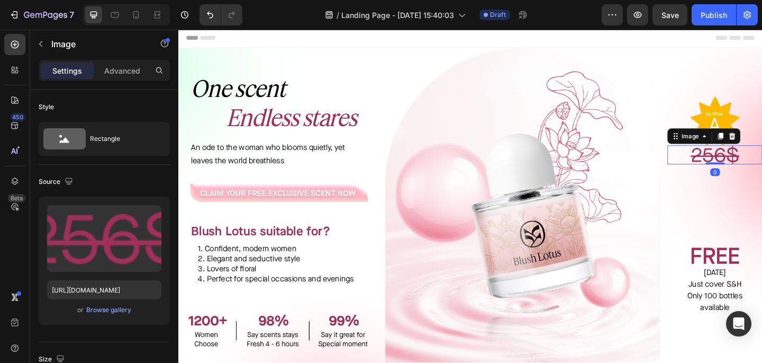
click at [756, 162] on img at bounding box center [762, 166] width 53 height 21
click at [762, 132] on img at bounding box center [762, 129] width 53 height 53
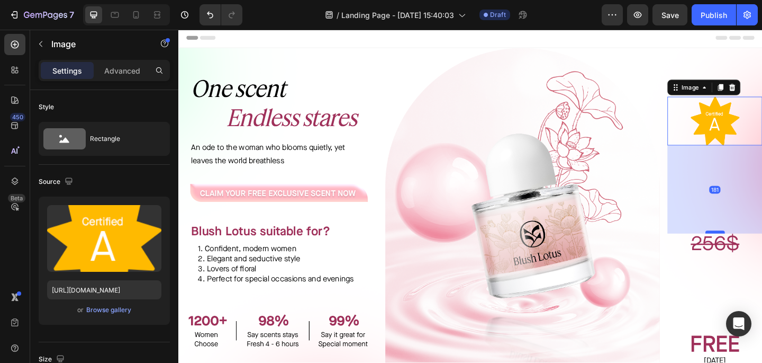
drag, startPoint x: 762, startPoint y: 153, endPoint x: 758, endPoint y: 249, distance: 95.9
click at [758, 249] on div at bounding box center [762, 249] width 21 height 3
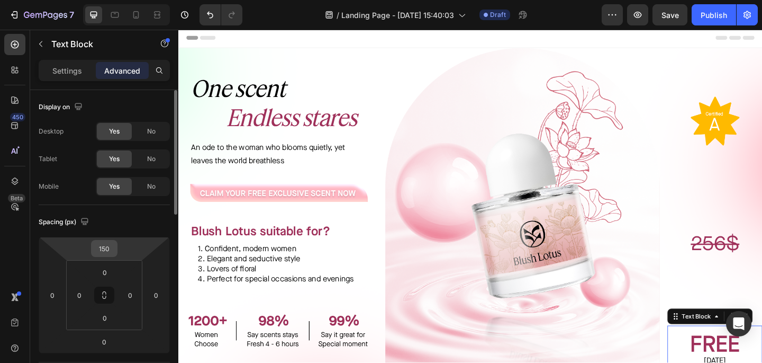
click at [92, 251] on div "150" at bounding box center [104, 248] width 26 height 17
click at [113, 246] on input "150" at bounding box center [104, 248] width 21 height 16
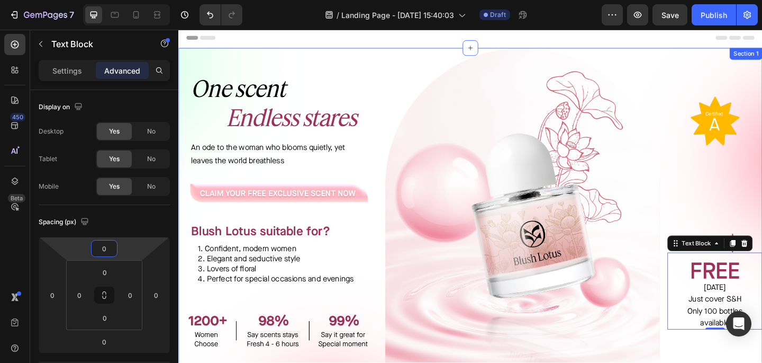
click at [756, 192] on div "Image Image FREE [DATE] Just cover S&H Only 100 bottles available Text Block 0" at bounding box center [761, 233] width 103 height 367
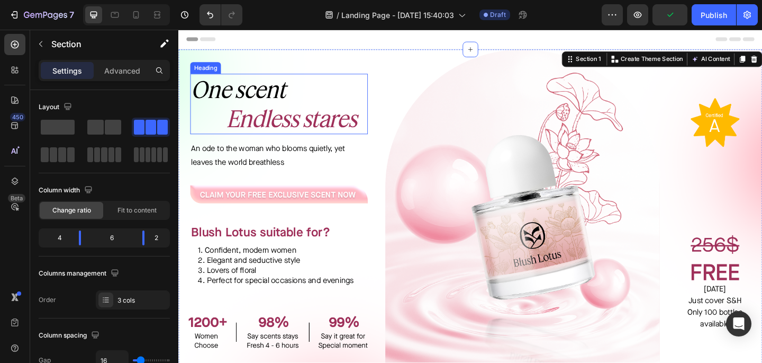
click at [271, 78] on h1 "⁠⁠⁠⁠⁠⁠⁠ One scent Endless stares" at bounding box center [287, 111] width 193 height 66
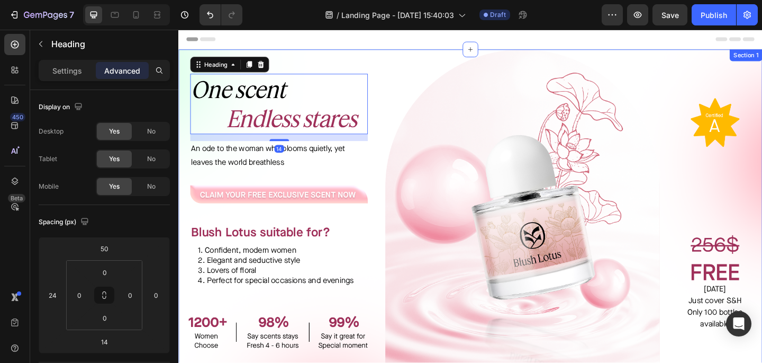
click at [309, 69] on div "⁠⁠⁠⁠⁠⁠⁠ One scent Endless stares Heading 14 An ode to the woman who blooms quie…" at bounding box center [281, 234] width 206 height 367
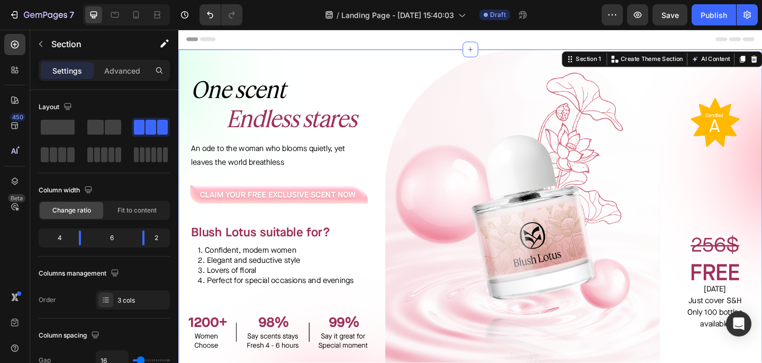
click at [752, 187] on div "Image Image FREE [DATE] Just cover S&H Only 100 bottles available Text Block" at bounding box center [761, 234] width 103 height 367
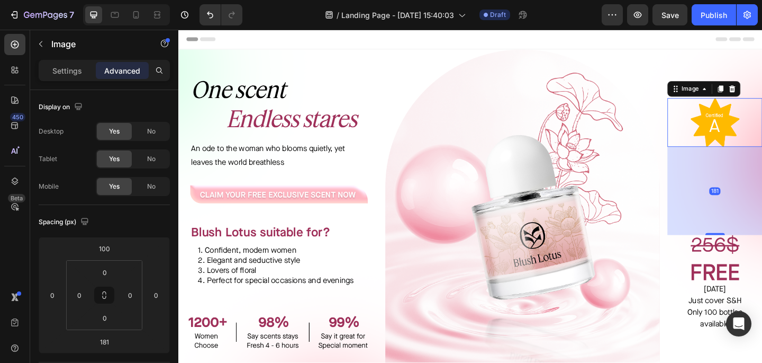
click at [721, 119] on div at bounding box center [761, 130] width 103 height 53
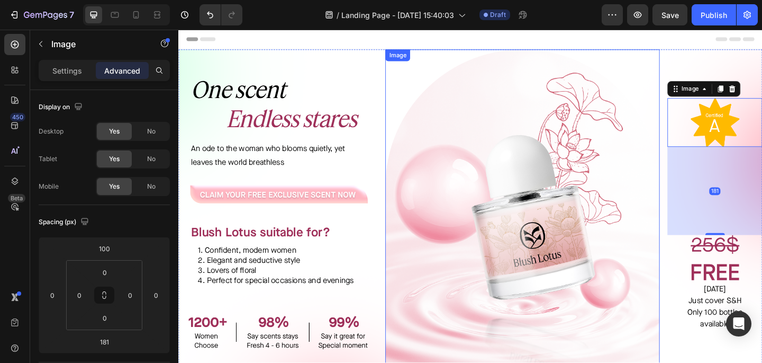
click at [644, 246] on img at bounding box center [552, 234] width 299 height 367
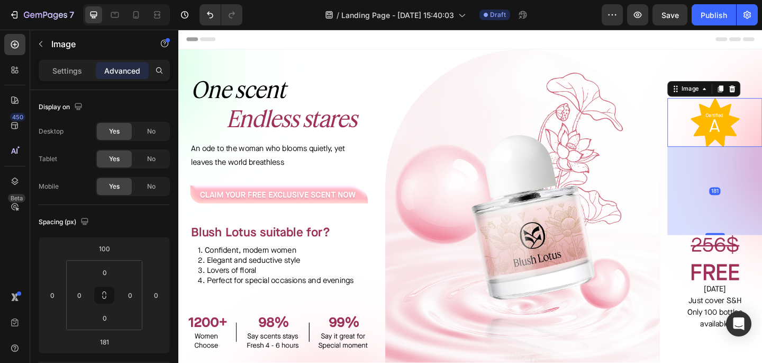
click at [752, 139] on img at bounding box center [762, 130] width 53 height 53
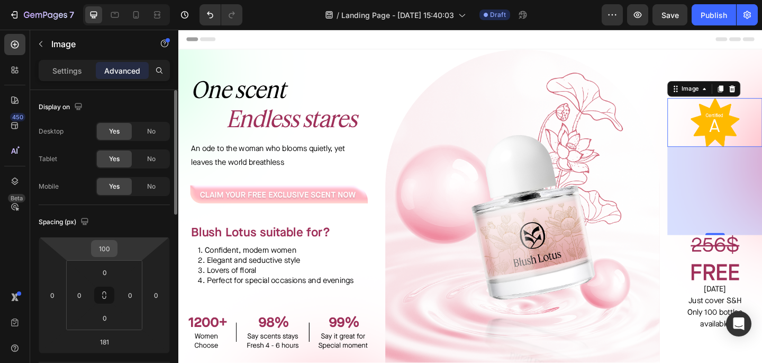
click at [113, 248] on input "100" at bounding box center [104, 248] width 21 height 16
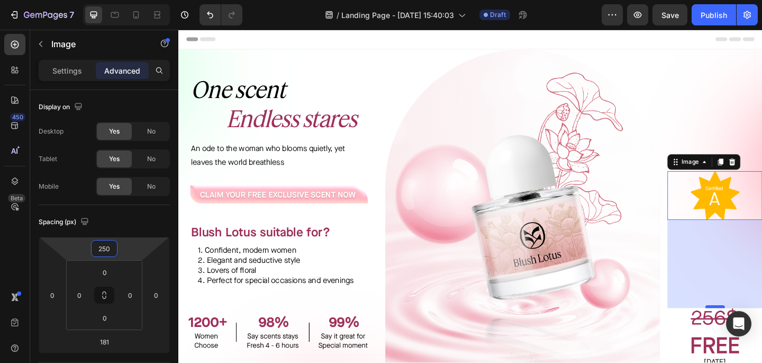
type input "250"
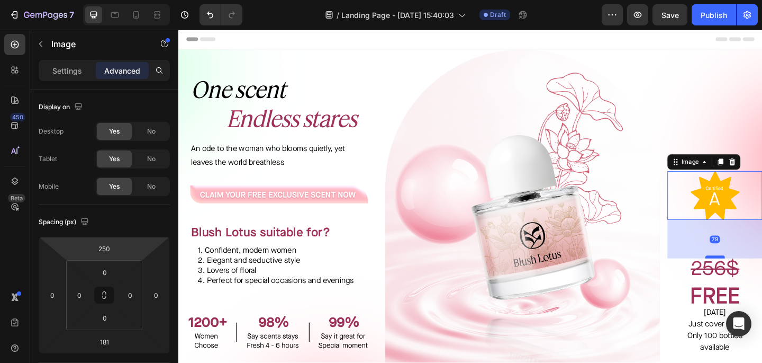
drag, startPoint x: 767, startPoint y: 330, endPoint x: 761, endPoint y: 276, distance: 54.3
click at [761, 276] on div at bounding box center [762, 276] width 21 height 3
type input "79"
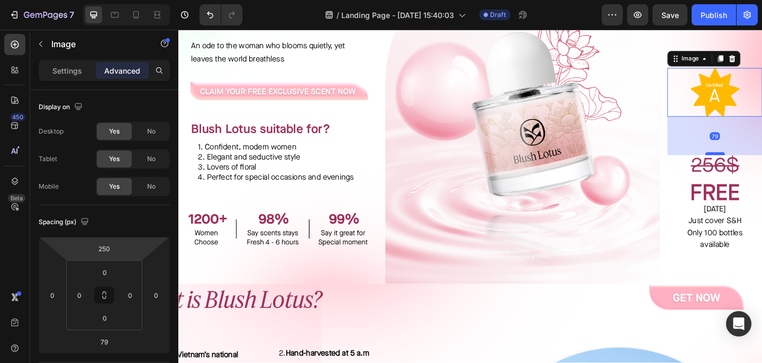
scroll to position [116, 0]
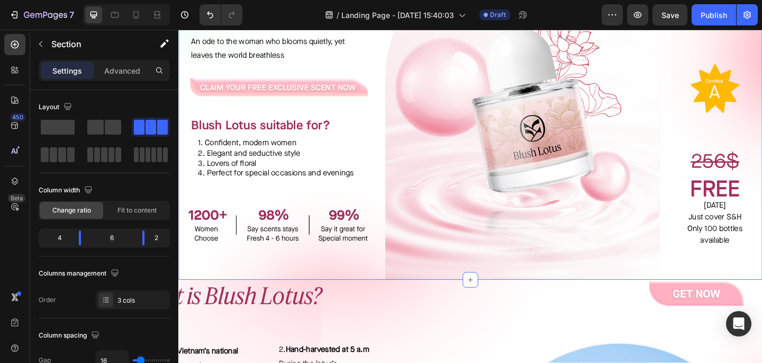
click at [728, 297] on div "Image Image FREE [DATE] Just cover S&H Only 100 bottles available Text Block" at bounding box center [761, 118] width 103 height 367
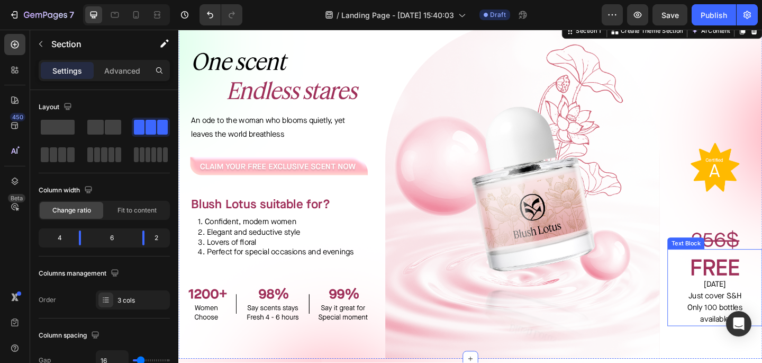
scroll to position [10, 0]
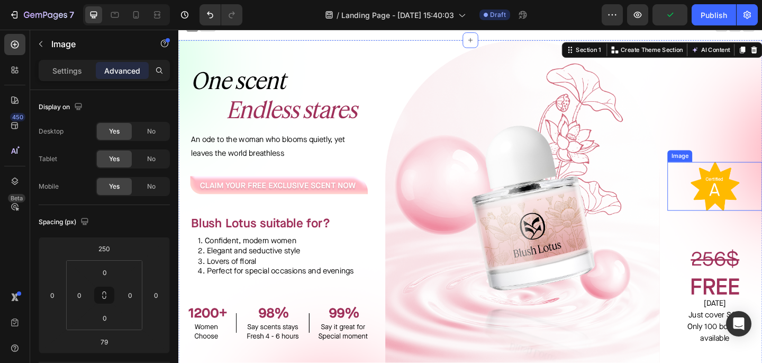
click at [762, 209] on img at bounding box center [762, 200] width 53 height 53
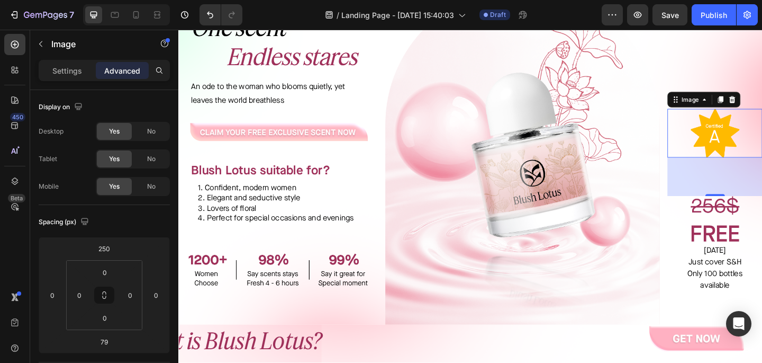
scroll to position [69, 0]
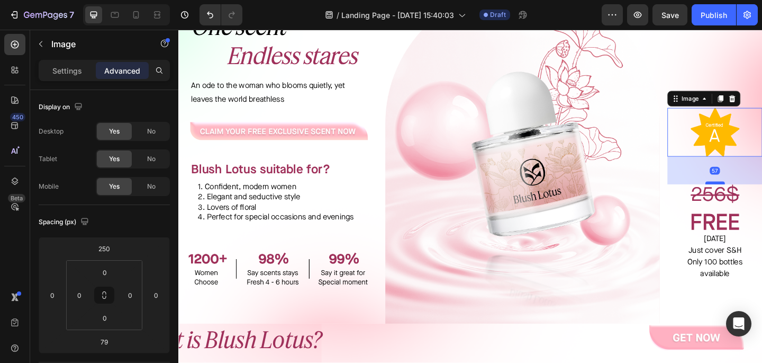
drag, startPoint x: 766, startPoint y: 209, endPoint x: 766, endPoint y: 197, distance: 11.6
click at [762, 197] on div at bounding box center [762, 196] width 21 height 3
type input "57"
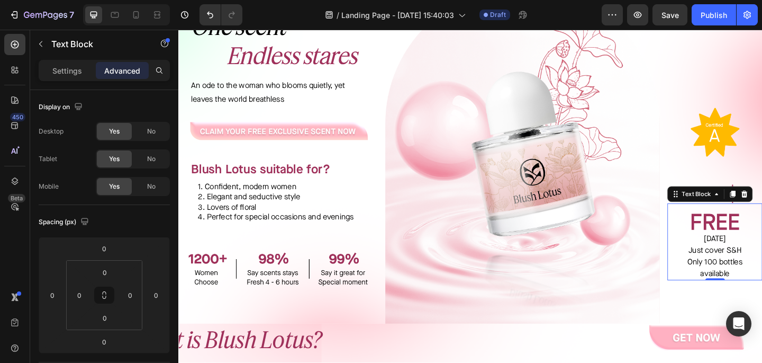
click at [762, 223] on strong "FREE" at bounding box center [762, 239] width 54 height 32
click at [762, 237] on strong "FREE" at bounding box center [762, 239] width 54 height 32
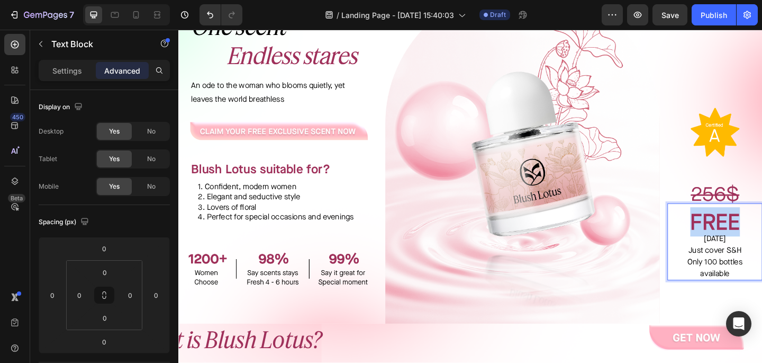
drag, startPoint x: 787, startPoint y: 238, endPoint x: 734, endPoint y: 238, distance: 52.9
click at [735, 238] on strong "FREE" at bounding box center [762, 239] width 54 height 32
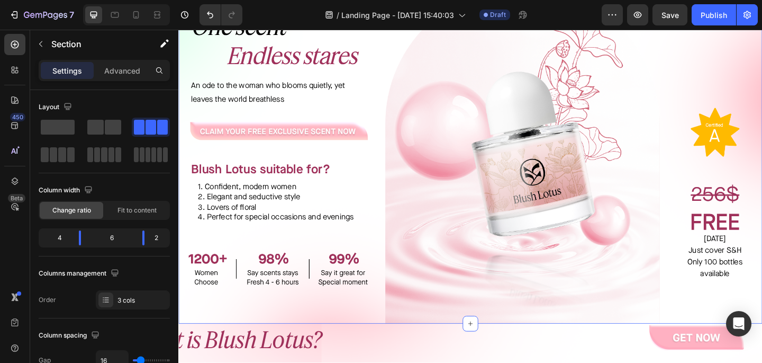
click at [762, 306] on div "Image Image FREE [DATE] Just cover S&H Only 100 bottles available Text Block" at bounding box center [761, 166] width 103 height 367
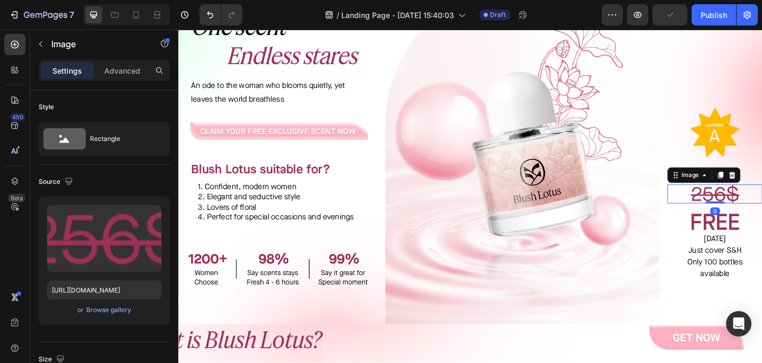
click at [762, 211] on img at bounding box center [762, 208] width 53 height 21
click at [113, 71] on p "Advanced" at bounding box center [122, 70] width 36 height 11
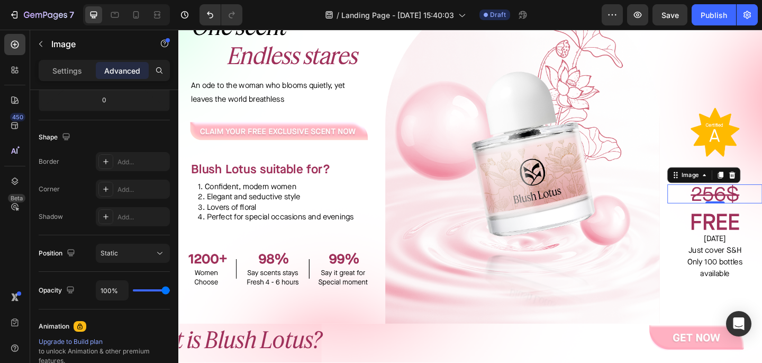
scroll to position [0, 0]
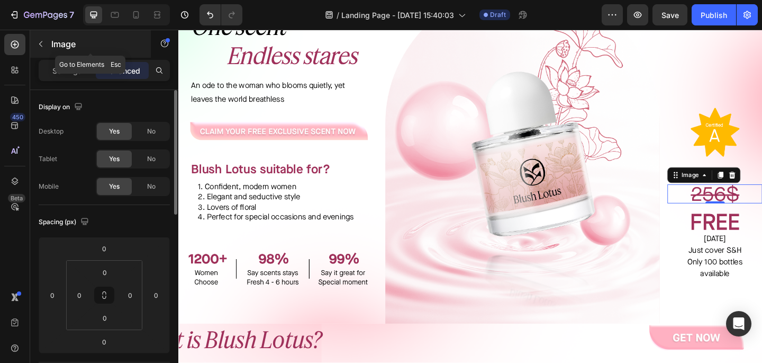
click at [82, 57] on div "Image" at bounding box center [90, 44] width 121 height 28
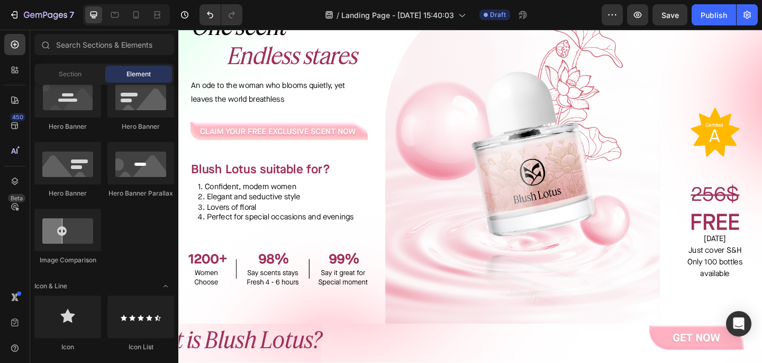
scroll to position [972, 0]
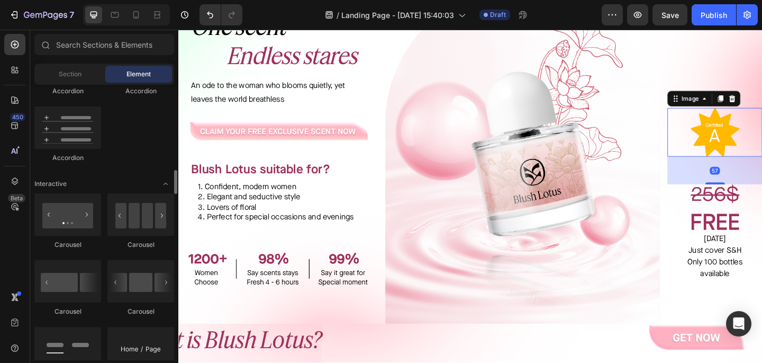
click at [757, 116] on img at bounding box center [762, 141] width 53 height 53
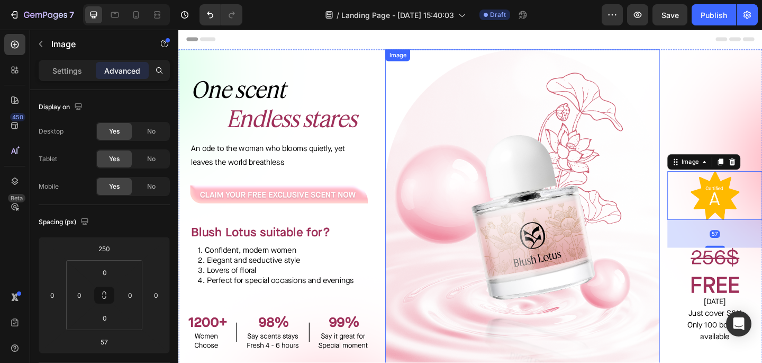
scroll to position [1, 0]
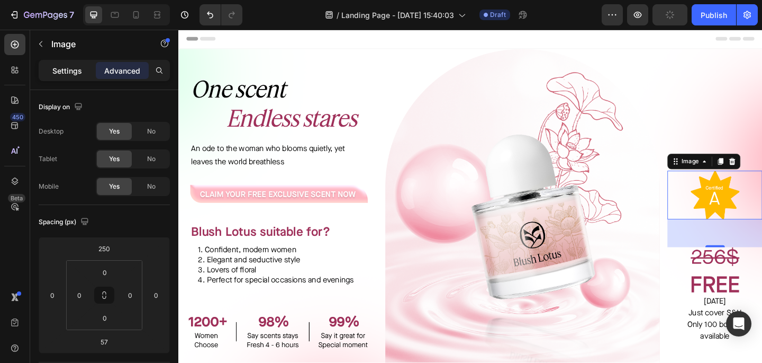
click at [70, 67] on p "Settings" at bounding box center [67, 70] width 30 height 11
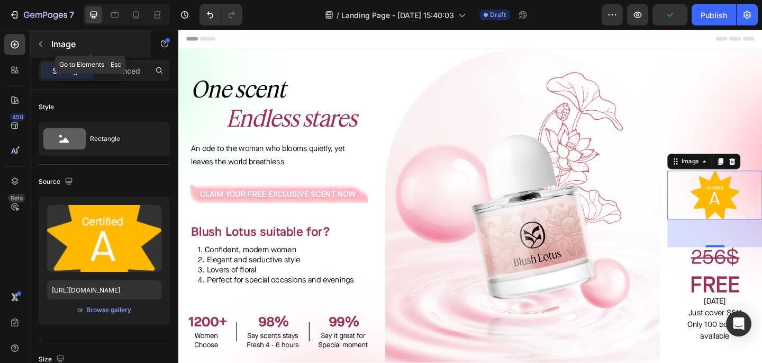
click at [39, 46] on icon "button" at bounding box center [41, 44] width 8 height 8
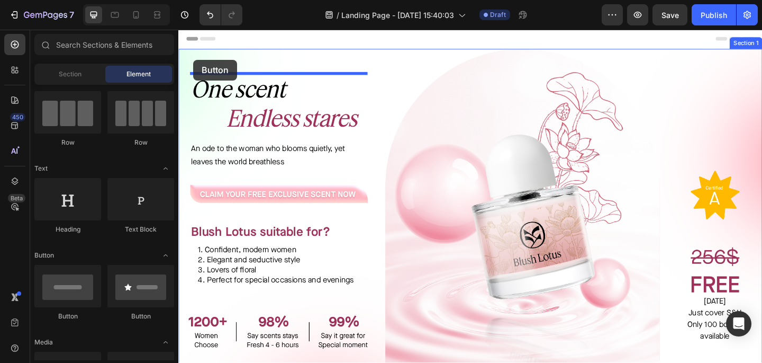
scroll to position [0, 0]
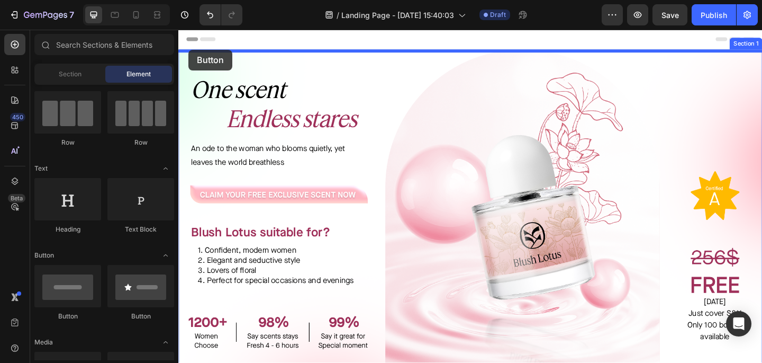
drag, startPoint x: 255, startPoint y: 328, endPoint x: 189, endPoint y: 51, distance: 284.4
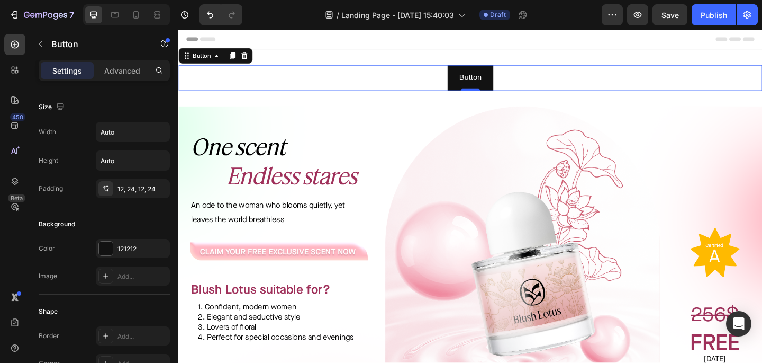
click at [615, 75] on div "Button Button 0" at bounding box center [495, 82] width 635 height 28
click at [254, 56] on icon at bounding box center [250, 58] width 8 height 8
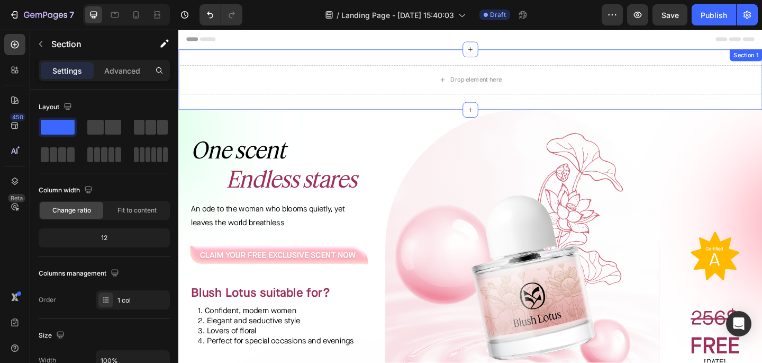
click at [762, 62] on div "Drop element here Section 1" at bounding box center [495, 84] width 635 height 66
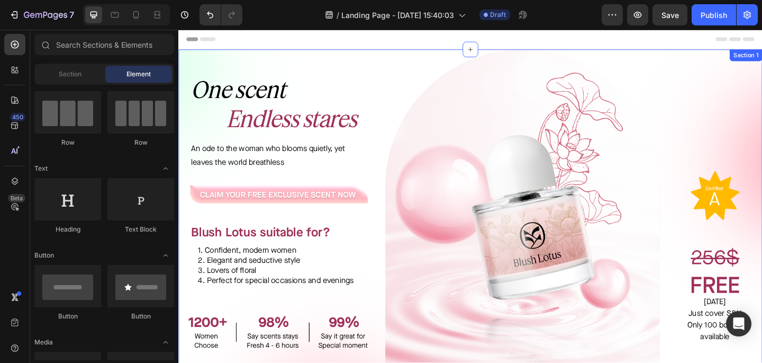
click at [320, 74] on div "⁠⁠⁠⁠⁠⁠⁠ One scent Endless stares Heading An ode to the woman who blooms quietly…" at bounding box center [281, 234] width 206 height 367
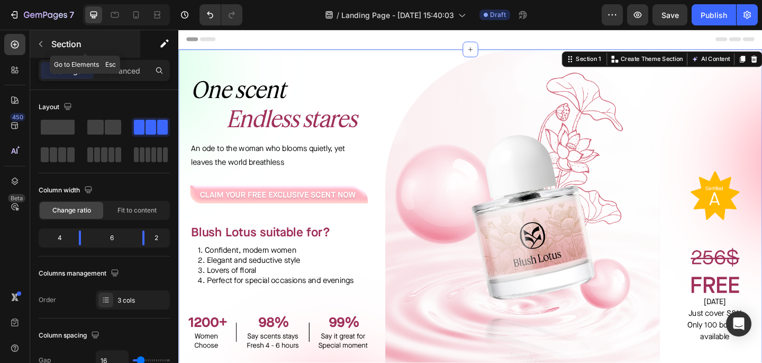
click at [49, 49] on div "Section" at bounding box center [85, 44] width 110 height 28
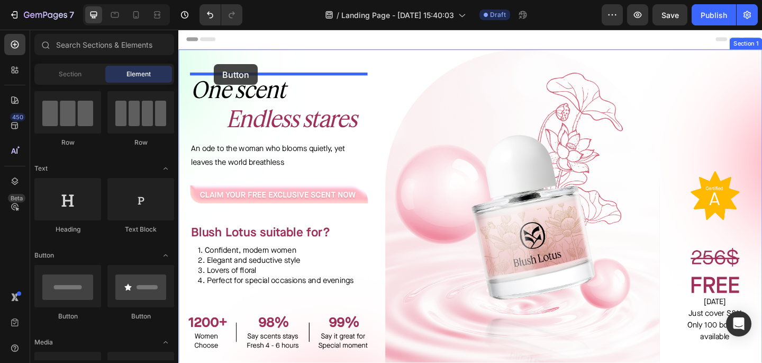
drag, startPoint x: 320, startPoint y: 329, endPoint x: 217, endPoint y: 67, distance: 282.1
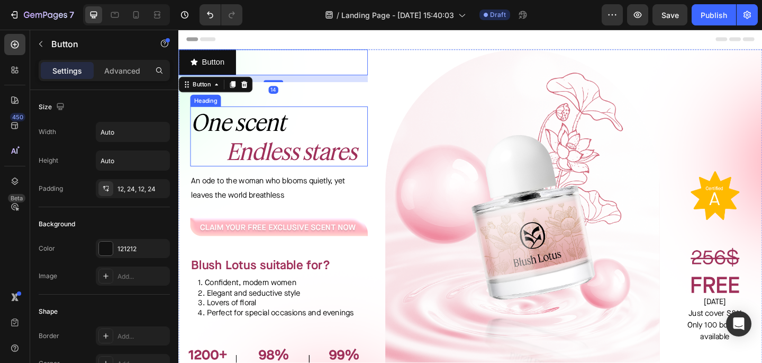
click at [347, 130] on p "⁠⁠⁠⁠⁠⁠⁠ One scent Endless stares" at bounding box center [287, 146] width 191 height 64
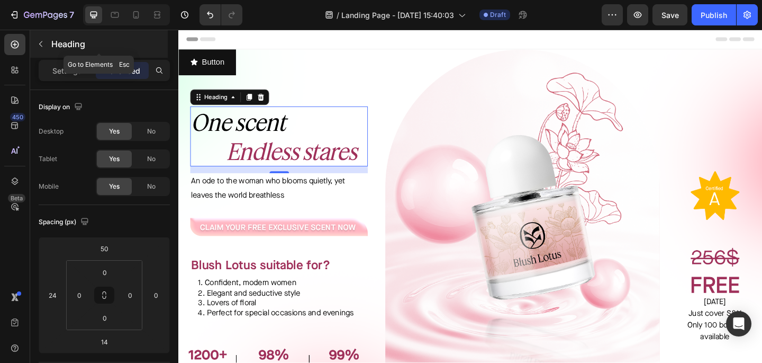
click at [49, 44] on button "button" at bounding box center [40, 43] width 17 height 17
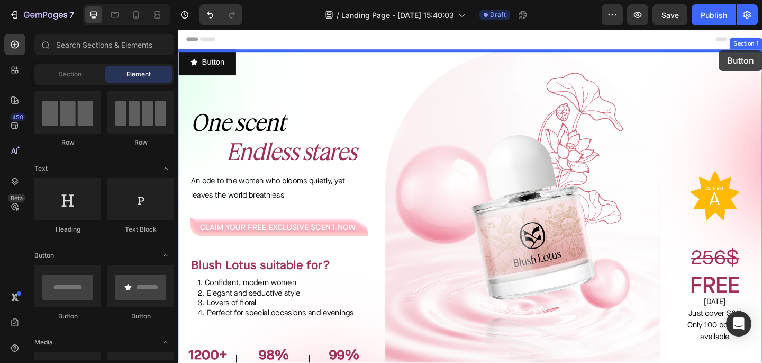
drag, startPoint x: 324, startPoint y: 319, endPoint x: 766, endPoint y: 52, distance: 516.2
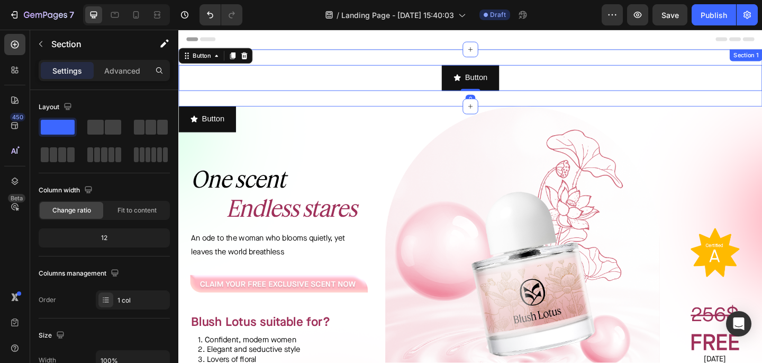
click at [518, 67] on div "Button Button 0 Section 1" at bounding box center [495, 82] width 635 height 62
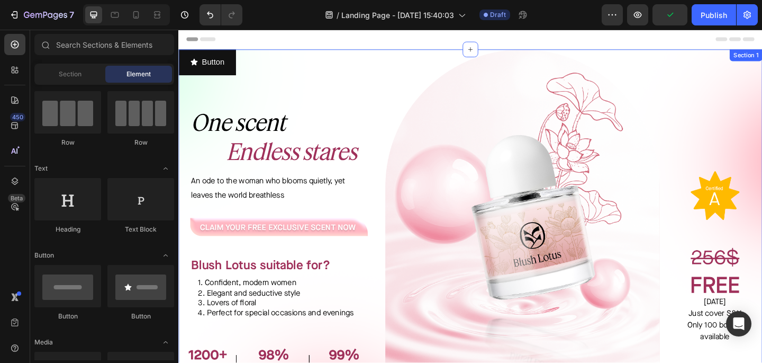
click at [762, 80] on div "Image Image FREE [DATE] Just cover S&H Only 100 bottles available Text Block" at bounding box center [761, 234] width 103 height 367
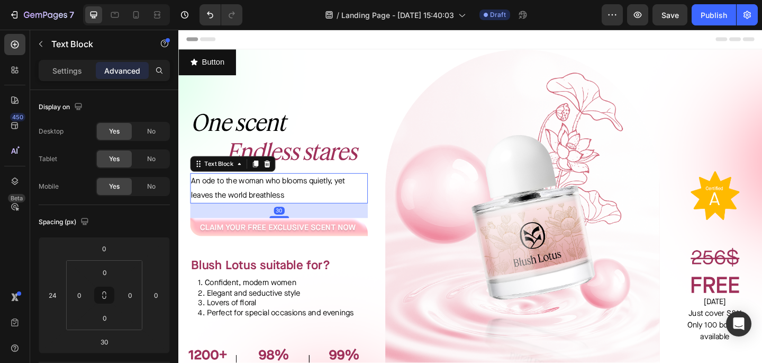
click at [344, 217] on p "An ode to the woman who blooms quietly, yet leaves the world breathless" at bounding box center [287, 202] width 191 height 31
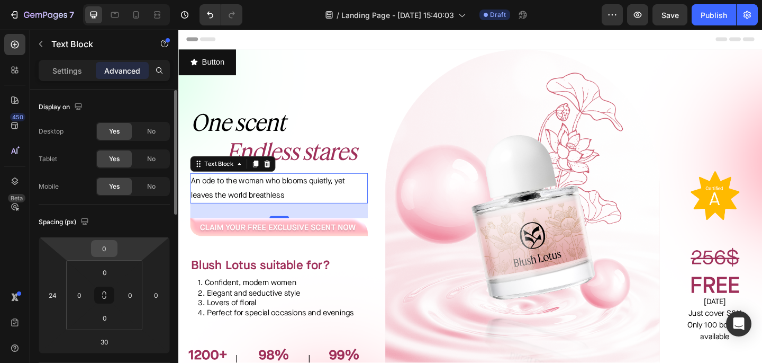
click at [112, 248] on input "0" at bounding box center [104, 248] width 21 height 16
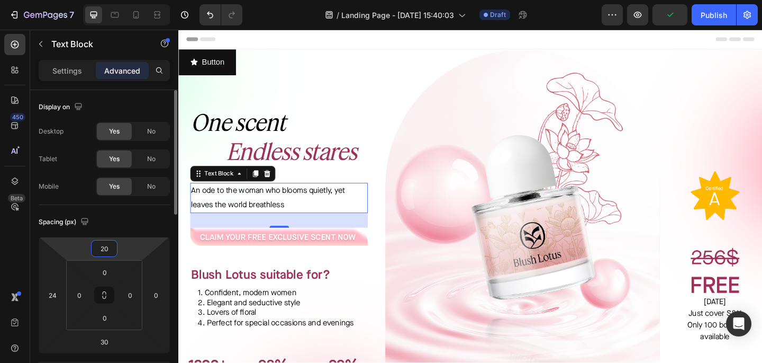
type input "2"
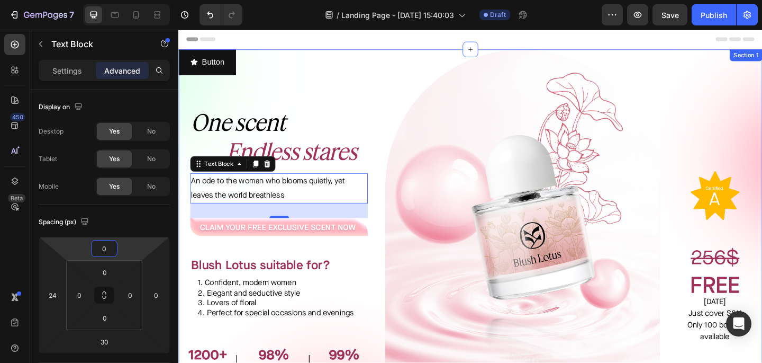
click at [761, 124] on div "Image Image FREE [DATE] Just cover S&H Only 100 bottles available Text Block" at bounding box center [761, 234] width 103 height 367
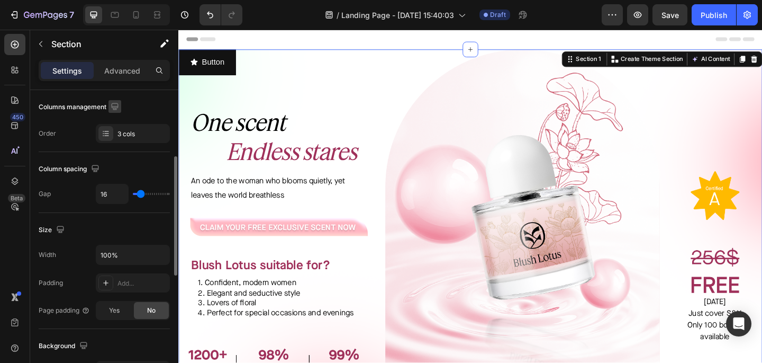
scroll to position [167, 0]
click at [125, 75] on p "Advanced" at bounding box center [122, 70] width 36 height 11
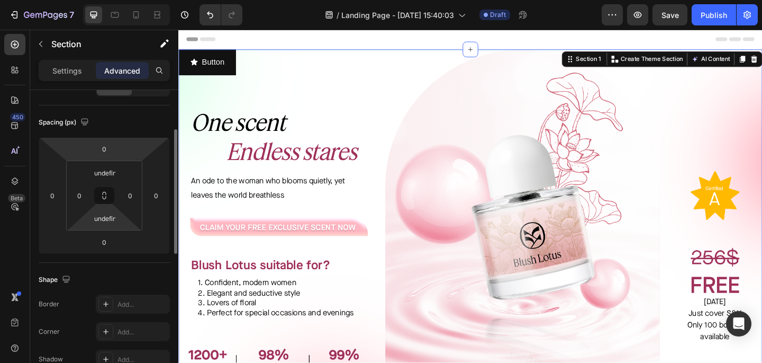
scroll to position [98, 0]
click at [110, 155] on input "0" at bounding box center [104, 150] width 21 height 16
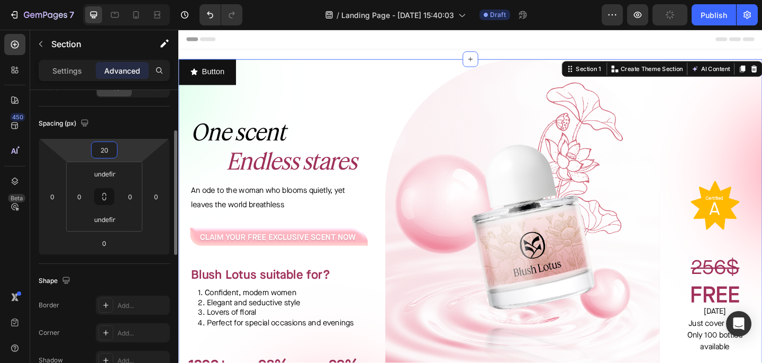
type input "2"
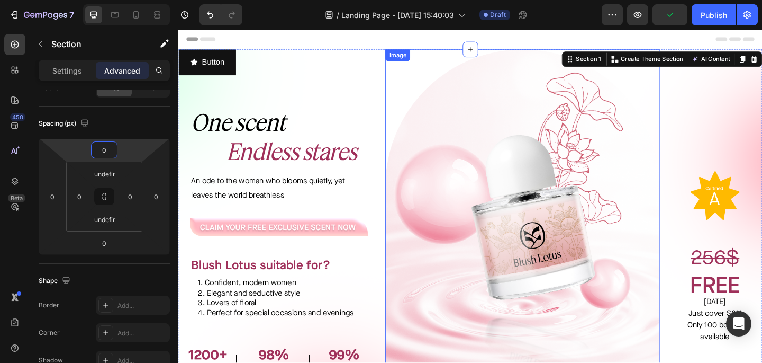
click at [568, 169] on img at bounding box center [552, 234] width 299 height 367
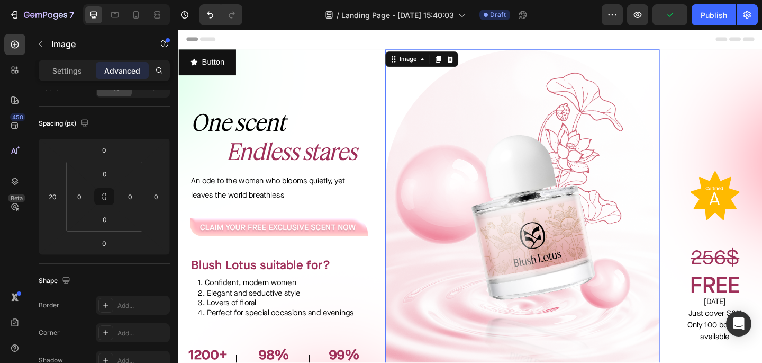
scroll to position [0, 0]
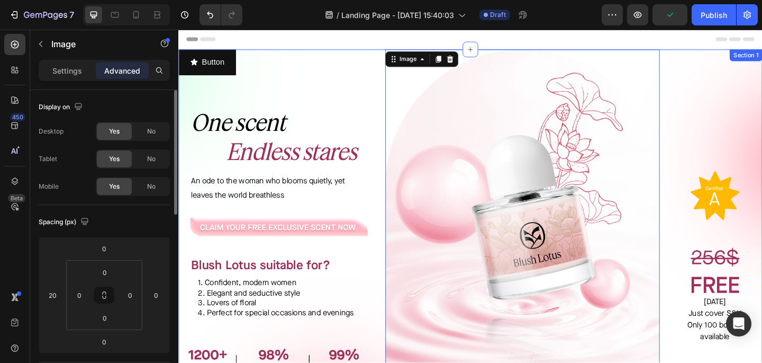
click at [355, 95] on div "Button Button ⁠⁠⁠⁠⁠⁠⁠ One scent Endless stares Heading An ode to the woman who …" at bounding box center [281, 234] width 206 height 367
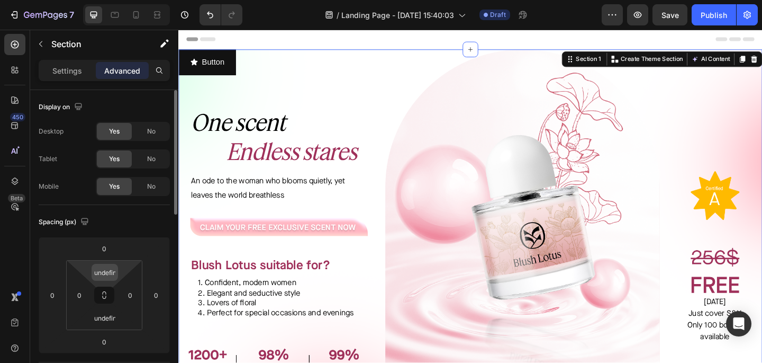
click at [106, 273] on input "undefined" at bounding box center [104, 272] width 21 height 16
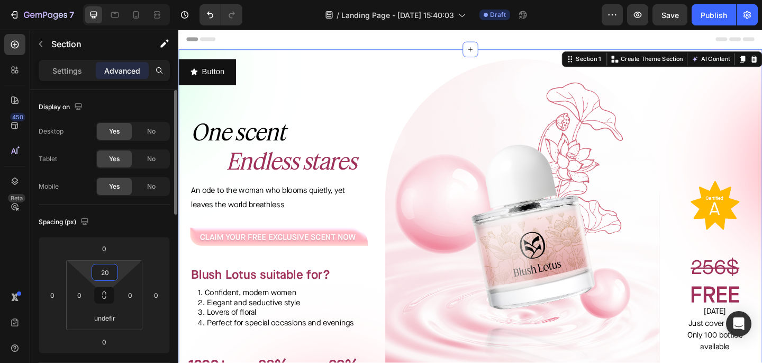
type input "2"
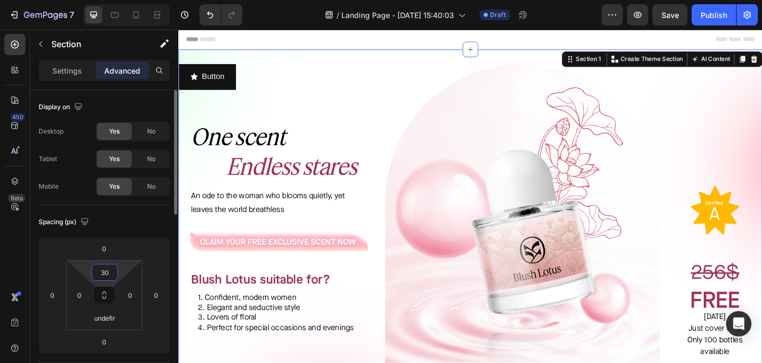
type input "30"
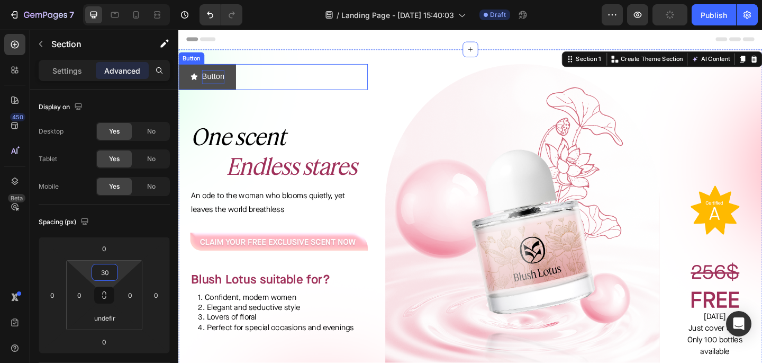
click at [221, 79] on p "Button" at bounding box center [216, 81] width 24 height 15
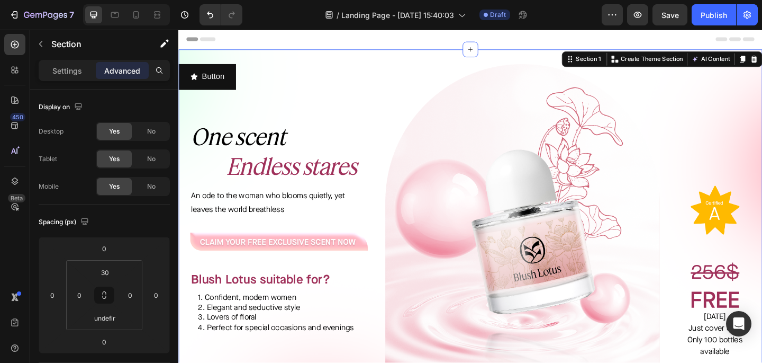
click at [272, 58] on div "Button Button ⁠⁠⁠⁠⁠⁠⁠ One scent Endless stares Heading An ode to the woman who …" at bounding box center [495, 242] width 635 height 383
click at [272, 80] on div "Button Button" at bounding box center [281, 81] width 206 height 28
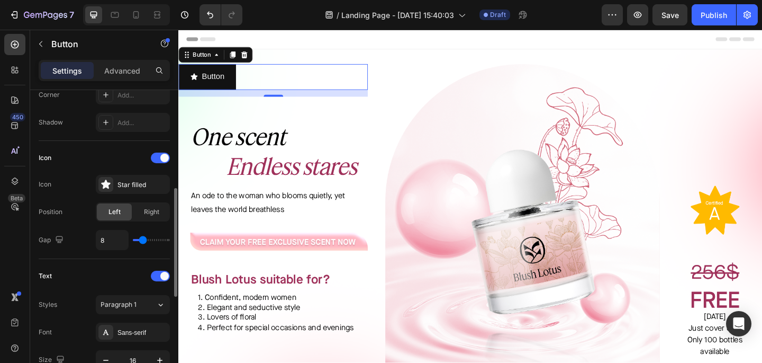
scroll to position [269, 0]
click at [123, 68] on p "Advanced" at bounding box center [122, 70] width 36 height 11
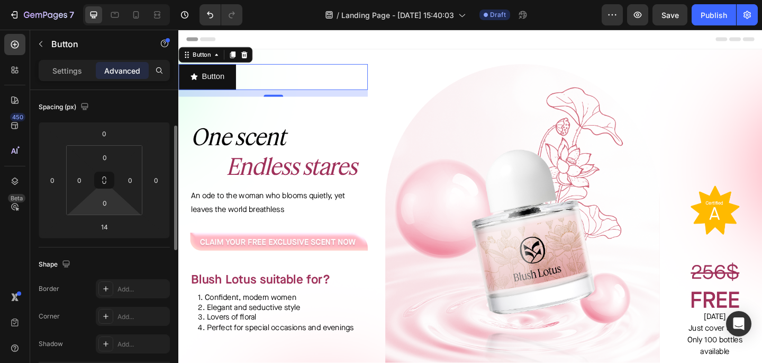
scroll to position [106, 0]
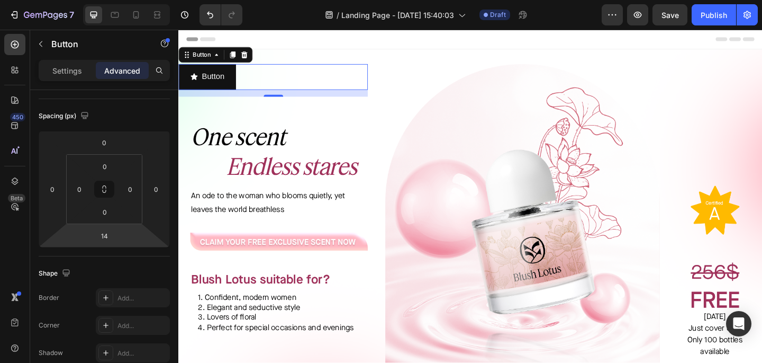
click at [121, 0] on html "7 / Landing Page - [DATE] 15:40:03 Draft Preview Save Publish 450 Beta Sections…" at bounding box center [381, 0] width 762 height 0
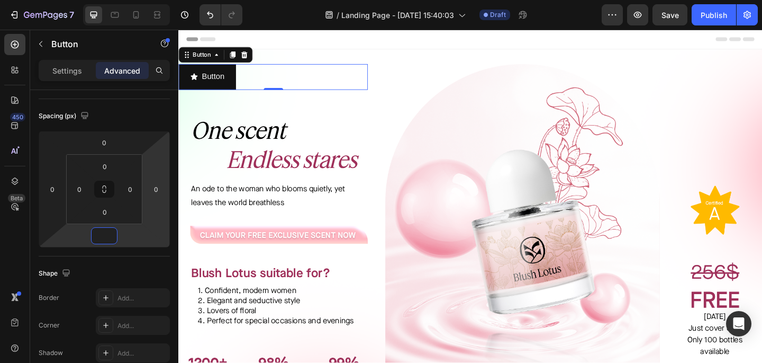
type input "0"
click at [317, 83] on div "Button Button 0" at bounding box center [281, 81] width 206 height 28
click at [237, 60] on icon at bounding box center [237, 57] width 8 height 8
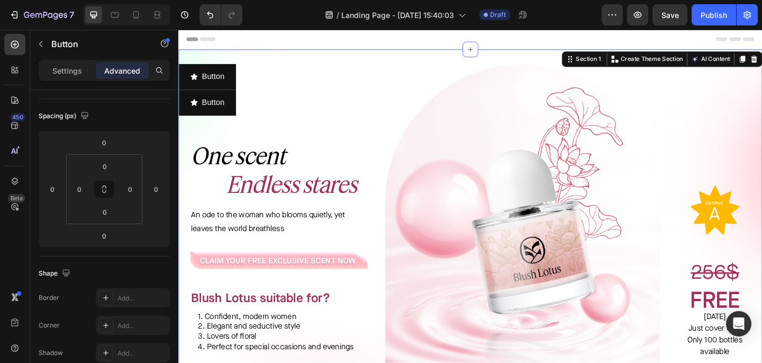
click at [762, 62] on div "Section 1 You can create reusable sections Create Theme Section AI Content Writ…" at bounding box center [704, 61] width 218 height 17
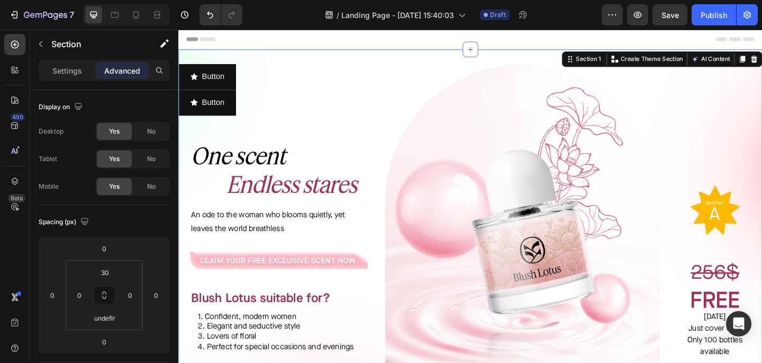
click at [762, 91] on div "Image Image FREE [DATE] Just cover S&H Only 100 bottles available Text Block" at bounding box center [761, 258] width 103 height 383
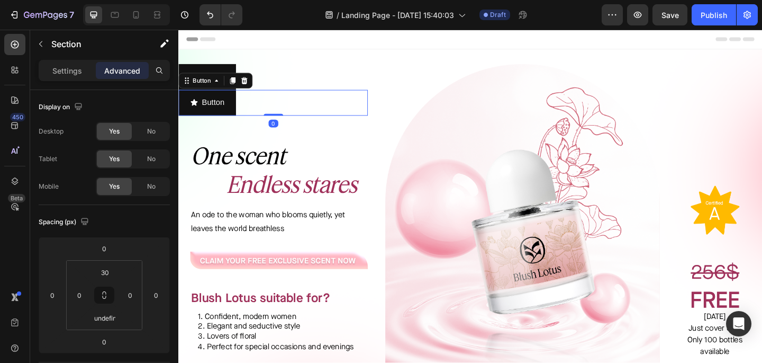
click at [242, 116] on div "Button Button 0" at bounding box center [281, 109] width 206 height 28
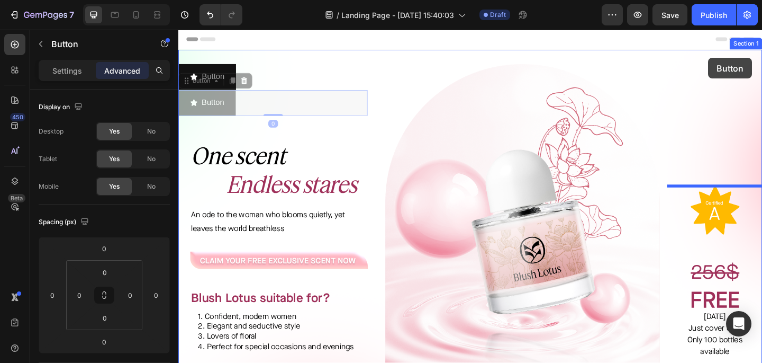
drag, startPoint x: 234, startPoint y: 112, endPoint x: 755, endPoint y: 60, distance: 522.9
type input "57"
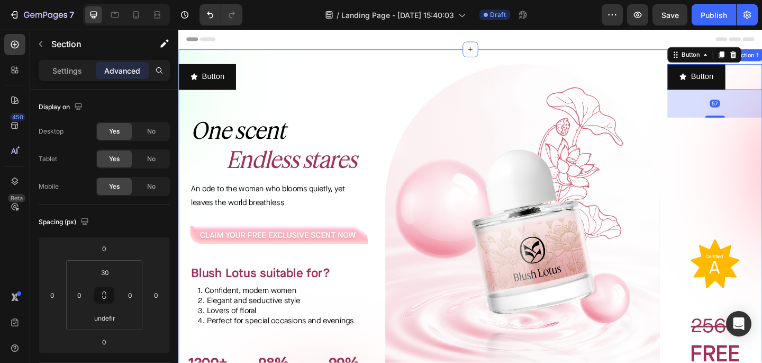
click at [760, 203] on div "Button Button 57 Image Image FREE [DATE] Just cover S&H Only 100 bottles availa…" at bounding box center [761, 256] width 103 height 378
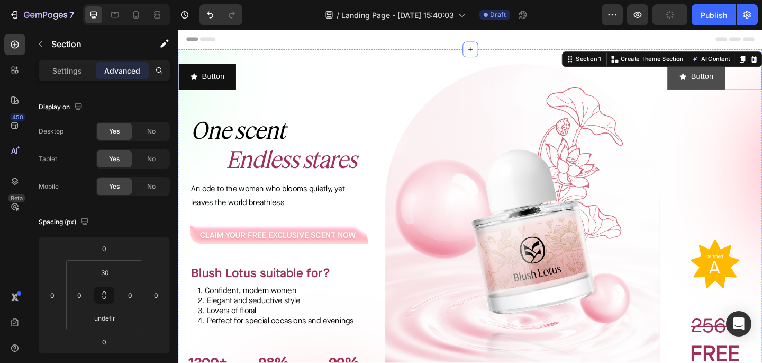
click at [754, 89] on button "Button" at bounding box center [741, 81] width 62 height 28
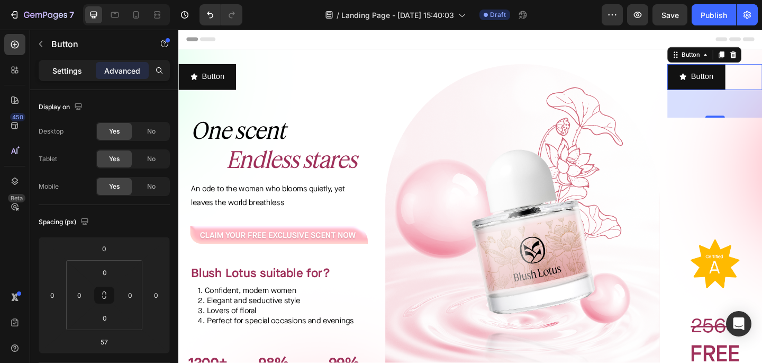
click at [68, 69] on p "Settings" at bounding box center [67, 70] width 30 height 11
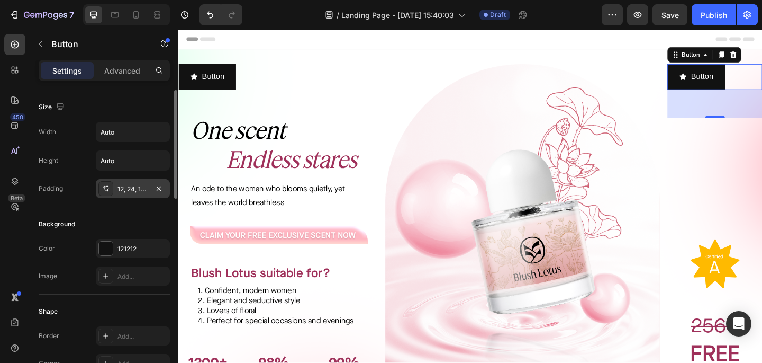
click at [151, 193] on div "12, 24, 12, 24" at bounding box center [133, 188] width 74 height 19
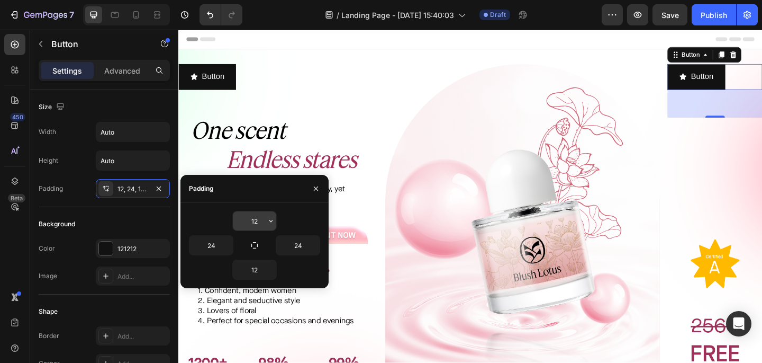
click at [252, 218] on input "12" at bounding box center [254, 220] width 43 height 19
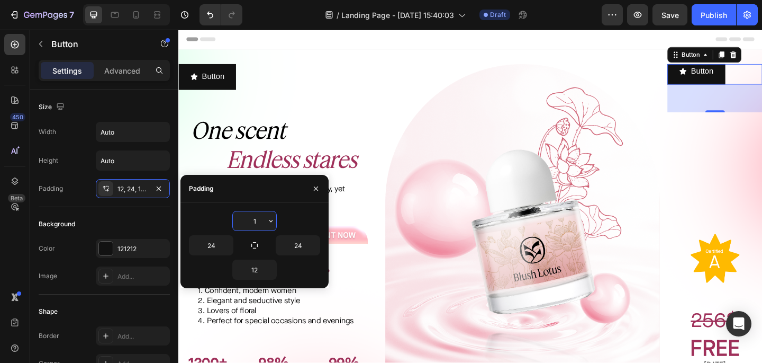
type input "12"
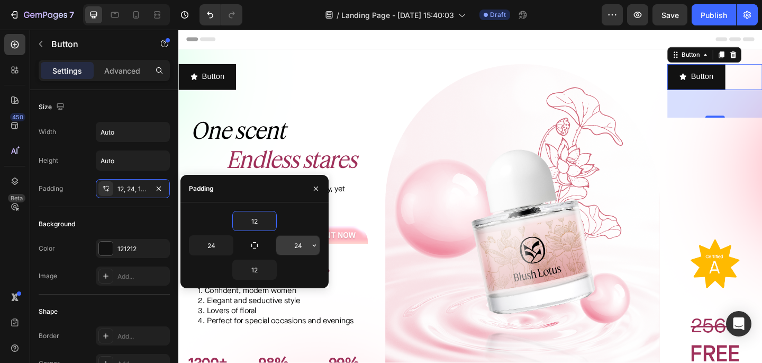
click at [296, 243] on input "24" at bounding box center [297, 245] width 43 height 19
click at [306, 249] on input "24" at bounding box center [297, 245] width 43 height 19
type input "2"
type input "24"
click at [220, 243] on input "24" at bounding box center [210, 245] width 43 height 19
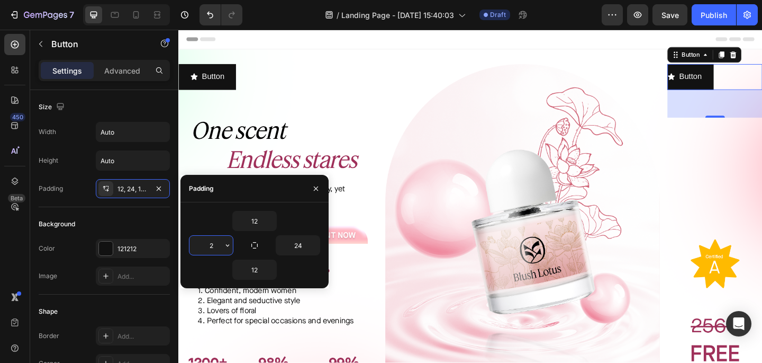
type input "24"
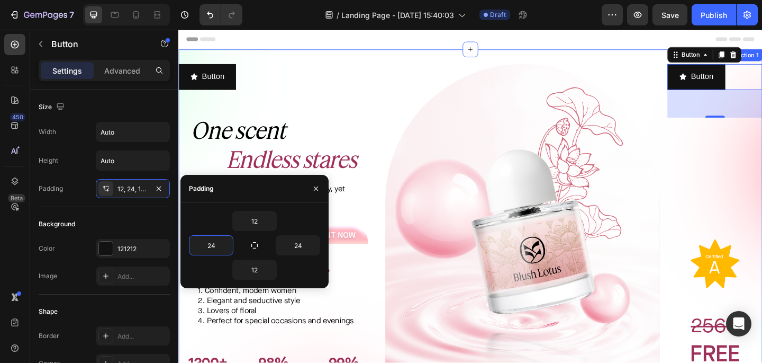
click at [762, 209] on div "Button Button 57 Image Image FREE [DATE] Just cover S&H Only 100 bottles availa…" at bounding box center [761, 256] width 103 height 378
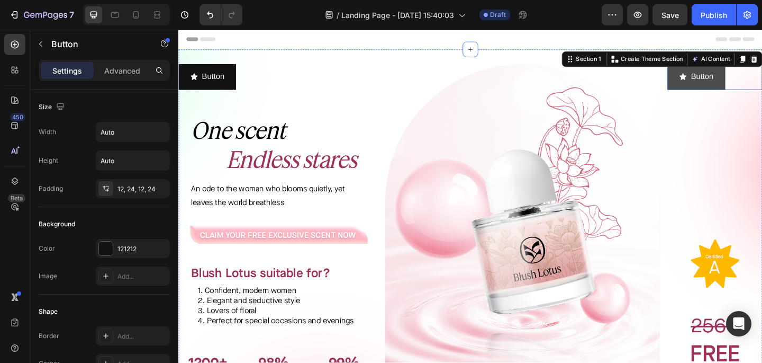
click at [755, 91] on button "Button" at bounding box center [741, 81] width 62 height 28
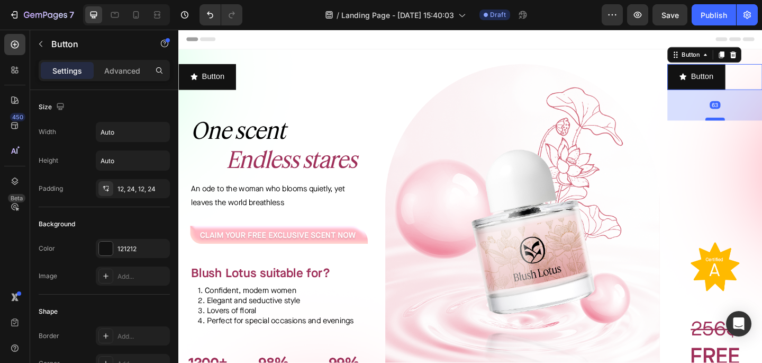
click at [762, 126] on div at bounding box center [762, 126] width 21 height 3
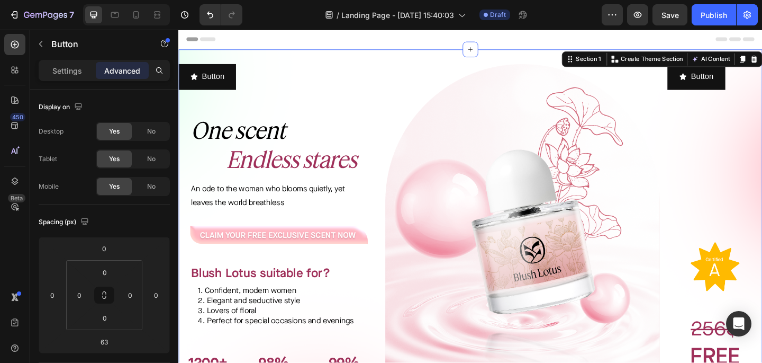
click at [762, 192] on div "Button Button Image Image FREE [DATE] Just cover S&H Only 100 bottles available…" at bounding box center [761, 257] width 103 height 381
click at [761, 86] on button "Button" at bounding box center [741, 81] width 62 height 28
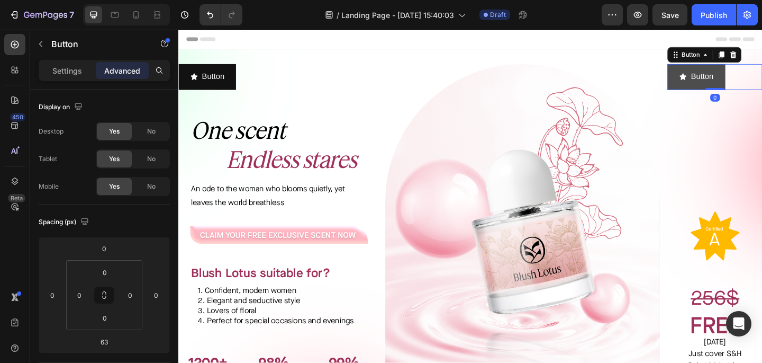
drag, startPoint x: 760, startPoint y: 126, endPoint x: 763, endPoint y: 70, distance: 56.2
click at [762, 70] on div "Button Button 0" at bounding box center [761, 81] width 103 height 28
type input "0"
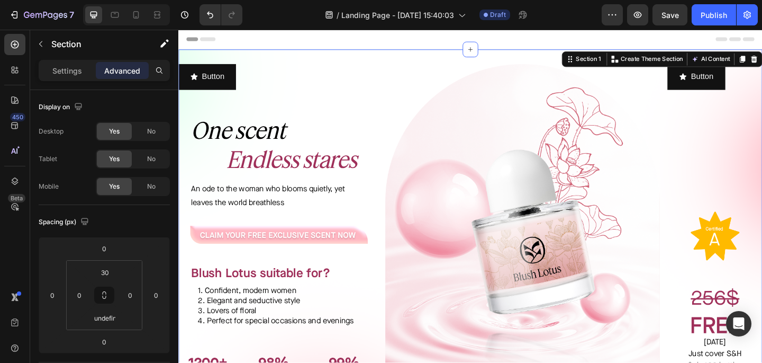
click at [762, 171] on div "Button Button Image Image FREE [DATE] Just cover S&H Only 100 bottles available…" at bounding box center [761, 250] width 103 height 367
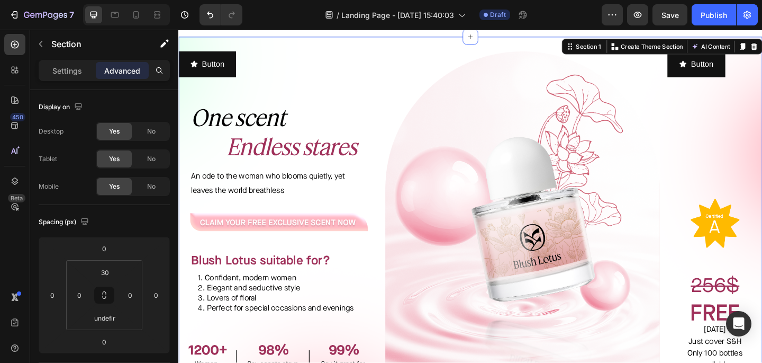
scroll to position [10, 0]
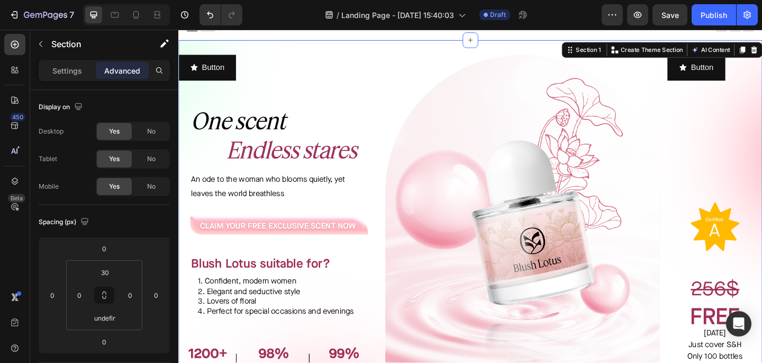
click at [757, 114] on div "Button Button Image Image FREE [DATE] Just cover S&H Only 100 bottles available…" at bounding box center [761, 240] width 103 height 367
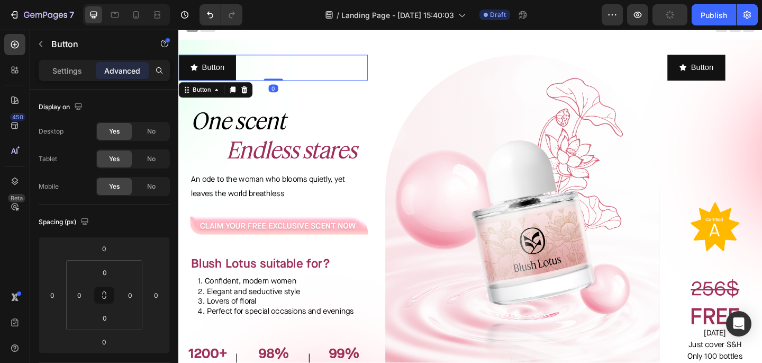
click at [308, 64] on div "Button Button 0" at bounding box center [281, 71] width 206 height 28
click at [281, 80] on div "Button Button 0" at bounding box center [281, 71] width 206 height 28
click at [70, 75] on p "Settings" at bounding box center [67, 70] width 30 height 11
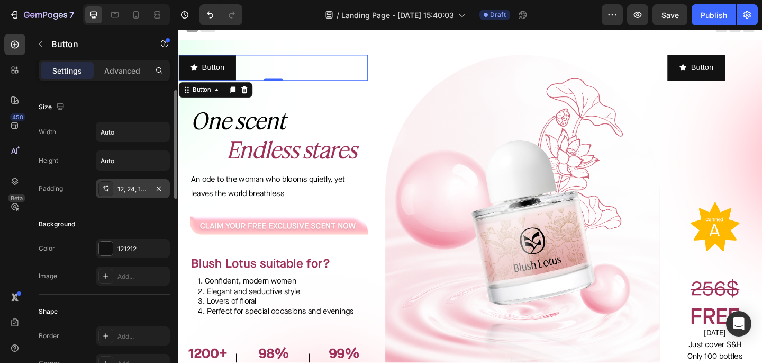
click at [133, 187] on div "12, 24, 12, 24" at bounding box center [133, 189] width 31 height 10
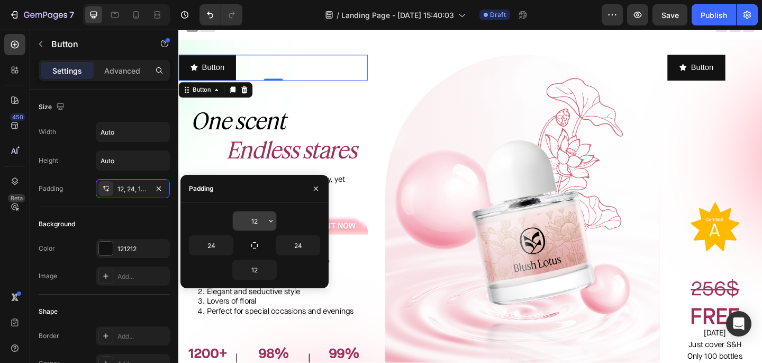
click at [263, 217] on input "12" at bounding box center [254, 220] width 43 height 19
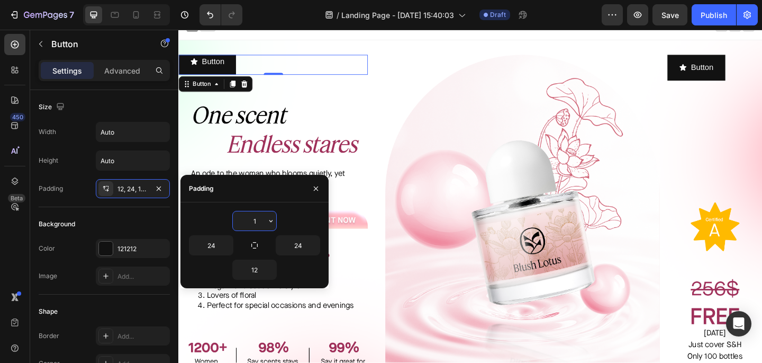
type input "12"
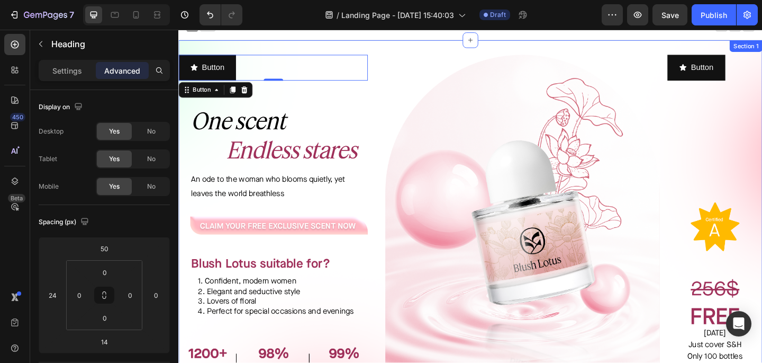
click at [355, 147] on icon "Endless stares" at bounding box center [301, 160] width 142 height 30
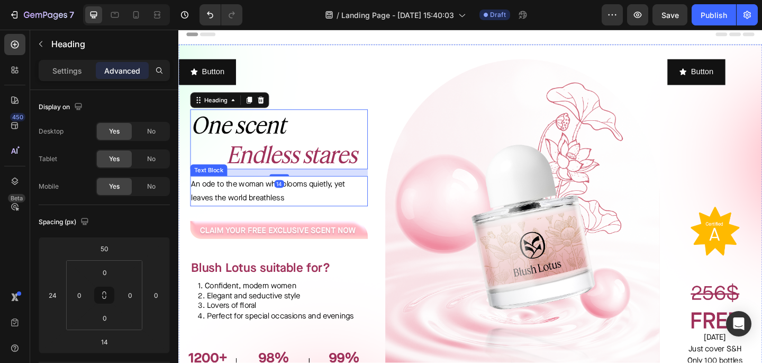
scroll to position [0, 0]
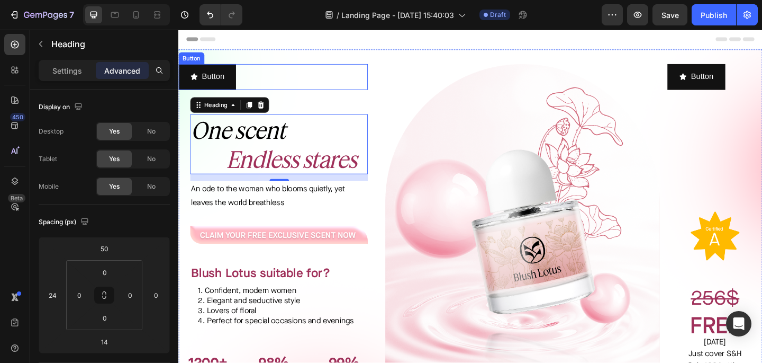
click at [314, 83] on div "Button Button" at bounding box center [281, 81] width 206 height 28
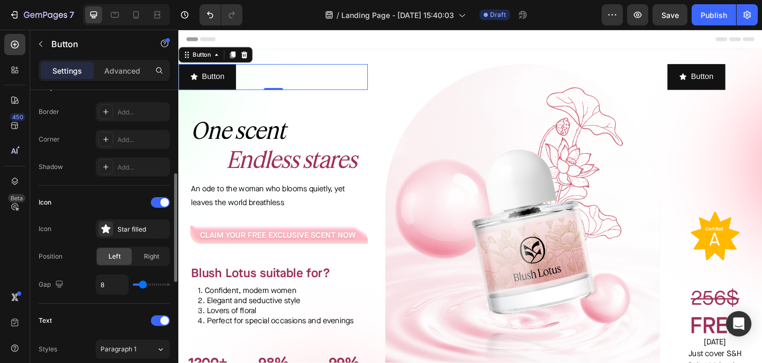
scroll to position [226, 0]
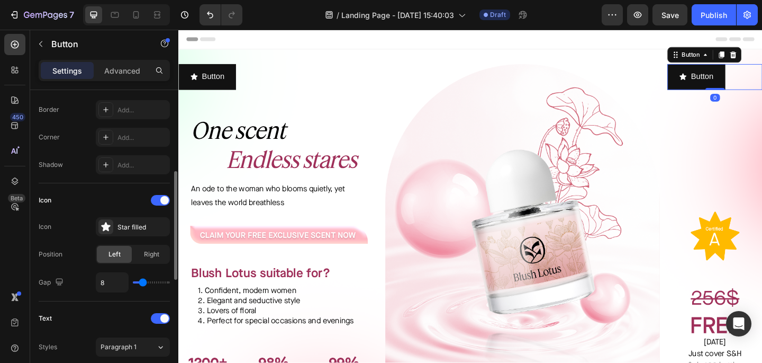
click at [762, 80] on div "Button Button 0" at bounding box center [761, 81] width 103 height 28
click at [149, 257] on span "Right" at bounding box center [151, 254] width 15 height 10
click at [118, 255] on span "Left" at bounding box center [115, 254] width 12 height 10
click at [111, 193] on div "Icon" at bounding box center [104, 200] width 131 height 17
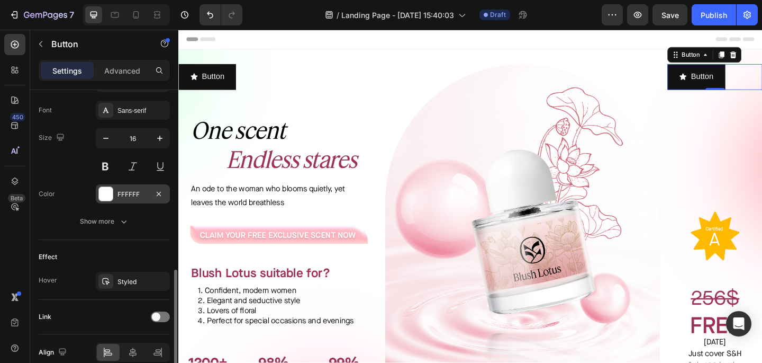
scroll to position [540, 0]
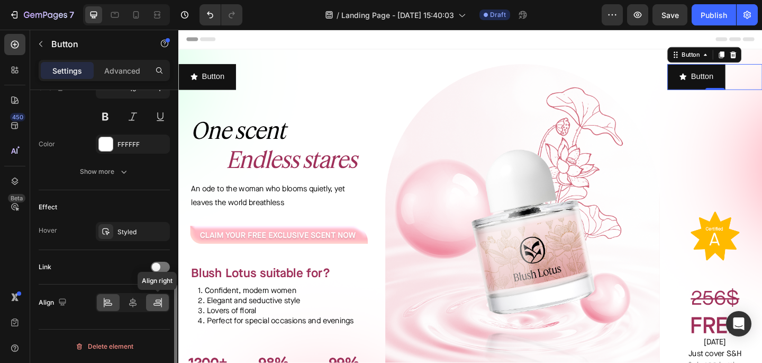
click at [160, 301] on icon at bounding box center [158, 300] width 5 height 3
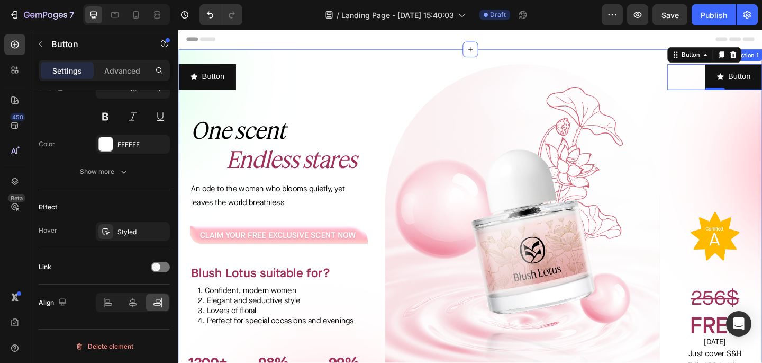
click at [755, 148] on div "Button Button 0 Image Image FREE [DATE] Just cover S&H Only 100 bottles availab…" at bounding box center [761, 250] width 103 height 367
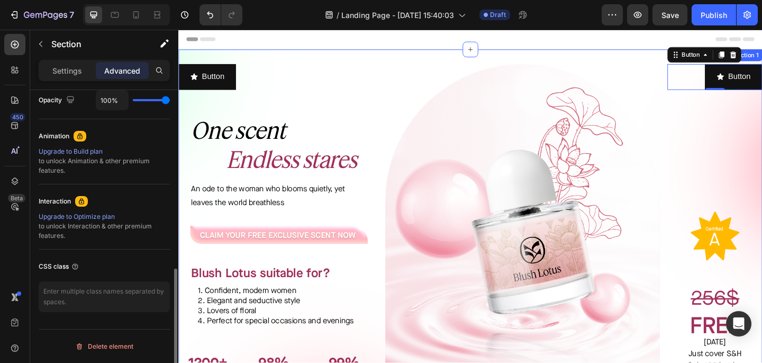
scroll to position [0, 0]
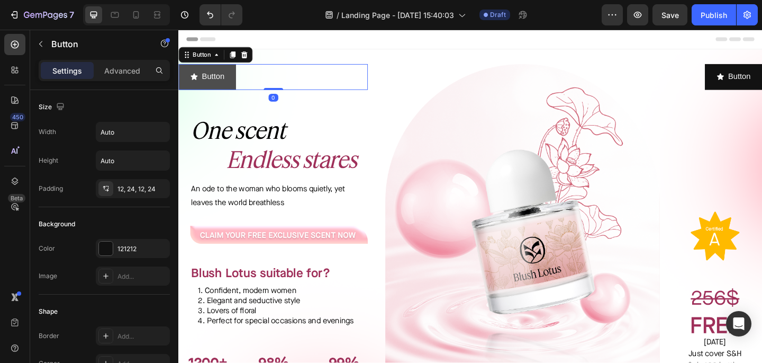
click at [239, 76] on button "Button" at bounding box center [209, 81] width 62 height 28
click at [262, 83] on div "Button Button 0" at bounding box center [281, 81] width 206 height 28
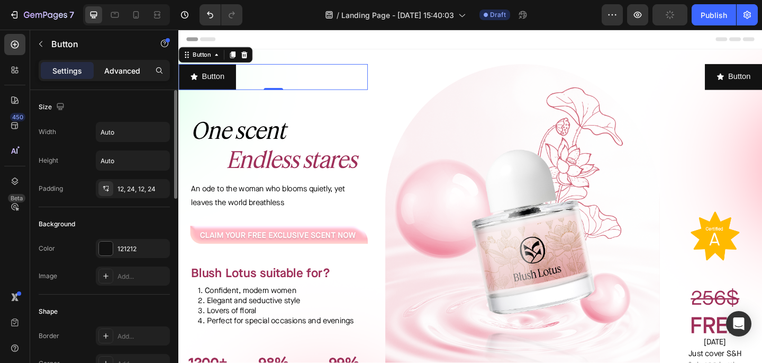
click at [114, 69] on p "Advanced" at bounding box center [122, 70] width 36 height 11
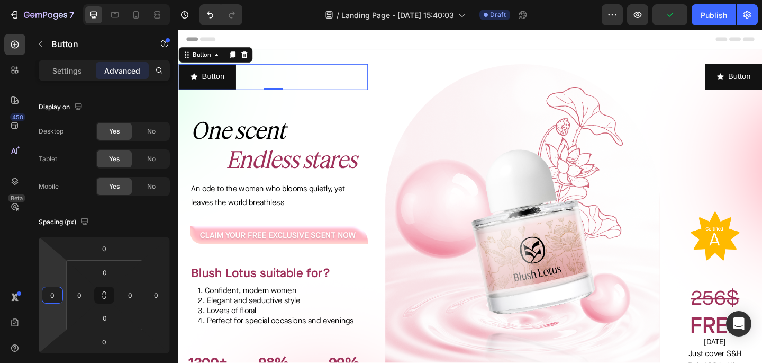
click at [51, 293] on input "0" at bounding box center [52, 295] width 16 height 16
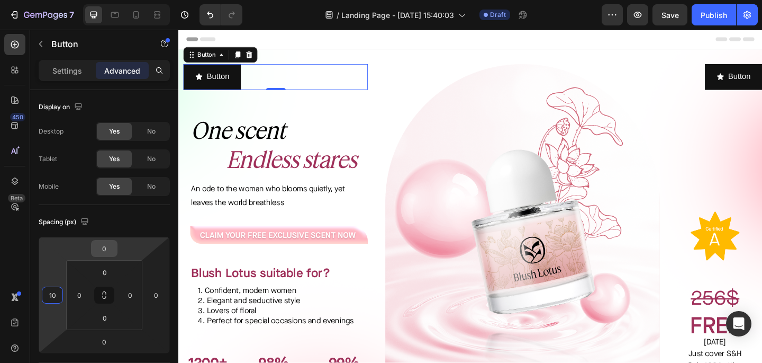
type input "10"
click at [112, 242] on input "0" at bounding box center [104, 248] width 21 height 16
type input "-29"
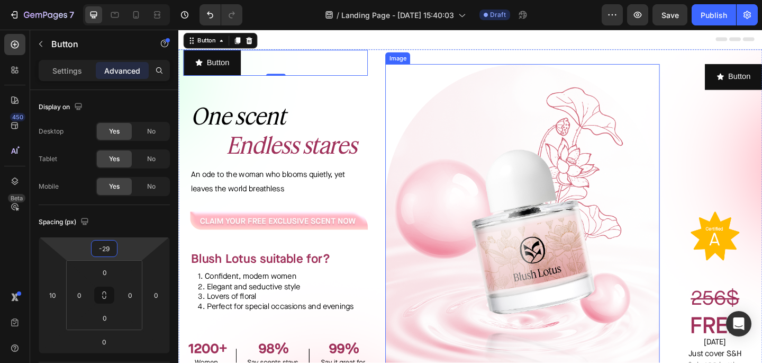
click at [487, 138] on img at bounding box center [552, 250] width 299 height 367
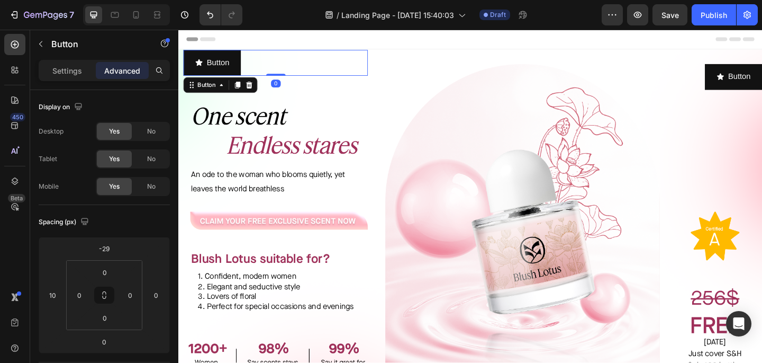
click at [312, 71] on div "Button Button 0" at bounding box center [284, 66] width 201 height 28
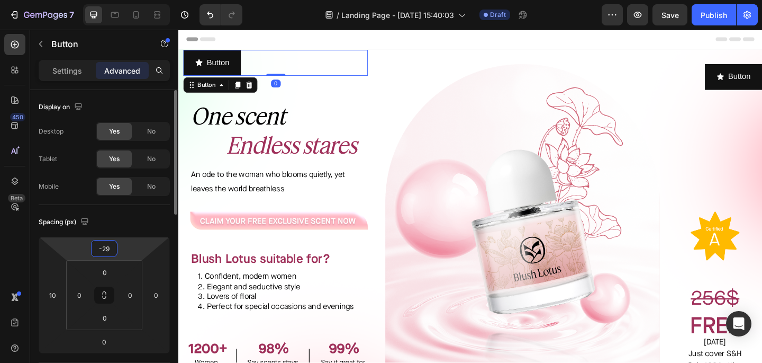
click at [112, 251] on input "-29" at bounding box center [104, 248] width 21 height 16
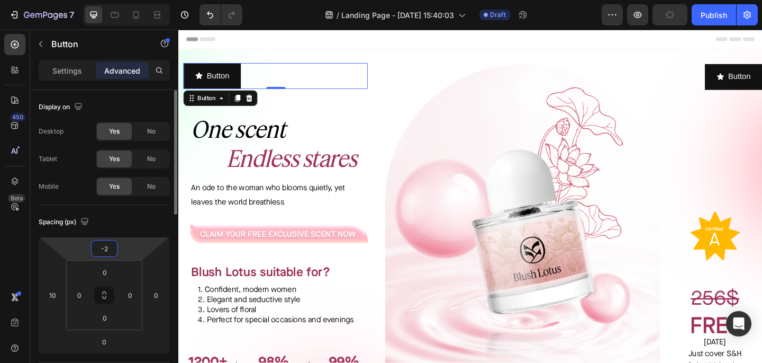
type input "-20"
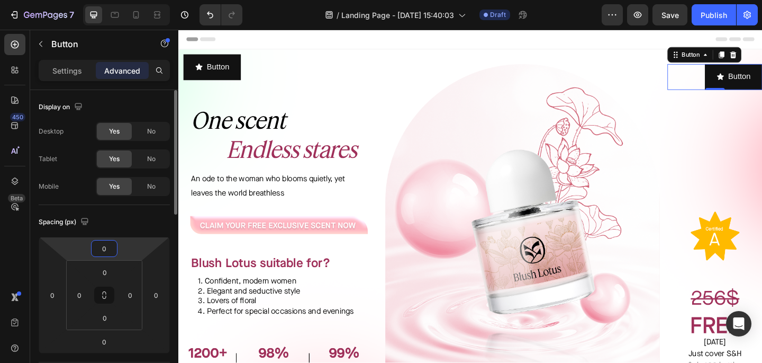
click at [102, 246] on input "0" at bounding box center [104, 248] width 21 height 16
type input "-20"
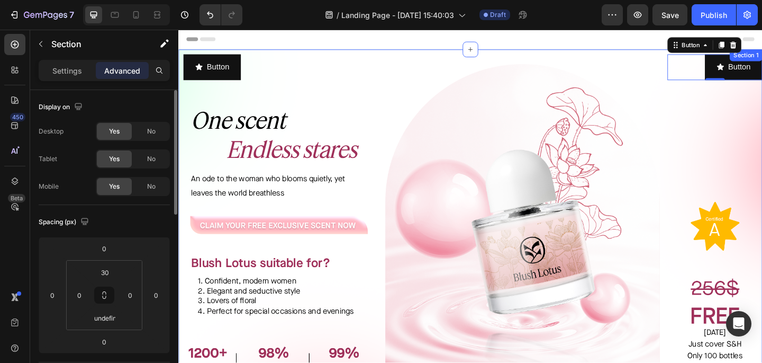
click at [762, 148] on div "Button Button 0 Image Image FREE [DATE] Just cover S&H Only 100 bottles availab…" at bounding box center [761, 250] width 103 height 367
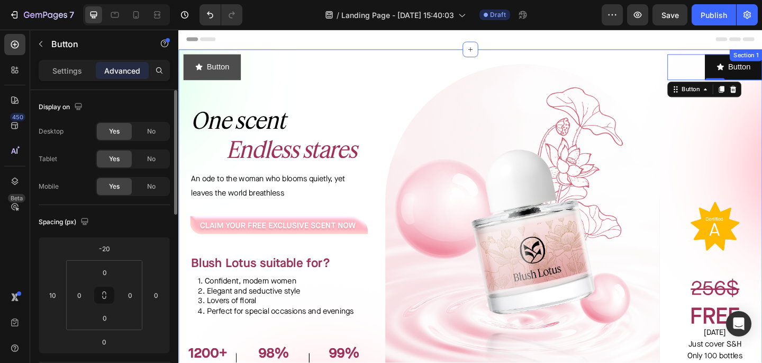
click at [204, 81] on button "Button" at bounding box center [215, 71] width 62 height 28
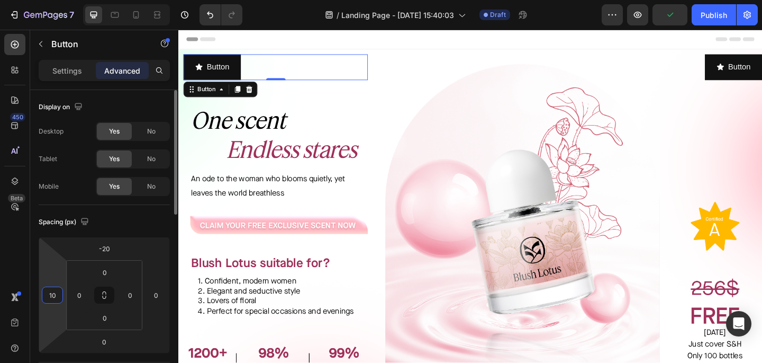
click at [59, 301] on input "10" at bounding box center [52, 295] width 16 height 16
type input "20"
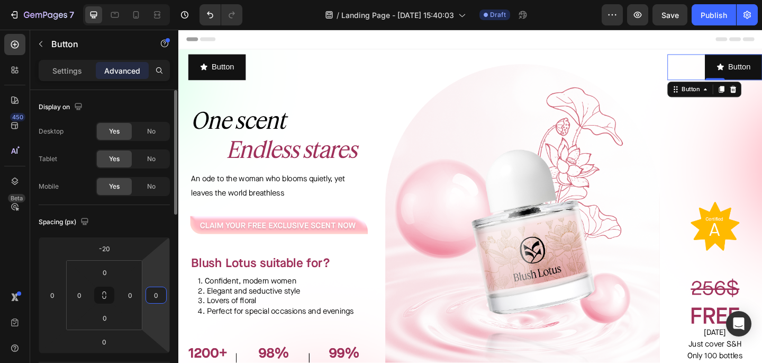
click at [160, 0] on html "7 / Landing Page - [DATE] 15:40:03 Draft Preview Save Publish 450 Beta Sections…" at bounding box center [381, 0] width 762 height 0
type input "20"
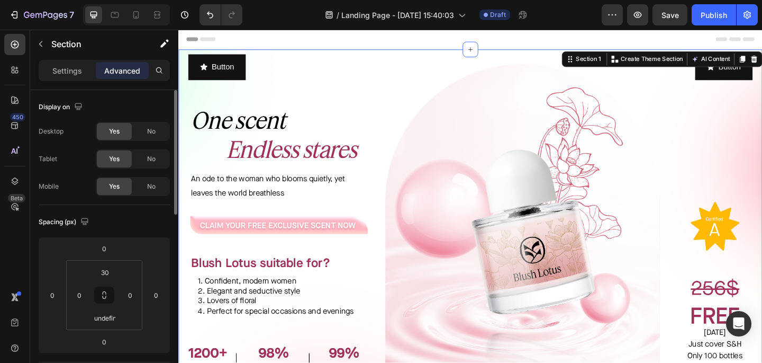
click at [762, 199] on div "Button Button Image Image FREE [DATE] Just cover S&H Only 100 bottles available…" at bounding box center [761, 250] width 103 height 367
click at [741, 204] on div "Button Button Image Image FREE [DATE] Just cover S&H Only 100 bottles available…" at bounding box center [761, 250] width 103 height 367
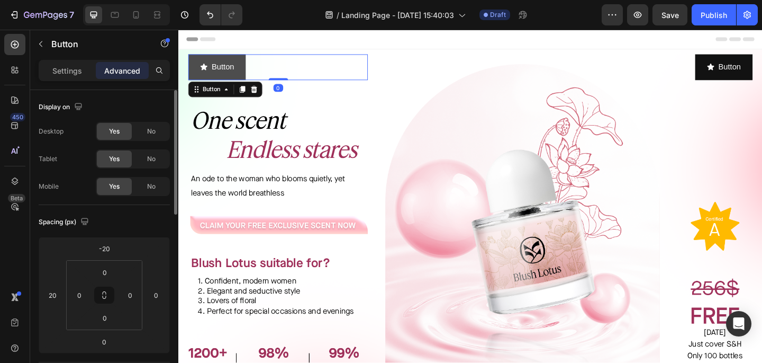
click at [209, 67] on icon "<p>Button</p>" at bounding box center [206, 70] width 8 height 8
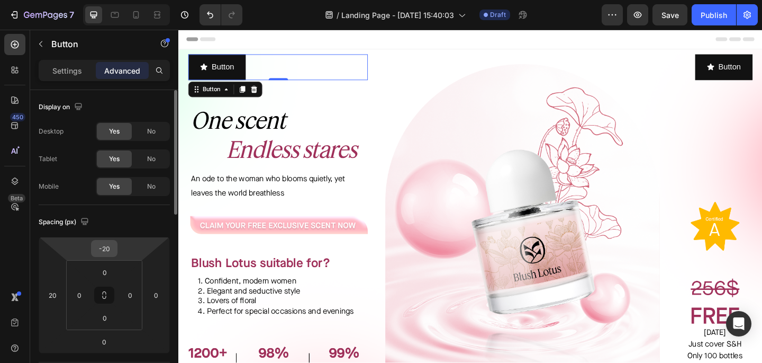
click at [110, 247] on input "-20" at bounding box center [104, 248] width 21 height 16
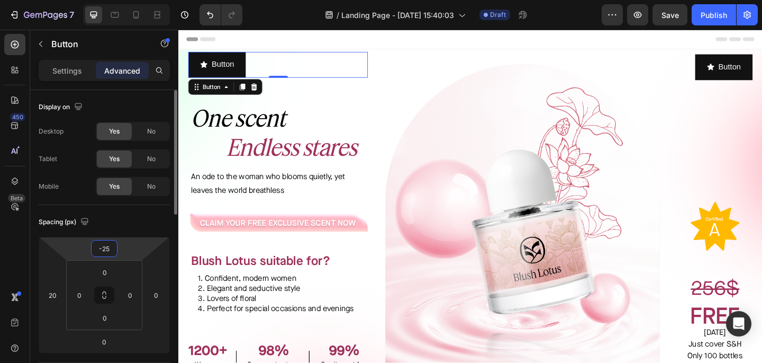
type input "-2"
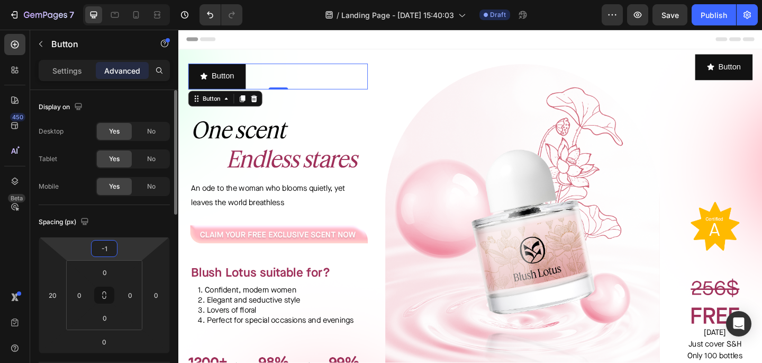
type input "-15"
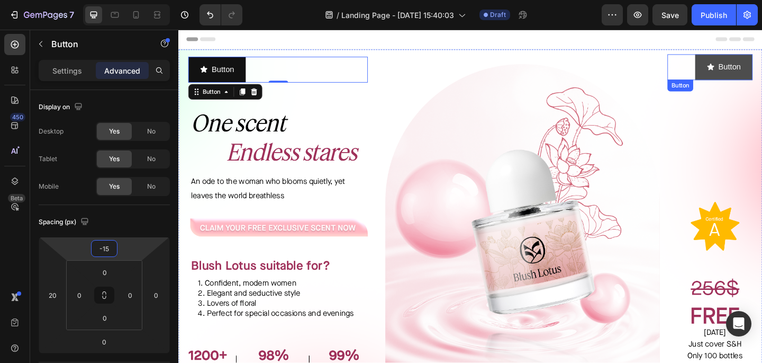
click at [762, 77] on button "Button" at bounding box center [771, 71] width 62 height 28
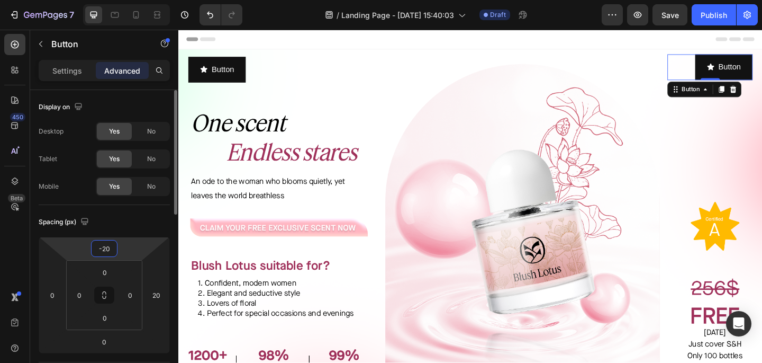
click at [105, 253] on input "-20" at bounding box center [104, 248] width 21 height 16
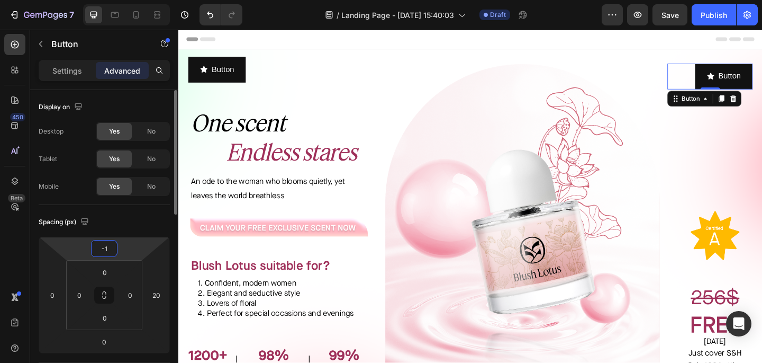
type input "-15"
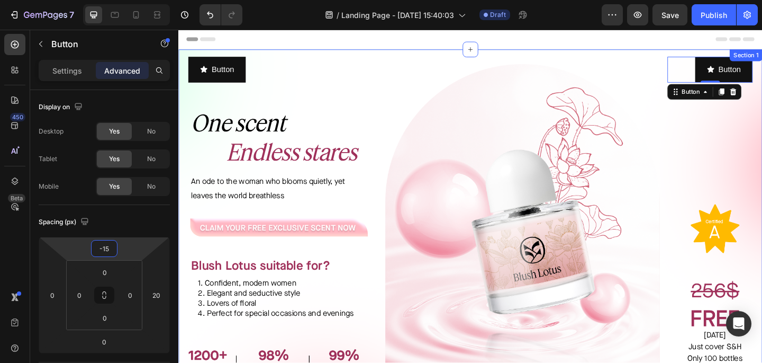
click at [292, 96] on div "Button Button ⁠⁠⁠⁠⁠⁠⁠ One scent Endless stares Heading An ode to the woman who …" at bounding box center [281, 250] width 206 height 367
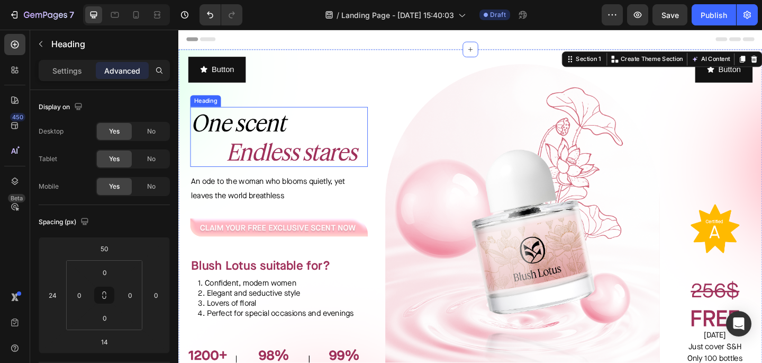
click at [290, 133] on icon "One scent" at bounding box center [243, 130] width 103 height 30
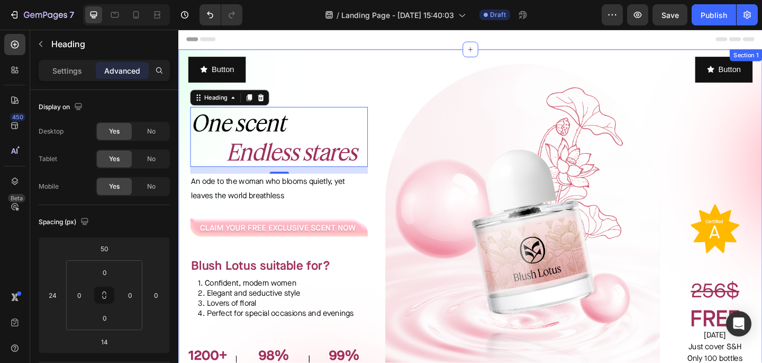
click at [284, 224] on div "Button Button ⁠⁠⁠⁠⁠⁠⁠ One scent Endless stares Heading 14 An ode to the woman w…" at bounding box center [281, 250] width 206 height 367
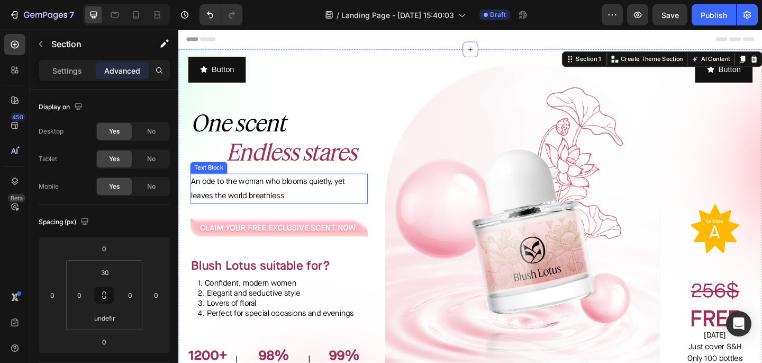
click at [284, 212] on p "An ode to the woman who blooms quietly, yet leaves the world breathless" at bounding box center [287, 202] width 191 height 31
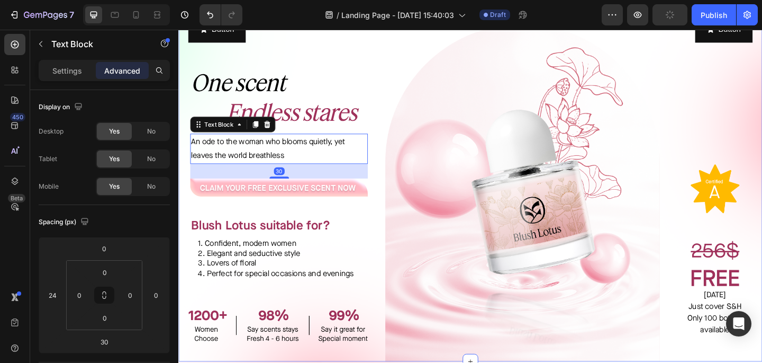
scroll to position [53, 0]
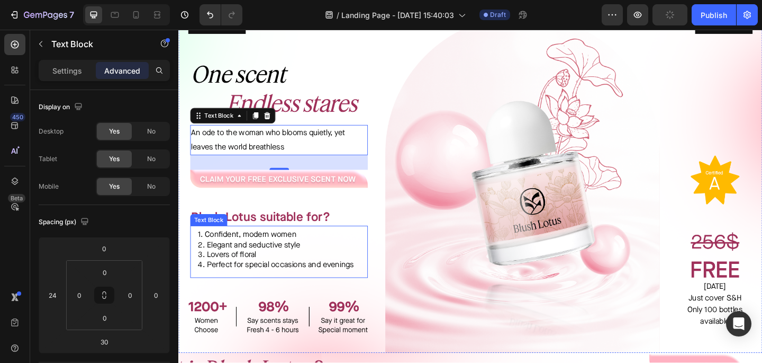
click at [273, 273] on p "3. Lovers of floral" at bounding box center [288, 274] width 176 height 11
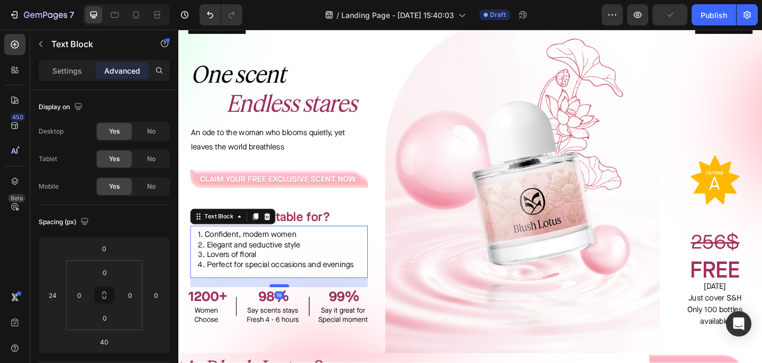
drag, startPoint x: 284, startPoint y: 319, endPoint x: 285, endPoint y: 308, distance: 11.2
click at [285, 308] on div at bounding box center [287, 307] width 21 height 3
type input "19"
click at [493, 264] on img at bounding box center [552, 197] width 299 height 367
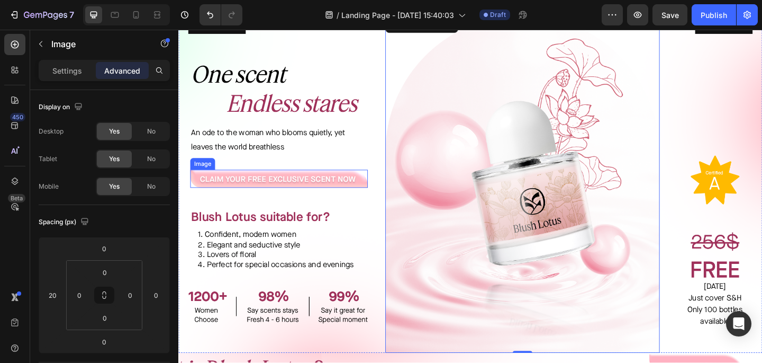
click at [275, 197] on img at bounding box center [287, 192] width 193 height 20
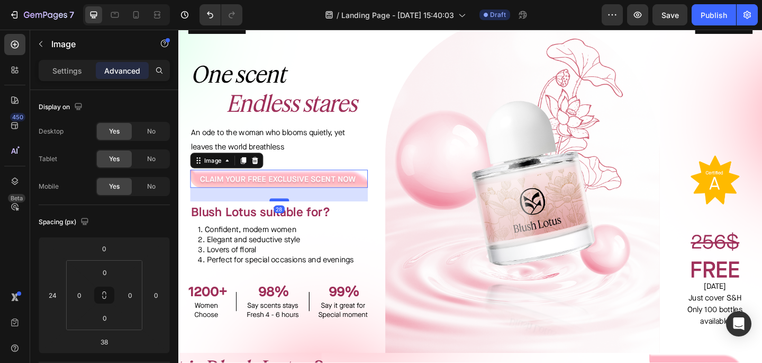
click at [288, 216] on div at bounding box center [287, 214] width 21 height 3
type input "28"
click at [519, 249] on img at bounding box center [552, 197] width 299 height 367
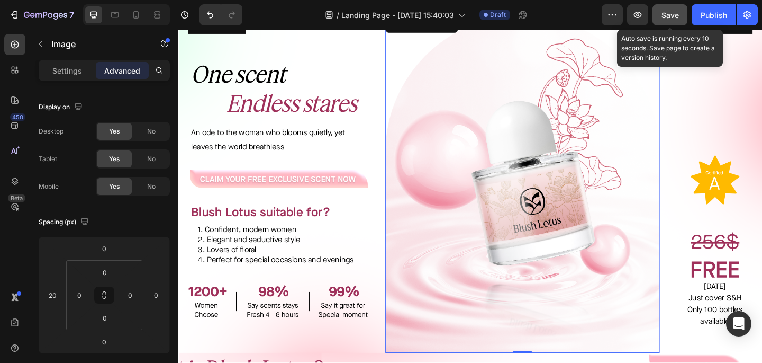
click at [676, 22] on button "Save" at bounding box center [670, 14] width 35 height 21
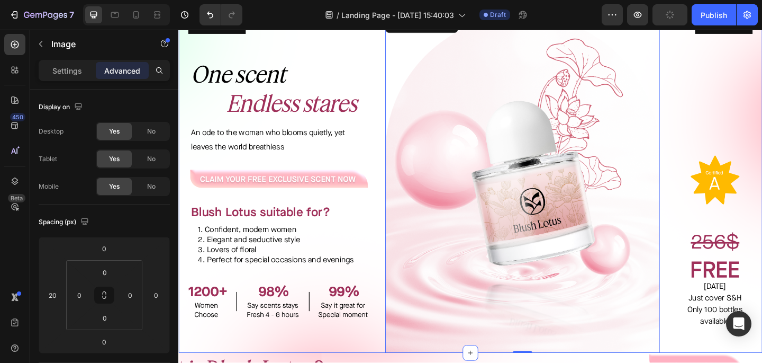
scroll to position [0, 0]
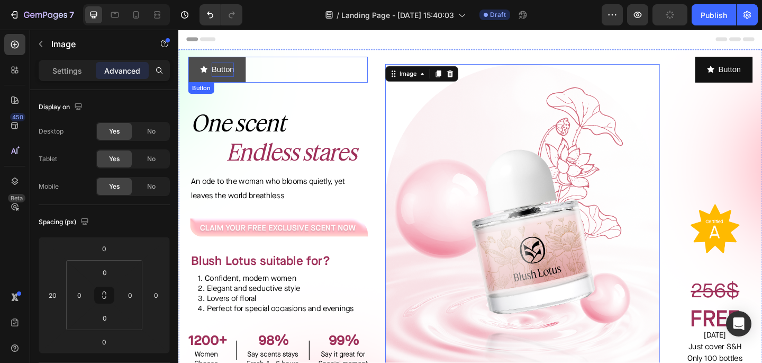
click at [236, 77] on p "Button" at bounding box center [226, 73] width 24 height 15
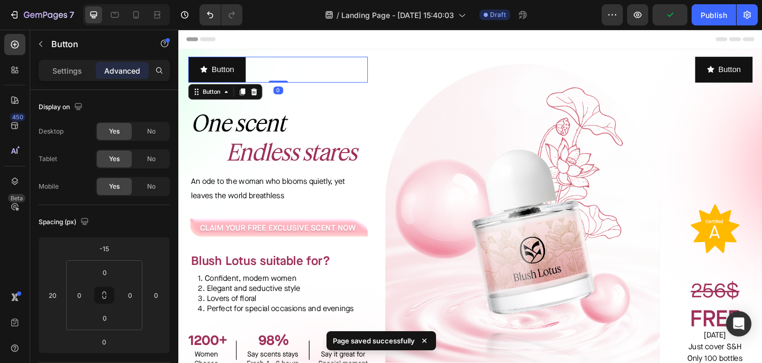
click at [252, 79] on div "Button Button 0" at bounding box center [286, 73] width 195 height 28
click at [247, 78] on button "Button" at bounding box center [220, 73] width 62 height 28
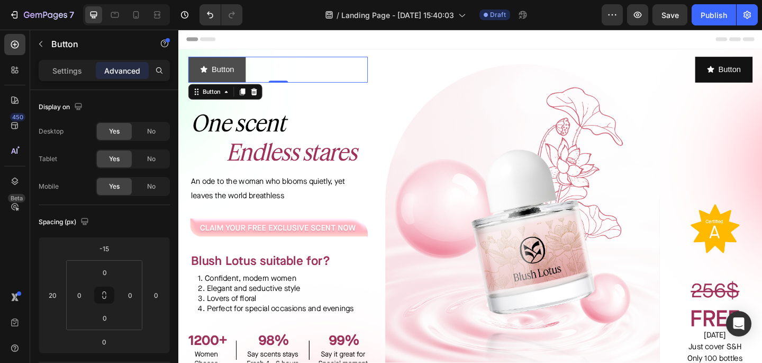
click at [210, 73] on icon "<p>Button</p>" at bounding box center [206, 73] width 8 height 8
click at [206, 73] on icon "<p>Button</p>" at bounding box center [205, 72] width 7 height 7
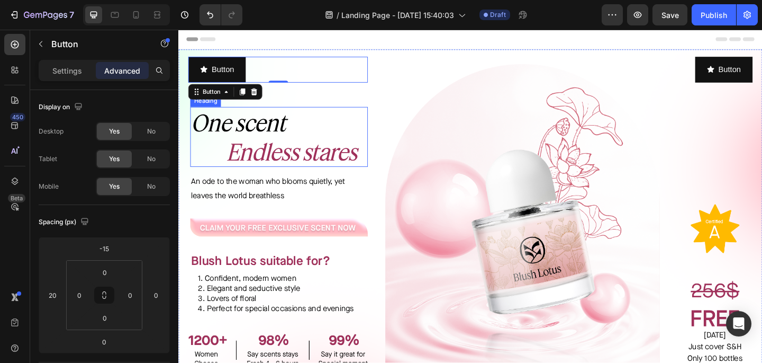
click at [327, 143] on p "⁠⁠⁠⁠⁠⁠⁠ One scent Endless stares" at bounding box center [287, 147] width 191 height 64
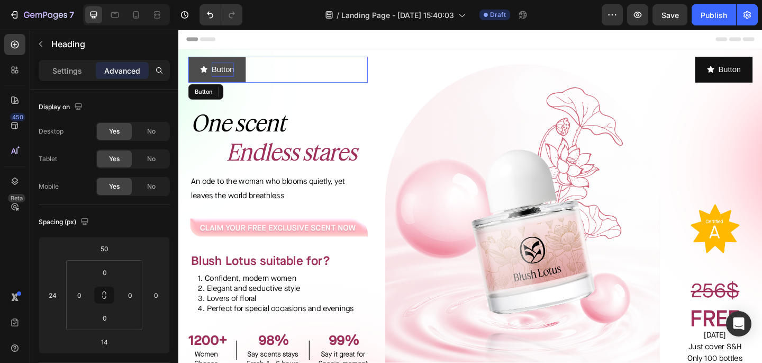
click at [222, 66] on p "Button" at bounding box center [226, 73] width 24 height 15
click at [279, 83] on div "Button Button 0" at bounding box center [286, 73] width 195 height 28
click at [239, 70] on p "Button" at bounding box center [226, 73] width 24 height 15
click at [195, 64] on button "Button" at bounding box center [220, 73] width 62 height 28
click at [225, 72] on p "Button" at bounding box center [226, 73] width 24 height 15
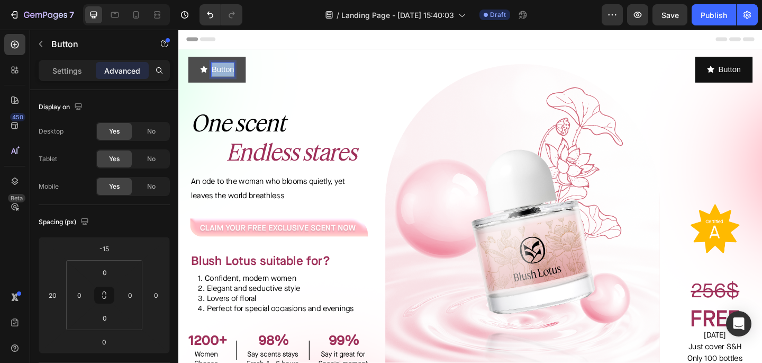
click at [225, 72] on p "Button" at bounding box center [226, 73] width 24 height 15
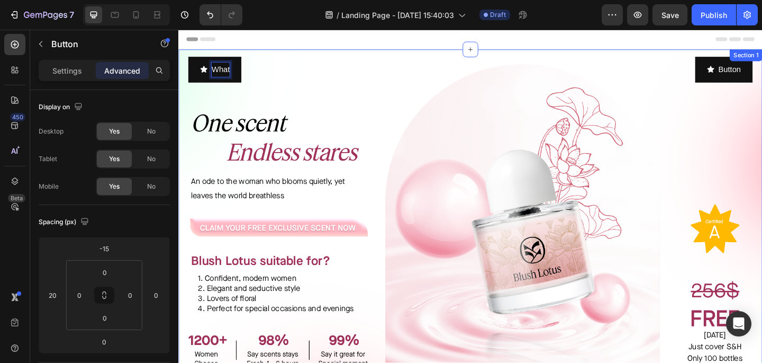
click at [189, 59] on button "What" at bounding box center [218, 73] width 58 height 28
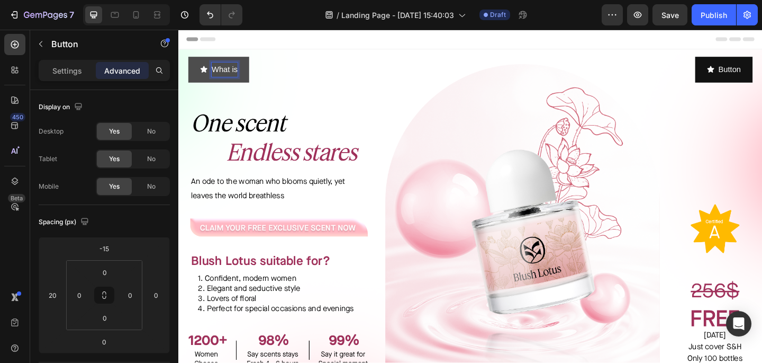
click at [189, 59] on button "What is" at bounding box center [222, 73] width 66 height 28
click at [189, 59] on button "What is Blush" at bounding box center [234, 73] width 90 height 28
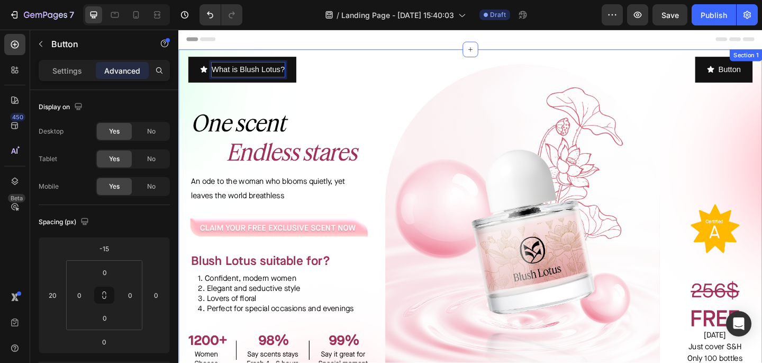
click at [726, 144] on div "Button Button Image Image FREE [DATE] Just cover S&H Only 100 bottles available…" at bounding box center [761, 250] width 103 height 367
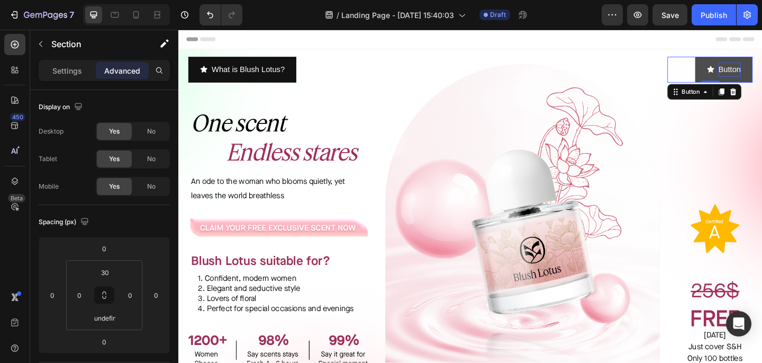
click at [745, 59] on button "Shop" at bounding box center [774, 73] width 58 height 28
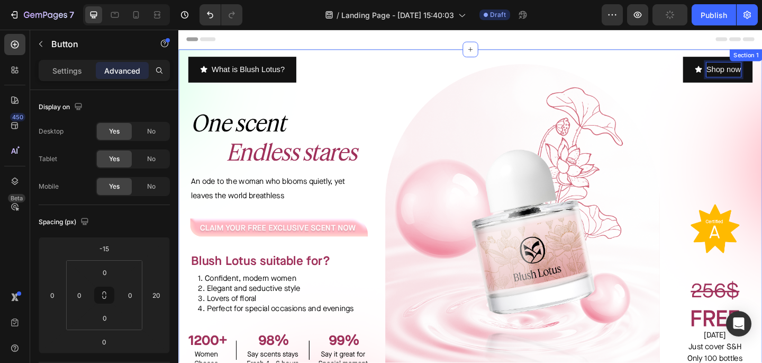
click at [762, 174] on div "Shop now Button 0 Image Image FREE [DATE] Just cover S&H Only 100 bottles avail…" at bounding box center [761, 250] width 103 height 367
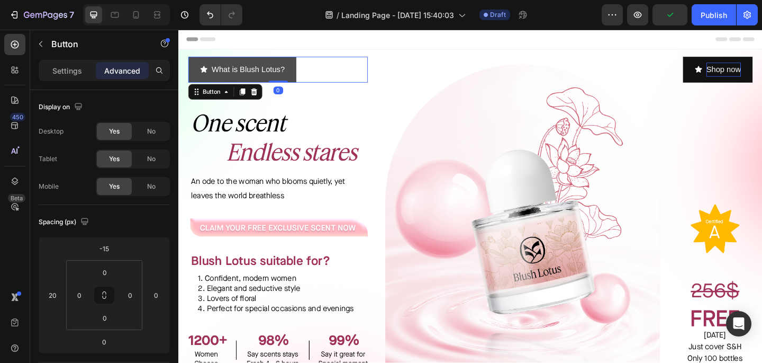
click at [204, 71] on icon "<p>What is Blush Lotus?</p>" at bounding box center [206, 73] width 8 height 8
click at [204, 71] on icon "<p>What is Blush Lotus?</p>" at bounding box center [205, 72] width 7 height 7
click at [89, 71] on div "Settings" at bounding box center [67, 70] width 53 height 17
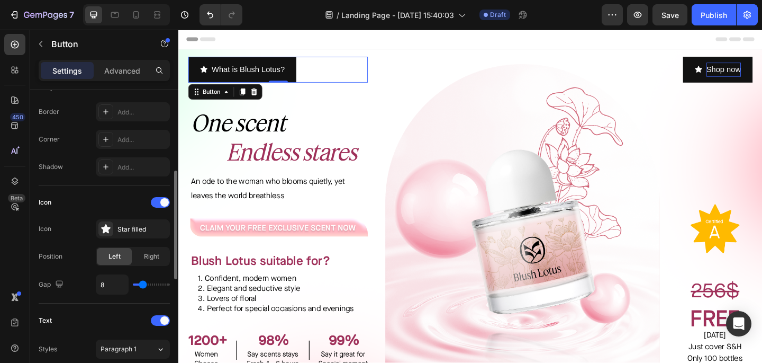
scroll to position [224, 0]
click at [114, 232] on div "Star filled" at bounding box center [133, 228] width 74 height 19
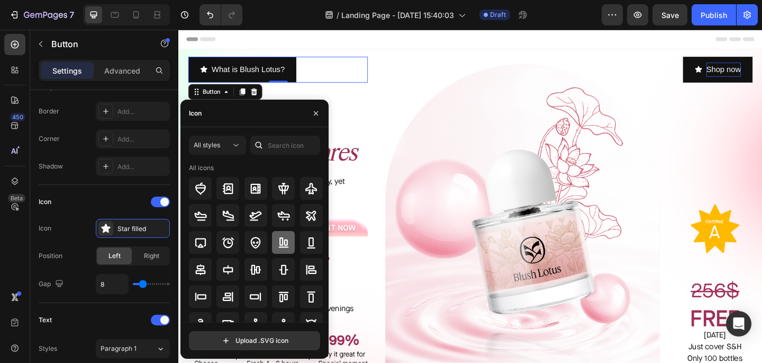
scroll to position [116, 0]
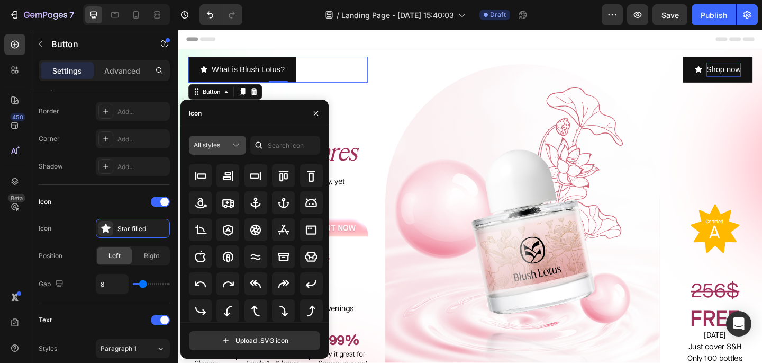
click at [236, 146] on icon at bounding box center [235, 145] width 5 height 3
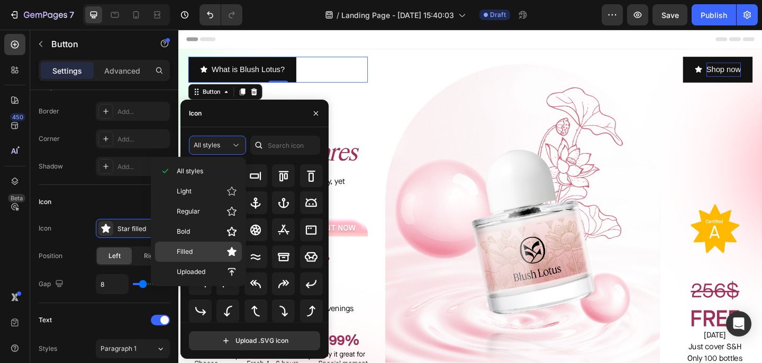
click at [215, 249] on p "Filled" at bounding box center [207, 251] width 60 height 11
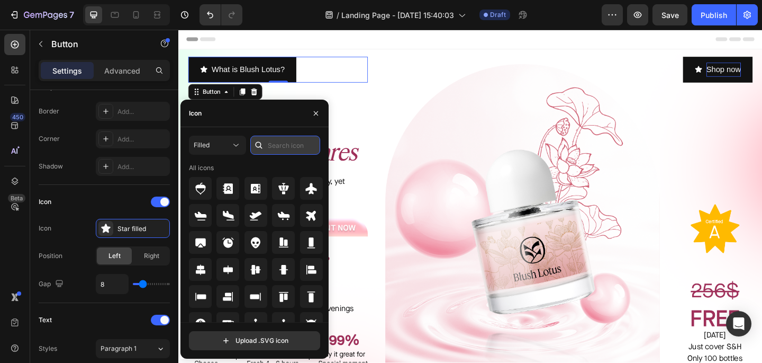
click at [281, 150] on input "text" at bounding box center [285, 145] width 70 height 19
type input "search"
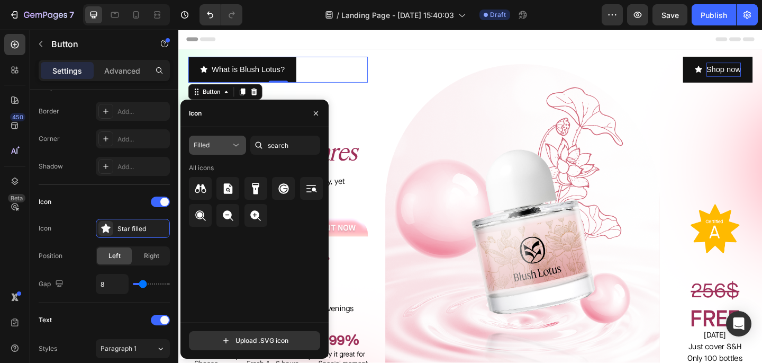
click at [233, 142] on icon at bounding box center [236, 145] width 11 height 11
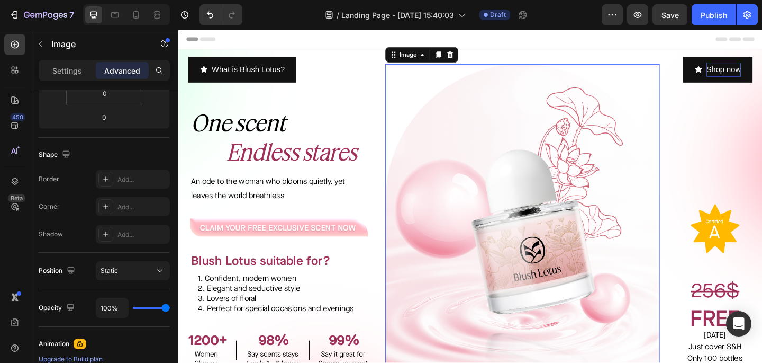
click at [436, 238] on img at bounding box center [552, 250] width 299 height 367
